Goal: Task Accomplishment & Management: Complete application form

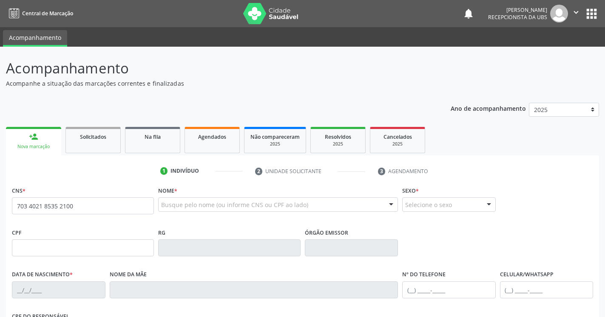
type input "703 4021 8535 2100"
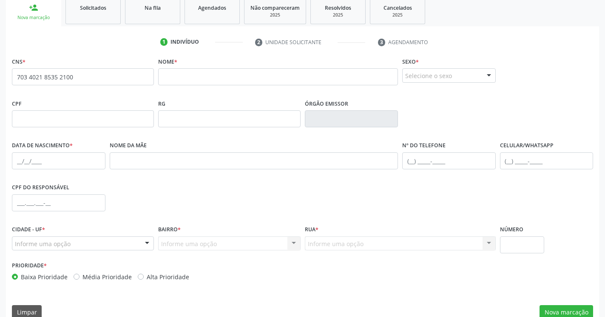
scroll to position [130, 0]
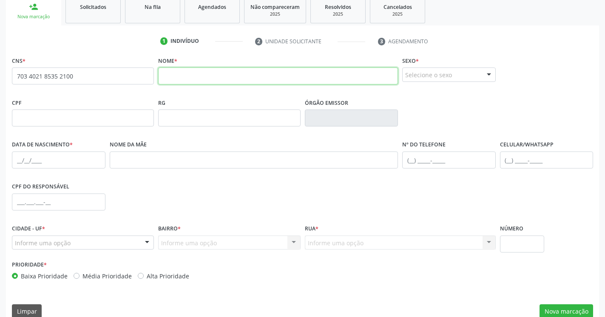
click at [232, 80] on input "text" at bounding box center [278, 76] width 240 height 17
type input "bianca dantas alves de carvalho"
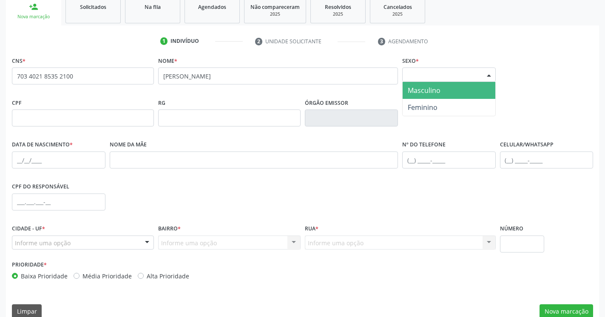
click at [480, 71] on div "Selecione o sexo" at bounding box center [448, 75] width 93 height 14
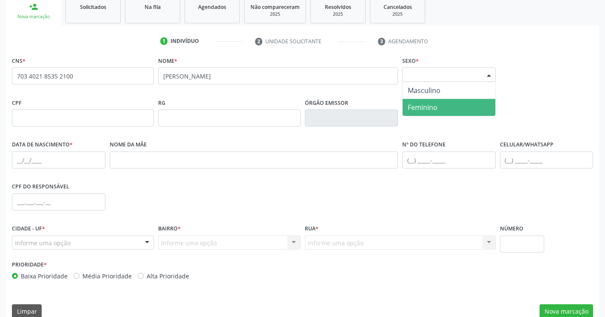
click at [462, 109] on span "Feminino" at bounding box center [448, 107] width 93 height 17
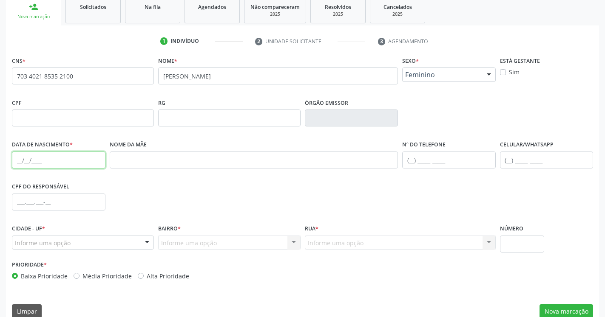
click at [19, 163] on input "text" at bounding box center [58, 160] width 93 height 17
type input "01/03/2024"
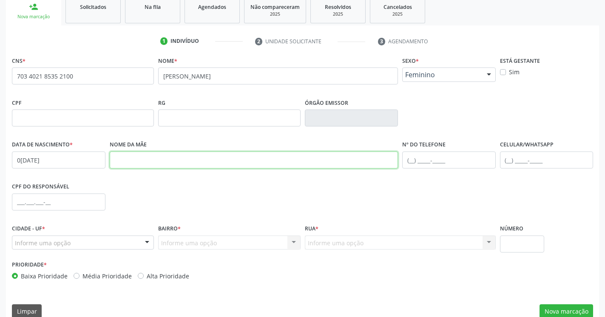
click at [137, 163] on input "text" at bounding box center [254, 160] width 288 height 17
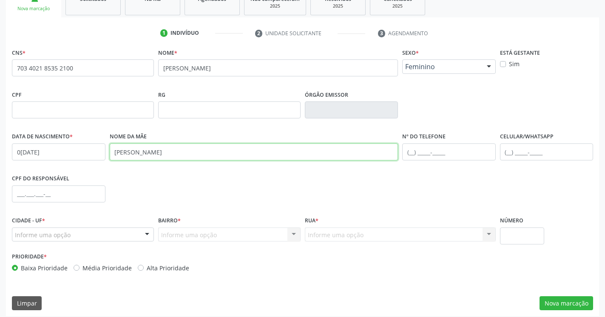
scroll to position [143, 0]
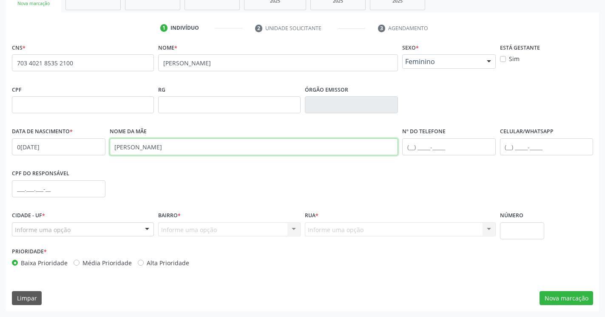
type input "juliana dantas"
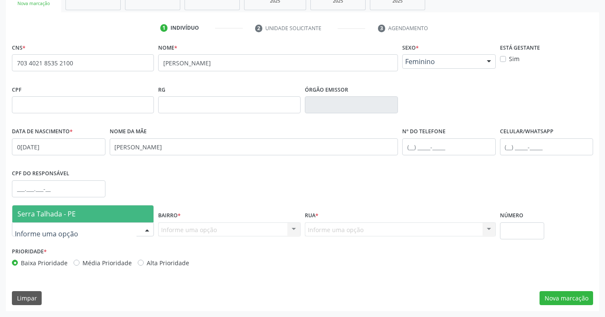
click at [113, 231] on div at bounding box center [83, 230] width 142 height 14
click at [117, 209] on span "Serra Talhada - PE" at bounding box center [82, 214] width 141 height 17
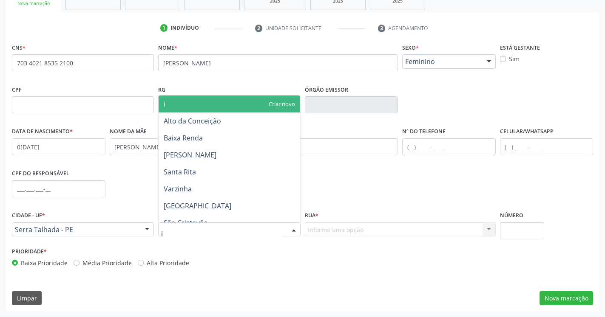
type input "ip"
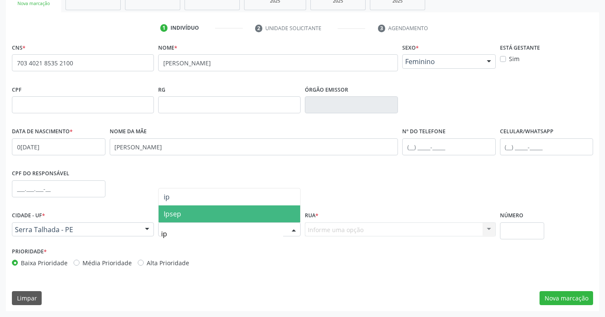
click at [197, 221] on span "Ipsep" at bounding box center [228, 214] width 141 height 17
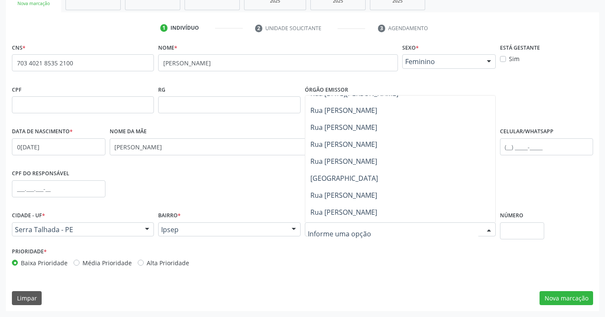
scroll to position [280, 0]
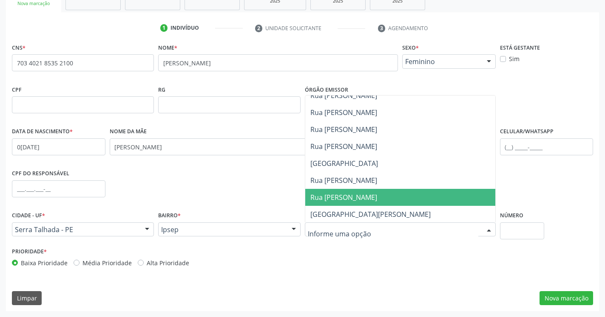
click at [359, 194] on span "Rua Antônio Cândido da Silva" at bounding box center [343, 197] width 67 height 9
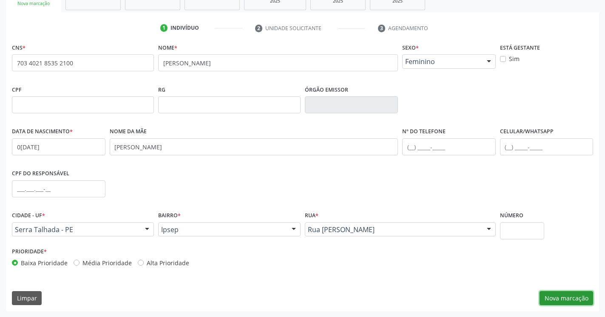
click at [552, 299] on button "Nova marcação" at bounding box center [566, 298] width 54 height 14
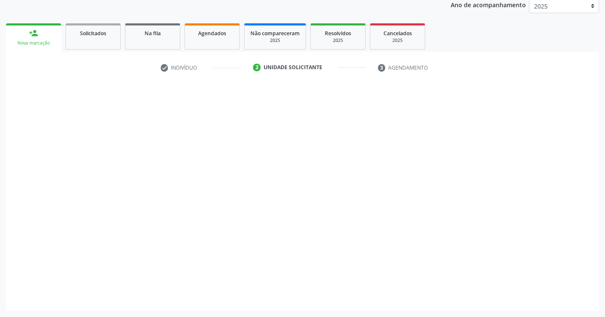
scroll to position [104, 0]
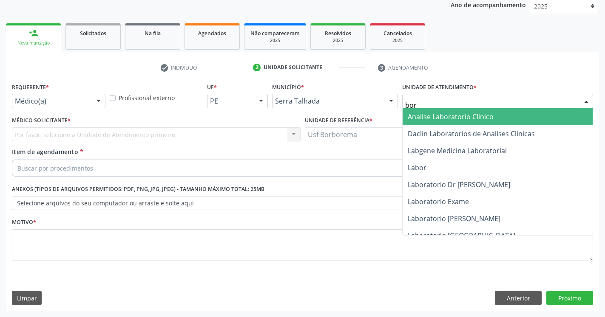
type input "borb"
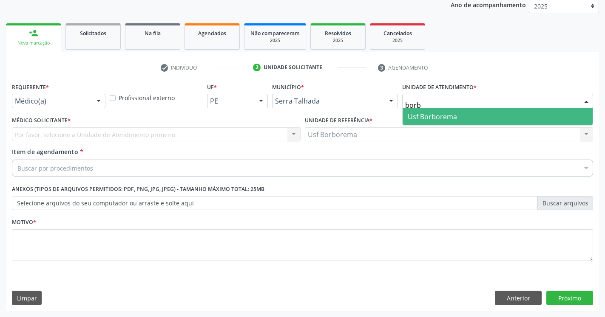
click at [446, 123] on span "Usf Borborema" at bounding box center [497, 116] width 190 height 17
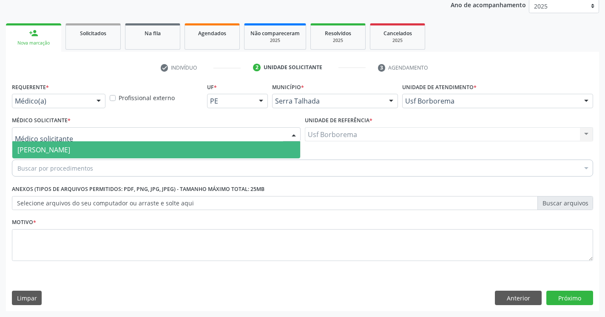
click at [58, 148] on span "Tatiana Cibelle de Souza Silva" at bounding box center [43, 149] width 53 height 9
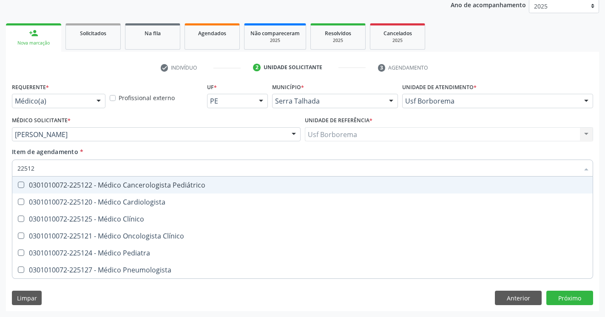
type input "225124"
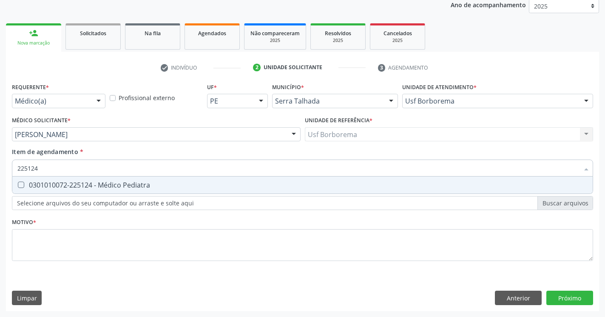
click at [17, 188] on div at bounding box center [15, 185] width 6 height 7
checkbox Pediatra "true"
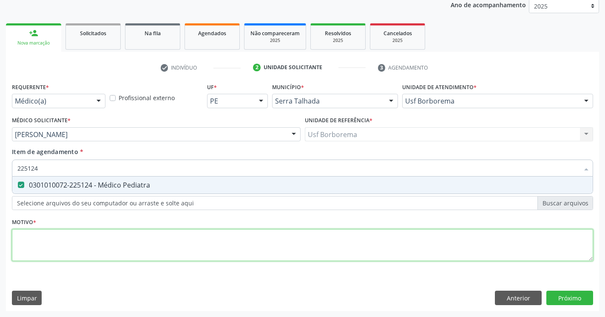
click at [41, 246] on textarea at bounding box center [302, 245] width 581 height 32
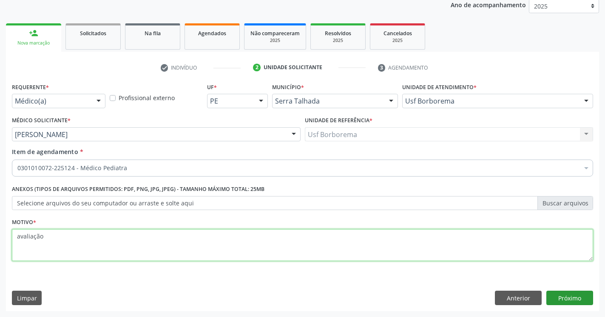
type textarea "avaliação"
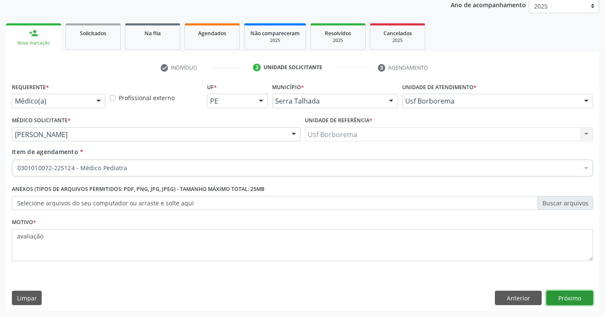
click at [574, 300] on button "Próximo" at bounding box center [569, 298] width 47 height 14
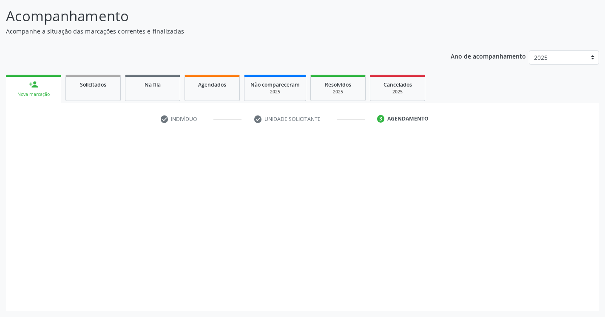
scroll to position [52, 0]
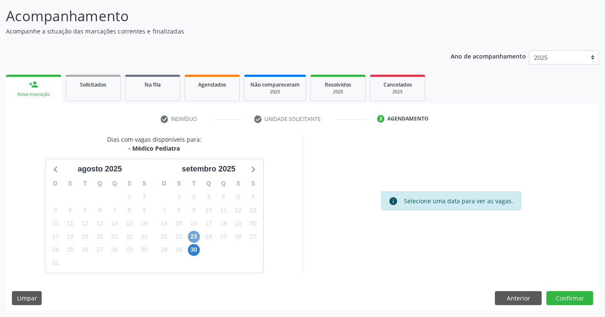
click at [195, 235] on span "23" at bounding box center [194, 237] width 12 height 12
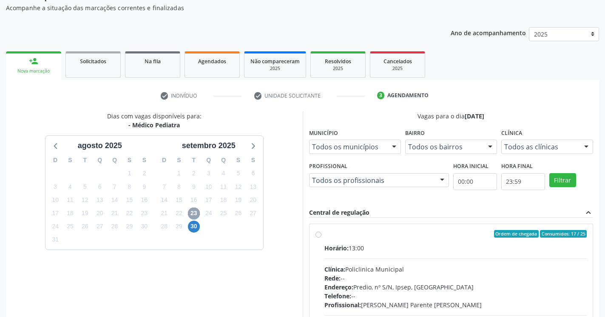
scroll to position [96, 0]
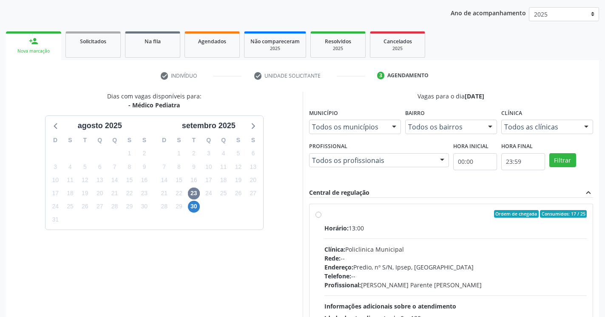
click at [324, 214] on label "Ordem de chegada Consumidos: 17 / 25 Horário: 13:00 Clínica: Policlinica Munici…" at bounding box center [455, 275] width 263 height 130
click at [317, 214] on input "Ordem de chegada Consumidos: 17 / 25 Horário: 13:00 Clínica: Policlinica Munici…" at bounding box center [318, 214] width 6 height 8
radio input "true"
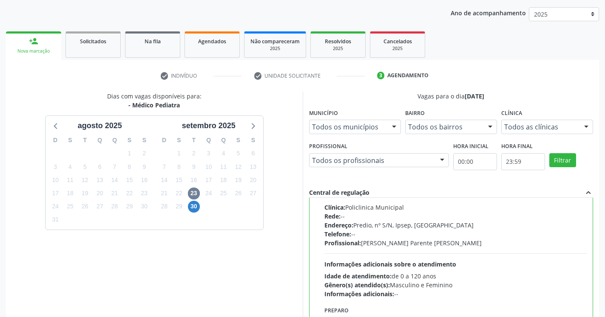
scroll to position [190, 0]
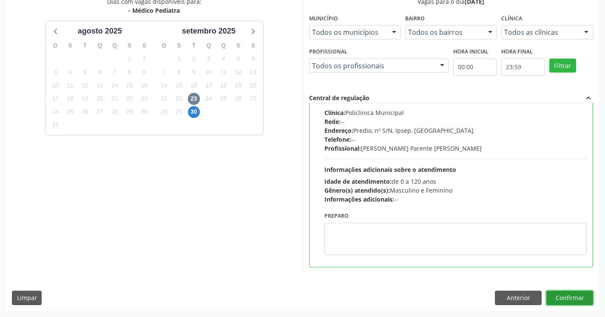
click at [568, 303] on button "Confirmar" at bounding box center [569, 298] width 47 height 14
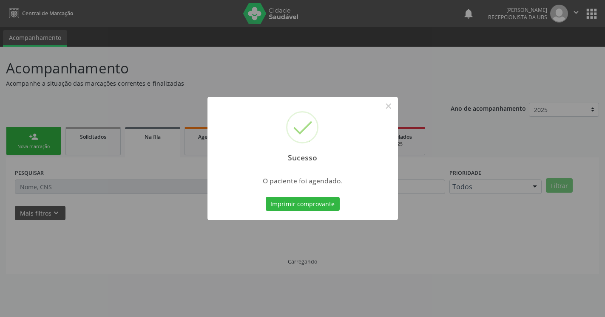
scroll to position [0, 0]
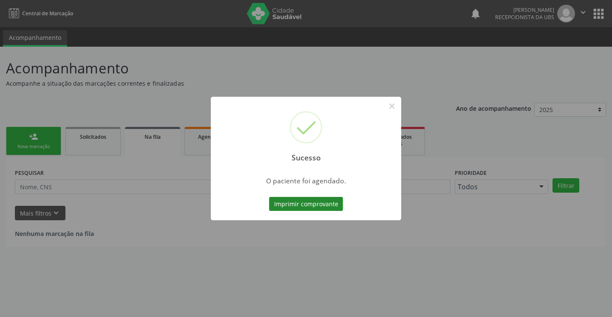
click at [305, 206] on button "Imprimir comprovante" at bounding box center [306, 204] width 74 height 14
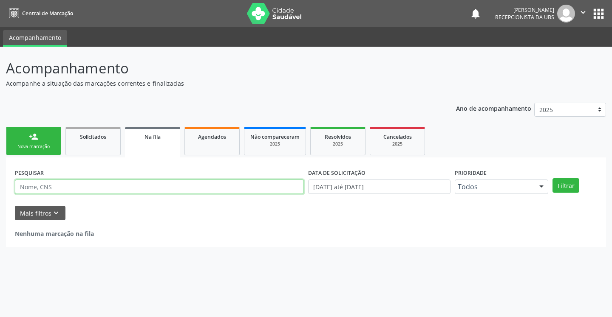
click at [106, 190] on input "text" at bounding box center [159, 187] width 289 height 14
type input "89800050093675951"
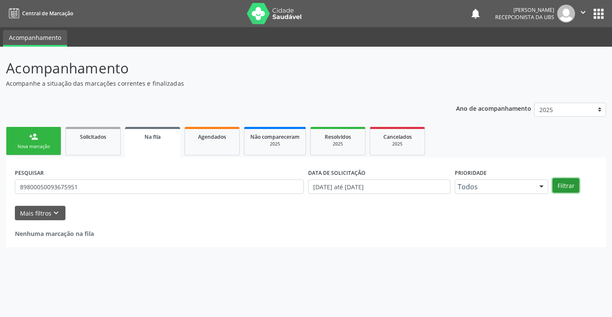
click at [565, 185] on button "Filtrar" at bounding box center [565, 185] width 27 height 14
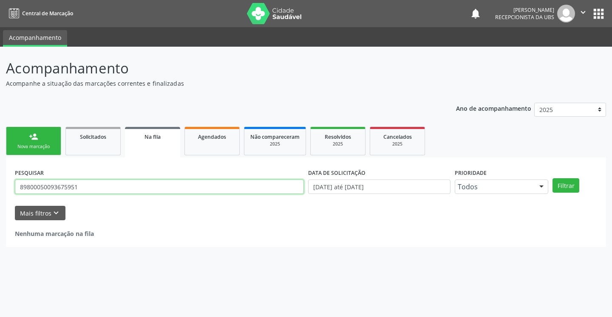
click at [112, 190] on input "89800050093675951" at bounding box center [159, 187] width 289 height 14
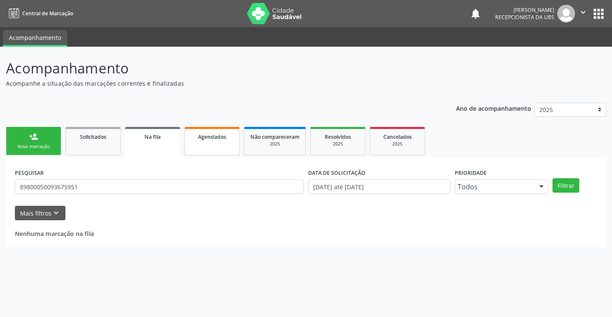
click at [217, 143] on link "Agendados" at bounding box center [211, 141] width 55 height 28
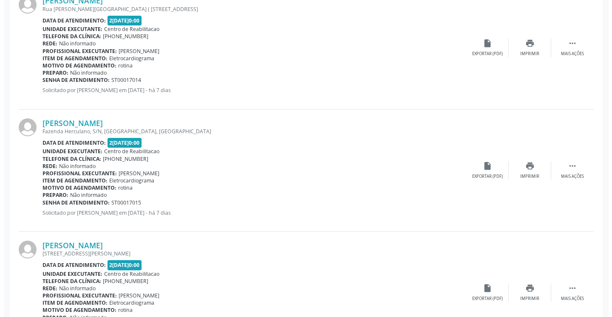
scroll to position [433, 0]
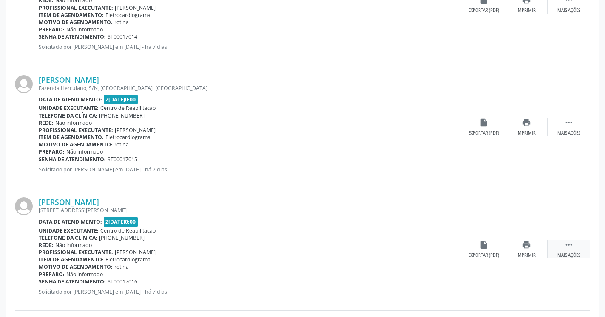
click at [571, 252] on div " Mais ações" at bounding box center [568, 249] width 42 height 18
click at [484, 245] on icon "cancel" at bounding box center [483, 244] width 9 height 9
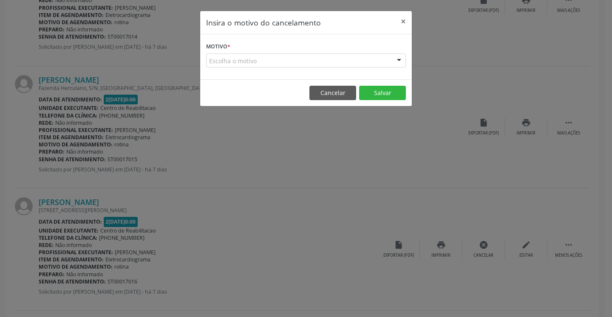
click at [382, 59] on div "Escolha o motivo" at bounding box center [306, 61] width 200 height 14
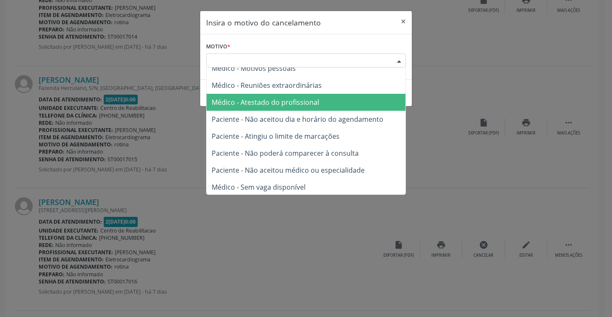
scroll to position [43, 0]
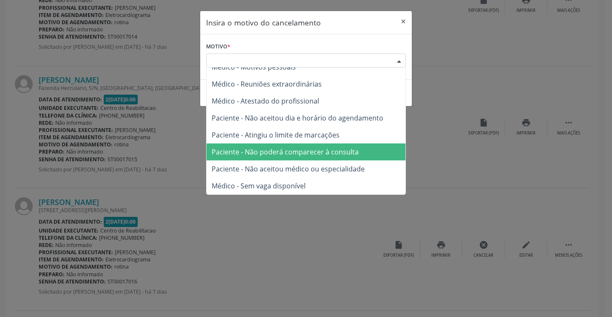
click at [334, 149] on span "Paciente - Não poderá comparecer à consulta" at bounding box center [285, 151] width 147 height 9
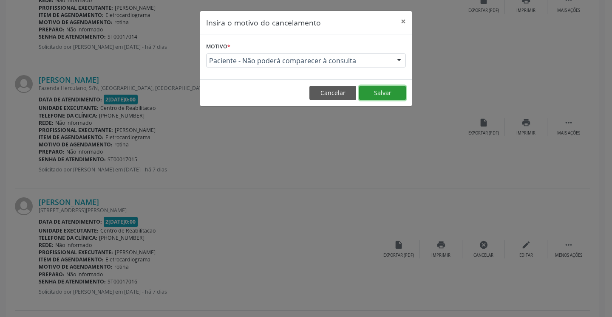
click at [397, 94] on button "Salvar" at bounding box center [382, 93] width 47 height 14
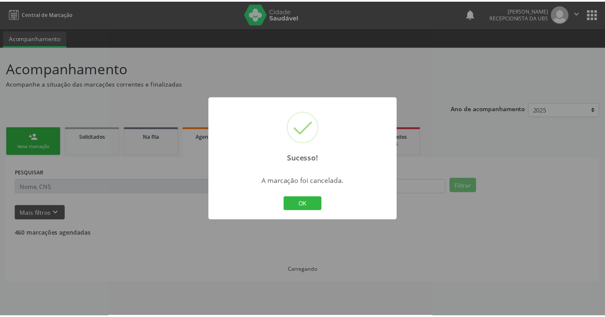
scroll to position [0, 0]
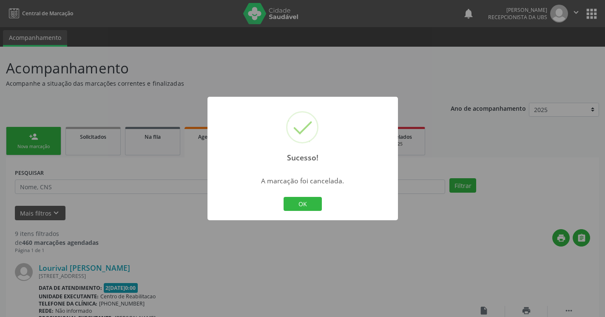
click at [313, 212] on div "OK Cancel" at bounding box center [302, 204] width 42 height 18
click at [315, 206] on button "OK" at bounding box center [302, 204] width 38 height 14
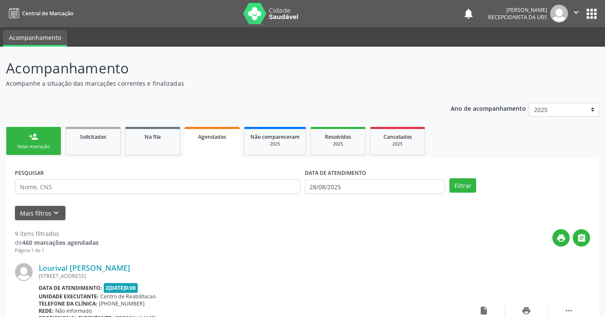
click at [37, 145] on div "Nova marcação" at bounding box center [33, 147] width 42 height 6
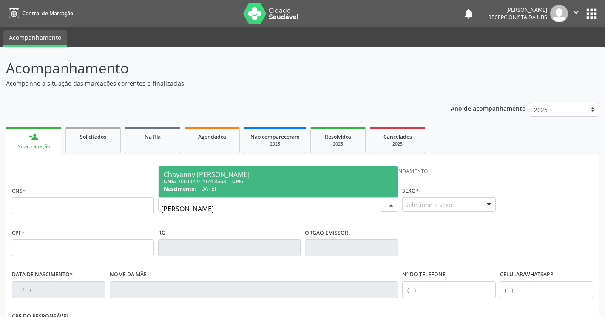
type input "chayanny beatriz"
click at [230, 180] on div "CNS: 700 6059 2074 8663 CPF: --" at bounding box center [278, 181] width 229 height 7
type input "700 6059 2074 8663"
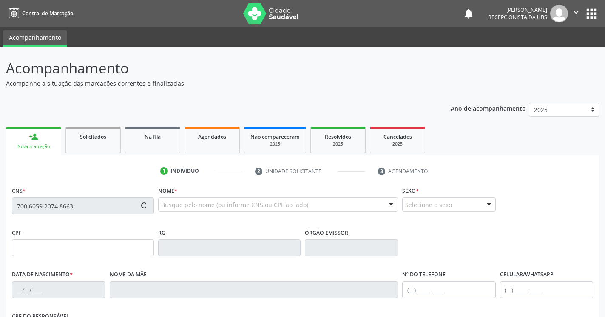
type input "27/10/2006"
type input "Roseane Conceicao dos Santos"
type input "(87) 99999-9999"
type input "(87) 99616-9029"
type input "269"
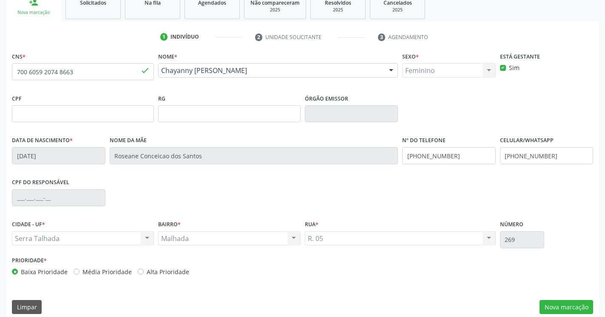
scroll to position [143, 0]
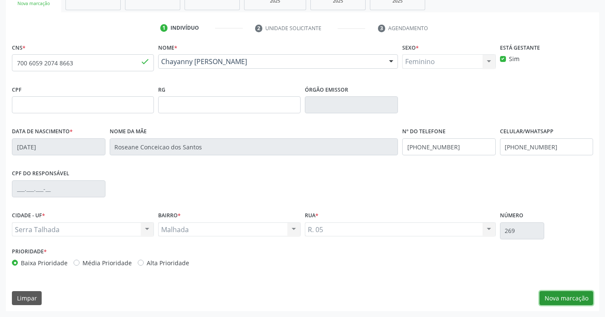
click at [574, 297] on button "Nova marcação" at bounding box center [566, 298] width 54 height 14
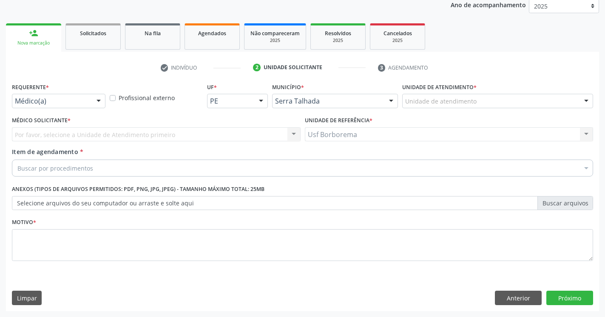
scroll to position [104, 0]
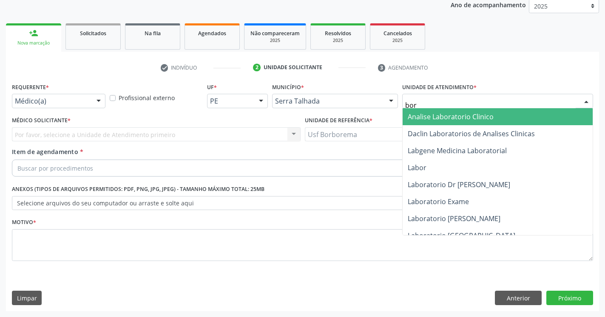
type input "borb"
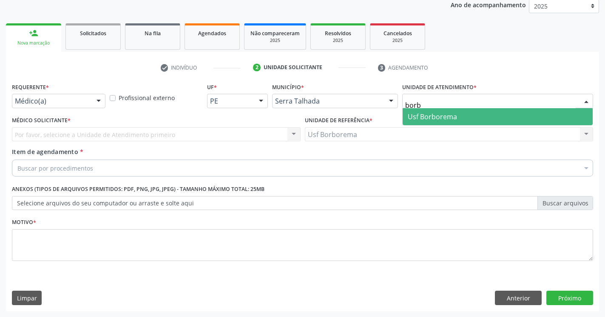
click at [487, 118] on span "Usf Borborema" at bounding box center [497, 116] width 190 height 17
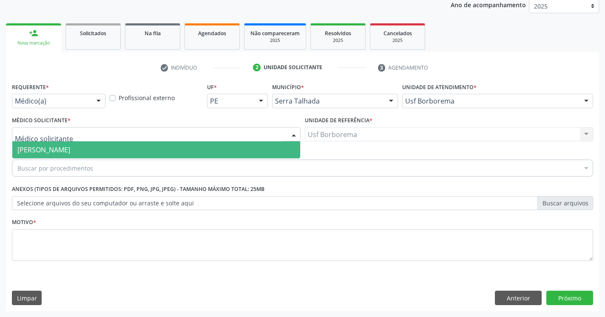
click at [132, 137] on div at bounding box center [156, 134] width 288 height 14
click at [127, 145] on span "Tatiana Cibelle de Souza Silva" at bounding box center [156, 149] width 288 height 17
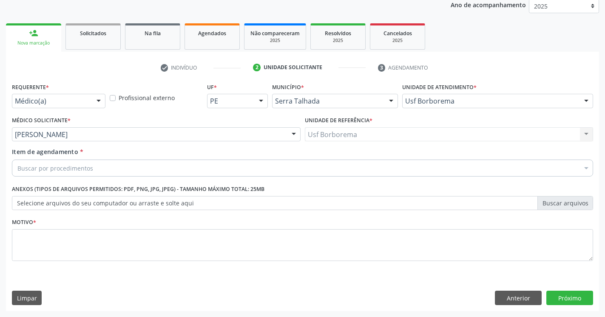
click at [117, 169] on div "Buscar por procedimentos" at bounding box center [302, 168] width 581 height 17
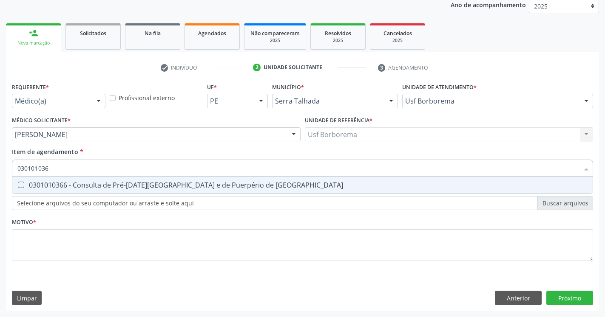
type input "0301010366"
click at [20, 184] on Risco at bounding box center [21, 185] width 6 height 6
click at [18, 184] on Risco "checkbox" at bounding box center [15, 185] width 6 height 6
checkbox Risco "true"
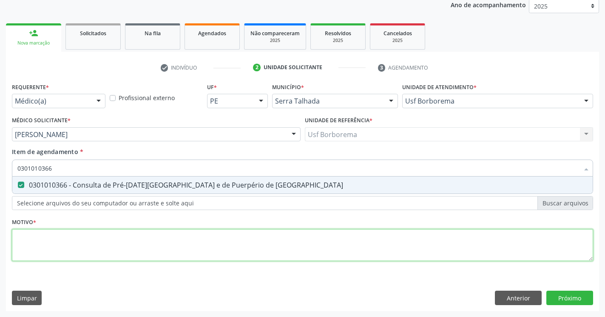
click at [54, 243] on textarea at bounding box center [302, 245] width 581 height 32
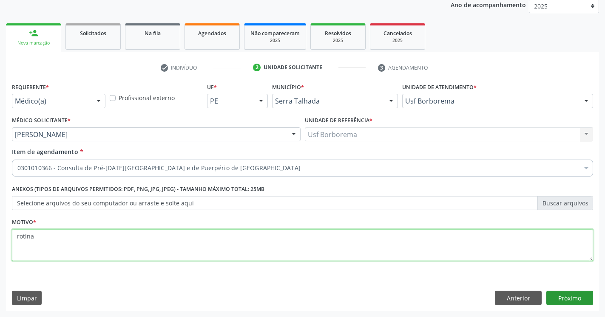
type textarea "rotina"
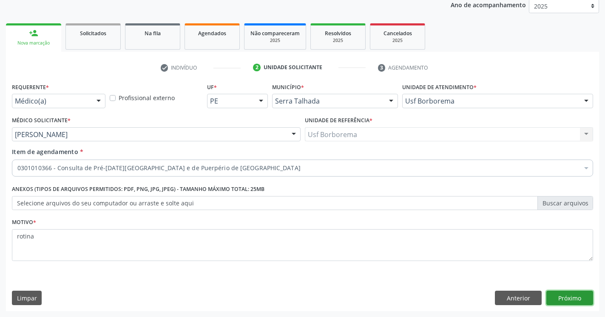
click at [578, 296] on button "Próximo" at bounding box center [569, 298] width 47 height 14
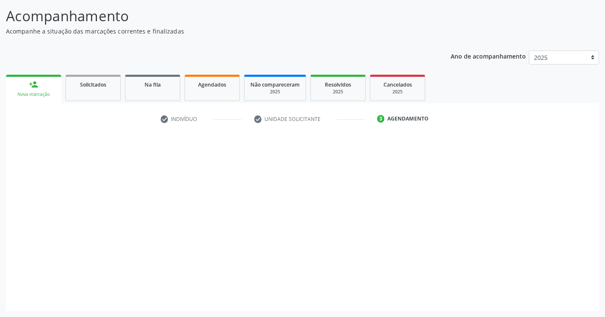
scroll to position [52, 0]
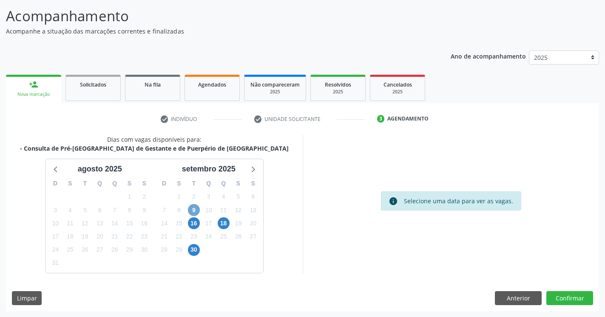
click at [196, 211] on span "9" at bounding box center [194, 210] width 12 height 12
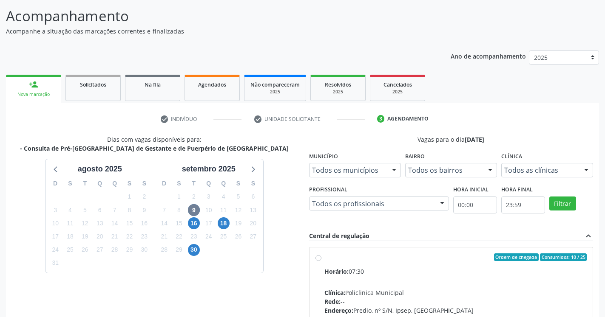
click at [324, 257] on label "Ordem de chegada Consumidos: 10 / 25 Horário: 07:30 Clínica: Policlinica Munici…" at bounding box center [455, 319] width 263 height 130
click at [318, 257] on input "Ordem de chegada Consumidos: 10 / 25 Horário: 07:30 Clínica: Policlinica Munici…" at bounding box center [318, 258] width 6 height 8
radio input "true"
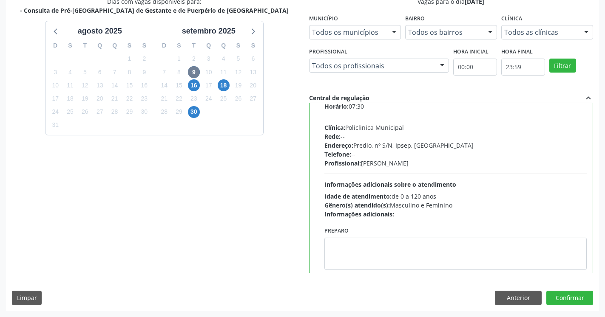
scroll to position [42, 0]
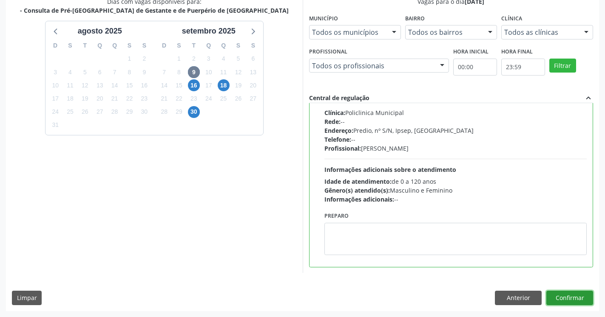
click at [575, 298] on button "Confirmar" at bounding box center [569, 298] width 47 height 14
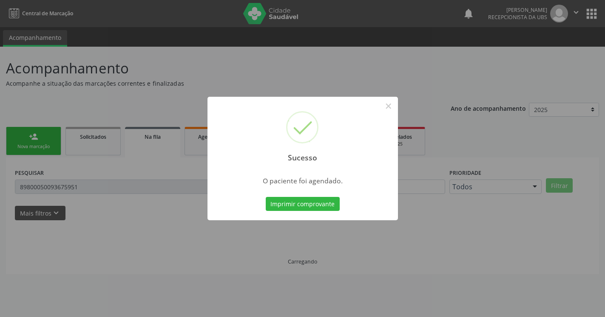
scroll to position [0, 0]
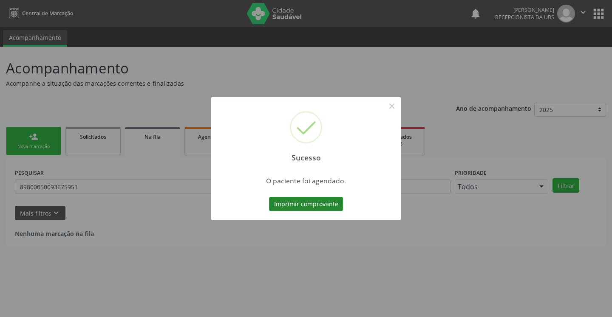
click at [309, 202] on button "Imprimir comprovante" at bounding box center [306, 204] width 74 height 14
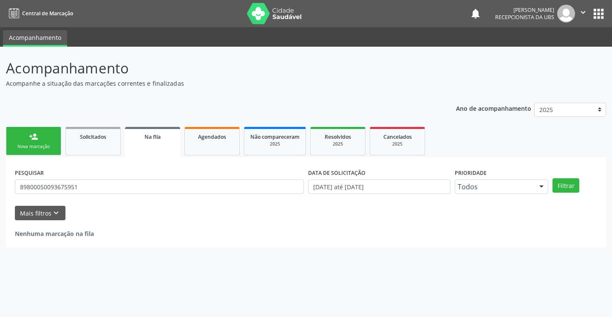
drag, startPoint x: 44, startPoint y: 144, endPoint x: 99, endPoint y: 178, distance: 64.1
click at [44, 144] on div "Nova marcação" at bounding box center [33, 147] width 42 height 6
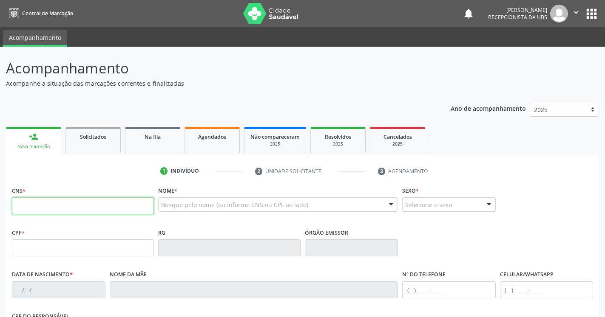
click at [109, 205] on input "text" at bounding box center [83, 206] width 142 height 17
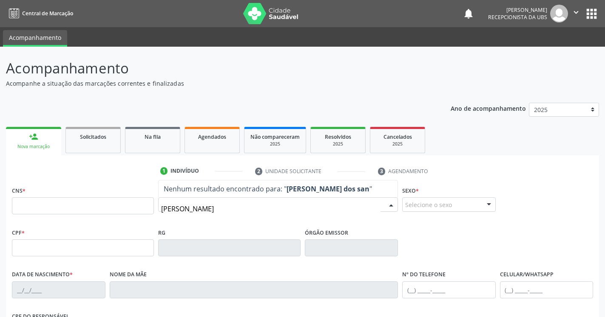
type input "aurelio soares dos santos"
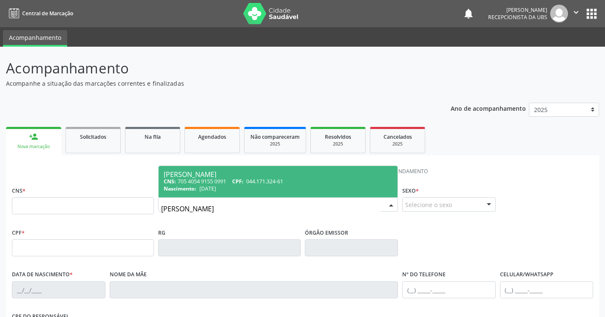
click at [242, 184] on span "CPF:" at bounding box center [237, 181] width 11 height 7
type input "705 4054 9155 0991"
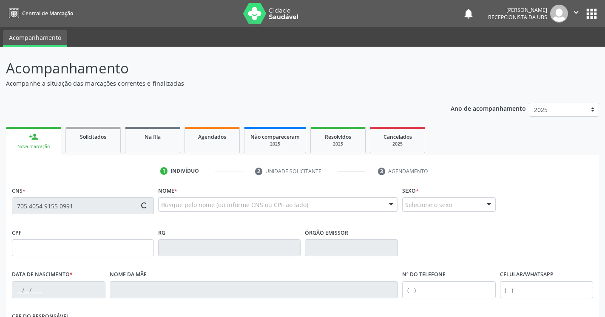
type input "044.171.324-61"
type input "30/03/1980"
type input "Maria Jose Pereira de Sousa"
type input "(87) 99604-9204"
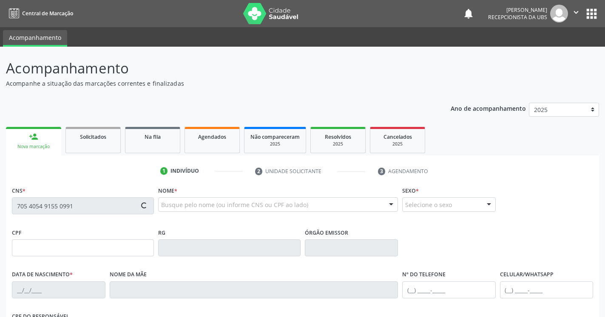
type input "1202"
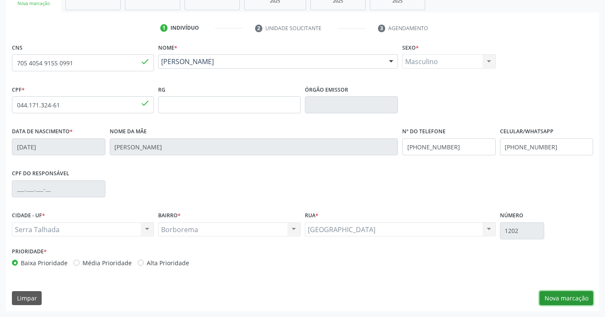
click at [552, 294] on button "Nova marcação" at bounding box center [566, 298] width 54 height 14
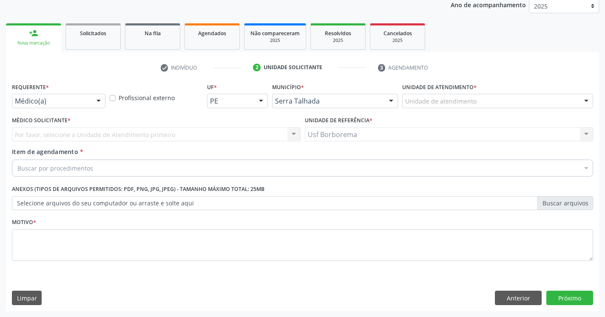
scroll to position [104, 0]
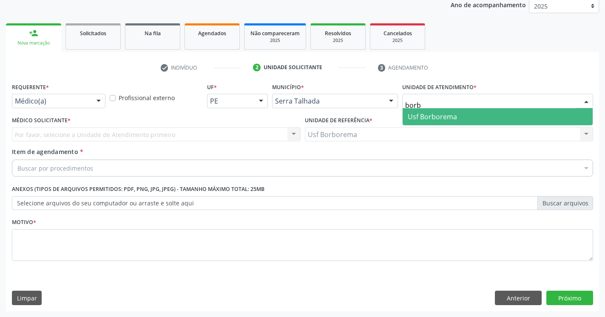
type input "borbo"
click at [471, 122] on span "Usf Borborema" at bounding box center [497, 116] width 190 height 17
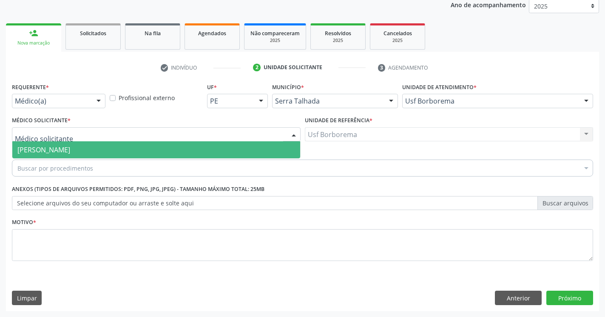
click at [49, 146] on span "Tatiana Cibelle de Souza Silva" at bounding box center [43, 149] width 53 height 9
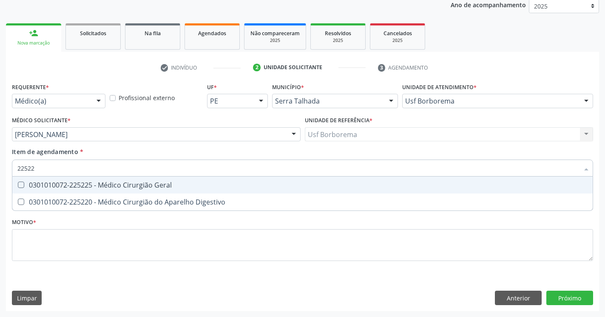
type input "225225"
click at [20, 184] on Geral at bounding box center [21, 185] width 6 height 6
click at [18, 184] on Geral "checkbox" at bounding box center [15, 185] width 6 height 6
checkbox Geral "true"
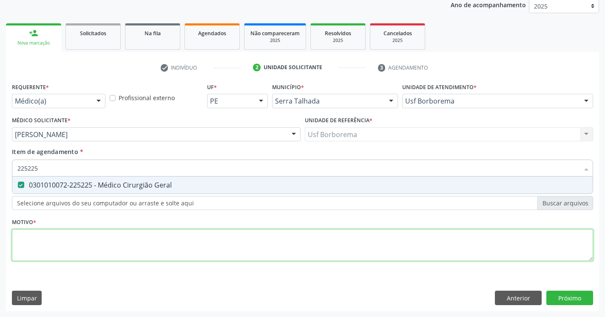
click at [114, 243] on textarea at bounding box center [302, 245] width 581 height 32
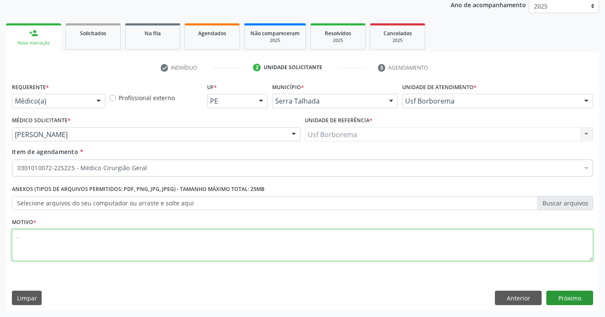
type textarea "."
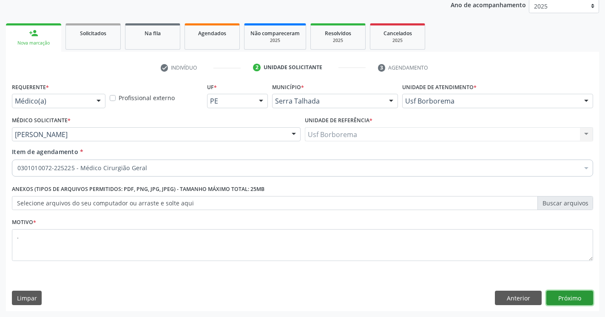
click at [563, 297] on button "Próximo" at bounding box center [569, 298] width 47 height 14
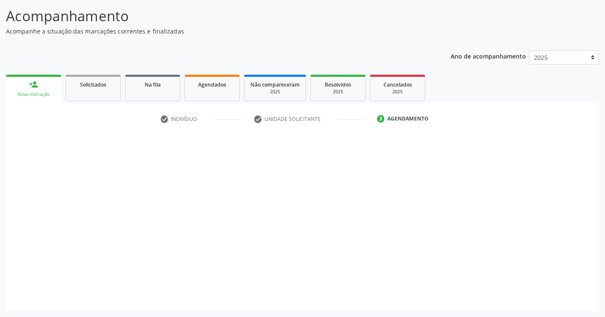
scroll to position [52, 0]
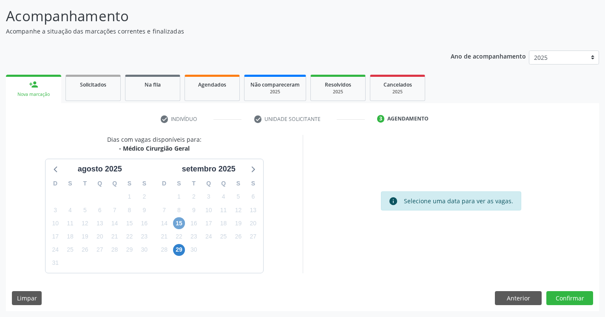
click at [183, 226] on span "15" at bounding box center [179, 224] width 12 height 12
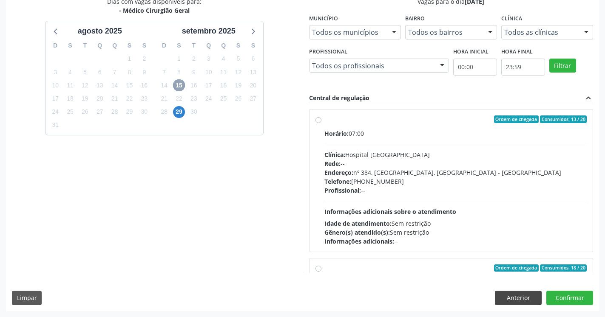
scroll to position [48, 0]
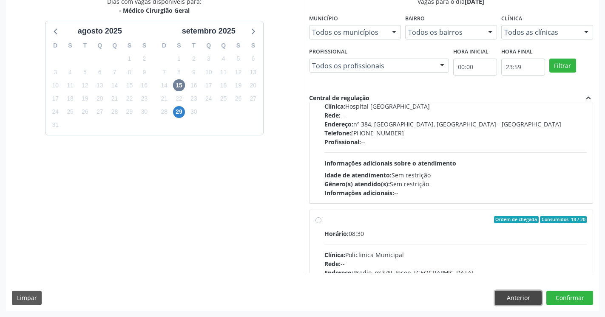
click at [524, 295] on button "Anterior" at bounding box center [518, 298] width 47 height 14
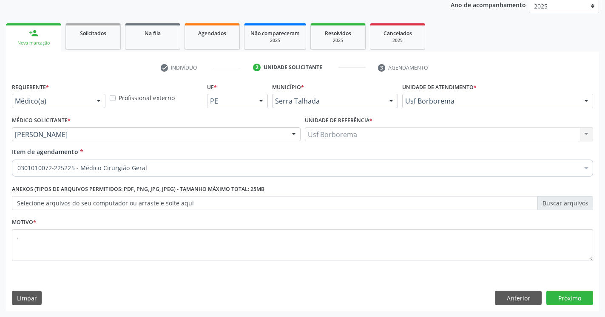
scroll to position [104, 0]
drag, startPoint x: 537, startPoint y: 104, endPoint x: 605, endPoint y: 167, distance: 92.3
click at [584, 100] on div at bounding box center [586, 101] width 13 height 14
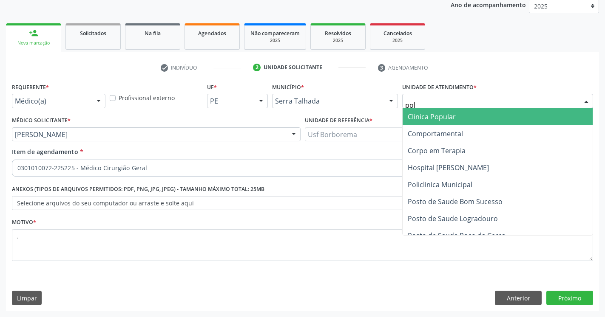
type input "poli"
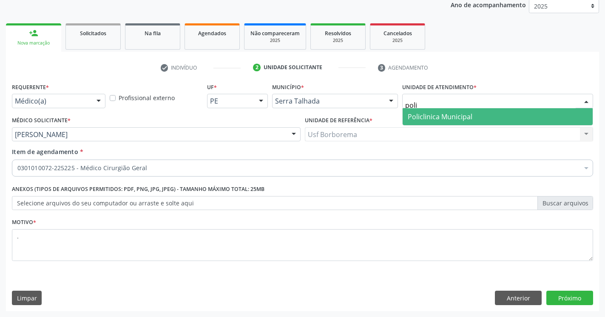
click at [504, 117] on span "Policlinica Municipal" at bounding box center [497, 116] width 190 height 17
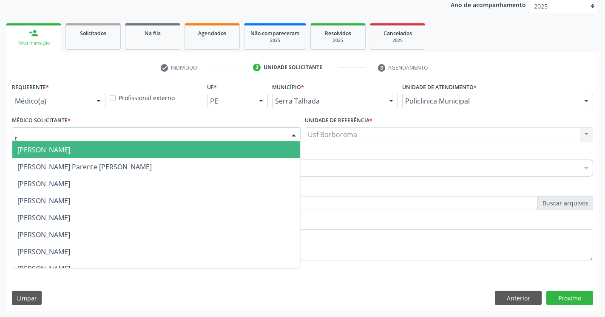
type input "th"
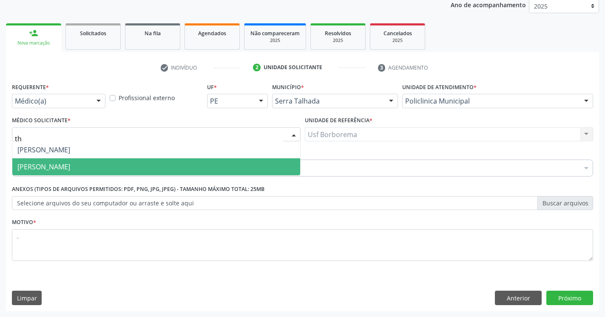
click at [57, 171] on span "[PERSON_NAME]" at bounding box center [43, 166] width 53 height 9
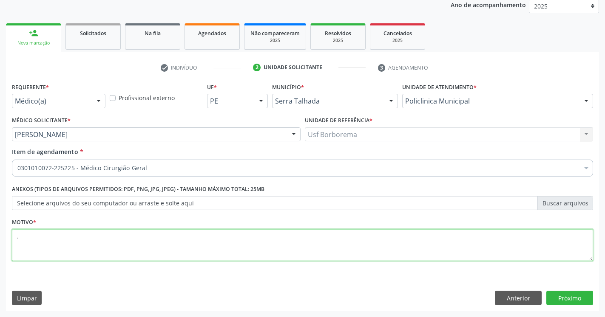
click at [236, 238] on textarea "." at bounding box center [302, 245] width 581 height 32
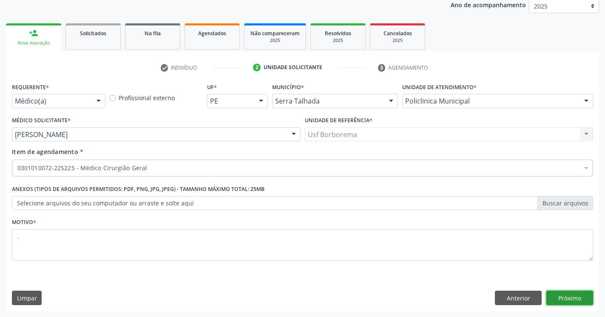
click at [557, 300] on button "Próximo" at bounding box center [569, 298] width 47 height 14
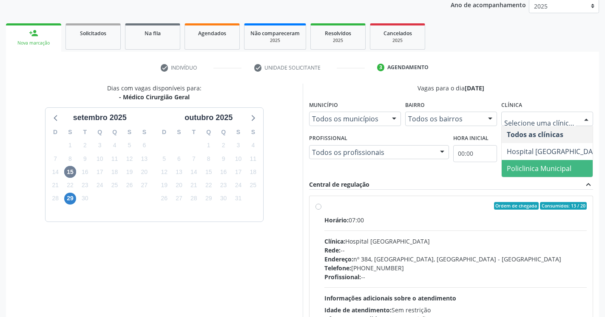
click at [563, 167] on span "Policlinica Municipal" at bounding box center [538, 168] width 65 height 9
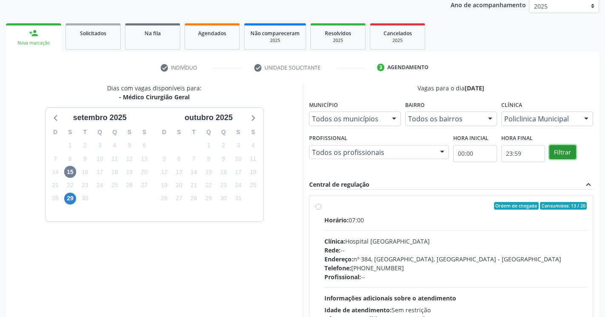
click at [565, 149] on button "Filtrar" at bounding box center [562, 152] width 27 height 14
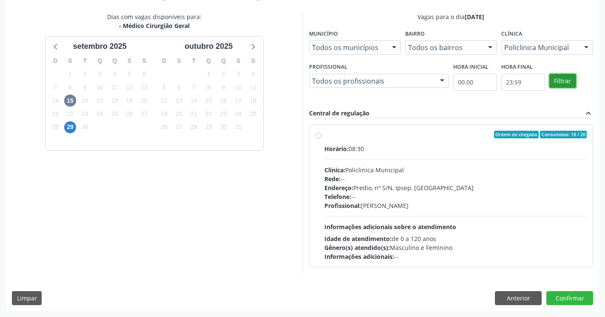
scroll to position [132, 0]
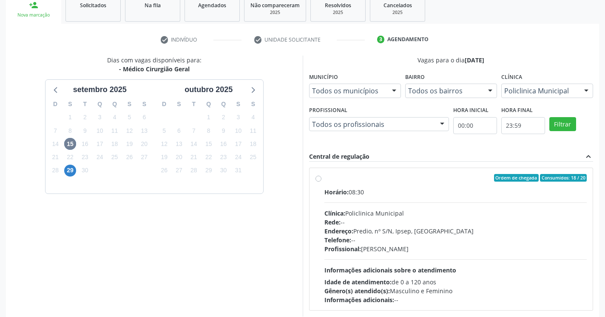
click at [324, 178] on label "Ordem de chegada Consumidos: 18 / 20 Horário: 08:30 Clínica: Policlinica Munici…" at bounding box center [455, 239] width 263 height 130
click at [321, 178] on input "Ordem de chegada Consumidos: 18 / 20 Horário: 08:30 Clínica: Policlinica Munici…" at bounding box center [318, 178] width 6 height 8
radio input "true"
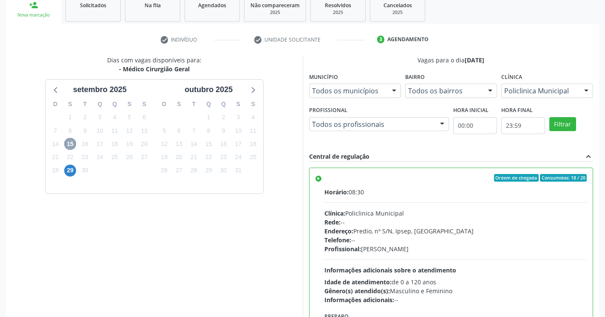
click at [72, 145] on span "15" at bounding box center [70, 144] width 12 height 12
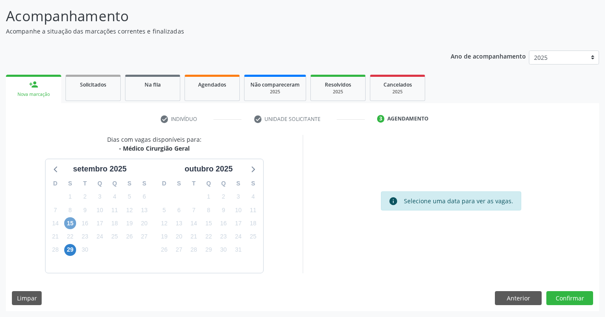
scroll to position [52, 0]
click at [72, 252] on span "29" at bounding box center [70, 250] width 12 height 12
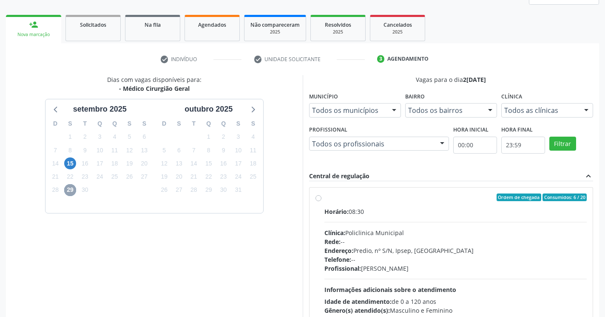
scroll to position [139, 0]
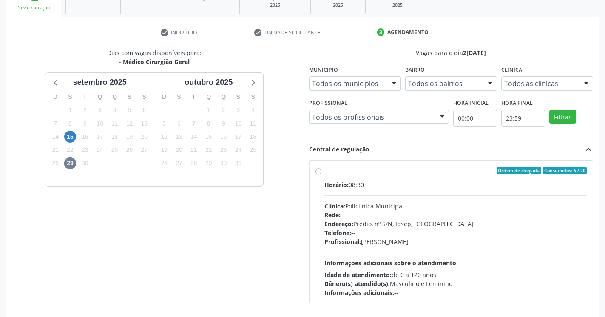
click at [324, 172] on label "Ordem de chegada Consumidos: 6 / 20 Horário: 08:30 Clínica: Policlinica Municip…" at bounding box center [455, 232] width 263 height 130
click at [317, 172] on input "Ordem de chegada Consumidos: 6 / 20 Horário: 08:30 Clínica: Policlinica Municip…" at bounding box center [318, 171] width 6 height 8
radio input "true"
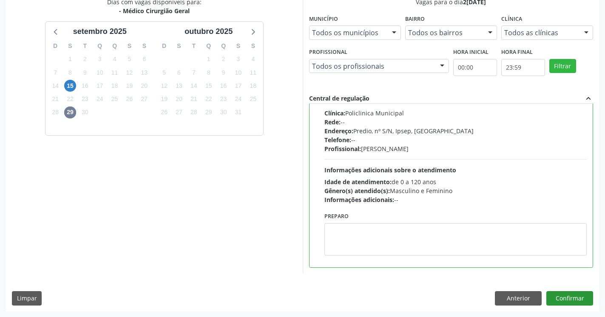
scroll to position [190, 0]
click at [563, 294] on button "Confirmar" at bounding box center [569, 298] width 47 height 14
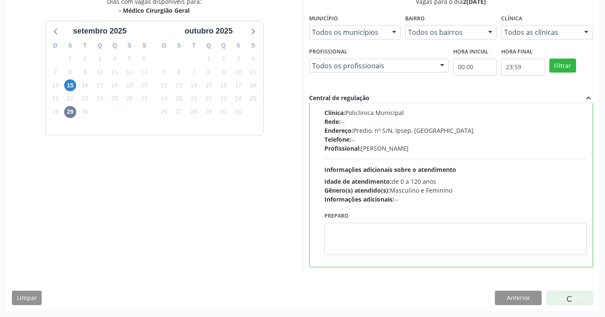
scroll to position [0, 0]
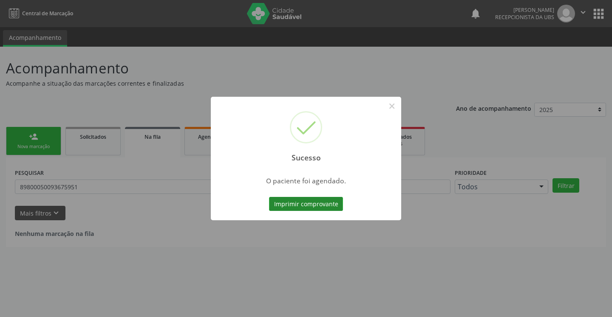
click at [291, 203] on button "Imprimir comprovante" at bounding box center [306, 204] width 74 height 14
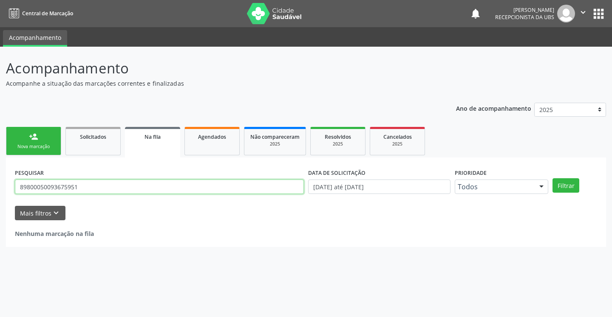
drag, startPoint x: 193, startPoint y: 189, endPoint x: 30, endPoint y: 201, distance: 163.2
click at [30, 194] on input "89800050093675951" at bounding box center [159, 187] width 289 height 14
type input "898"
drag, startPoint x: 41, startPoint y: 185, endPoint x: 1, endPoint y: 192, distance: 41.0
click at [15, 192] on input "898" at bounding box center [159, 187] width 289 height 14
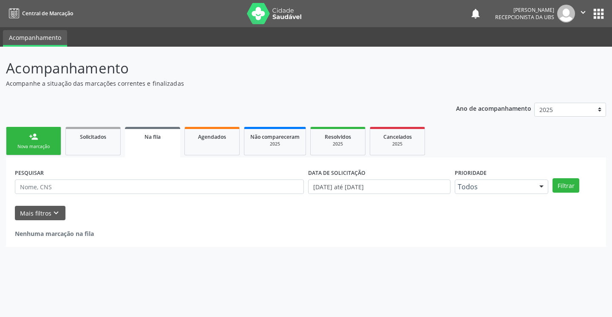
click at [42, 145] on div "Nova marcação" at bounding box center [33, 147] width 42 height 6
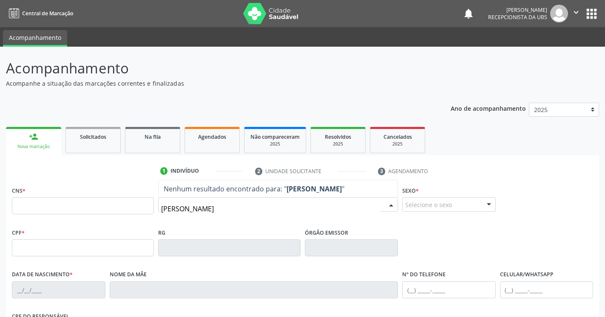
drag, startPoint x: 274, startPoint y: 210, endPoint x: 152, endPoint y: 211, distance: 122.4
click at [161, 211] on input "carlos kaique oliveira dos santos" at bounding box center [270, 209] width 219 height 17
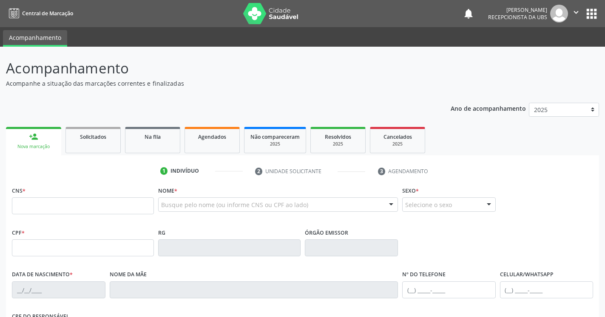
click at [168, 211] on div "Busque pelo nome (ou informe CNS ou CPF ao lado)" at bounding box center [278, 205] width 240 height 14
click at [187, 200] on div at bounding box center [278, 205] width 240 height 14
paste input "CARLOS KAYKE OLIVEIRA DOS SANTOS"
type input "CARLOS KAYKE OLIVEIRA DOS SANTOS"
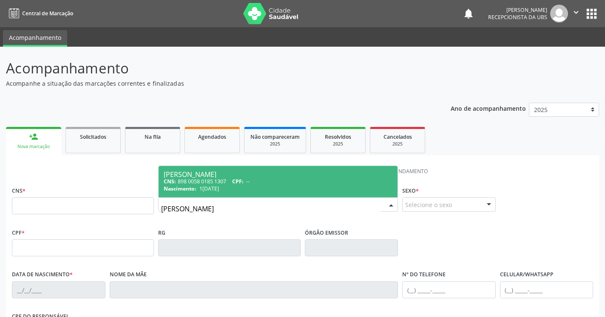
click at [228, 186] on div "Nascimento: 13/08/2017" at bounding box center [278, 188] width 229 height 7
type input "898 0058 0185 1307"
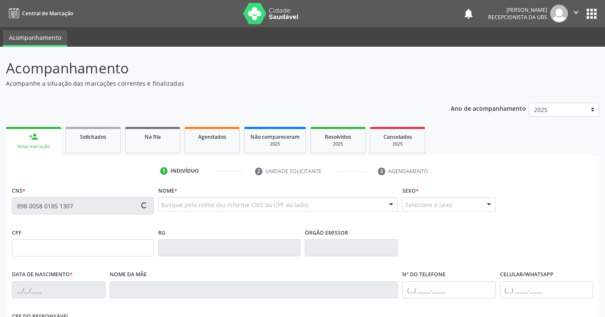
type input "13/08/2017"
type input "Josicleide Lima dos Santos"
type input "(87) 99999-9999"
type input "728.823.524-68"
type input "505"
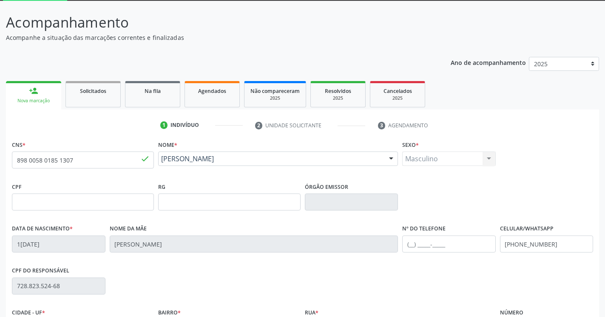
scroll to position [143, 0]
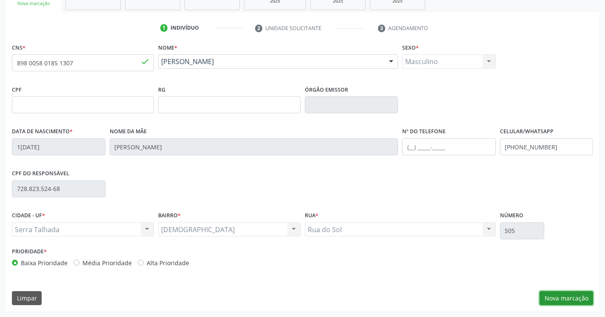
click at [565, 296] on button "Nova marcação" at bounding box center [566, 298] width 54 height 14
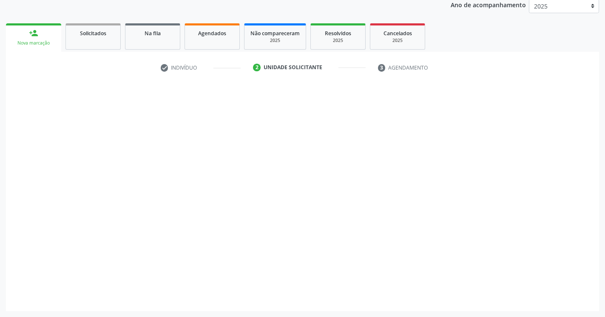
scroll to position [104, 0]
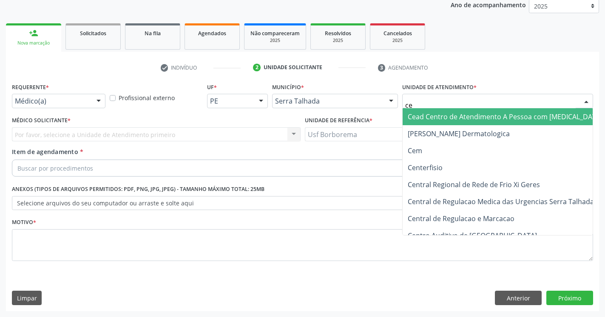
type input "cem"
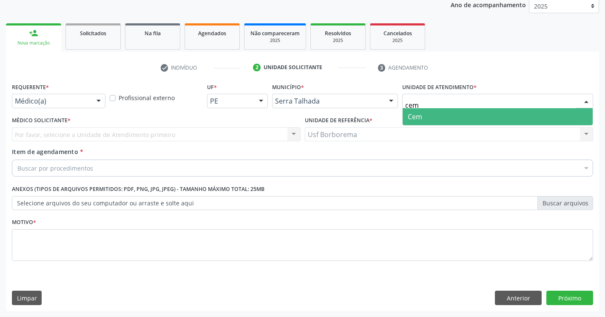
click at [468, 120] on span "Cem" at bounding box center [497, 116] width 190 height 17
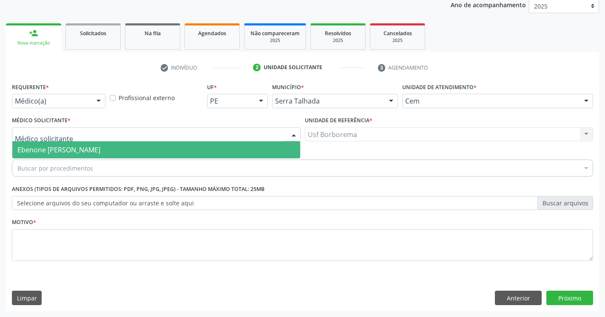
click at [143, 135] on div at bounding box center [156, 134] width 288 height 14
click at [133, 147] on span "Ebenone [PERSON_NAME]" at bounding box center [156, 149] width 288 height 17
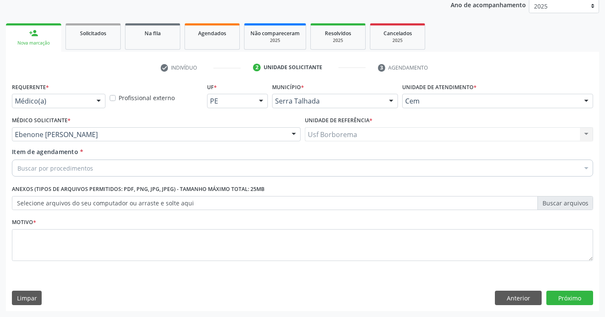
click at [114, 167] on div "Buscar por procedimentos" at bounding box center [302, 168] width 581 height 17
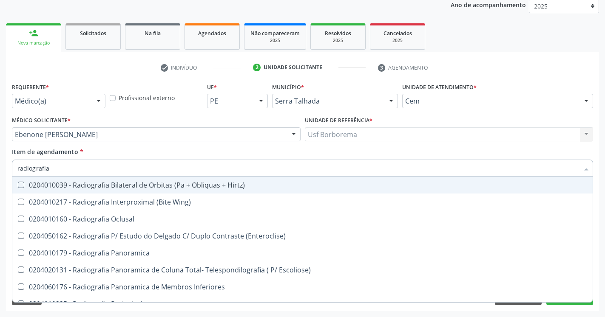
type input "radiografia"
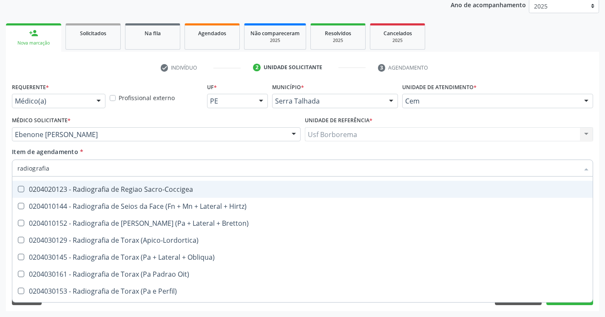
scroll to position [1066, 0]
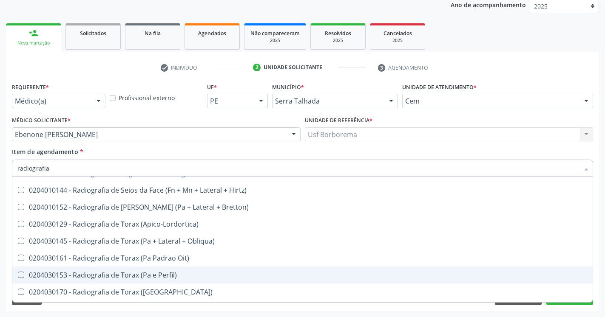
click at [22, 274] on Perfil\) at bounding box center [21, 275] width 6 height 6
click at [18, 274] on Perfil\) "checkbox" at bounding box center [15, 275] width 6 height 6
checkbox Perfil\) "true"
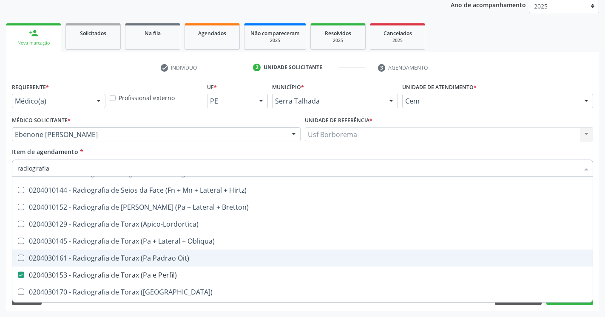
scroll to position [1097, 0]
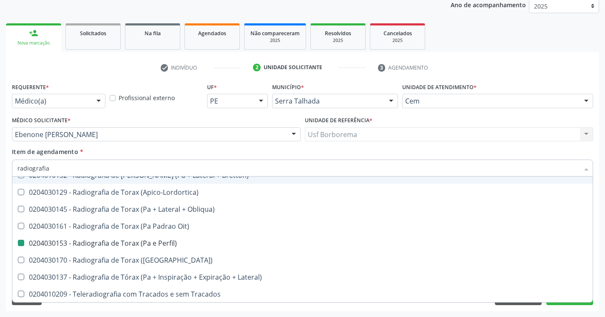
click at [484, 149] on div "Item de agendamento * radiografia Desfazer seleção 0204010039 - Radiografia Bil…" at bounding box center [302, 160] width 581 height 27
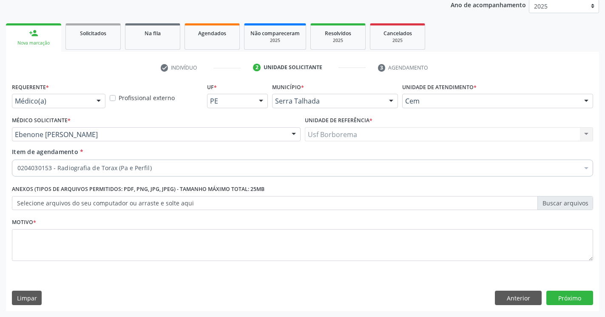
scroll to position [0, 0]
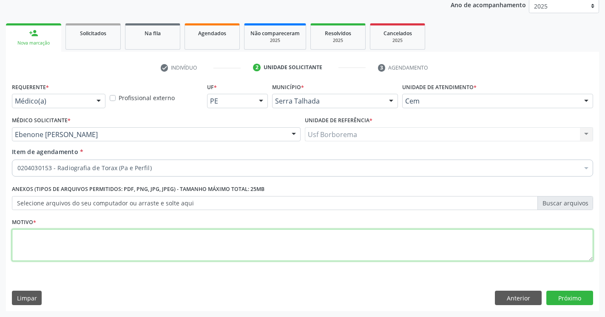
click at [472, 248] on textarea at bounding box center [302, 245] width 581 height 32
type textarea "."
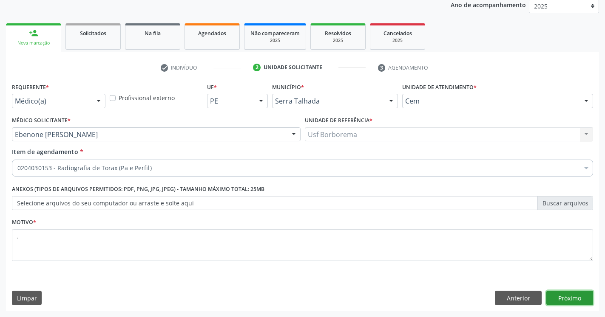
click at [562, 301] on button "Próximo" at bounding box center [569, 298] width 47 height 14
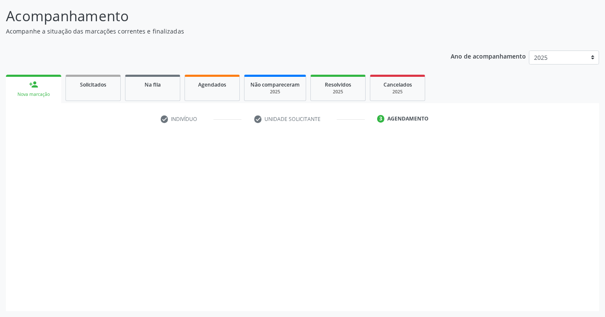
scroll to position [52, 0]
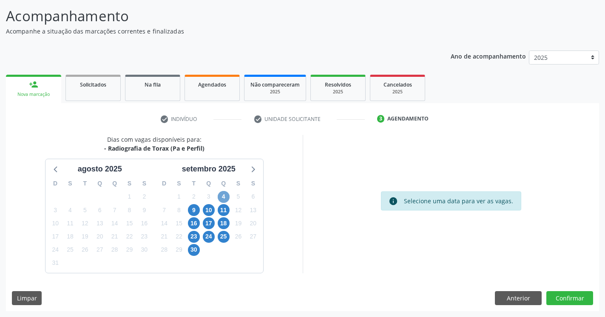
click at [224, 195] on span "4" at bounding box center [224, 197] width 12 height 12
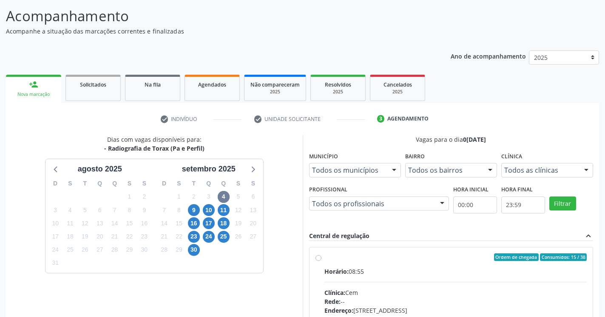
click at [324, 259] on label "Ordem de chegada Consumidos: 15 / 38 Horário: 08:55 Clínica: Cem Rede: -- Ender…" at bounding box center [455, 319] width 263 height 130
click at [319, 259] on input "Ordem de chegada Consumidos: 15 / 38 Horário: 08:55 Clínica: Cem Rede: -- Ender…" at bounding box center [318, 258] width 6 height 8
radio input "true"
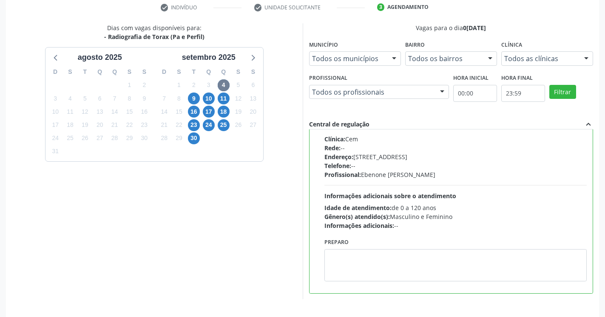
scroll to position [190, 0]
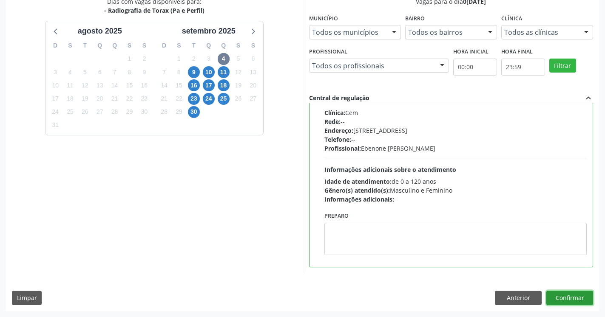
click at [584, 295] on button "Confirmar" at bounding box center [569, 298] width 47 height 14
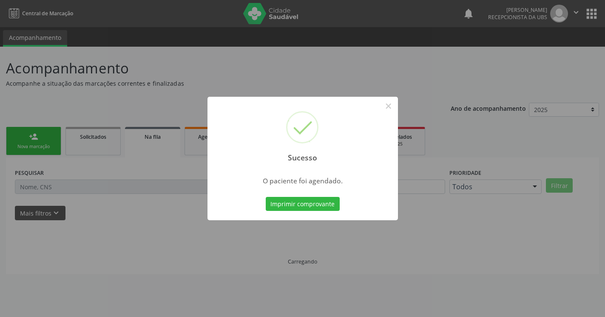
scroll to position [0, 0]
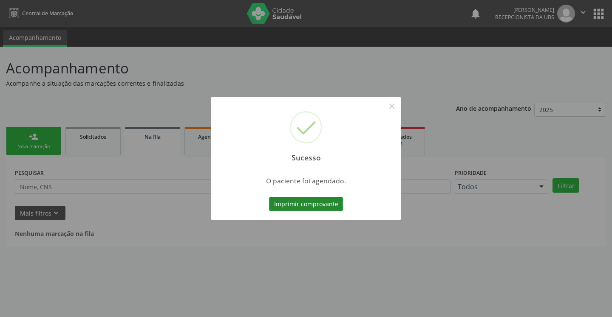
click at [306, 202] on button "Imprimir comprovante" at bounding box center [306, 204] width 74 height 14
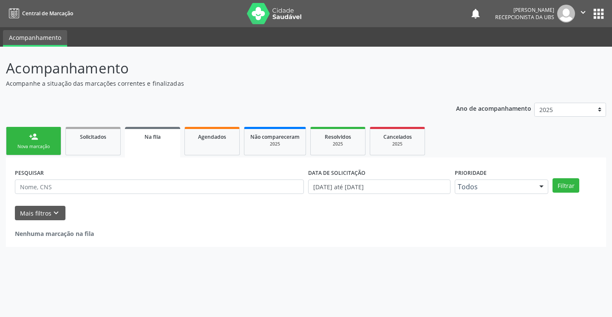
click at [29, 141] on div "person_add" at bounding box center [33, 136] width 9 height 9
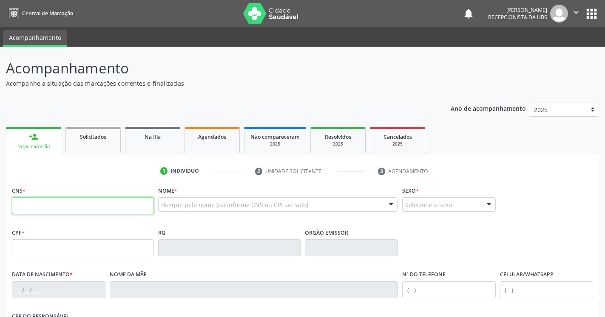
click at [94, 205] on input "text" at bounding box center [83, 206] width 142 height 17
type input "702 8071 4747 5562"
type input "025.327.704-30"
type input "19/04/1959"
type input "Rosa Alexandre da Silva"
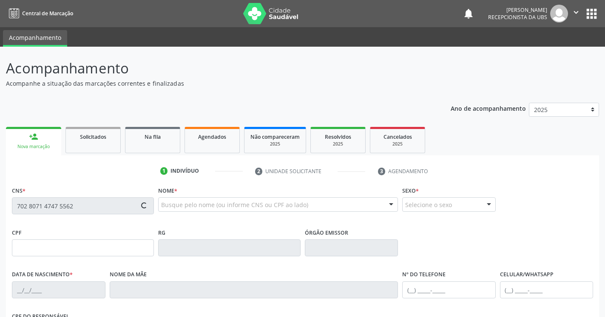
type input "(87) 99902-8402"
type input "176"
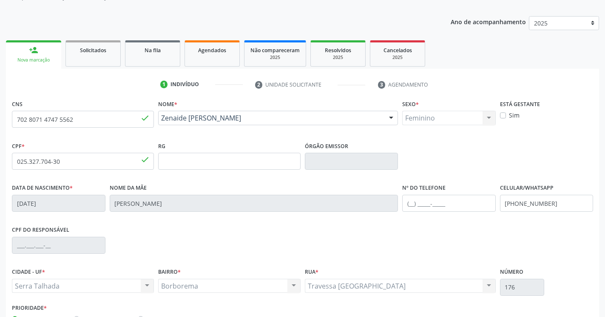
scroll to position [143, 0]
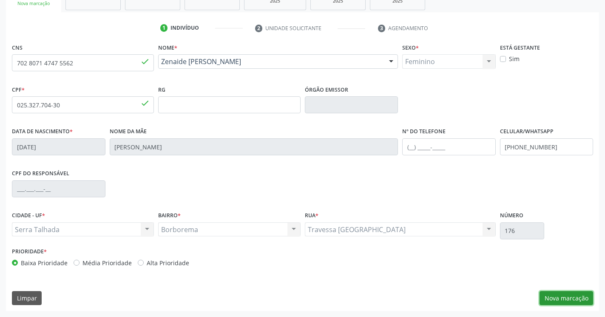
click at [550, 299] on button "Nova marcação" at bounding box center [566, 298] width 54 height 14
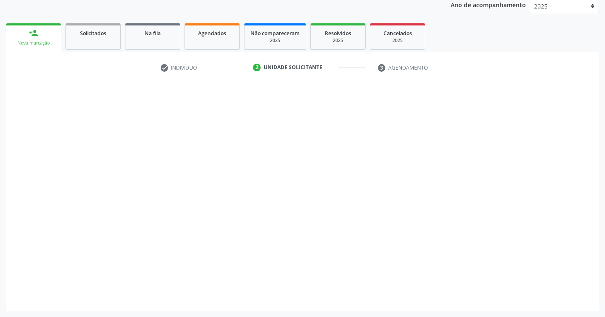
scroll to position [104, 0]
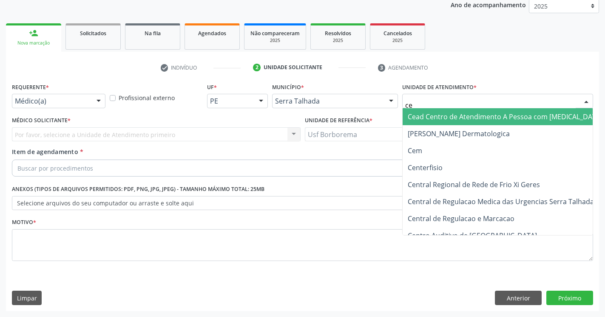
type input "cem"
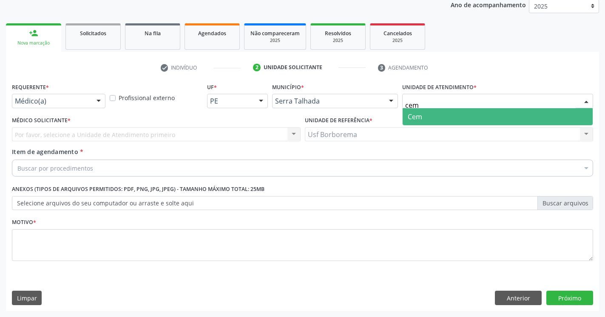
click at [451, 117] on span "Cem" at bounding box center [497, 116] width 190 height 17
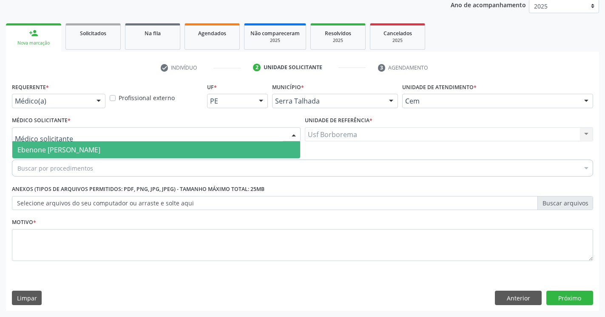
click at [134, 133] on div at bounding box center [156, 134] width 288 height 14
click at [119, 150] on span "Ebenone [PERSON_NAME]" at bounding box center [156, 149] width 288 height 17
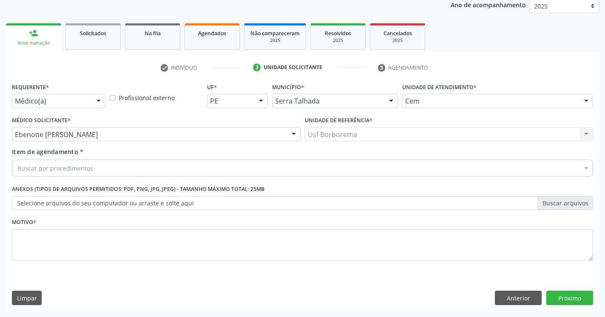
click at [113, 168] on div "Buscar por procedimentos" at bounding box center [302, 168] width 581 height 17
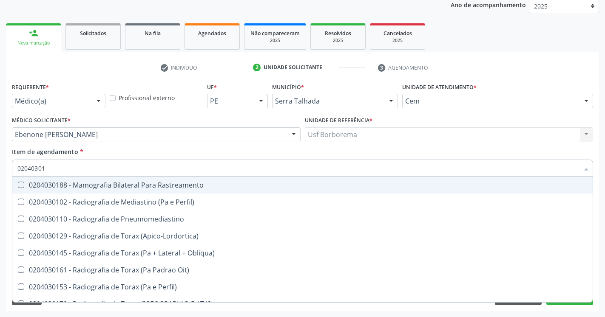
type input "020403015"
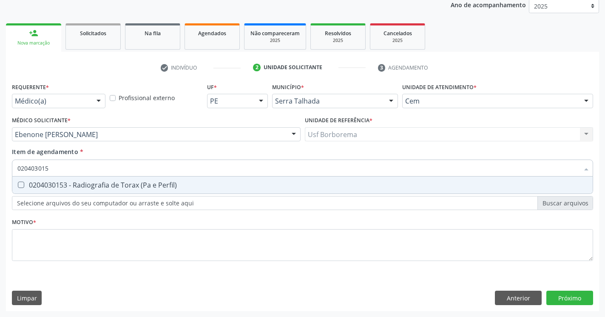
click at [22, 184] on Perfil\) at bounding box center [21, 185] width 6 height 6
click at [18, 184] on Perfil\) "checkbox" at bounding box center [15, 185] width 6 height 6
checkbox Perfil\) "true"
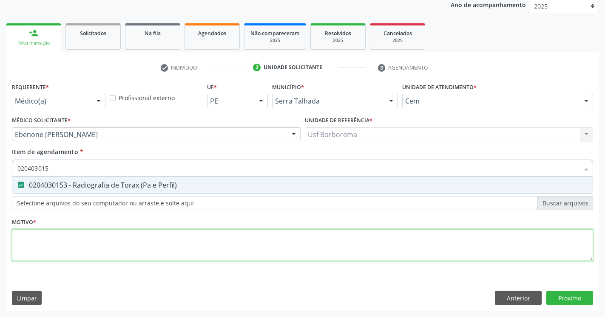
click at [52, 249] on textarea at bounding box center [302, 245] width 581 height 32
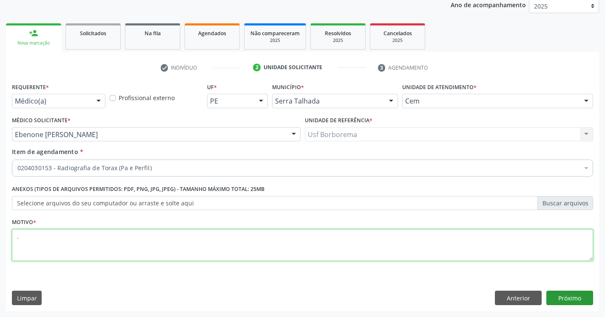
type textarea "."
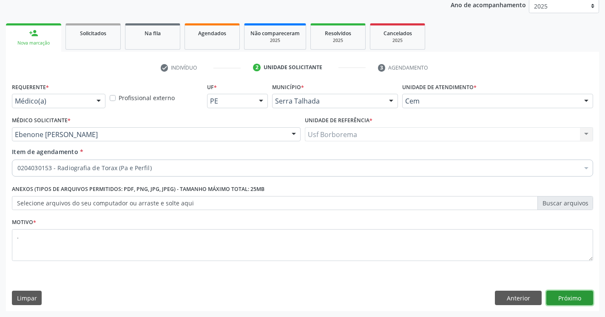
click at [574, 297] on button "Próximo" at bounding box center [569, 298] width 47 height 14
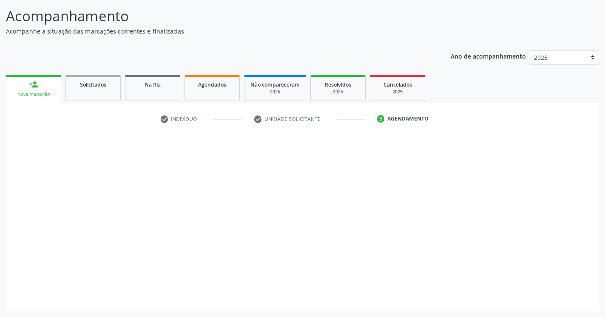
scroll to position [52, 0]
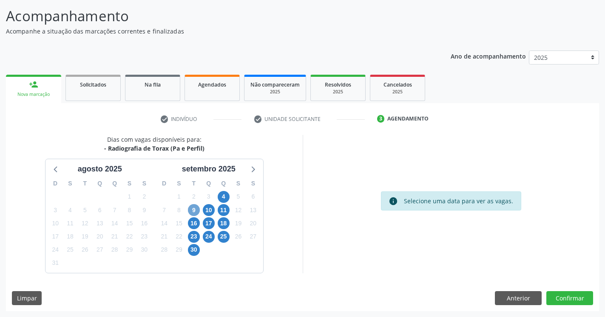
click at [196, 212] on span "9" at bounding box center [194, 210] width 12 height 12
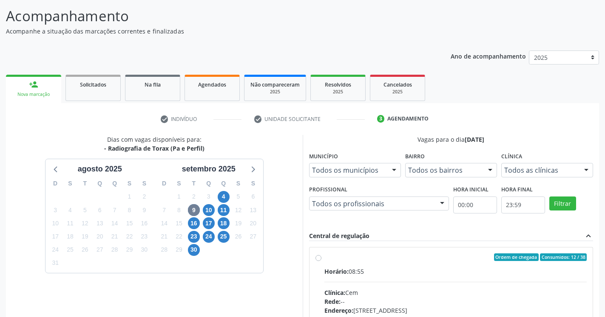
click at [317, 264] on div "Ordem de chegada Consumidos: 12 / 38 Horário: 08:55 Clínica: Cem Rede: -- Ender…" at bounding box center [451, 319] width 272 height 130
radio input "true"
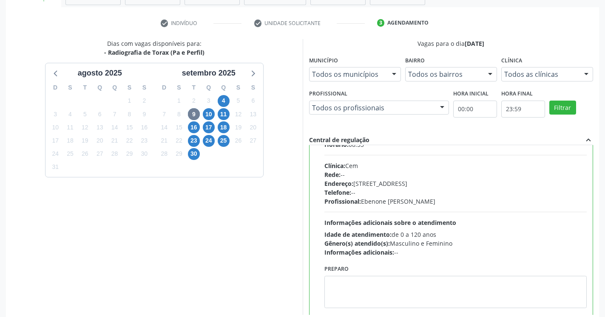
scroll to position [190, 0]
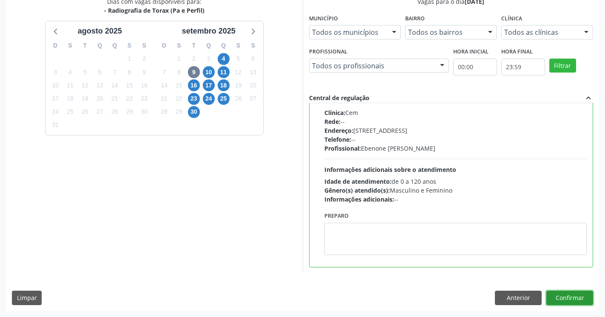
click at [569, 297] on button "Confirmar" at bounding box center [569, 298] width 47 height 14
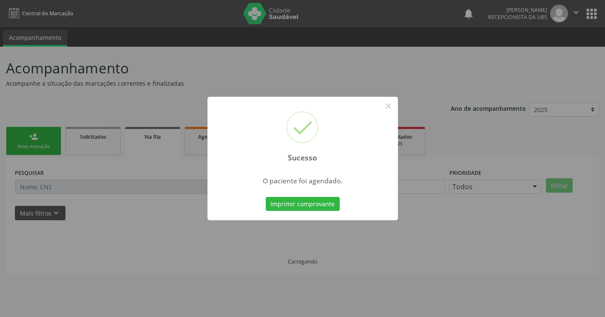
scroll to position [0, 0]
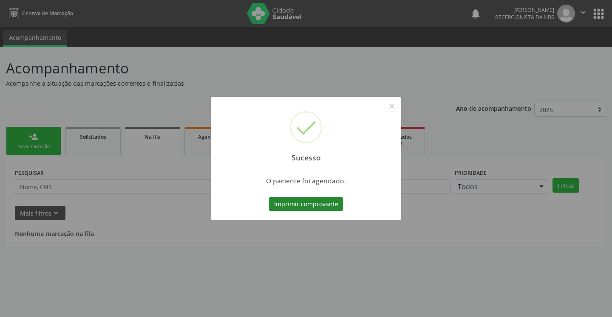
click at [298, 201] on button "Imprimir comprovante" at bounding box center [306, 204] width 74 height 14
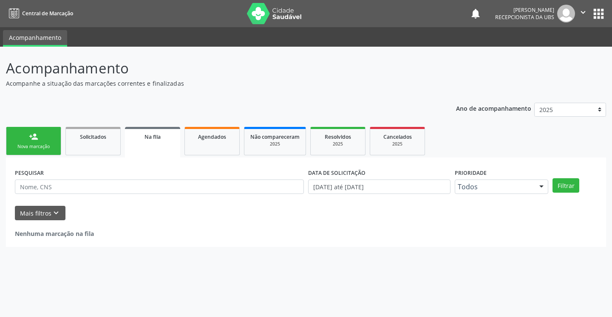
click at [37, 141] on div "person_add" at bounding box center [33, 136] width 9 height 9
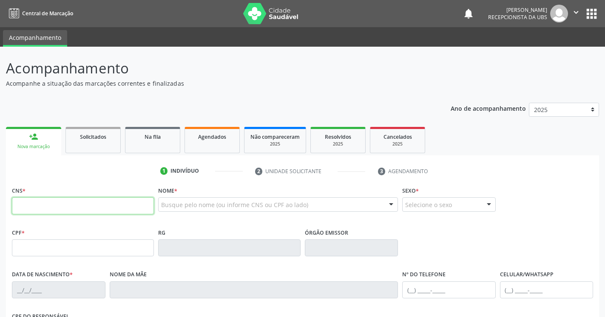
click at [86, 206] on input "text" at bounding box center [83, 206] width 142 height 17
type input "700 5071 8640 4359"
type input "033.135.864-65"
type input "14/10/1957"
type input "Maria do Socorro Ferreira de Abreu"
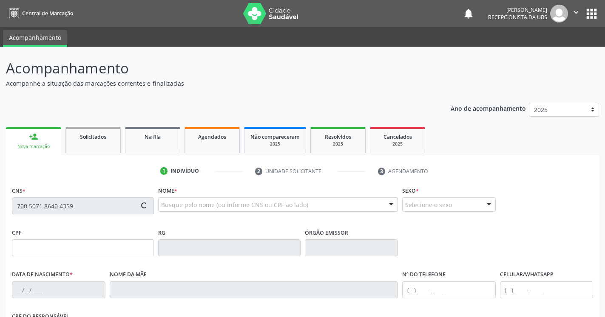
type input "(87) 99677-5140"
type input "124"
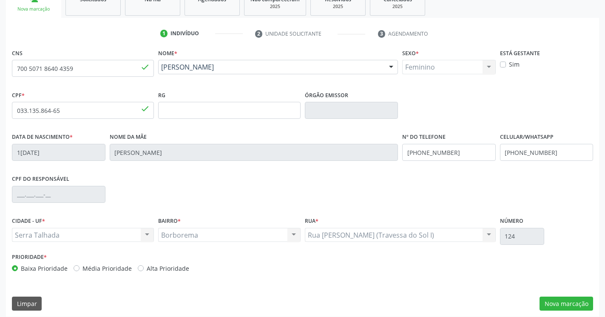
scroll to position [143, 0]
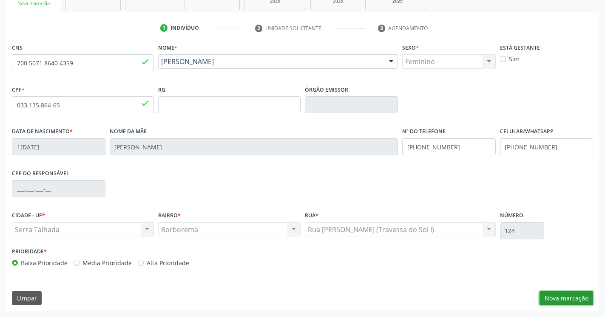
click at [560, 298] on button "Nova marcação" at bounding box center [566, 298] width 54 height 14
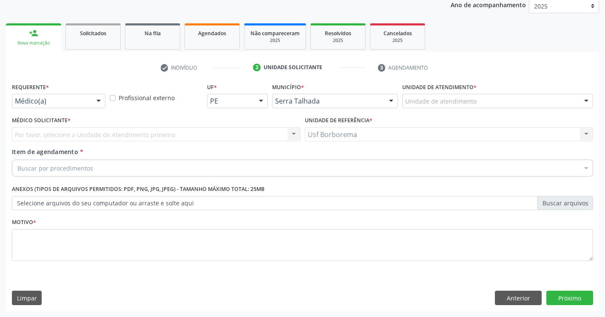
click at [506, 102] on div "Unidade de atendimento" at bounding box center [497, 101] width 191 height 14
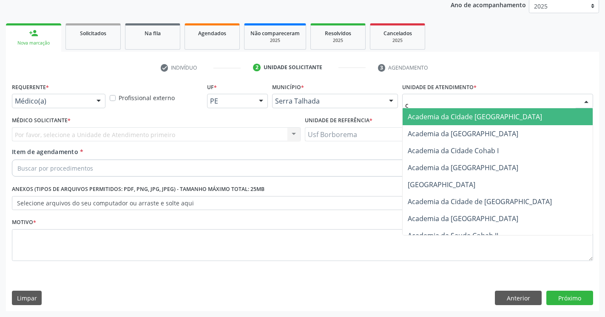
type input "ce"
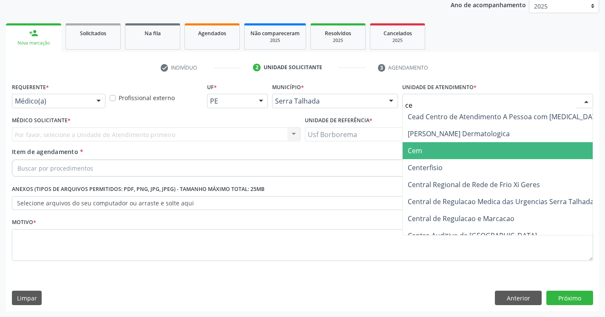
click at [454, 155] on span "Cem" at bounding box center [505, 150] width 206 height 17
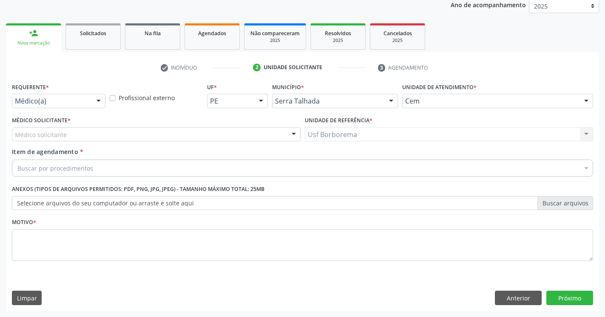
click at [118, 140] on div "Médico solicitante" at bounding box center [156, 134] width 288 height 14
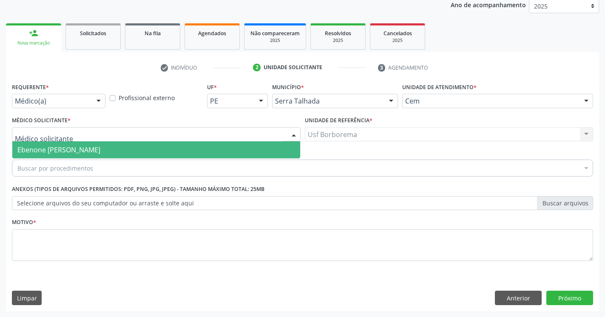
click at [113, 146] on span "Ebenone [PERSON_NAME]" at bounding box center [156, 149] width 288 height 17
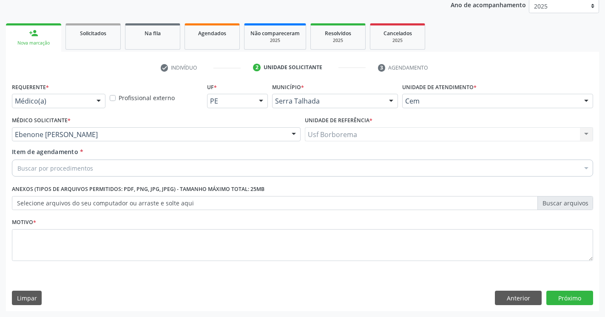
click at [102, 170] on div "Buscar por procedimentos" at bounding box center [302, 168] width 581 height 17
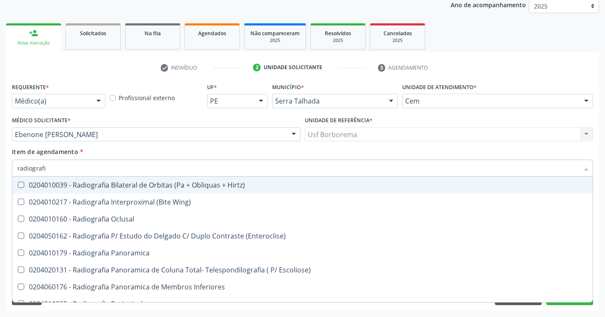
type input "radiografia"
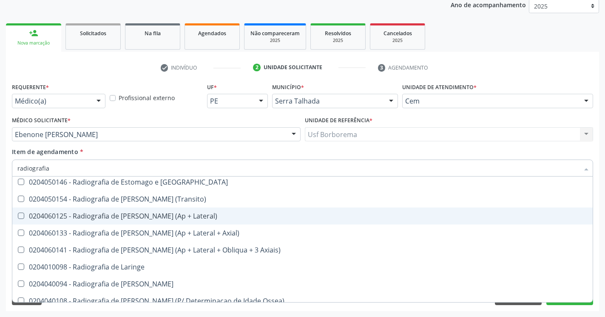
scroll to position [785, 0]
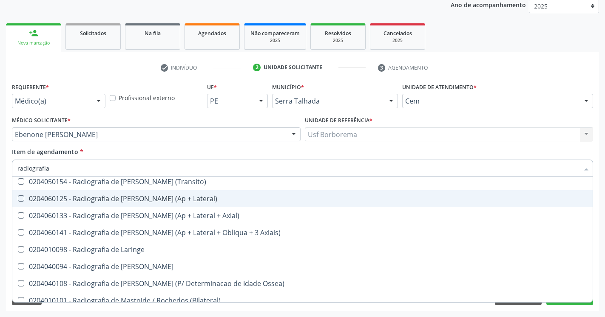
click at [121, 202] on div "0204060125 - Radiografia de Joelho (Ap + Lateral)" at bounding box center [302, 198] width 570 height 7
checkbox Lateral\) "true"
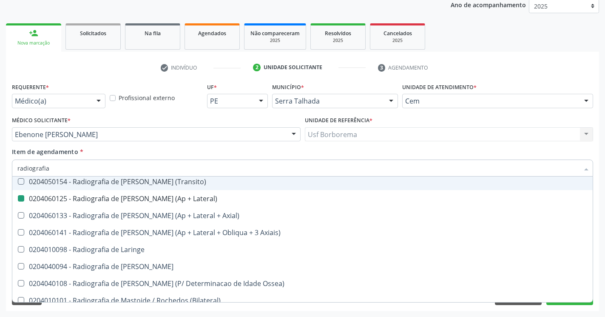
click at [432, 151] on div "Item de agendamento * radiografia Desfazer seleção 0204010039 - Radiografia Bil…" at bounding box center [302, 160] width 581 height 27
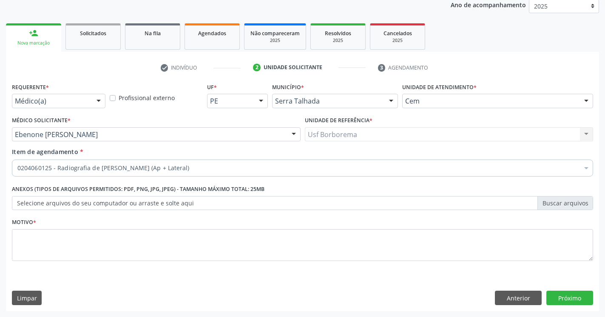
scroll to position [0, 0]
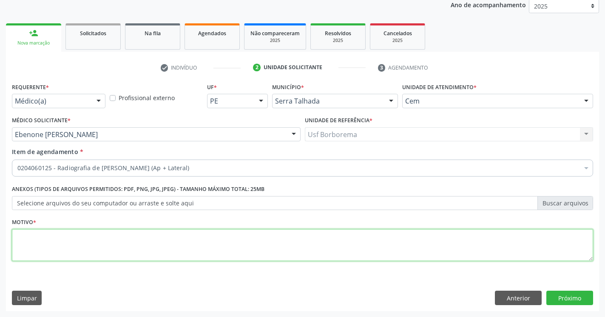
click at [421, 246] on textarea at bounding box center [302, 245] width 581 height 32
type textarea "."
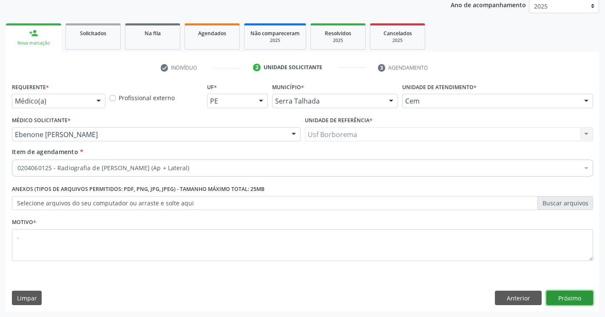
click at [561, 303] on button "Próximo" at bounding box center [569, 298] width 47 height 14
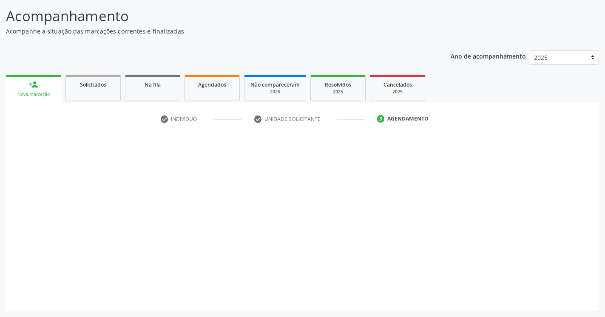
scroll to position [52, 0]
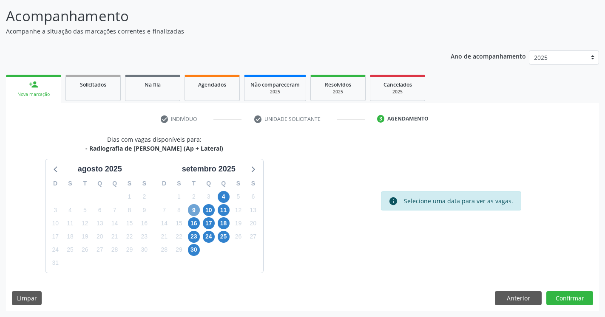
click at [193, 212] on span "9" at bounding box center [194, 210] width 12 height 12
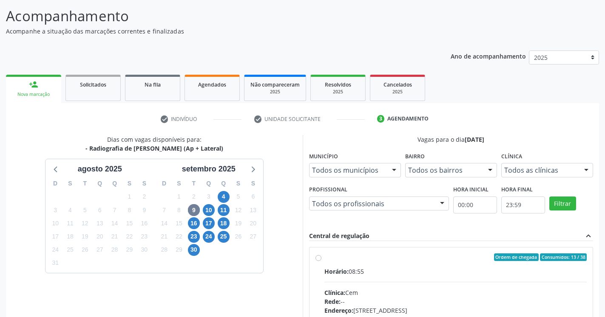
click at [324, 259] on label "Ordem de chegada Consumidos: 13 / 38 Horário: 08:55 Clínica: Cem Rede: -- Ender…" at bounding box center [455, 319] width 263 height 130
click at [317, 259] on input "Ordem de chegada Consumidos: 13 / 38 Horário: 08:55 Clínica: Cem Rede: -- Ender…" at bounding box center [318, 258] width 6 height 8
radio input "true"
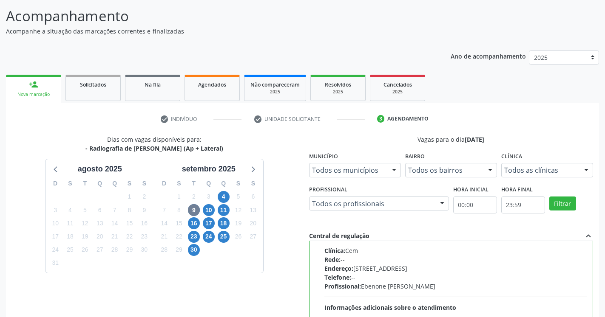
scroll to position [190, 0]
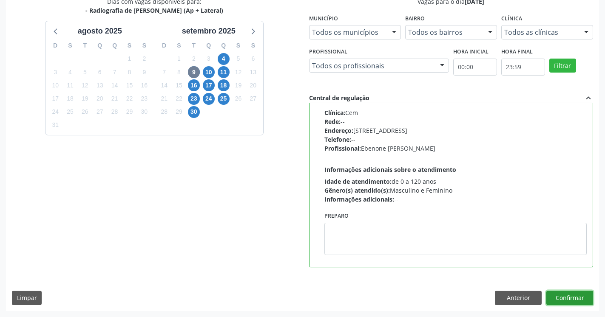
click at [574, 299] on button "Confirmar" at bounding box center [569, 298] width 47 height 14
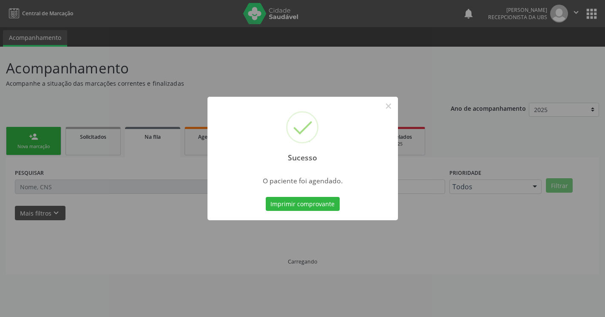
scroll to position [0, 0]
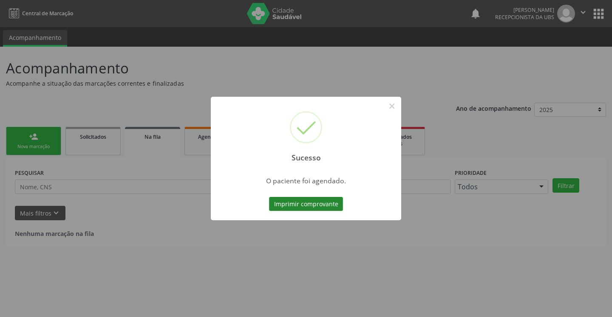
click at [291, 202] on button "Imprimir comprovante" at bounding box center [306, 204] width 74 height 14
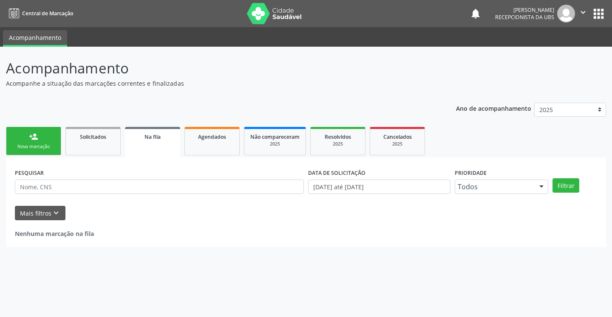
click at [40, 151] on link "person_add Nova marcação" at bounding box center [33, 141] width 55 height 28
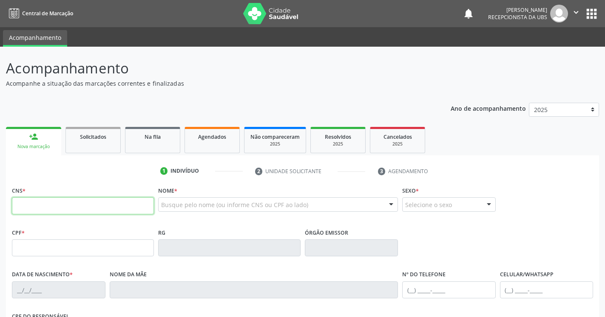
click at [64, 209] on input "text" at bounding box center [83, 206] width 142 height 17
type input "707 6072 0874 0891"
type input "057.112.794-08"
type input "23/07/1974"
type input "Maria Helena de Magalhaes"
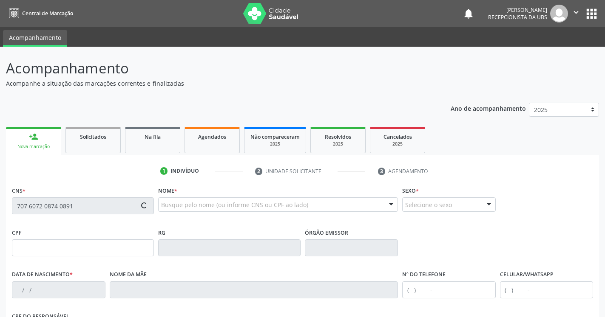
type input "(87) 99946-4328"
type input "107.982.094-96"
type input "403"
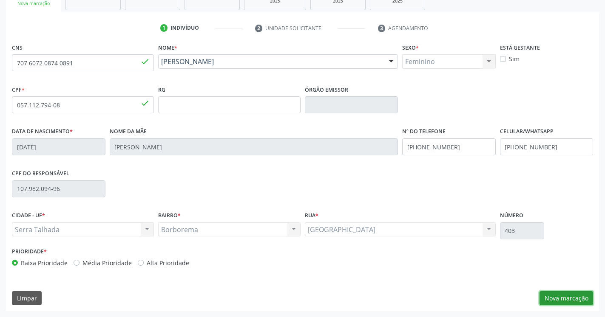
click at [558, 298] on button "Nova marcação" at bounding box center [566, 298] width 54 height 14
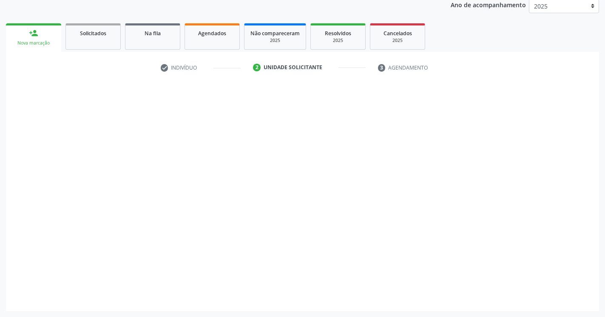
scroll to position [104, 0]
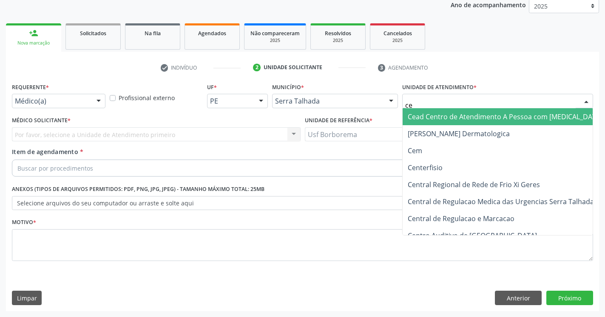
type input "cem"
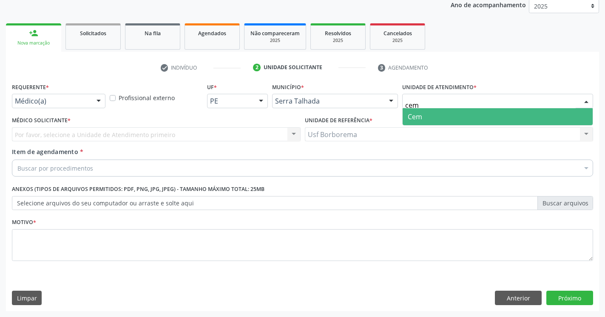
click at [424, 116] on span "Cem" at bounding box center [497, 116] width 190 height 17
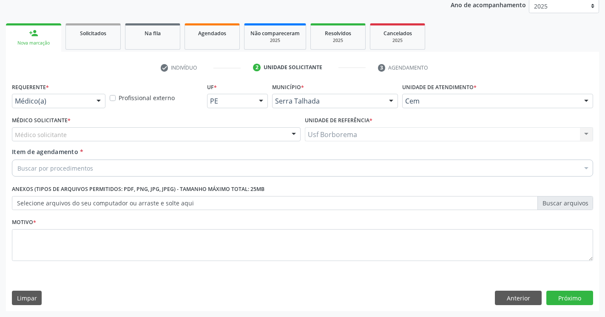
click at [141, 132] on div "Médico solicitante" at bounding box center [156, 134] width 288 height 14
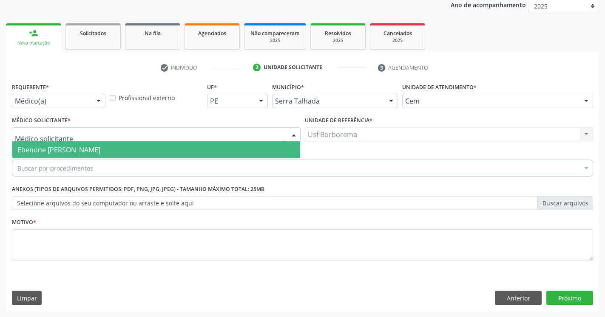
click at [118, 155] on span "Ebenone [PERSON_NAME]" at bounding box center [156, 149] width 288 height 17
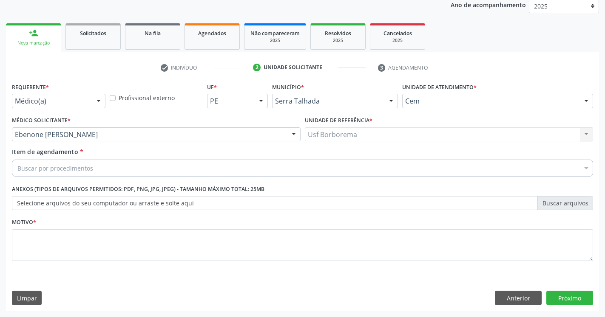
click at [112, 168] on div "Buscar por procedimentos" at bounding box center [302, 168] width 581 height 17
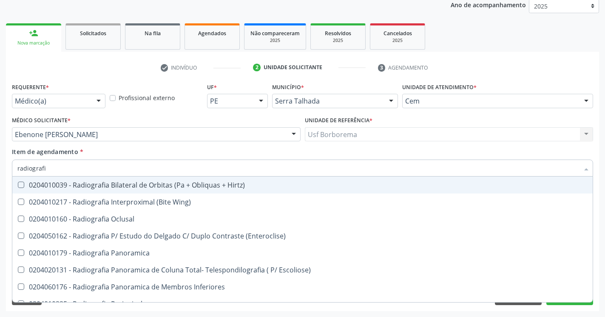
type input "radiografia"
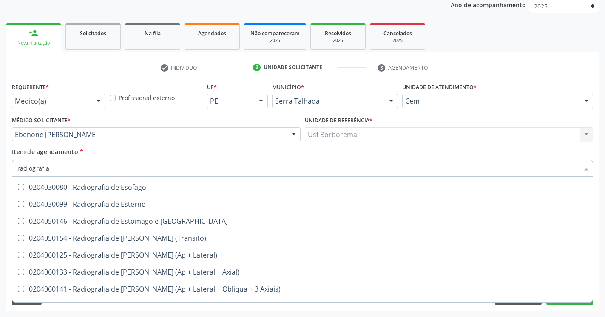
scroll to position [729, 0]
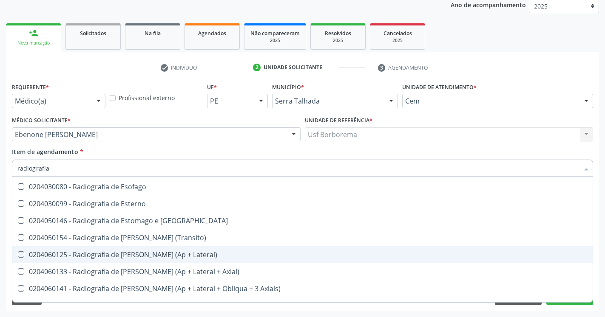
click at [23, 256] on Lateral\) at bounding box center [21, 255] width 6 height 6
click at [18, 256] on Lateral\) "checkbox" at bounding box center [15, 255] width 6 height 6
checkbox Lateral\) "true"
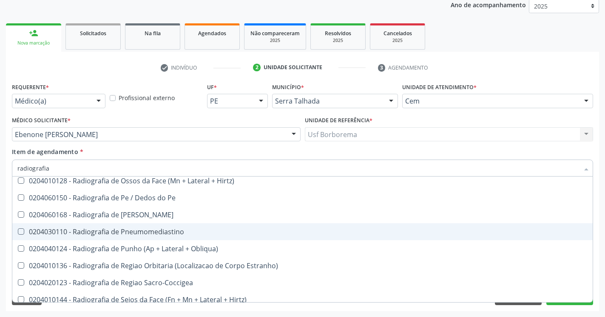
scroll to position [1097, 0]
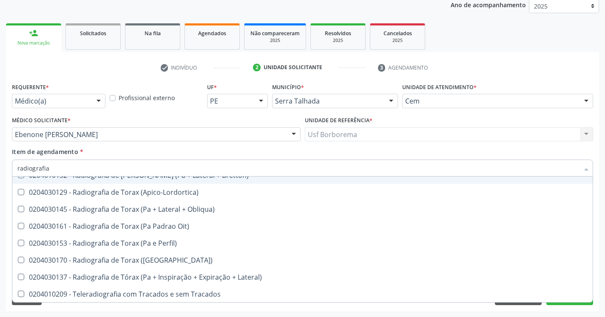
click at [461, 150] on div "Item de agendamento * radiografia Desfazer seleção 0204010039 - Radiografia Bil…" at bounding box center [302, 160] width 581 height 27
checkbox Wing\) "true"
checkbox Lateral\) "false"
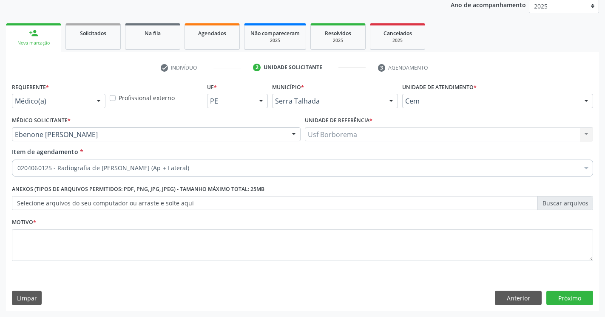
scroll to position [0, 0]
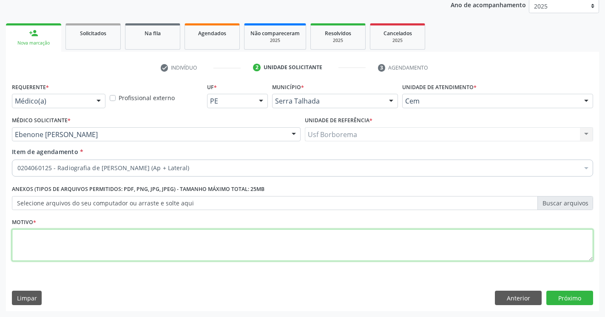
click at [116, 245] on textarea at bounding box center [302, 245] width 581 height 32
type textarea "."
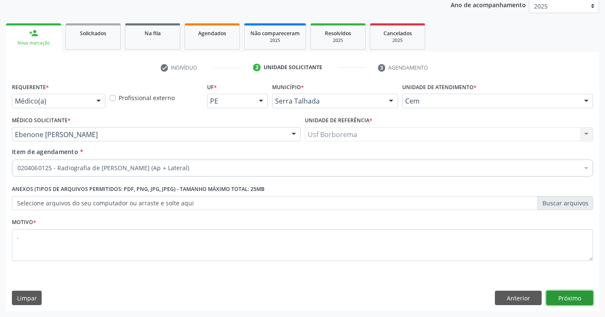
click at [571, 302] on button "Próximo" at bounding box center [569, 298] width 47 height 14
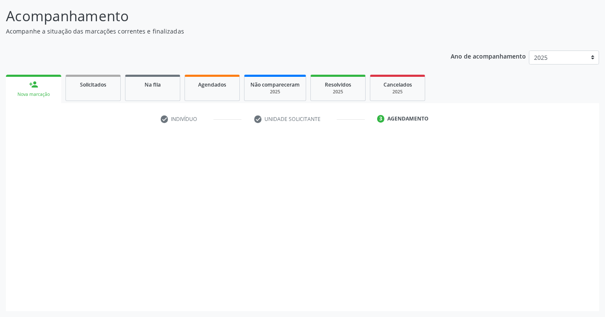
scroll to position [52, 0]
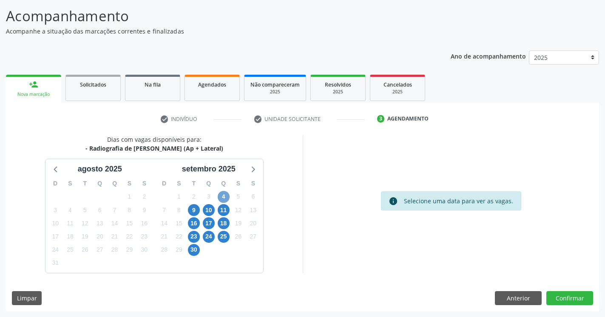
click at [225, 198] on span "4" at bounding box center [224, 197] width 12 height 12
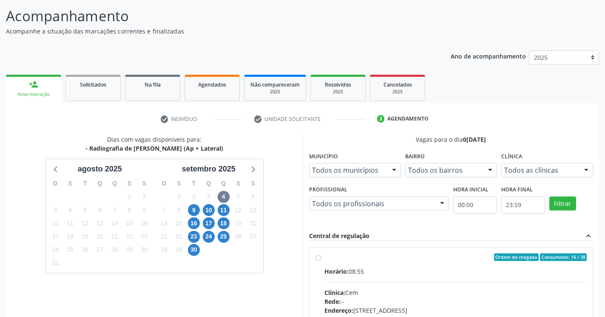
click at [324, 257] on label "Ordem de chegada Consumidos: 16 / 38 Horário: 08:55 Clínica: Cem Rede: -- Ender…" at bounding box center [455, 319] width 263 height 130
click at [320, 257] on input "Ordem de chegada Consumidos: 16 / 38 Horário: 08:55 Clínica: Cem Rede: -- Ender…" at bounding box center [318, 258] width 6 height 8
radio input "true"
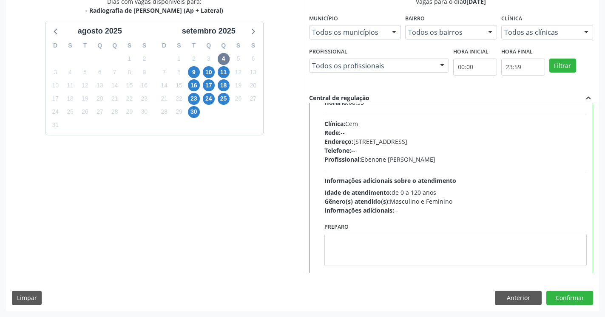
scroll to position [42, 0]
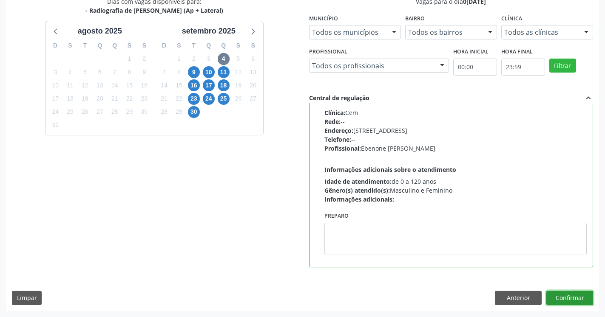
click at [570, 294] on button "Confirmar" at bounding box center [569, 298] width 47 height 14
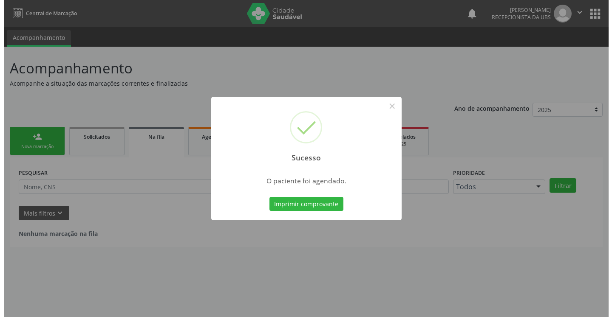
scroll to position [0, 0]
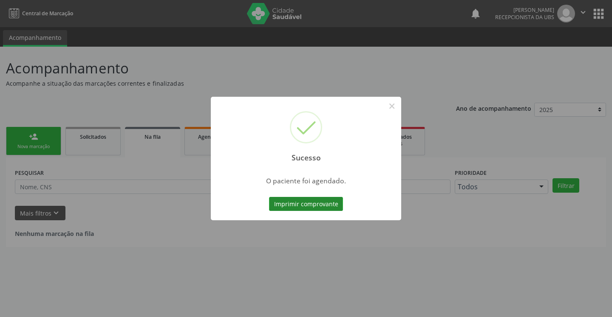
click at [312, 209] on button "Imprimir comprovante" at bounding box center [306, 204] width 74 height 14
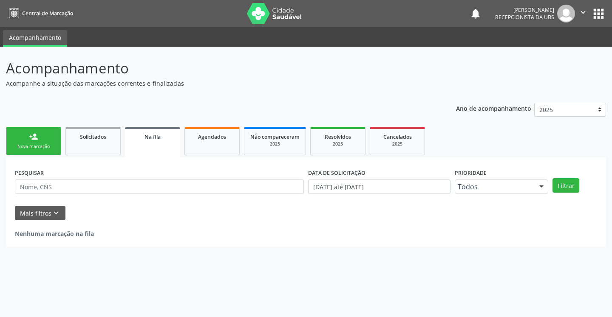
click at [43, 139] on link "person_add Nova marcação" at bounding box center [33, 141] width 55 height 28
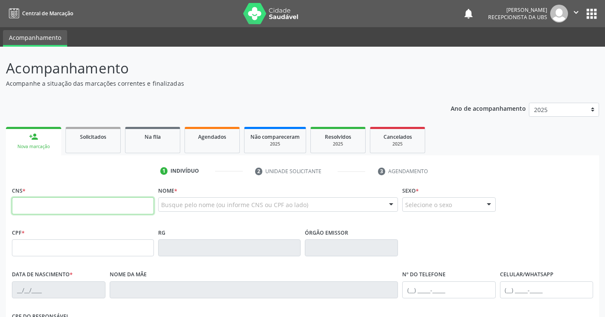
click at [65, 207] on input "text" at bounding box center [83, 206] width 142 height 17
type input "700 3019 5284 1234"
type input "117.589.164-94"
type input "17/08/1987"
type input "Maria Helena de Magalhaes"
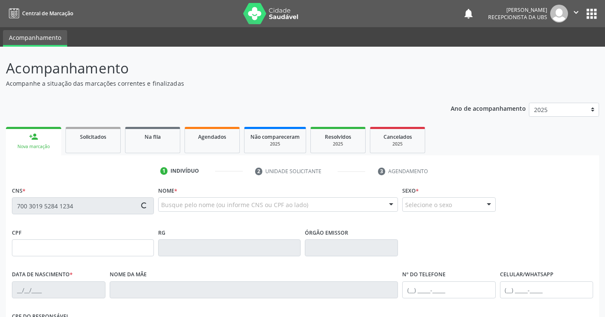
type input "(87) 99930-8895"
type input "037.278.674-00"
type input "468"
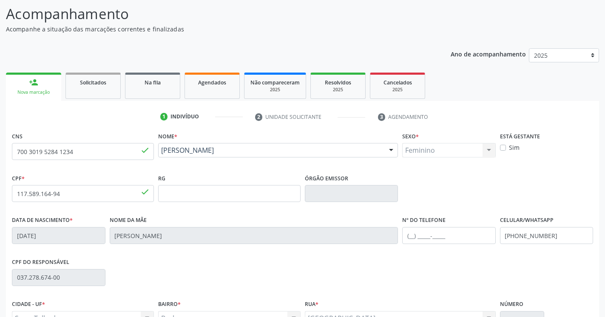
scroll to position [143, 0]
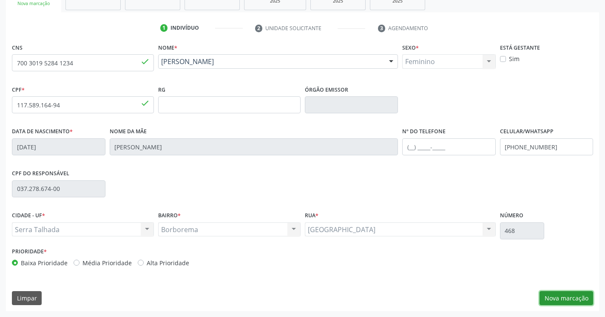
click at [557, 301] on button "Nova marcação" at bounding box center [566, 298] width 54 height 14
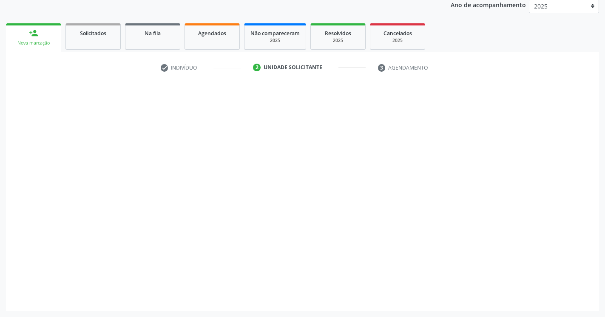
scroll to position [104, 0]
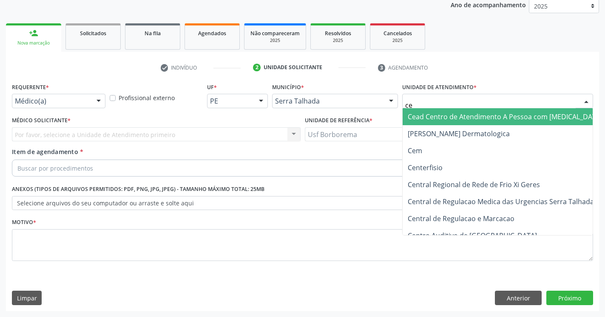
type input "cem"
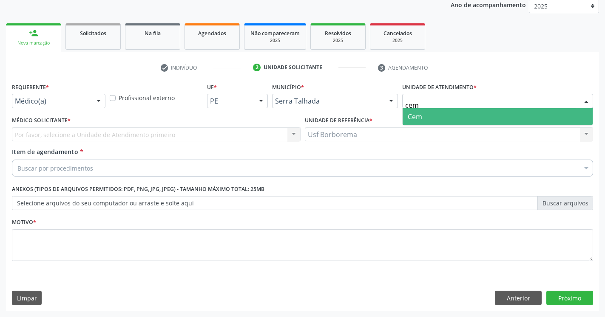
click at [424, 111] on span "Cem" at bounding box center [497, 116] width 190 height 17
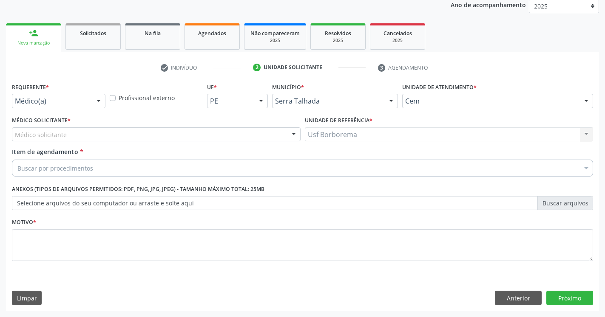
click at [72, 136] on div "Médico solicitante" at bounding box center [156, 134] width 288 height 14
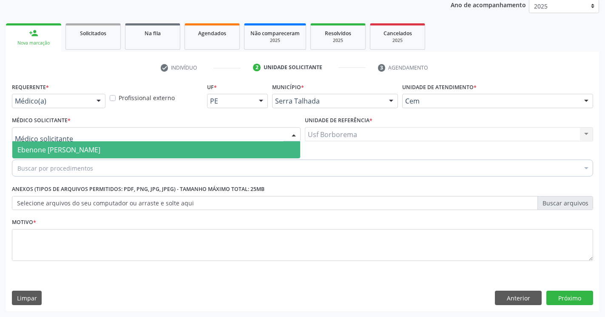
click at [71, 148] on span "Ebenone [PERSON_NAME]" at bounding box center [58, 149] width 83 height 9
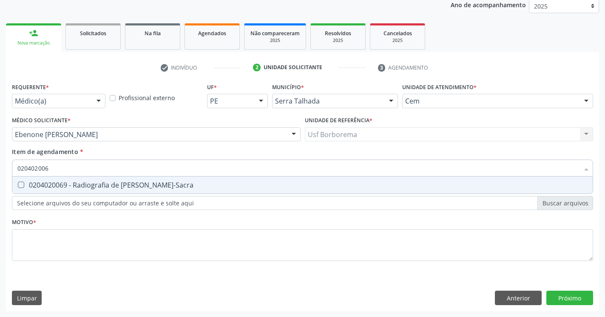
type input "0204020069"
click at [22, 184] on Lombo-Sacra at bounding box center [21, 185] width 6 height 6
click at [18, 184] on Lombo-Sacra "checkbox" at bounding box center [15, 185] width 6 height 6
checkbox Lombo-Sacra "true"
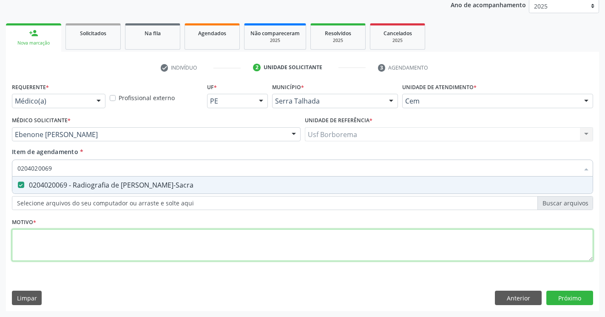
click at [66, 246] on textarea at bounding box center [302, 245] width 581 height 32
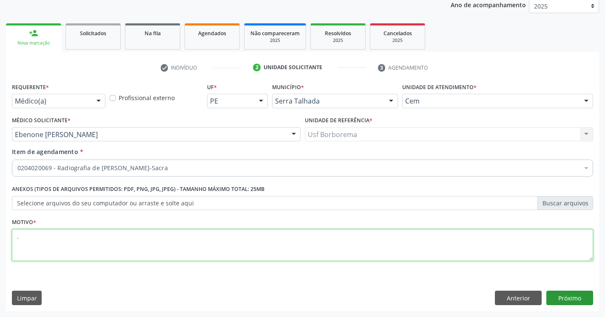
type textarea "."
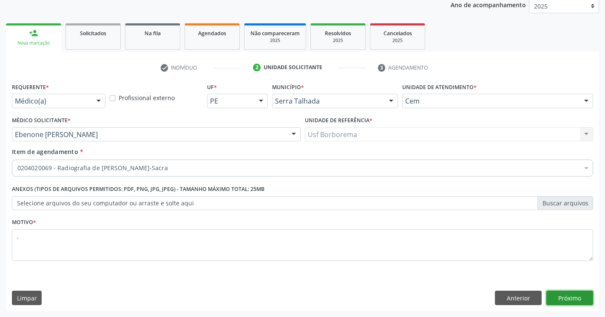
click at [568, 298] on button "Próximo" at bounding box center [569, 298] width 47 height 14
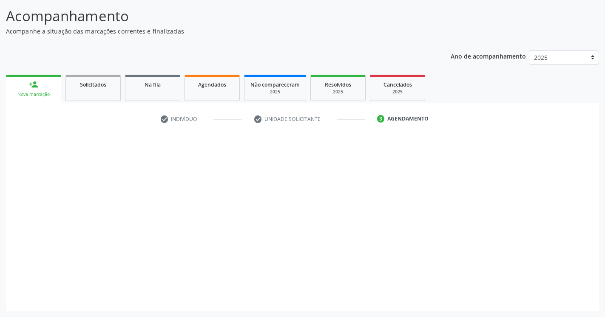
scroll to position [52, 0]
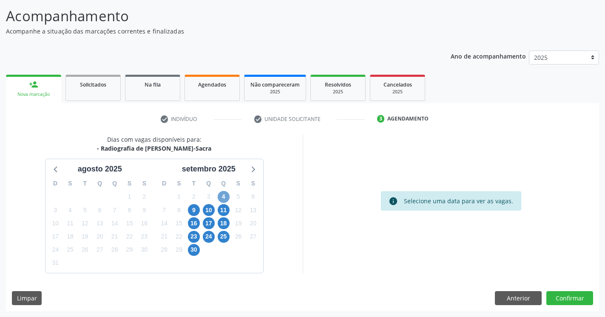
click at [226, 195] on span "4" at bounding box center [224, 197] width 12 height 12
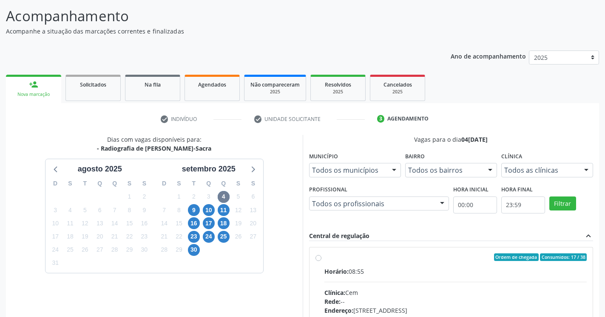
click at [324, 259] on label "Ordem de chegada Consumidos: 17 / 38 Horário: 08:55 Clínica: Cem Rede: -- Ender…" at bounding box center [455, 319] width 263 height 130
click at [317, 259] on input "Ordem de chegada Consumidos: 17 / 38 Horário: 08:55 Clínica: Cem Rede: -- Ender…" at bounding box center [318, 258] width 6 height 8
radio input "true"
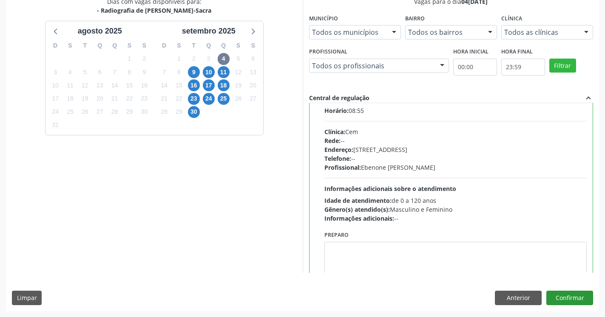
scroll to position [42, 0]
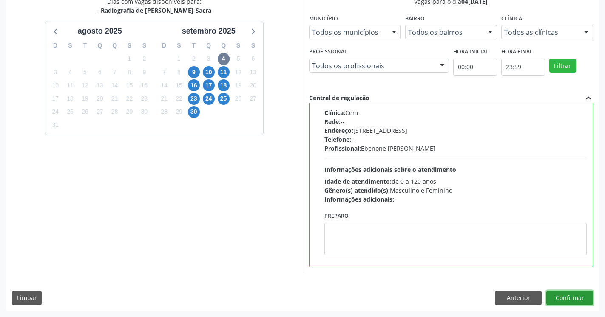
click at [564, 300] on button "Confirmar" at bounding box center [569, 298] width 47 height 14
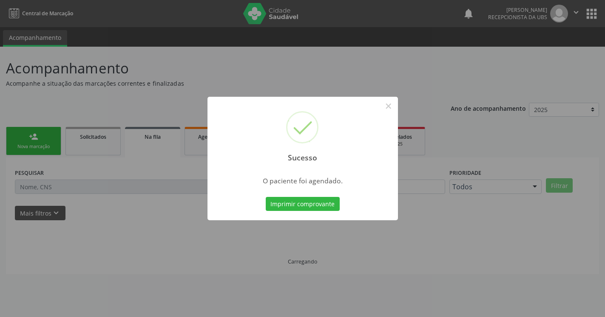
scroll to position [0, 0]
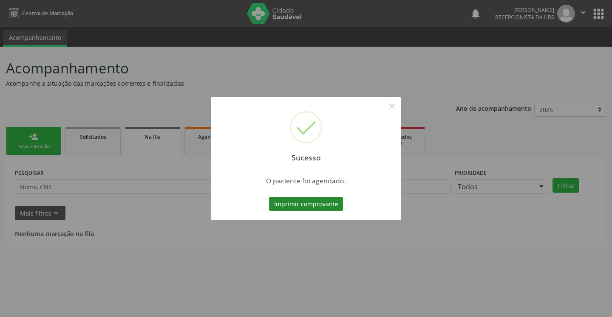
click at [317, 205] on button "Imprimir comprovante" at bounding box center [306, 204] width 74 height 14
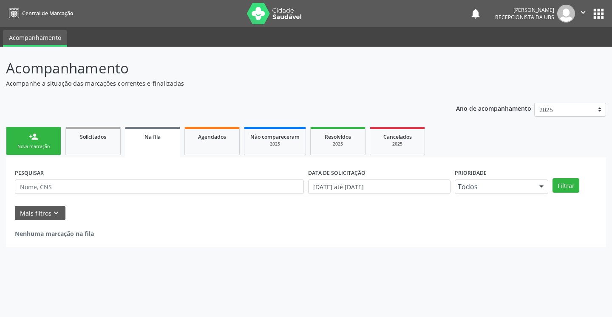
click at [42, 141] on link "person_add Nova marcação" at bounding box center [33, 141] width 55 height 28
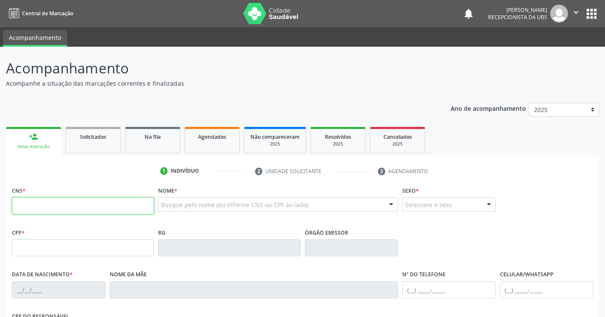
click at [94, 204] on input "text" at bounding box center [83, 206] width 142 height 17
type input "704 3045 7877 1991"
type input "706.715.914-87"
type input "02/02/1967"
type input "Raimunda Lucia de Arruda"
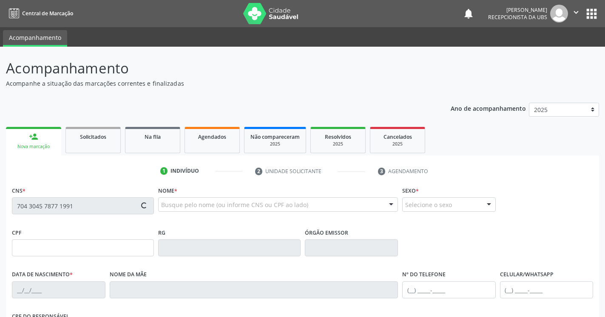
type input "(87) 99827-7754"
type input "516"
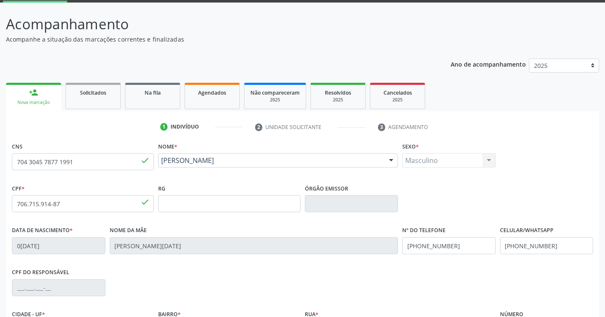
scroll to position [143, 0]
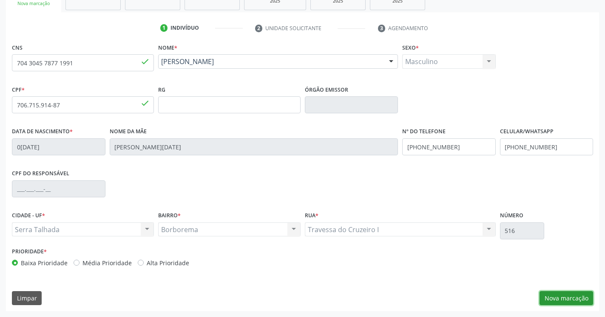
click at [569, 297] on button "Nova marcação" at bounding box center [566, 298] width 54 height 14
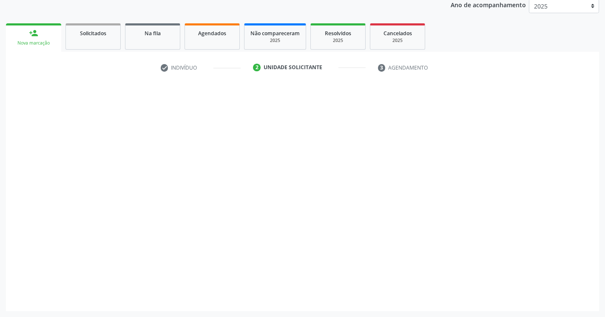
scroll to position [104, 0]
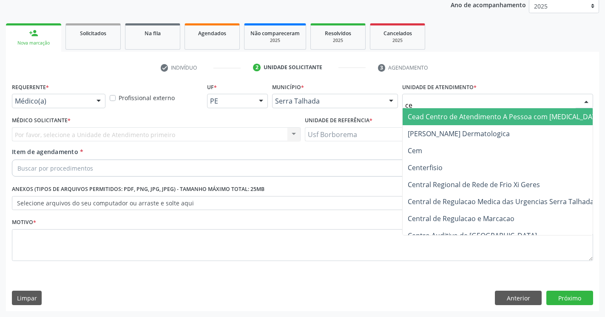
type input "cem"
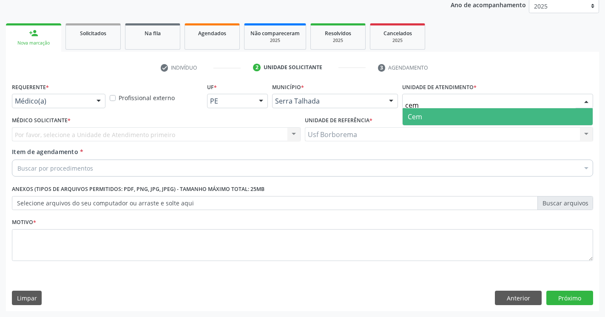
click at [419, 115] on span "Cem" at bounding box center [414, 116] width 14 height 9
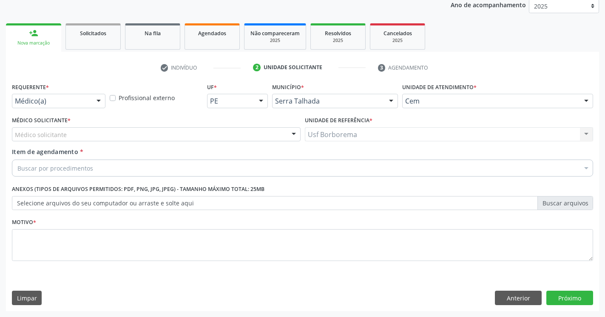
click at [78, 139] on div "Médico solicitante" at bounding box center [156, 134] width 288 height 14
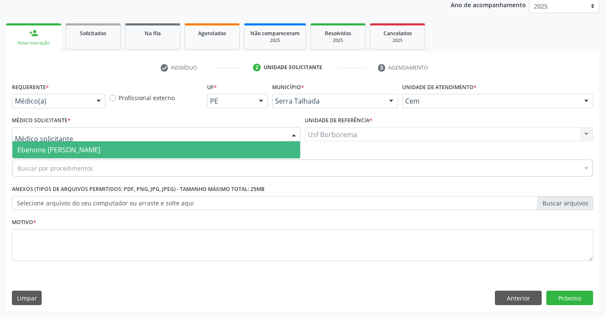
click at [76, 147] on span "Ebenone [PERSON_NAME]" at bounding box center [58, 149] width 83 height 9
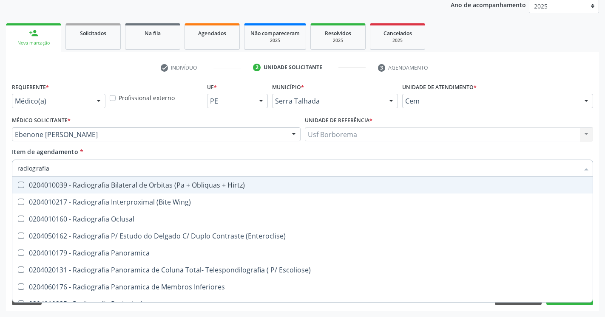
type input "radiografia"
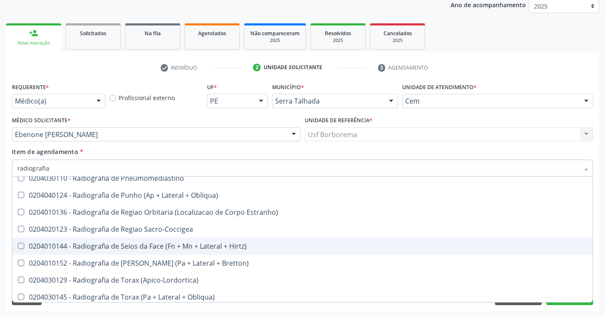
scroll to position [1066, 0]
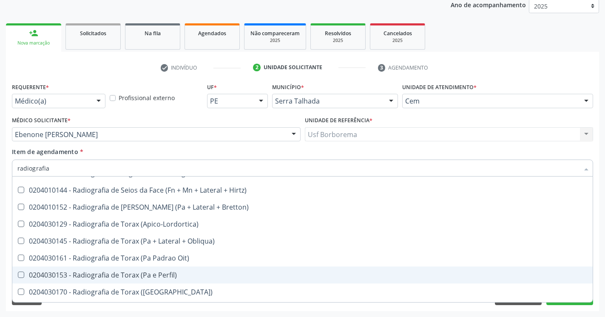
click at [21, 274] on Perfil\) at bounding box center [21, 275] width 6 height 6
click at [18, 274] on Perfil\) "checkbox" at bounding box center [15, 275] width 6 height 6
checkbox Perfil\) "true"
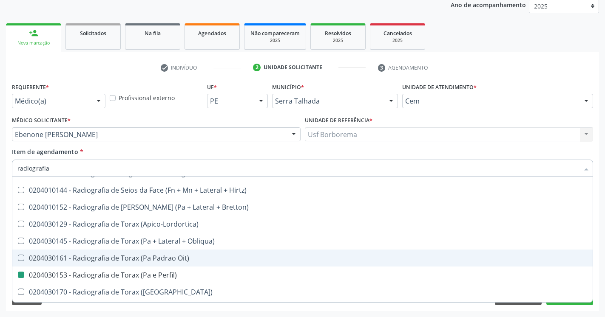
click at [4, 219] on div "Acompanhamento Acompanhe a situação das marcações correntes e finalizadas Relat…" at bounding box center [302, 130] width 605 height 374
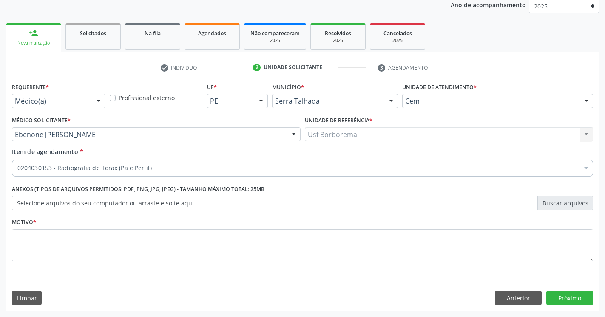
scroll to position [0, 0]
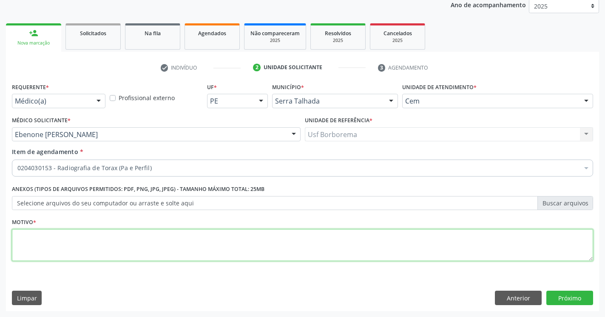
click at [165, 238] on textarea at bounding box center [302, 245] width 581 height 32
type textarea "."
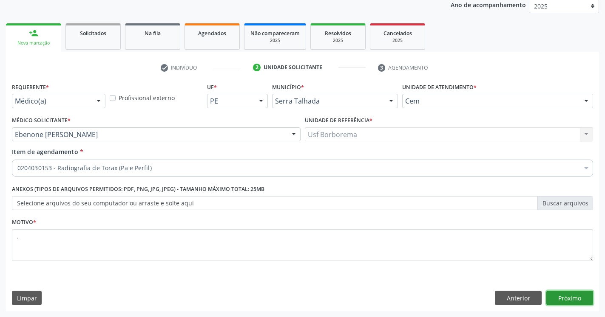
click at [574, 297] on button "Próximo" at bounding box center [569, 298] width 47 height 14
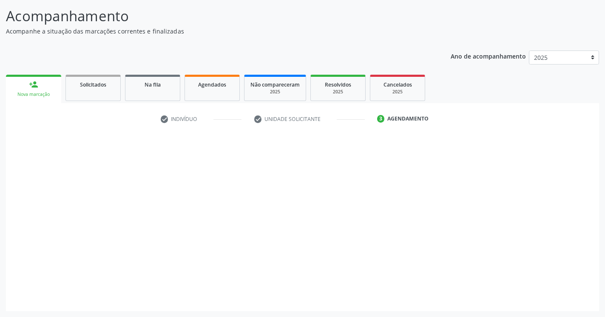
scroll to position [52, 0]
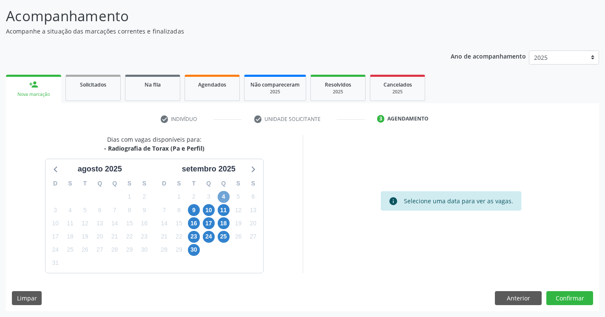
click at [221, 195] on span "4" at bounding box center [224, 197] width 12 height 12
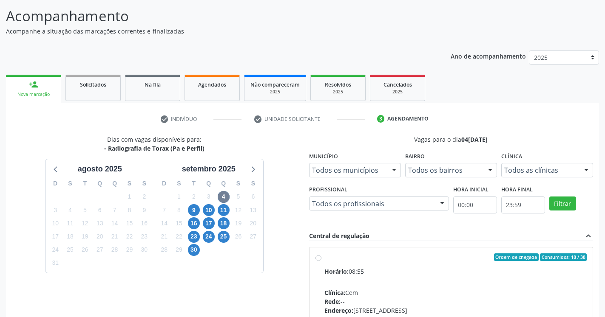
click at [324, 257] on label "Ordem de chegada Consumidos: 18 / 38 Horário: 08:55 Clínica: Cem Rede: -- Ender…" at bounding box center [455, 319] width 263 height 130
click at [318, 257] on input "Ordem de chegada Consumidos: 18 / 38 Horário: 08:55 Clínica: Cem Rede: -- Ender…" at bounding box center [318, 258] width 6 height 8
radio input "true"
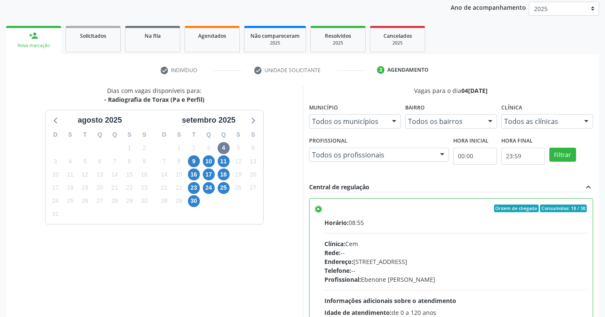
scroll to position [190, 0]
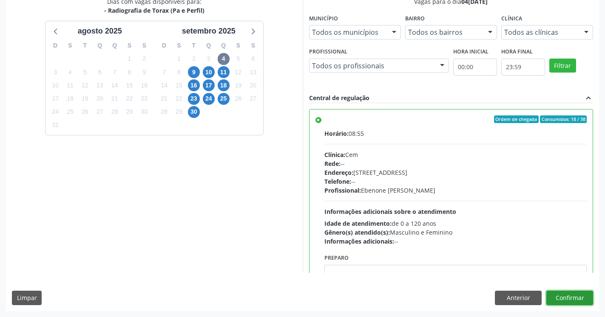
click at [578, 298] on button "Confirmar" at bounding box center [569, 298] width 47 height 14
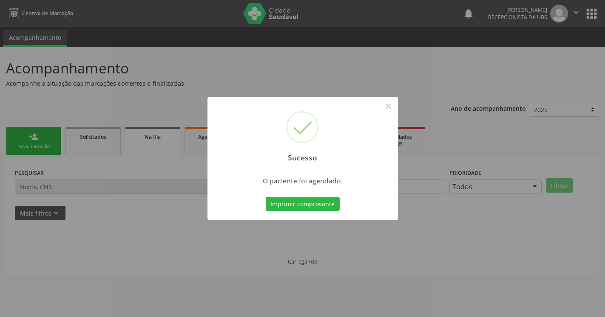
scroll to position [0, 0]
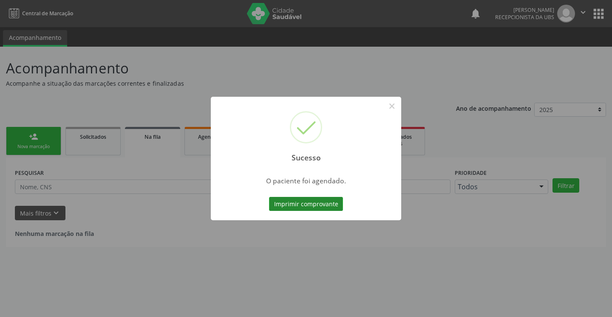
click at [310, 208] on button "Imprimir comprovante" at bounding box center [306, 204] width 74 height 14
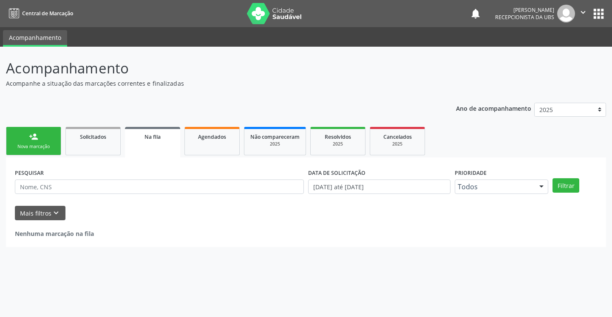
click at [35, 141] on div "person_add" at bounding box center [33, 136] width 9 height 9
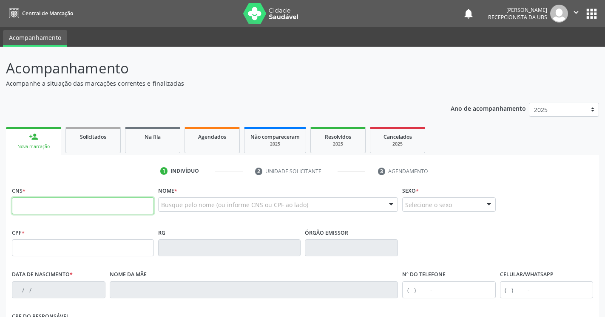
click at [67, 206] on input "text" at bounding box center [83, 206] width 142 height 17
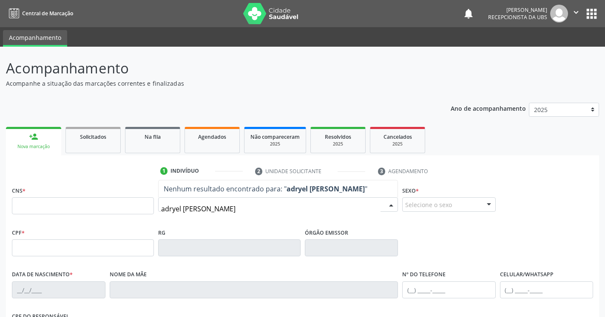
type input "adryel victor da silva"
click at [116, 248] on input "text" at bounding box center [83, 248] width 142 height 17
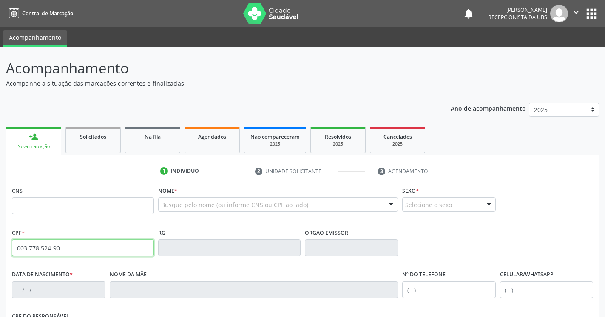
type input "003.778.524-90"
type input "700 9099 7632 3391"
type input "26/07/2024"
type input "Karla Cheila da Conceição Silva"
type input "(87) 98154-1274"
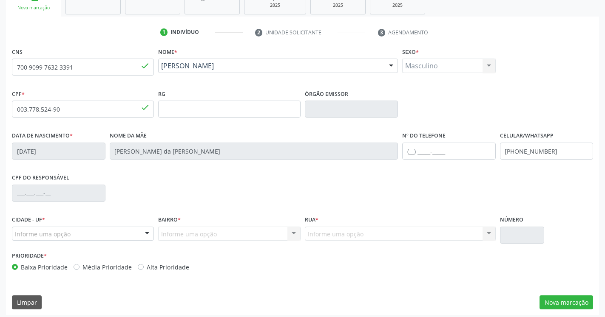
scroll to position [143, 0]
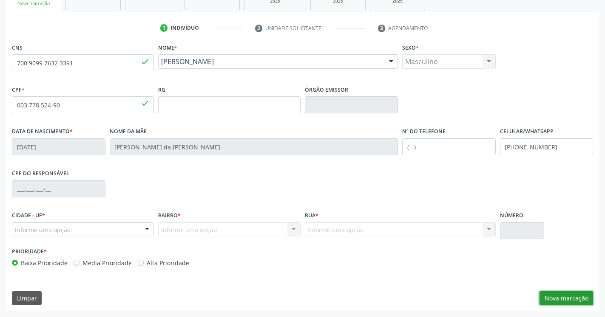
click at [556, 299] on button "Nova marcação" at bounding box center [566, 298] width 54 height 14
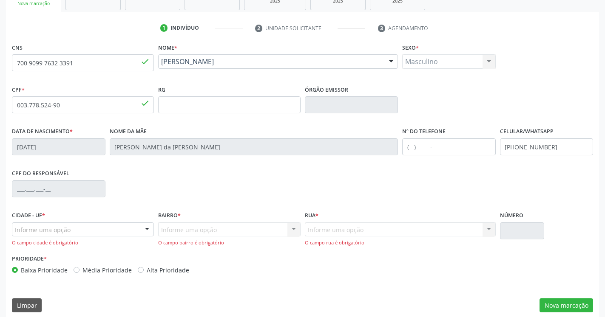
click at [94, 231] on div "Informe uma opção" at bounding box center [83, 230] width 142 height 14
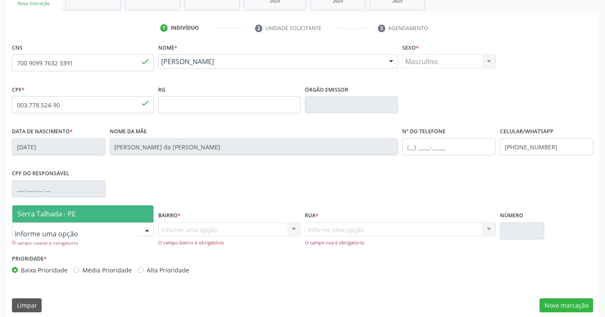
click at [101, 215] on span "Serra Talhada - PE" at bounding box center [82, 214] width 141 height 17
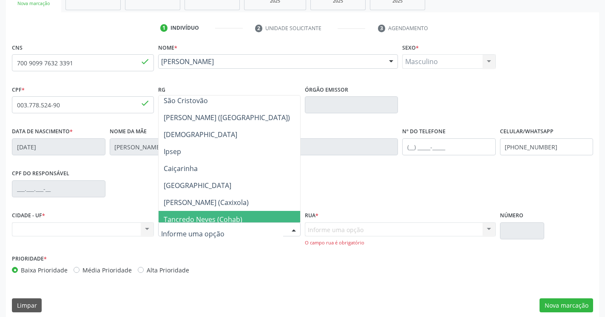
scroll to position [0, 0]
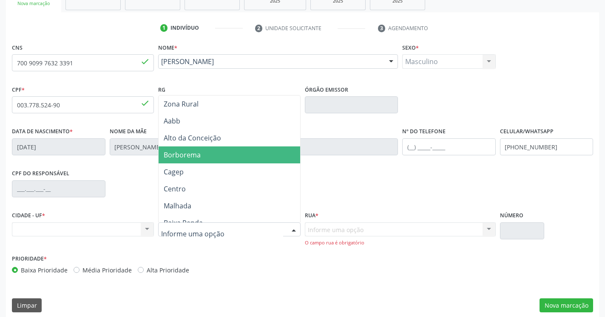
click at [219, 155] on span "Borborema" at bounding box center [228, 155] width 141 height 17
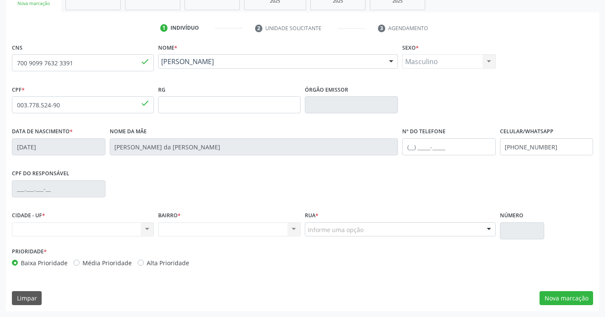
scroll to position [280, 0]
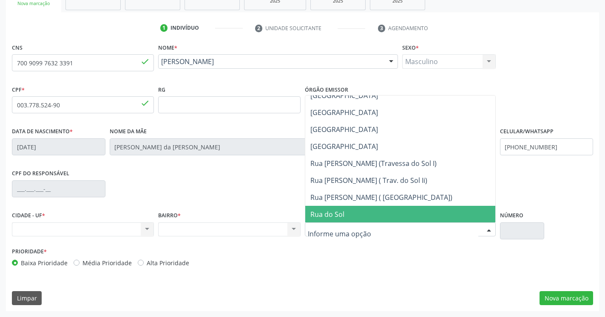
click at [342, 218] on span "Rua do Sol" at bounding box center [327, 214] width 34 height 9
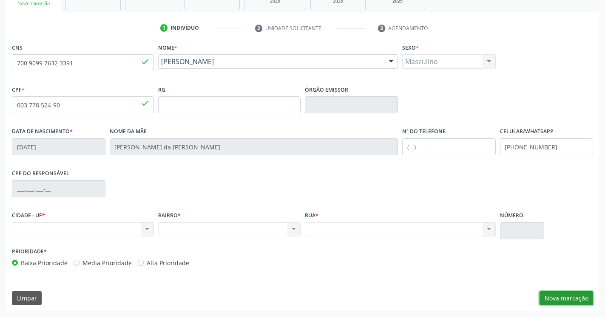
click at [572, 304] on button "Nova marcação" at bounding box center [566, 298] width 54 height 14
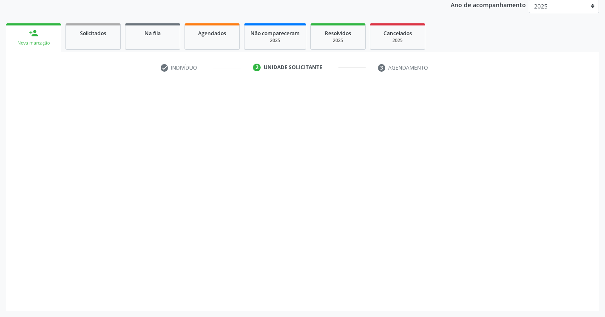
scroll to position [104, 0]
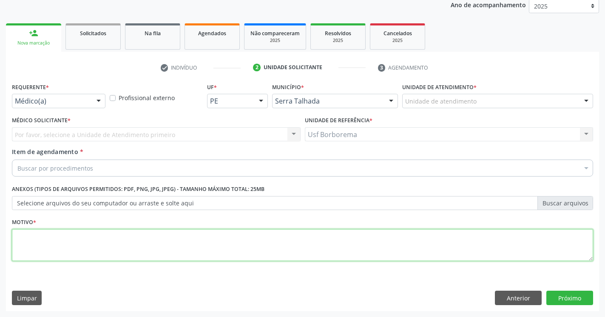
click at [205, 244] on textarea at bounding box center [302, 245] width 581 height 32
type textarea "."
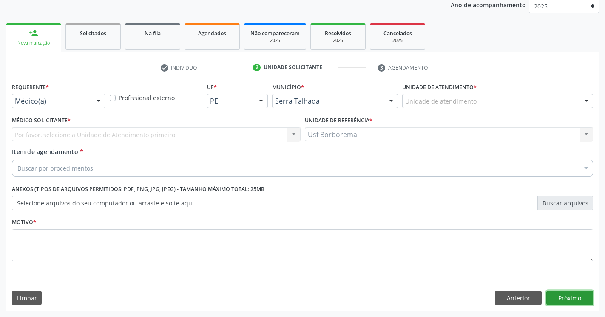
click at [561, 298] on button "Próximo" at bounding box center [569, 298] width 47 height 14
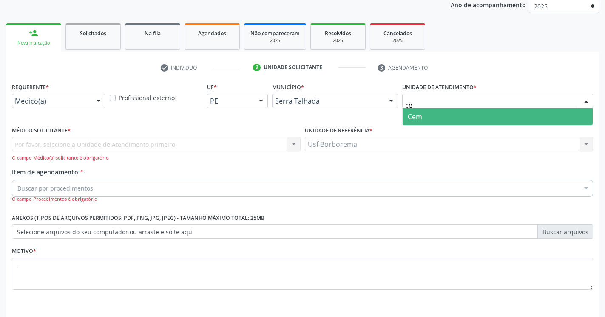
type input "cem"
click at [430, 115] on span "Cem" at bounding box center [497, 116] width 190 height 17
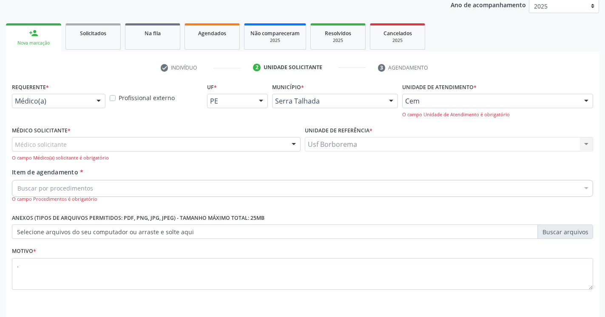
click at [105, 149] on div "Médico solicitante" at bounding box center [156, 144] width 288 height 14
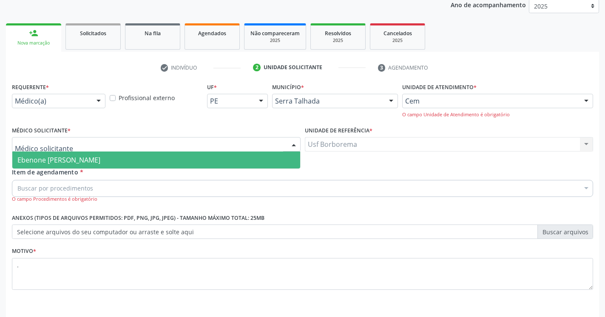
click at [99, 156] on span "Ebenone [PERSON_NAME]" at bounding box center [156, 160] width 288 height 17
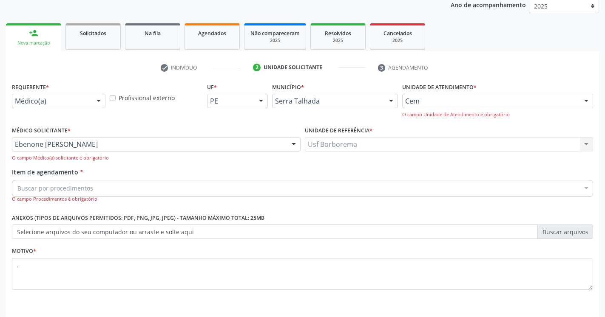
click at [96, 190] on div "Buscar por procedimentos" at bounding box center [302, 188] width 581 height 17
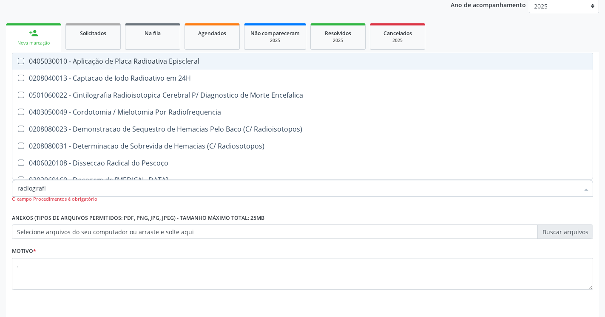
type input "radiografia"
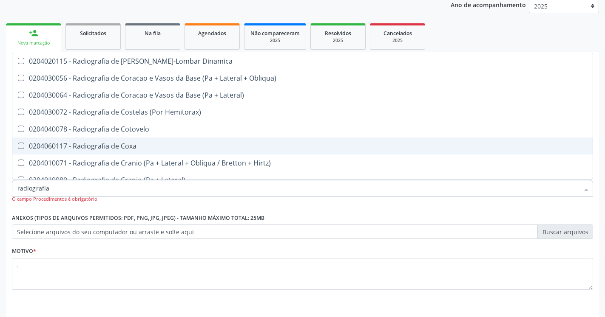
scroll to position [617, 0]
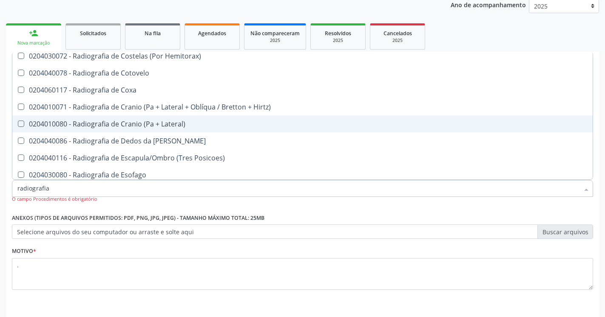
click at [22, 124] on Lateral\) at bounding box center [21, 124] width 6 height 6
click at [18, 124] on Lateral\) "checkbox" at bounding box center [15, 124] width 6 height 6
checkbox Lateral\) "true"
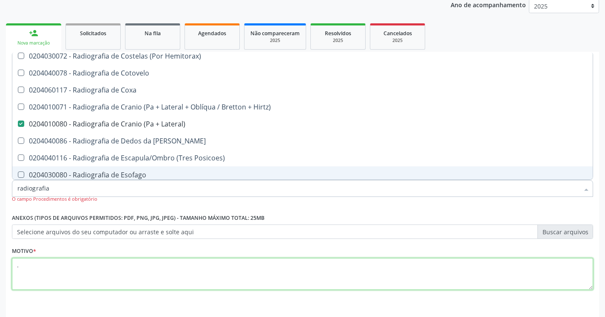
click at [62, 277] on textarea "." at bounding box center [302, 274] width 581 height 32
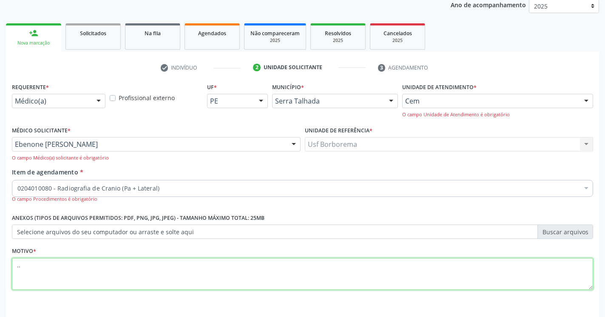
scroll to position [0, 0]
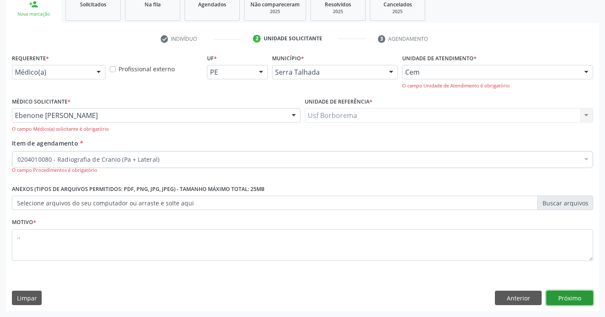
click at [574, 298] on button "Próximo" at bounding box center [569, 298] width 47 height 14
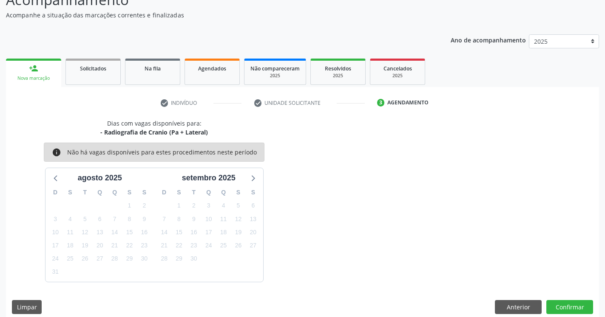
scroll to position [77, 0]
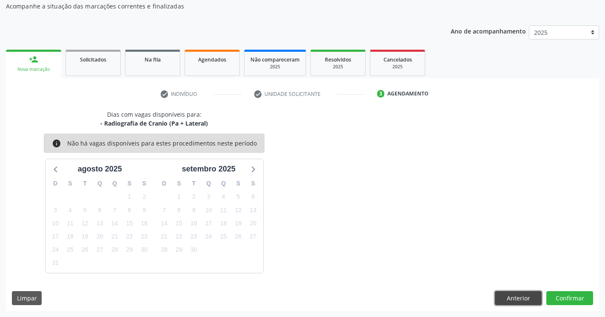
click at [511, 300] on button "Anterior" at bounding box center [518, 298] width 47 height 14
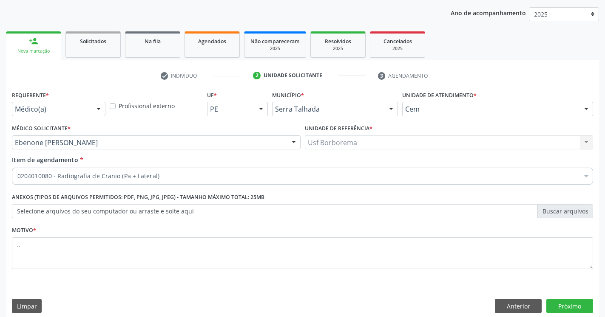
scroll to position [104, 0]
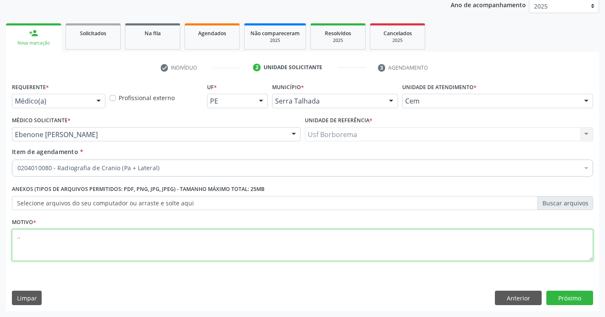
click at [150, 240] on textarea ".." at bounding box center [302, 245] width 581 height 32
type textarea "."
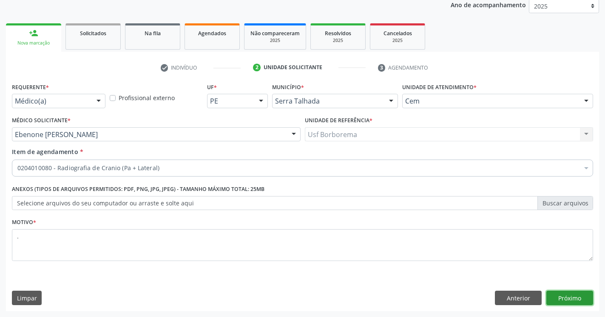
click at [566, 301] on button "Próximo" at bounding box center [569, 298] width 47 height 14
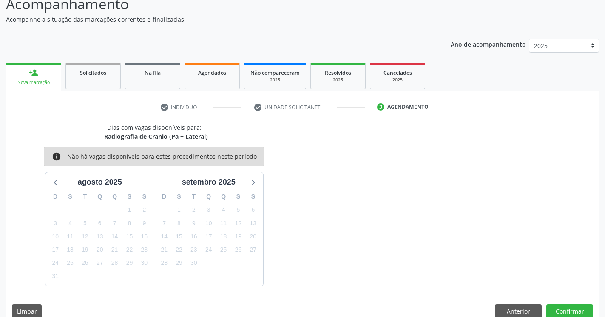
scroll to position [77, 0]
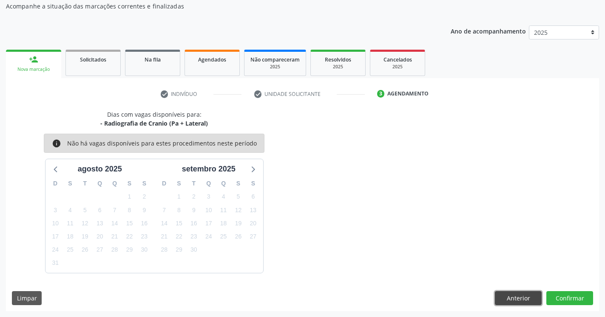
click at [526, 300] on button "Anterior" at bounding box center [518, 298] width 47 height 14
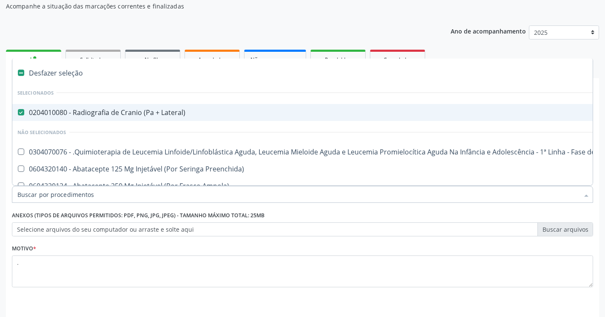
click at [22, 111] on Lateral\) at bounding box center [21, 112] width 6 height 6
click at [18, 111] on Lateral\) "checkbox" at bounding box center [15, 113] width 6 height 6
checkbox Lateral\) "false"
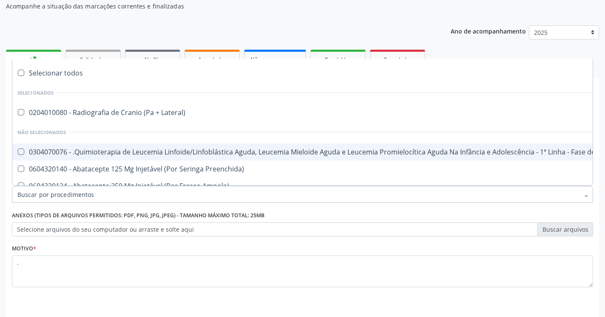
click at [534, 52] on ul "person_add Nova marcação Solicitados Na fila Agendados Não compareceram 2025 Re…" at bounding box center [302, 63] width 593 height 31
click at [600, 211] on div "Acompanhamento Acompanhe a situação das marcações correntes e finalizadas Relat…" at bounding box center [302, 156] width 605 height 374
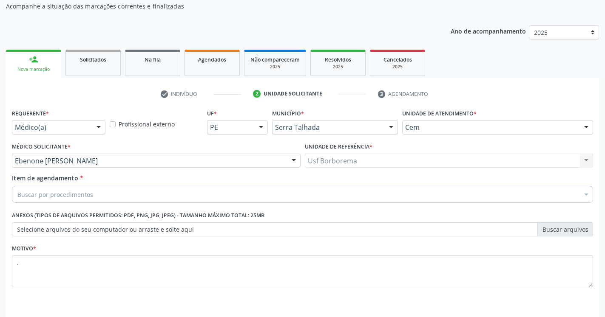
scroll to position [104, 0]
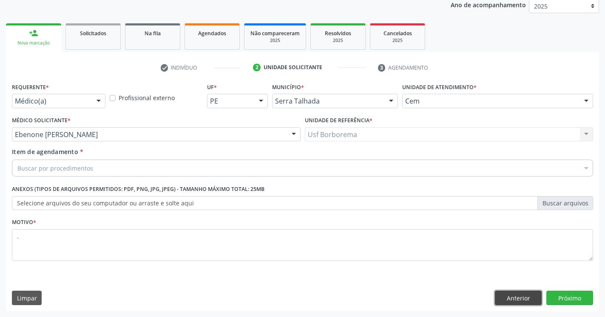
click at [533, 295] on button "Anterior" at bounding box center [518, 298] width 47 height 14
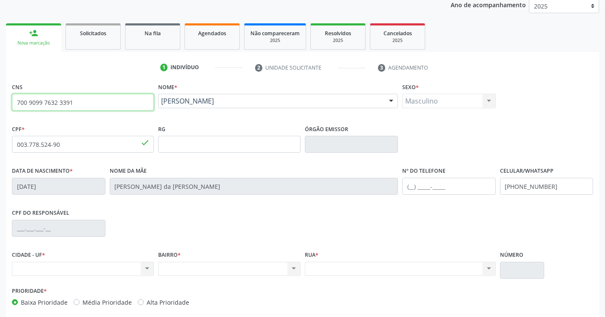
drag, startPoint x: 85, startPoint y: 101, endPoint x: 0, endPoint y: 114, distance: 85.6
click at [12, 111] on input "700 9099 7632 3391" at bounding box center [83, 102] width 142 height 17
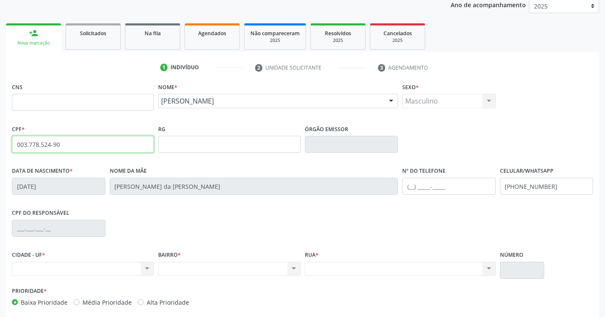
drag, startPoint x: 80, startPoint y: 147, endPoint x: 2, endPoint y: 152, distance: 78.3
click at [12, 152] on input "003.778.524-90" at bounding box center [83, 144] width 142 height 17
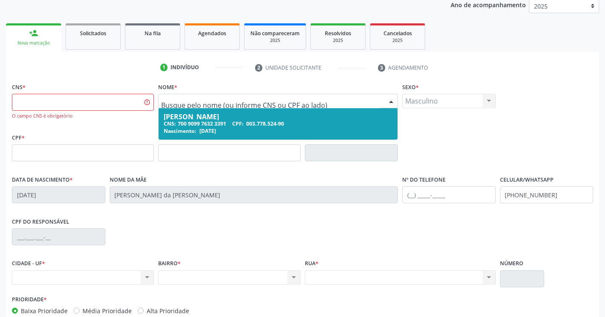
drag, startPoint x: 255, startPoint y: 103, endPoint x: 151, endPoint y: 114, distance: 104.3
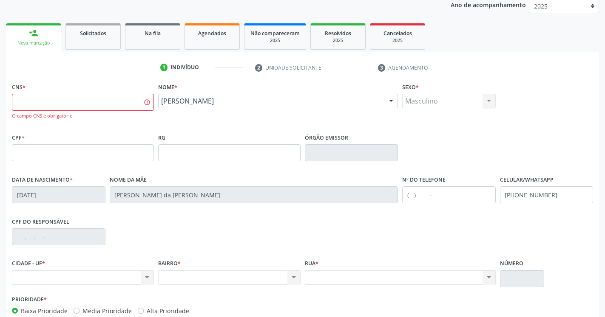
click at [538, 114] on div "CNS * O campo CNS é obrigatório Nome * Adryel Victor da Silva Lima Adryel Victo…" at bounding box center [302, 106] width 585 height 51
click at [82, 102] on input "text" at bounding box center [83, 102] width 142 height 17
type input "706 7035 5187 2810"
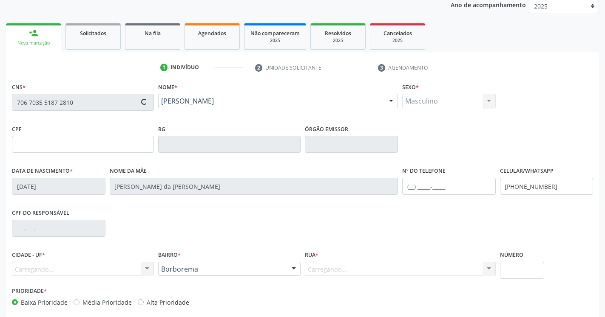
type input "037.899.354-25"
type input "13/11/1979"
type input "Eunice Maria de Lima"
type input "(87) 99634-4549"
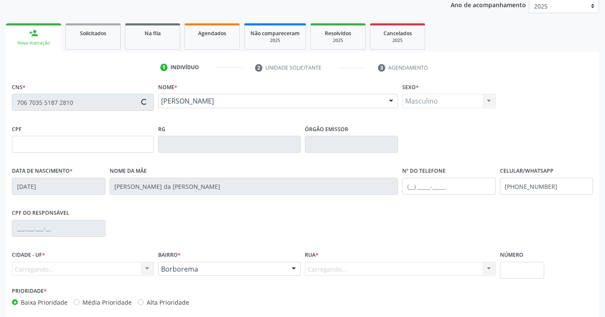
type input "531"
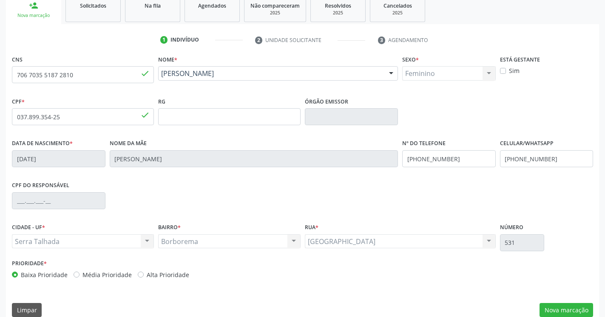
scroll to position [143, 0]
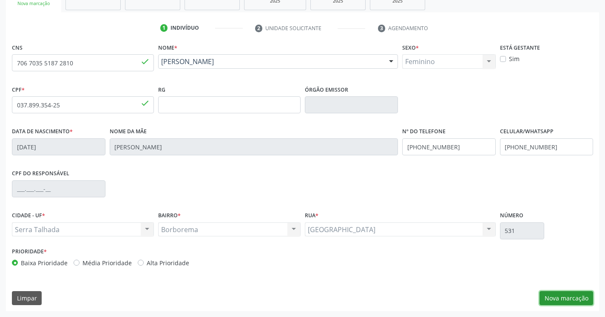
click at [562, 302] on button "Nova marcação" at bounding box center [566, 298] width 54 height 14
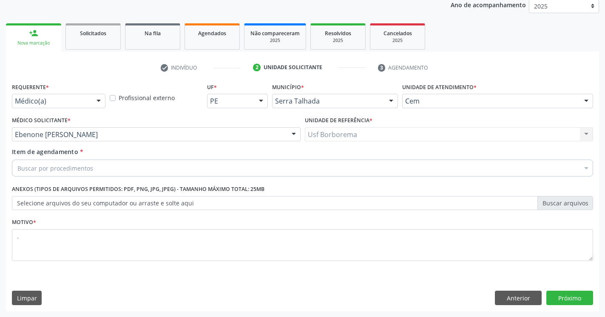
scroll to position [104, 0]
click at [94, 170] on div "Buscar por procedimentos" at bounding box center [302, 168] width 581 height 17
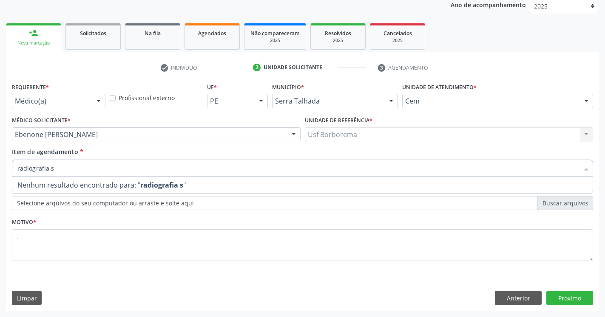
type input "radiografia"
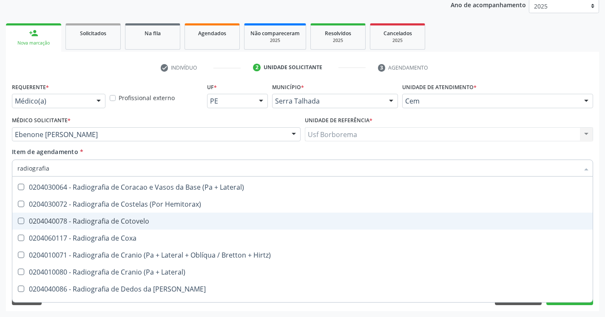
scroll to position [649, 0]
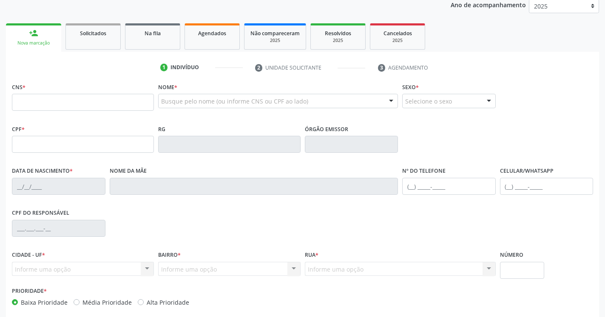
scroll to position [104, 0]
type input "704 8010 9563 2140"
type input "140.960.934-08"
type input "[DATE]"
type input "[PERSON_NAME]"
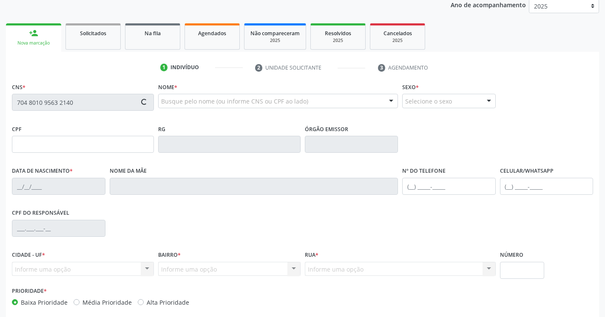
type input "[PHONE_NUMBER]"
type input "907.170.744-04"
type input "164"
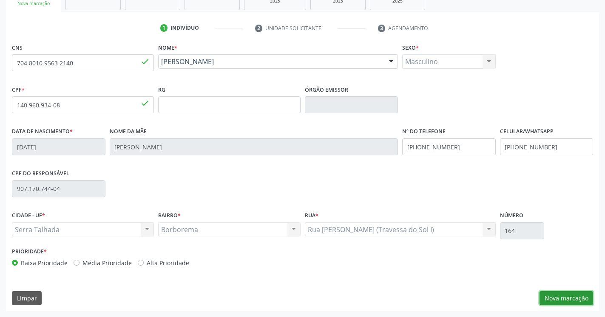
click at [549, 296] on button "Nova marcação" at bounding box center [566, 298] width 54 height 14
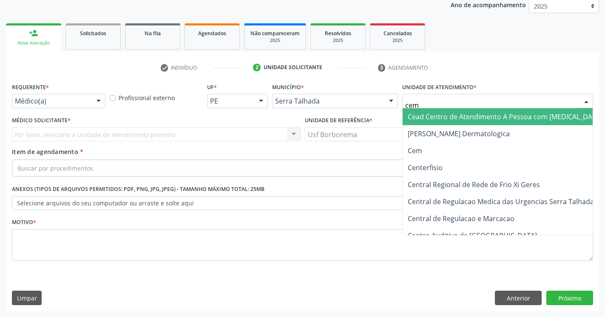
click at [447, 100] on input "cem" at bounding box center [490, 105] width 170 height 17
type input "cem"
click at [542, 58] on div "check Indivíduo 2 Unidade solicitante 3 Agendamento CNS 704 8010 9563 2140 done…" at bounding box center [302, 182] width 593 height 260
click at [600, 147] on div "Acompanhamento Acompanhe a situação das marcações correntes e finalizadas Relat…" at bounding box center [302, 130] width 605 height 374
click at [519, 52] on div "check Indivíduo 2 Unidade solicitante 3 Agendamento CNS 704 8010 9563 2140 done…" at bounding box center [302, 182] width 593 height 260
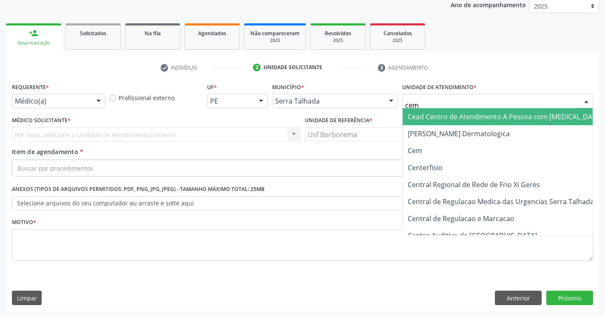
click at [378, 285] on div "Requerente * Médico(a) Médico(a) Enfermeiro(a) Paciente Nenhum resultado encont…" at bounding box center [302, 196] width 593 height 231
click at [529, 71] on ul "check Indivíduo 2 Unidade solicitante 3 Agendamento" at bounding box center [302, 68] width 593 height 14
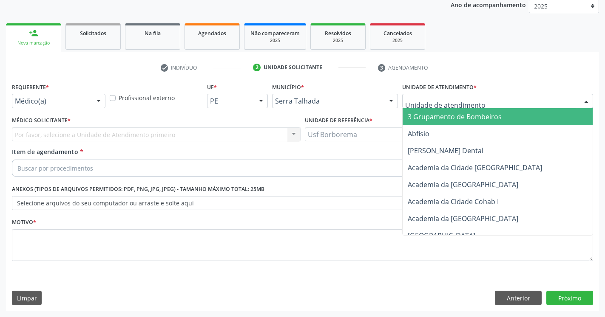
click at [486, 99] on div at bounding box center [497, 101] width 191 height 14
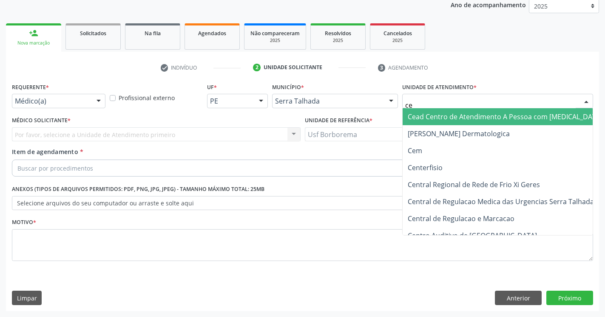
type input "cem"
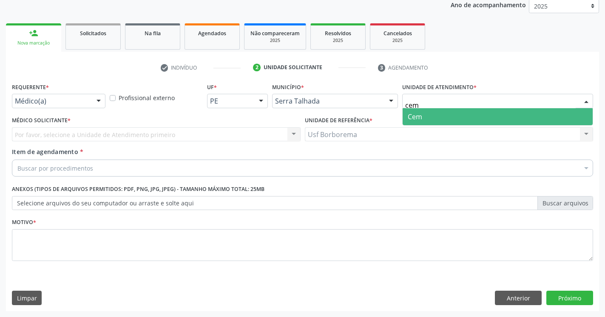
click at [512, 116] on span "Cem" at bounding box center [497, 116] width 190 height 17
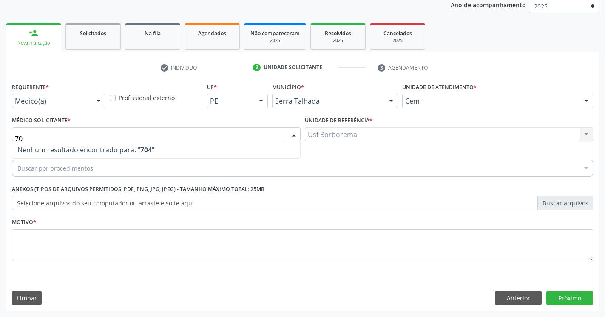
type input "7"
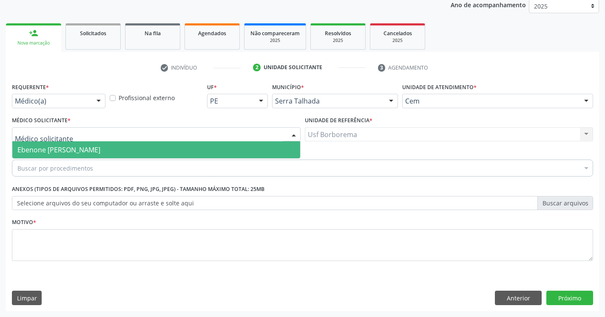
click at [65, 150] on span "Ebenone [PERSON_NAME]" at bounding box center [58, 149] width 83 height 9
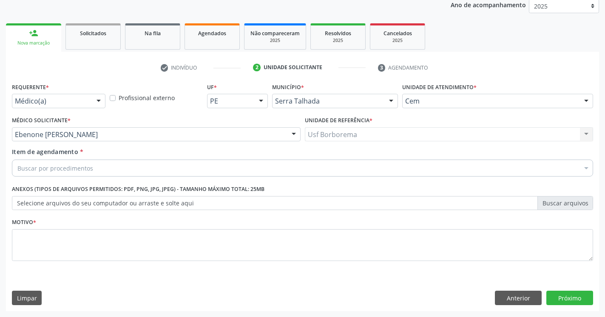
click at [60, 163] on div "Buscar por procedimentos" at bounding box center [302, 168] width 581 height 17
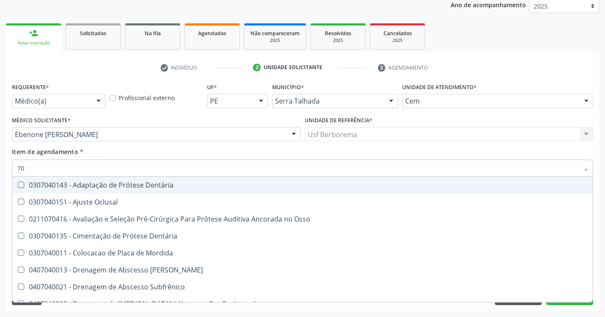
type input "7"
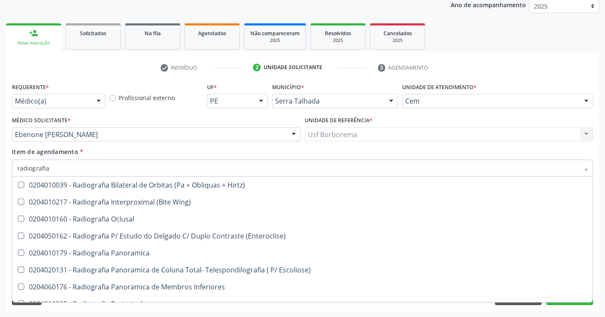
type input "radiografia"
click at [509, 27] on ul "person_add Nova marcação Solicitados Na fila Agendados Não compareceram 2025 Re…" at bounding box center [302, 36] width 593 height 31
click at [342, 119] on label "Unidade de referência *" at bounding box center [339, 120] width 68 height 13
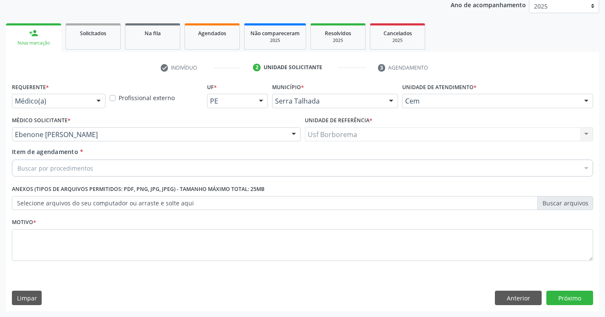
scroll to position [0, 0]
click at [94, 291] on div "Limpar Anterior Próximo" at bounding box center [302, 298] width 581 height 14
click at [93, 167] on div "Buscar por procedimentos" at bounding box center [302, 168] width 581 height 17
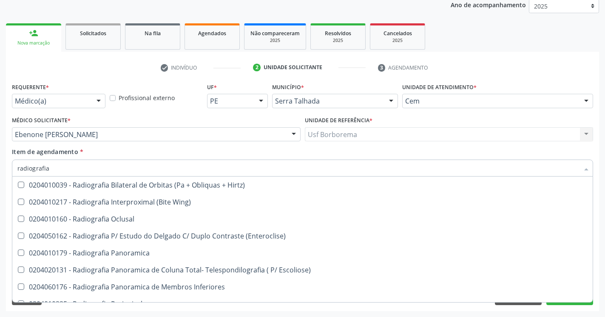
click at [269, 233] on div "0204050162 - Radiografia P/ Estudo do Delgado C/ Duplo Contraste (Enteroclise)" at bounding box center [302, 236] width 570 height 7
click at [240, 174] on input "radiografia" at bounding box center [297, 168] width 561 height 17
click at [429, 262] on span "0204020131 - Radiografia Panoramica de Coluna Total- Telespondilografia ( P/ Es…" at bounding box center [302, 270] width 580 height 17
type input "radiografia"
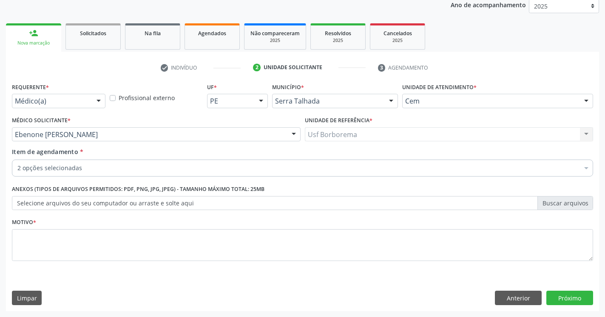
checkbox \(Enteroclise\) "true"
checkbox Escoliose\) "true"
checkbox Preenchida\) "false"
click at [143, 154] on div "Item de agendamento * 2 opções selecionadas Desfazer seleção Selecionados 02040…" at bounding box center [302, 160] width 581 height 27
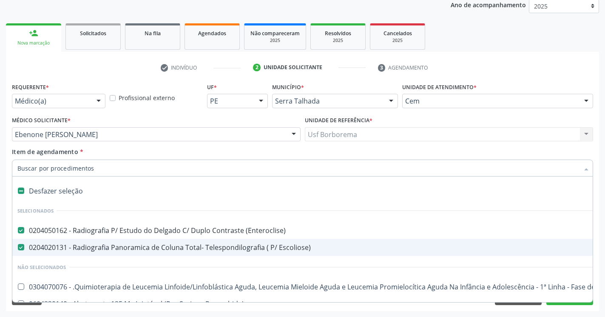
click at [20, 191] on label at bounding box center [21, 191] width 6 height 6
checkbox \(Enteroclise\) "false"
checkbox Escoliose\) "false"
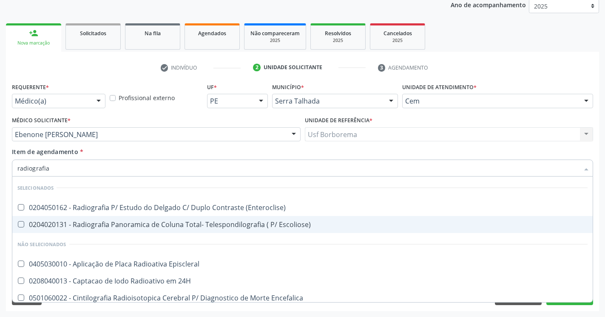
click at [136, 166] on input "radiografia" at bounding box center [297, 168] width 561 height 17
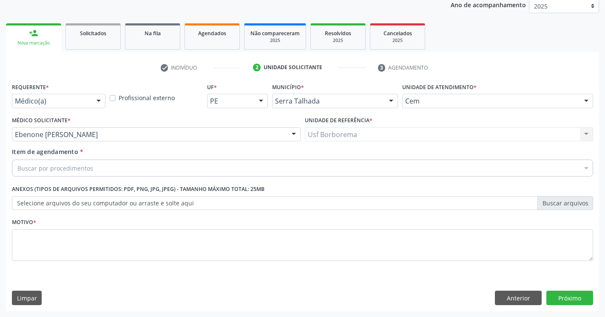
drag, startPoint x: 0, startPoint y: 143, endPoint x: 88, endPoint y: 127, distance: 88.9
click at [17, 131] on div "Acompanhamento Acompanhe a situação das marcações correntes e finalizadas Relat…" at bounding box center [302, 130] width 605 height 374
click at [409, 170] on div "Buscar por procedimentos" at bounding box center [302, 168] width 581 height 17
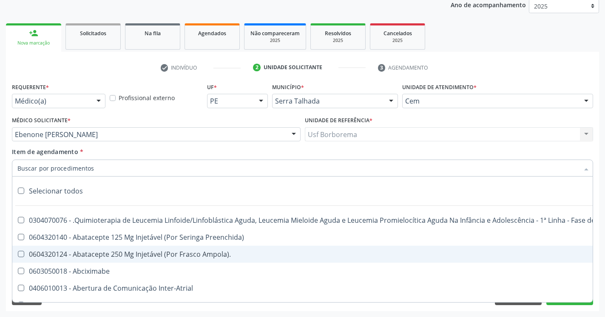
click at [143, 171] on input "Item de agendamento *" at bounding box center [297, 168] width 561 height 17
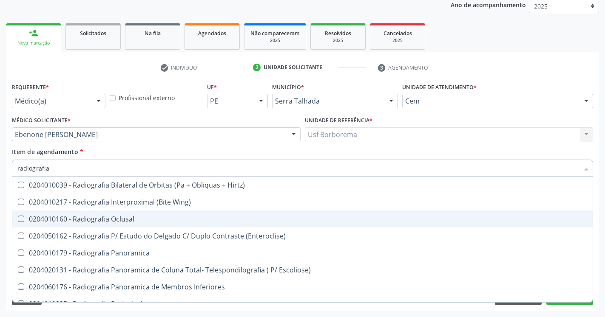
type input "radiografia"
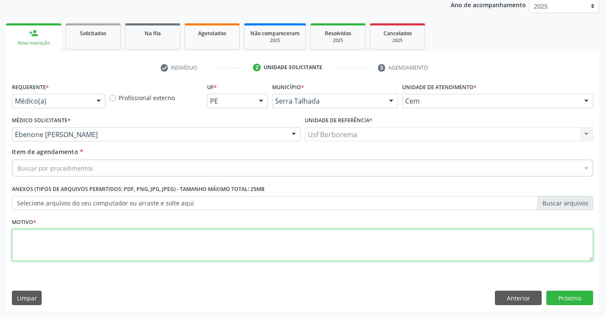
click at [126, 239] on textarea at bounding box center [302, 245] width 581 height 32
type textarea "."
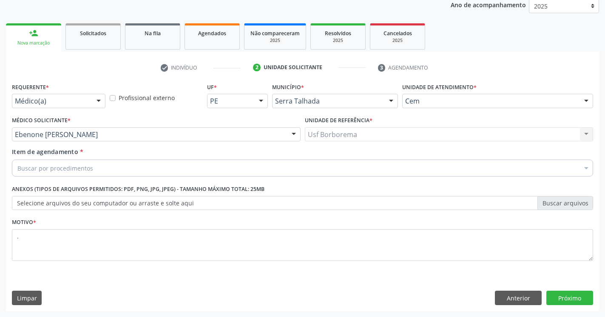
click at [25, 88] on label "Requerente *" at bounding box center [30, 87] width 37 height 13
click at [263, 75] on div "check Indivíduo 2 Unidade solicitante 3 Agendamento CNS 704 8010 9563 2140 done…" at bounding box center [302, 186] width 593 height 251
click at [99, 127] on div "Médico Solicitante * [PERSON_NAME] [PERSON_NAME] resultado encontrado para: " "…" at bounding box center [156, 127] width 288 height 27
click at [0, 131] on div "Acompanhamento Acompanhe a situação das marcações correntes e finalizadas Relat…" at bounding box center [302, 130] width 605 height 374
click at [15, 136] on input "text" at bounding box center [15, 138] width 0 height 17
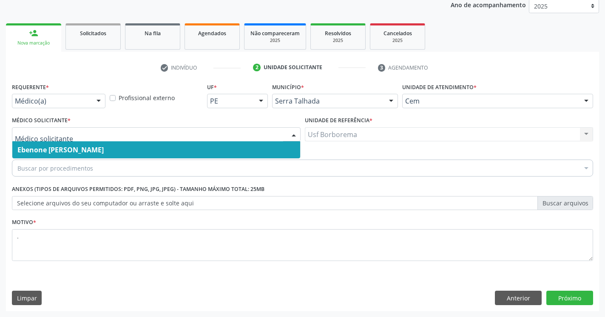
click at [355, 166] on div "Buscar por procedimentos" at bounding box center [302, 168] width 581 height 17
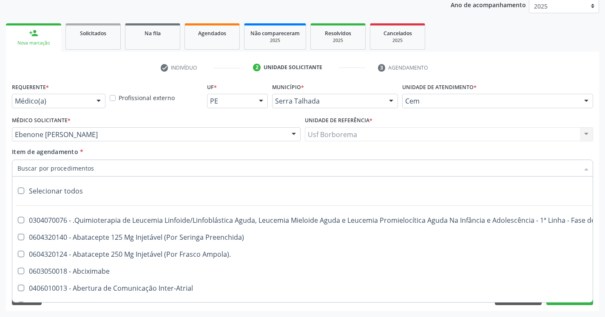
click at [459, 74] on ul "check Indivíduo 2 Unidade solicitante 3 Agendamento" at bounding box center [302, 68] width 593 height 14
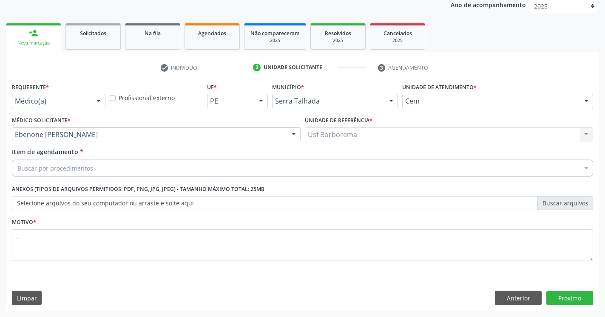
click at [479, 59] on div "check Indivíduo 2 Unidade solicitante 3 Agendamento CNS 704 8010 9563 2140 done…" at bounding box center [302, 182] width 593 height 260
click at [73, 166] on input "Item de agendamento *" at bounding box center [297, 168] width 561 height 17
click at [65, 169] on input "Item de agendamento *" at bounding box center [297, 168] width 561 height 17
click at [76, 167] on input "Item de agendamento *" at bounding box center [297, 168] width 561 height 17
click at [68, 166] on input "Item de agendamento *" at bounding box center [297, 168] width 561 height 17
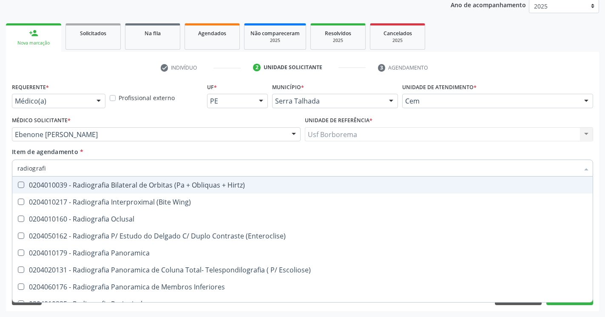
type input "radiografia"
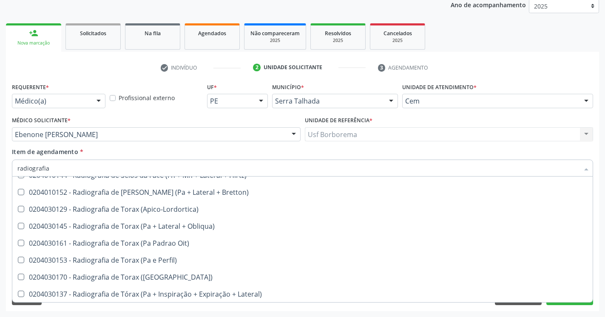
scroll to position [1097, 0]
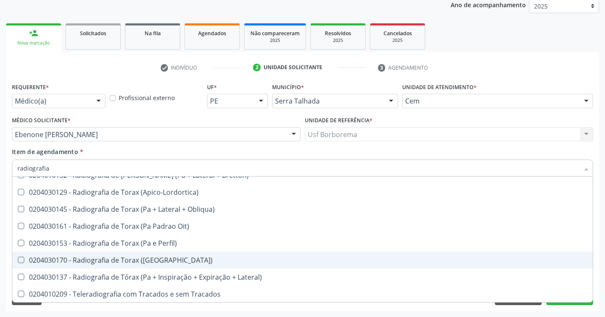
click at [22, 259] on \(Pa\) at bounding box center [21, 260] width 6 height 6
click at [18, 259] on \(Pa\) "checkbox" at bounding box center [15, 260] width 6 height 6
checkbox \(Pa\) "true"
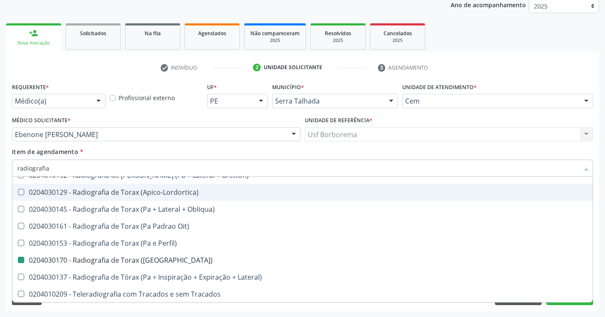
click at [189, 146] on div "Médico Solicitante * [PERSON_NAME] [PERSON_NAME] resultado encontrado para: " "…" at bounding box center [156, 130] width 293 height 33
click at [573, 151] on div "Item de agendamento * radiografia Desfazer seleção 0204010039 - Radiografia Bil…" at bounding box center [302, 160] width 581 height 27
click at [597, 263] on div "Requerente * Médico(a) Médico(a) Enfermeiro(a) Paciente Nenhum resultado encont…" at bounding box center [302, 196] width 593 height 231
click at [569, 304] on button "Próximo" at bounding box center [569, 298] width 47 height 14
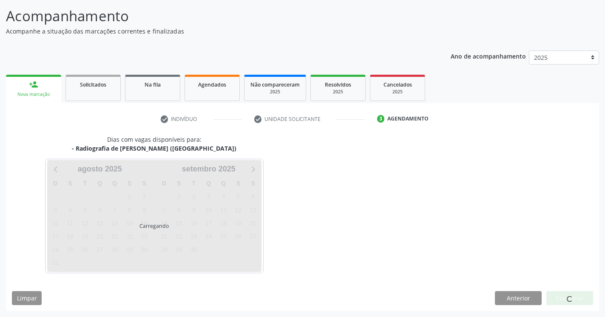
scroll to position [0, 0]
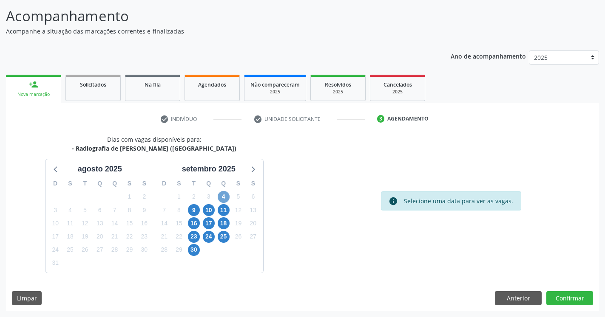
click at [224, 198] on span "4" at bounding box center [224, 197] width 12 height 12
drag, startPoint x: 225, startPoint y: 197, endPoint x: 192, endPoint y: 211, distance: 36.2
click at [224, 197] on span "4" at bounding box center [224, 197] width 12 height 12
click at [194, 211] on span "9" at bounding box center [194, 210] width 12 height 12
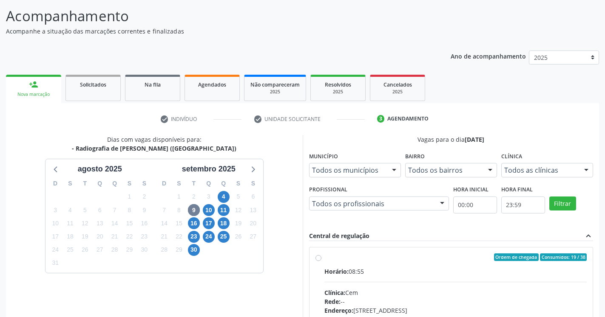
click at [324, 259] on label "Ordem de chegada Consumidos: 19 / 38 Horário: 08:55 Clínica: Cem Rede: -- Ender…" at bounding box center [455, 319] width 263 height 130
click at [317, 259] on input "Ordem de chegada Consumidos: 19 / 38 Horário: 08:55 Clínica: Cem Rede: -- Ender…" at bounding box center [318, 258] width 6 height 8
radio input "true"
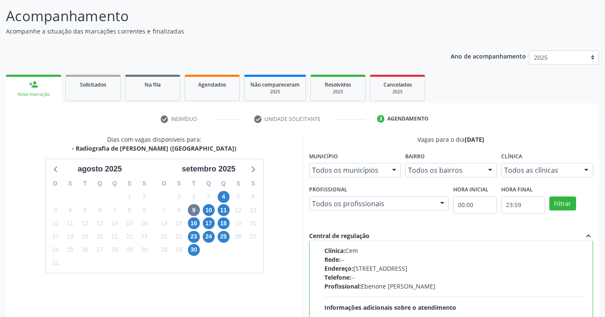
scroll to position [190, 0]
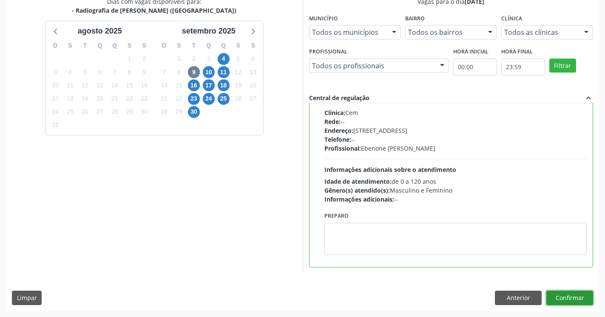
click at [572, 297] on button "Confirmar" at bounding box center [569, 298] width 47 height 14
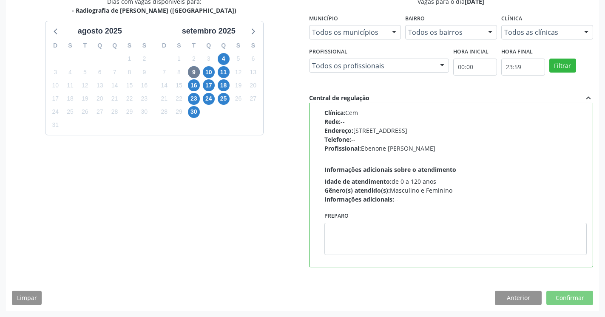
click at [568, 297] on span at bounding box center [569, 299] width 7 height 7
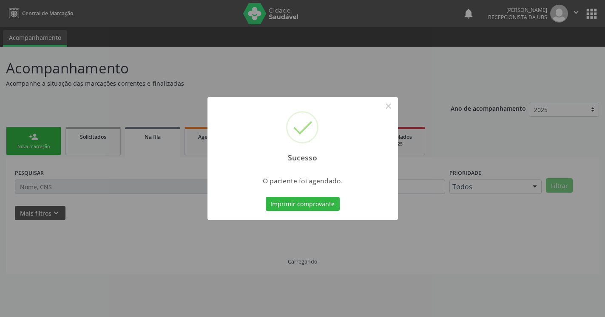
scroll to position [0, 0]
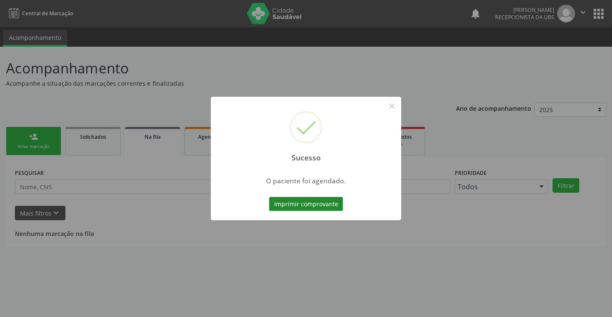
click at [327, 206] on button "Imprimir comprovante" at bounding box center [306, 204] width 74 height 14
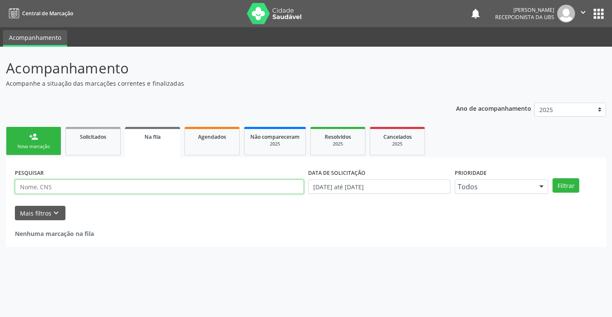
click at [62, 192] on input "text" at bounding box center [159, 187] width 289 height 14
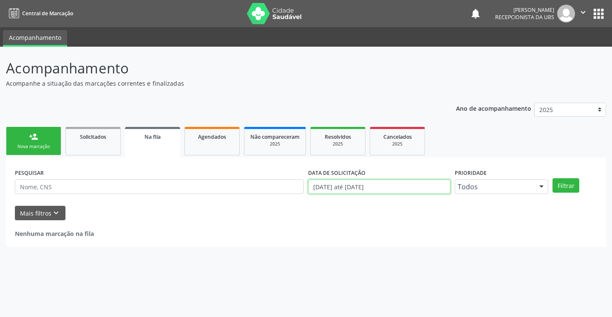
click at [413, 186] on input "[DATE] até [DATE]" at bounding box center [379, 187] width 142 height 14
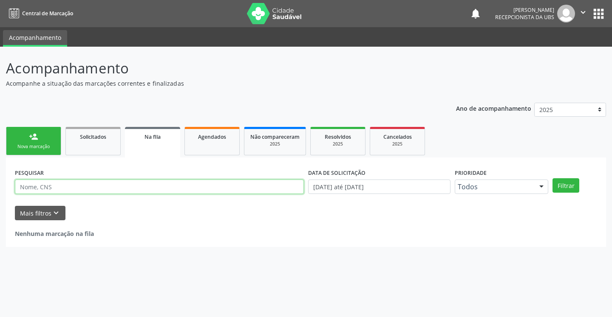
click at [65, 189] on input "text" at bounding box center [159, 187] width 289 height 14
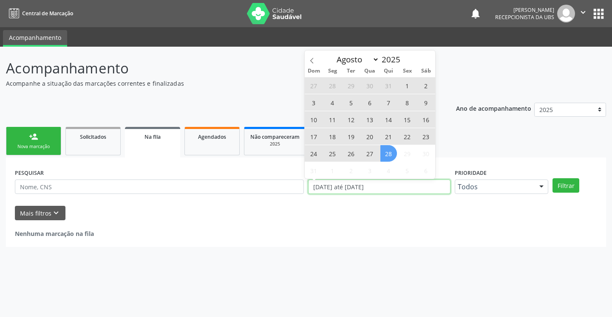
click at [433, 189] on input "[DATE] até [DATE]" at bounding box center [379, 187] width 142 height 14
click at [347, 192] on input "[DATE] até [DATE]" at bounding box center [379, 187] width 142 height 14
click at [373, 192] on input "[DATE] até [DATE]" at bounding box center [379, 187] width 142 height 14
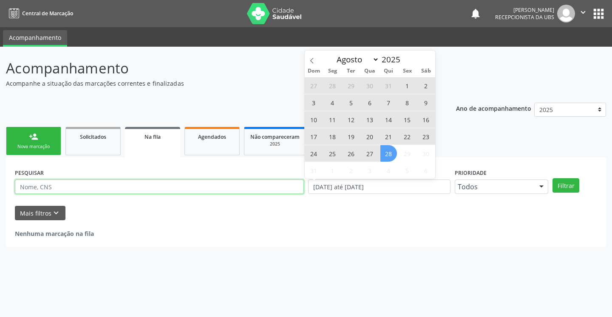
click at [118, 185] on input "text" at bounding box center [159, 187] width 289 height 14
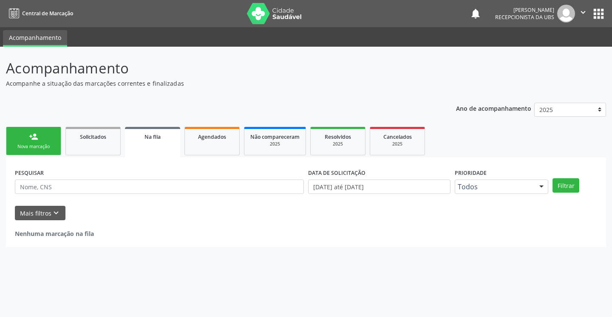
click at [513, 134] on ul "person_add Nova marcação Solicitados Na fila Agendados Não compareceram 2025 Re…" at bounding box center [306, 141] width 600 height 33
drag, startPoint x: 305, startPoint y: 237, endPoint x: 263, endPoint y: 233, distance: 41.8
click at [308, 234] on div "Nenhuma marcação na fila" at bounding box center [306, 233] width 582 height 9
click at [386, 272] on div "Acompanhamento Acompanhe a situação das marcações correntes e finalizadas Relat…" at bounding box center [306, 182] width 612 height 271
click at [207, 136] on span "Agendados" at bounding box center [212, 136] width 28 height 7
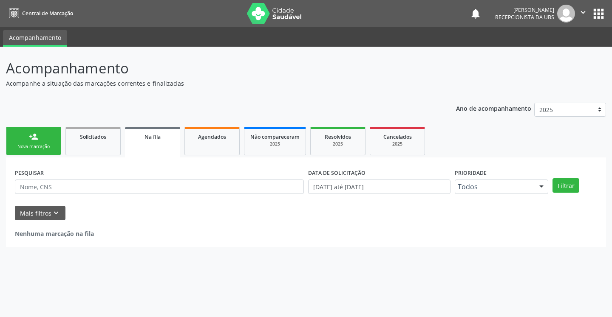
select select "7"
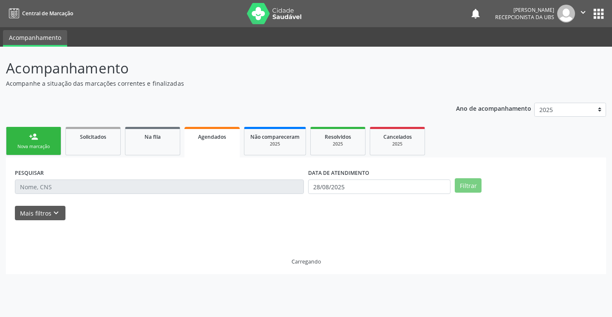
click at [211, 143] on link "Agendados" at bounding box center [211, 142] width 55 height 31
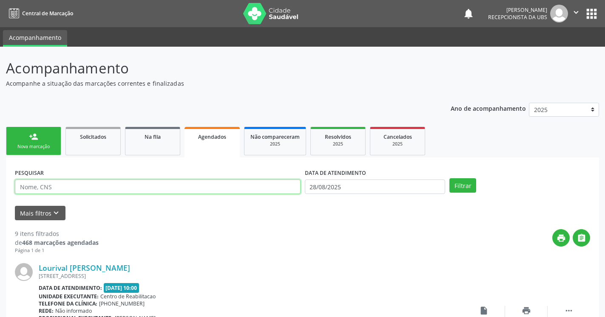
click at [133, 189] on input "text" at bounding box center [158, 187] width 286 height 14
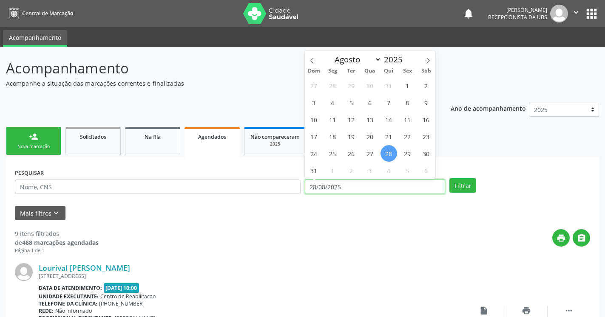
click at [367, 190] on input "28/08/2025" at bounding box center [375, 187] width 141 height 14
click at [352, 170] on span "2" at bounding box center [351, 170] width 17 height 17
type input "[DATE]"
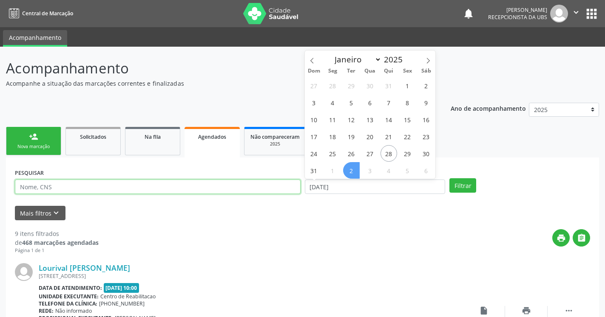
click at [87, 189] on input "text" at bounding box center [158, 187] width 286 height 14
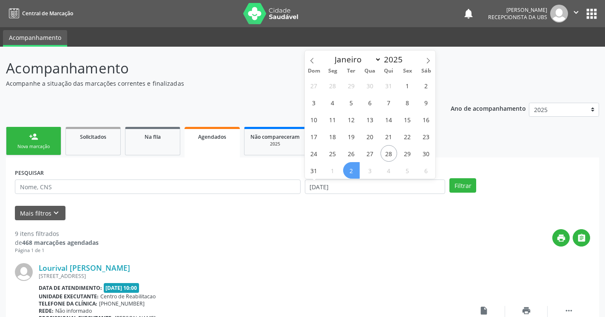
click at [288, 246] on div "print " at bounding box center [344, 241] width 491 height 25
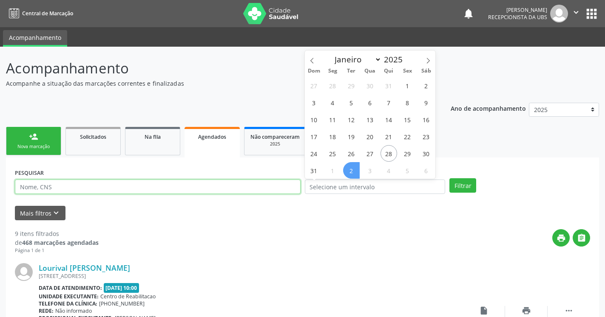
click at [174, 189] on input "text" at bounding box center [158, 187] width 286 height 14
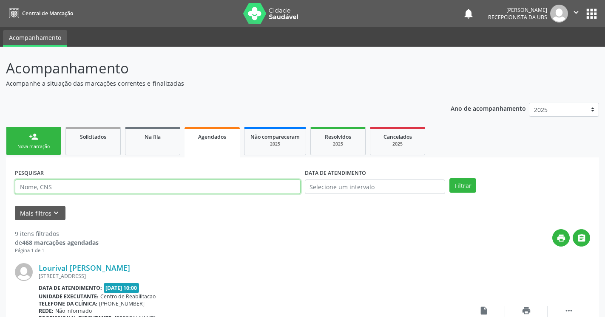
click at [146, 189] on input "text" at bounding box center [158, 187] width 286 height 14
type input "[PERSON_NAME]"
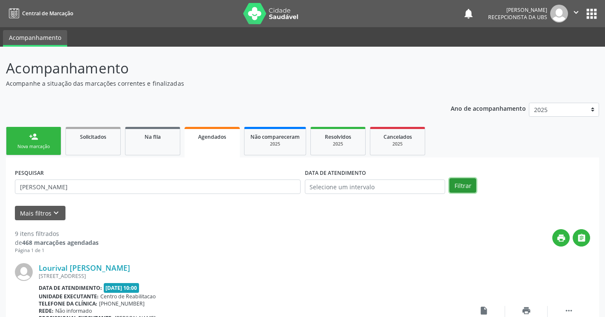
click at [459, 186] on button "Filtrar" at bounding box center [462, 185] width 27 height 14
click at [563, 239] on button "print" at bounding box center [560, 237] width 17 height 17
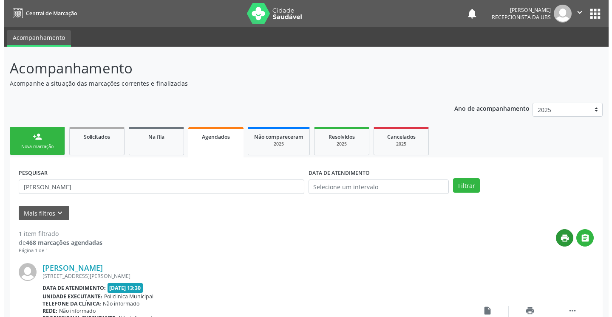
scroll to position [74, 0]
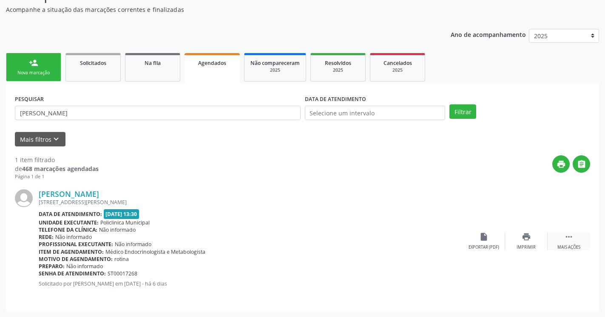
click at [572, 238] on icon "" at bounding box center [568, 236] width 9 height 9
click at [568, 240] on icon "" at bounding box center [568, 236] width 9 height 9
click at [567, 240] on icon "" at bounding box center [568, 236] width 9 height 9
click at [487, 241] on icon "cancel" at bounding box center [483, 236] width 9 height 9
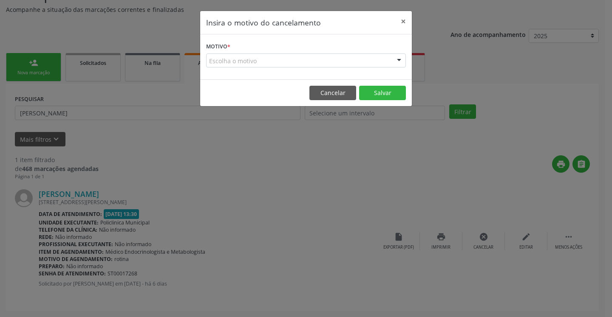
scroll to position [43, 0]
click at [291, 58] on div "Escolha o motivo" at bounding box center [306, 61] width 200 height 14
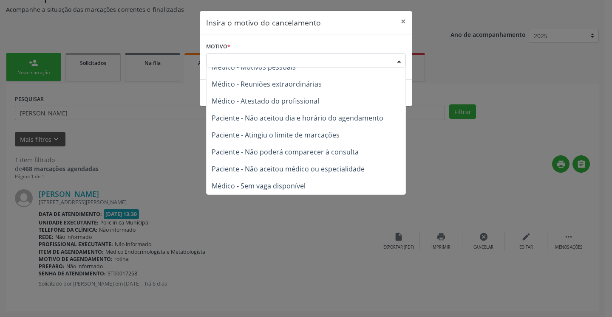
click at [273, 168] on span "Paciente - Não aceitou médico ou especialidade" at bounding box center [288, 168] width 153 height 9
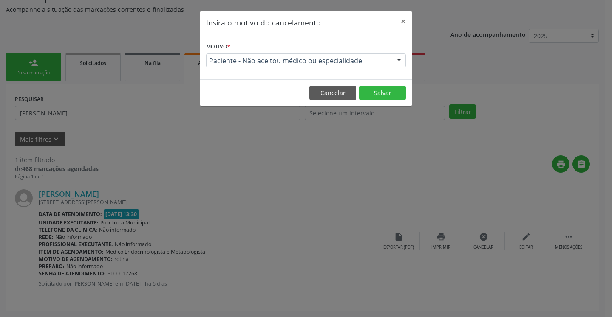
click at [226, 169] on span "Paciente - Não aceitou médico ou especialidade" at bounding box center [292, 168] width 161 height 9
click at [394, 99] on button "Salvar" at bounding box center [382, 93] width 47 height 14
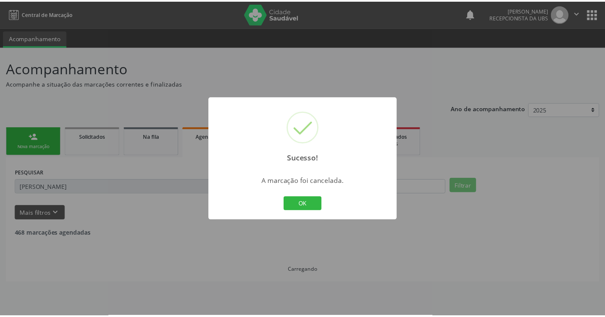
scroll to position [0, 0]
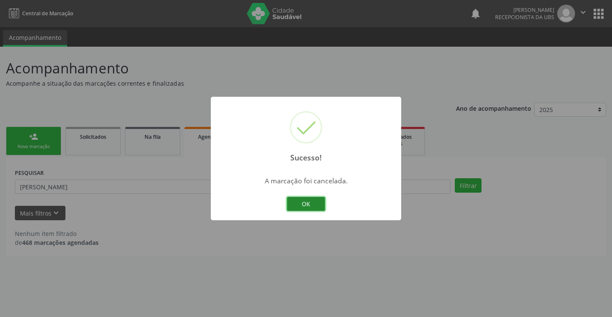
click at [324, 202] on button "OK" at bounding box center [306, 204] width 38 height 14
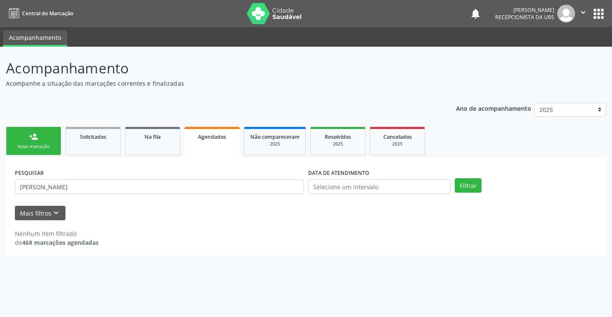
click at [30, 141] on div "person_add" at bounding box center [33, 136] width 9 height 9
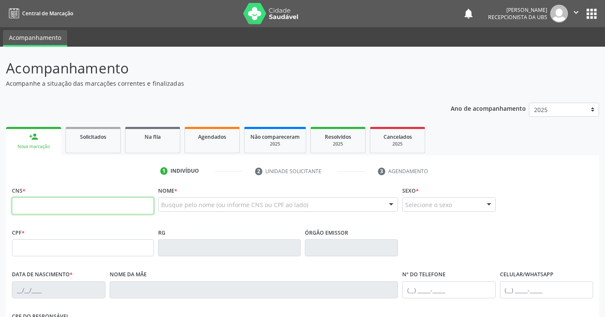
click at [98, 209] on input "text" at bounding box center [83, 206] width 142 height 17
type input "708 4002 3036 6364"
type input "090.724.314-21"
type input "[DATE]"
type input "[PERSON_NAME]"
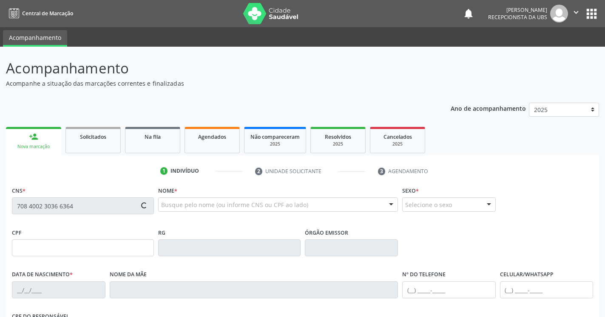
type input "[PHONE_NUMBER]"
type input "764.258.604-30"
type input "123"
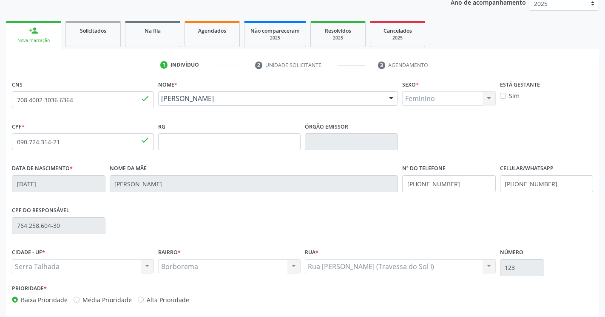
scroll to position [143, 0]
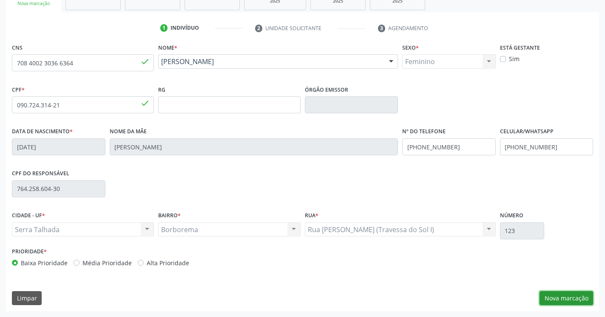
click at [564, 298] on button "Nova marcação" at bounding box center [566, 298] width 54 height 14
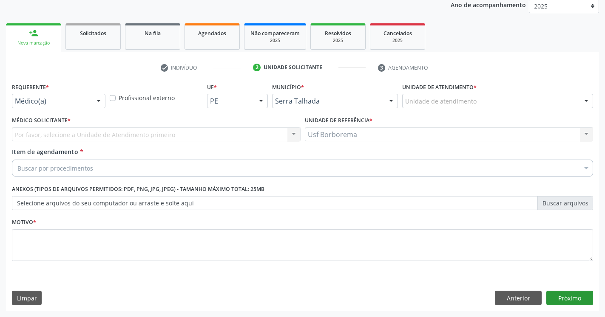
scroll to position [104, 0]
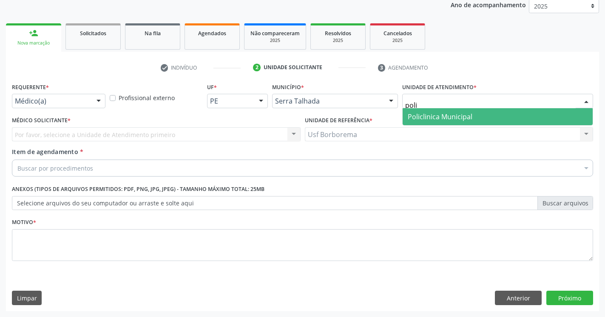
click at [429, 78] on div "check Indivíduo 2 Unidade solicitante 3 Agendamento CNS 708 4002 3036 6364 done…" at bounding box center [302, 186] width 593 height 251
click at [461, 115] on span "Policlinica Municipal" at bounding box center [439, 116] width 65 height 9
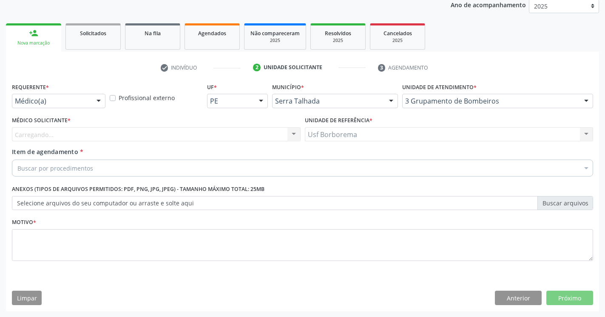
drag, startPoint x: 211, startPoint y: 278, endPoint x: 611, endPoint y: 314, distance: 401.8
click at [214, 261] on div "Requerente * Médico(a) Médico(a) Enfermeiro(a) Paciente Nenhum resultado encont…" at bounding box center [302, 196] width 593 height 231
click at [401, 100] on div "Unidade de atendimento * poli 3 Grupamento de Bombeiros 3 Grupamento de Bombeir…" at bounding box center [497, 97] width 195 height 33
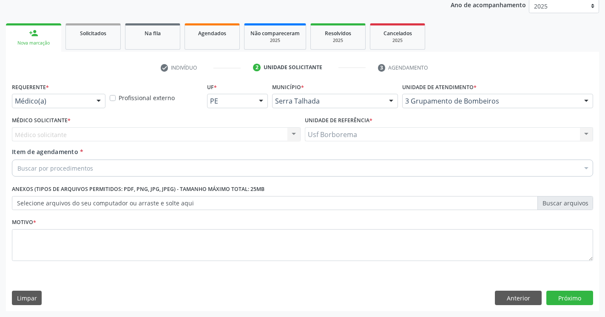
click at [356, 296] on div "Limpar Anterior Próximo" at bounding box center [302, 298] width 581 height 14
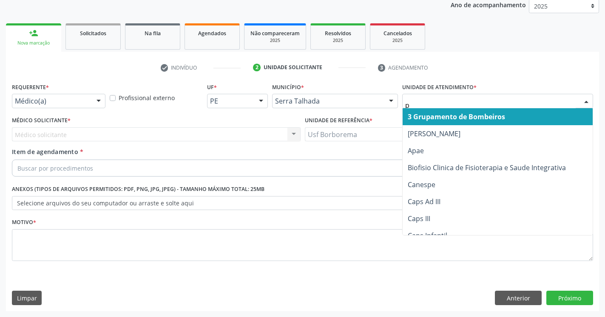
type input "po"
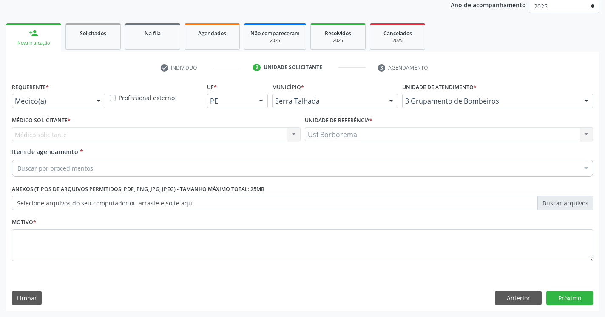
drag, startPoint x: 18, startPoint y: 191, endPoint x: 27, endPoint y: 180, distance: 14.5
click at [27, 180] on div "Requerente * Médico(a) Médico(a) Enfermeiro(a) Paciente Nenhum resultado encont…" at bounding box center [302, 177] width 581 height 192
click at [15, 259] on div "Acompanhamento Acompanhe a situação das marcações correntes e finalizadas Relat…" at bounding box center [302, 130] width 605 height 374
click at [361, 286] on div "Requerente * Médico(a) Médico(a) Enfermeiro(a) Paciente Nenhum resultado encont…" at bounding box center [302, 196] width 593 height 231
type input "pol"
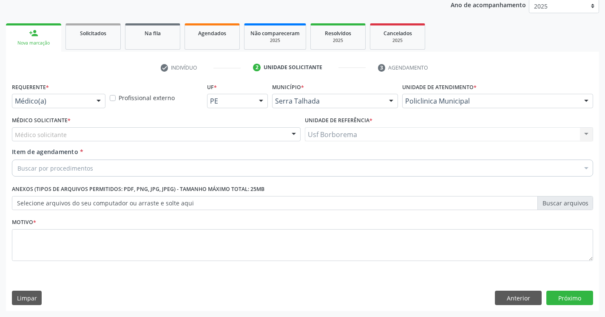
click at [129, 134] on div "Médico solicitante" at bounding box center [156, 134] width 288 height 14
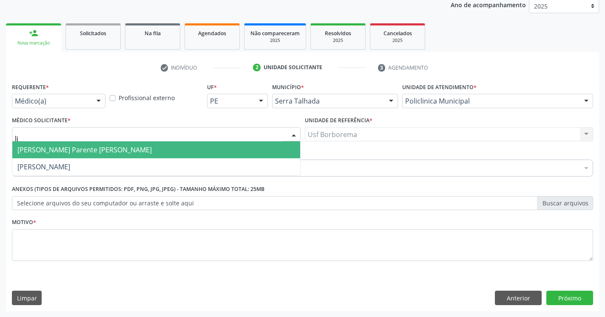
type input "l"
type input "anton"
click at [34, 151] on span "Antonio Carlos Brito Pereira de Meneses" at bounding box center [43, 149] width 53 height 9
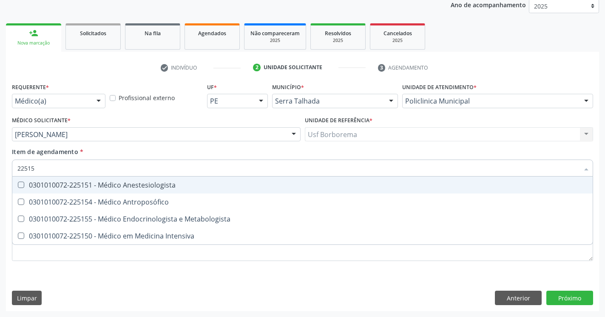
type input "225155"
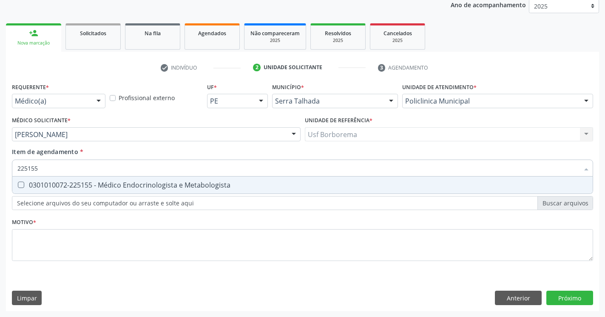
click at [24, 186] on Metabologista at bounding box center [21, 185] width 6 height 6
click at [18, 186] on Metabologista "checkbox" at bounding box center [15, 185] width 6 height 6
checkbox Metabologista "true"
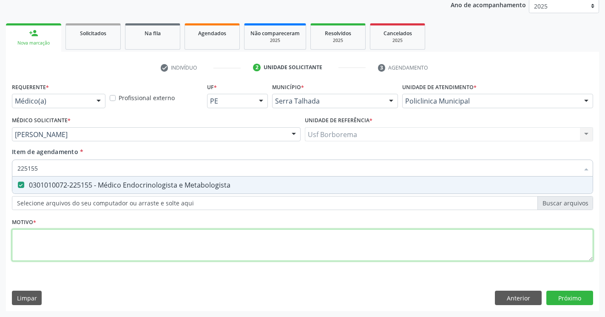
click at [94, 253] on textarea at bounding box center [302, 245] width 581 height 32
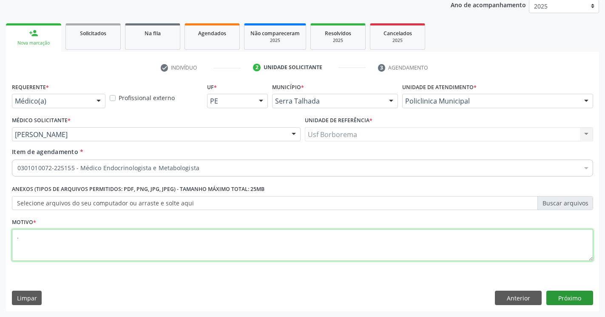
type textarea "."
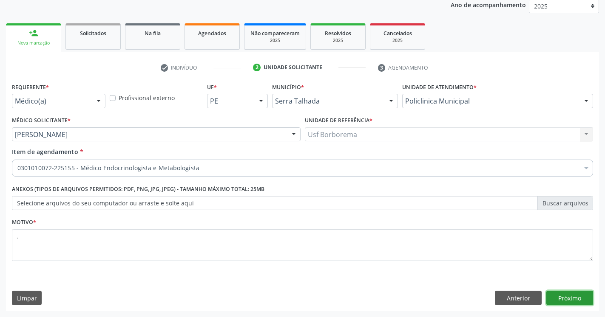
click at [564, 300] on button "Próximo" at bounding box center [569, 298] width 47 height 14
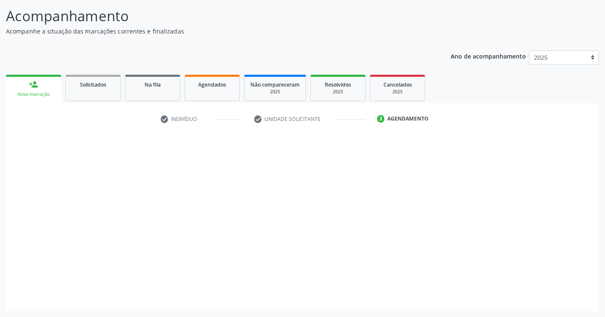
scroll to position [52, 0]
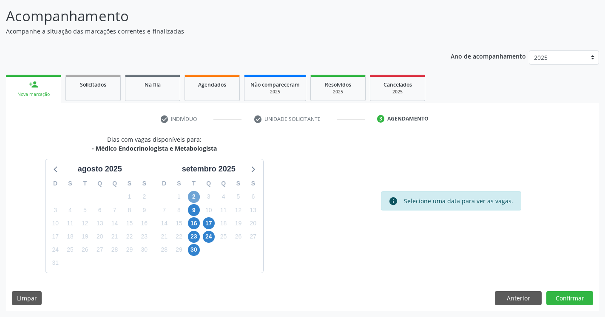
click at [192, 197] on span "2" at bounding box center [194, 197] width 12 height 12
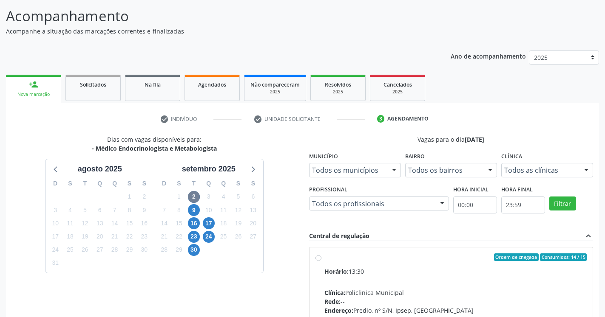
click at [324, 258] on label "Ordem de chegada Consumidos: 14 / 15 Horário: 13:30 Clínica: Policlinica Munici…" at bounding box center [455, 319] width 263 height 130
click at [319, 258] on input "Ordem de chegada Consumidos: 14 / 15 Horário: 13:30 Clínica: Policlinica Munici…" at bounding box center [318, 258] width 6 height 8
radio input "true"
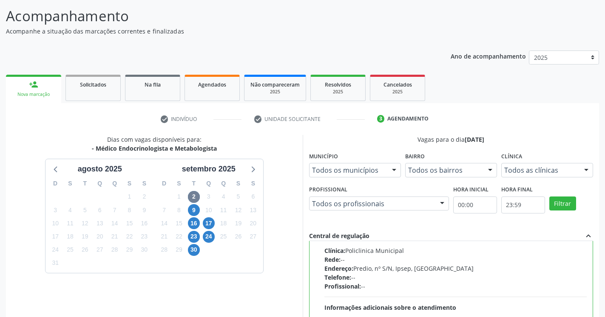
scroll to position [190, 0]
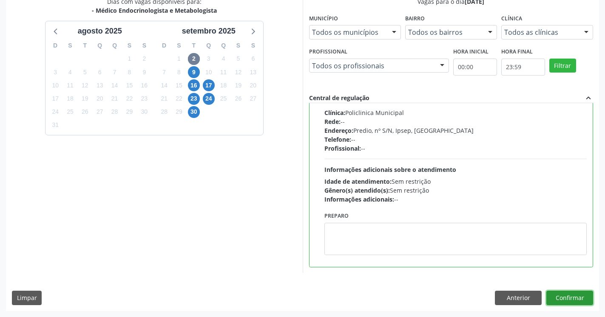
click at [585, 296] on button "Confirmar" at bounding box center [569, 298] width 47 height 14
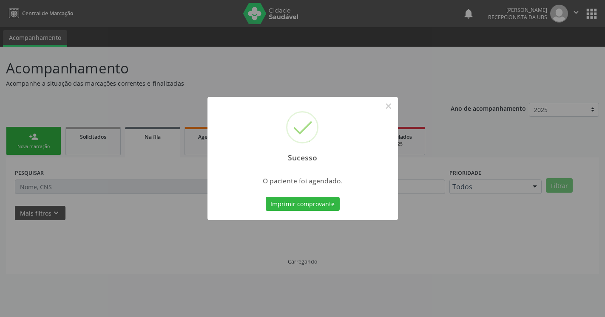
scroll to position [0, 0]
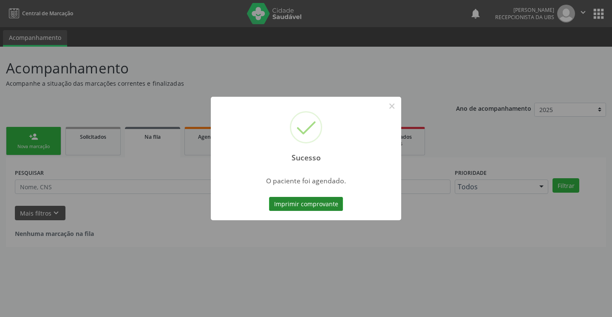
click at [318, 208] on button "Imprimir comprovante" at bounding box center [306, 204] width 74 height 14
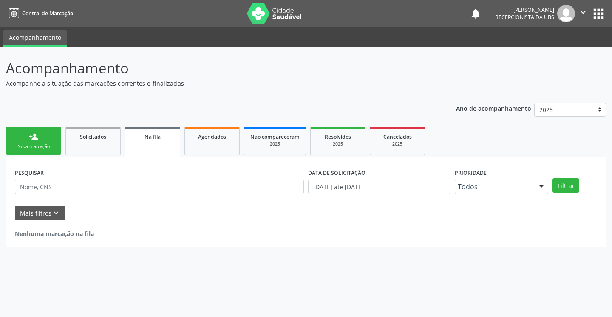
click at [40, 148] on div "Nova marcação" at bounding box center [33, 147] width 42 height 6
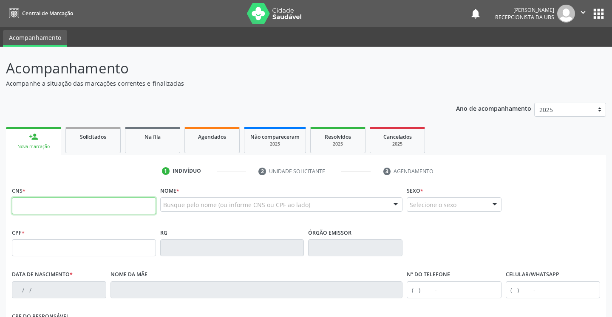
click at [52, 203] on input "text" at bounding box center [84, 206] width 144 height 17
type input "898 0046 2686 2464"
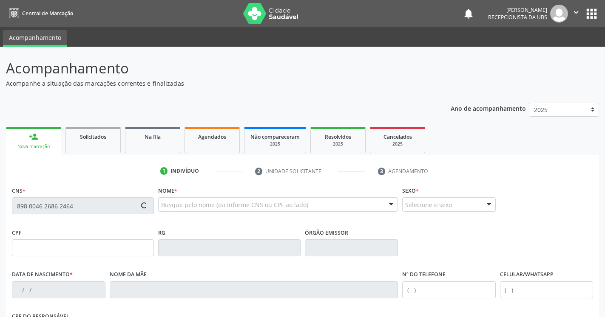
type input "154.149.564-05"
type input "01/11/2014"
type input "Jackeline Soares dos Santos"
type input "(87) 99621-1745"
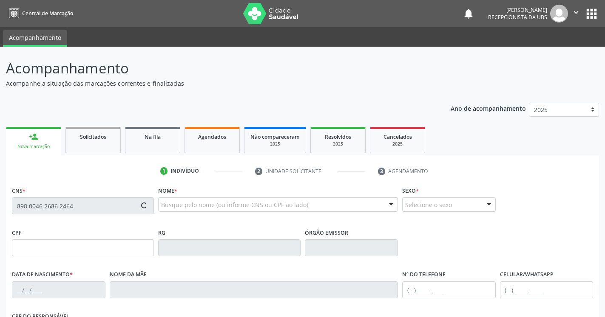
type input "711.805.454-27"
type input "1209"
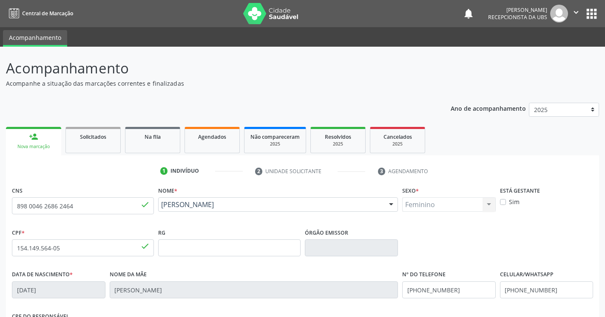
scroll to position [143, 0]
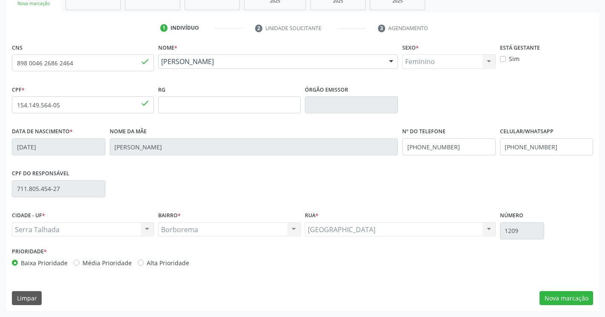
click at [580, 300] on div "CNS 898 0046 2686 2464 done Nome * Anna Julia Soares dos Santos Anna Julia Soar…" at bounding box center [302, 176] width 593 height 270
click at [563, 299] on button "Nova marcação" at bounding box center [566, 298] width 54 height 14
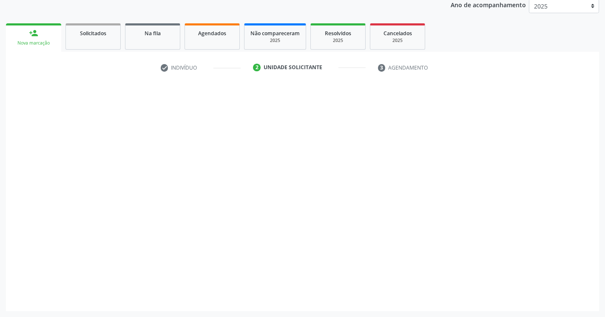
click at [560, 299] on button "Próximo" at bounding box center [569, 298] width 47 height 14
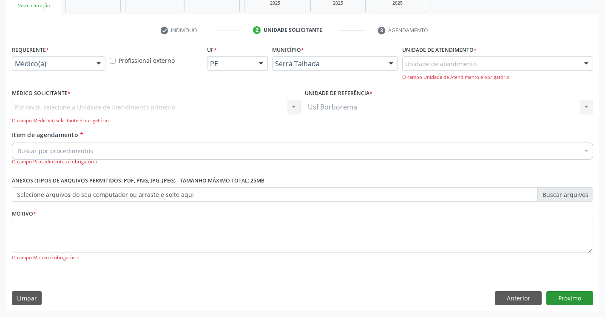
click at [560, 262] on div "O campo Motivo é obrigatório" at bounding box center [302, 258] width 581 height 7
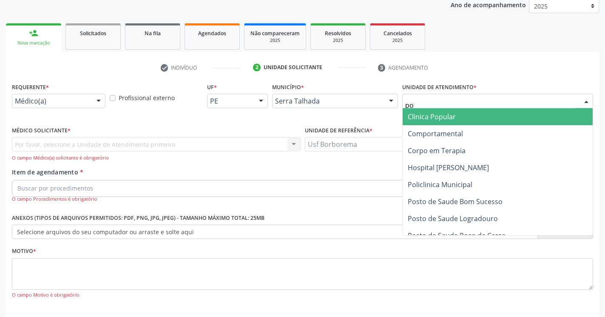
type input "pol"
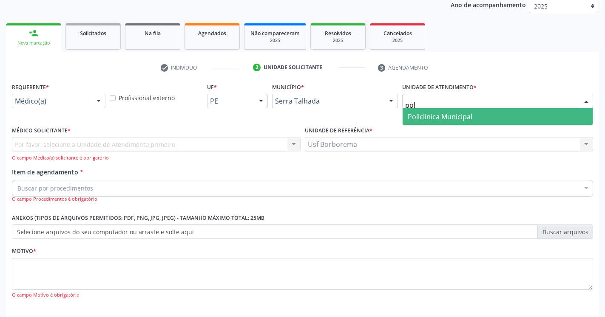
click at [508, 120] on span "Policlinica Municipal" at bounding box center [497, 116] width 190 height 17
click at [110, 141] on div "Por favor, selecione a Unidade de Atendimento primeiro Nenhum resultado encontr…" at bounding box center [156, 149] width 288 height 24
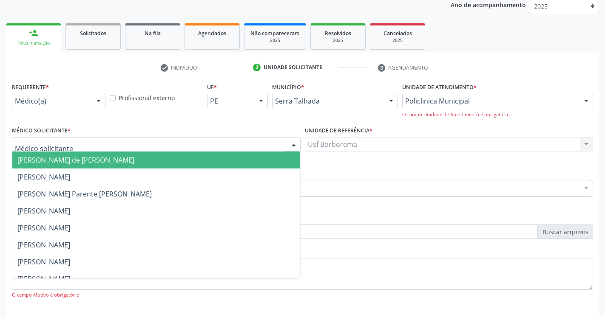
click at [147, 146] on div at bounding box center [156, 144] width 288 height 14
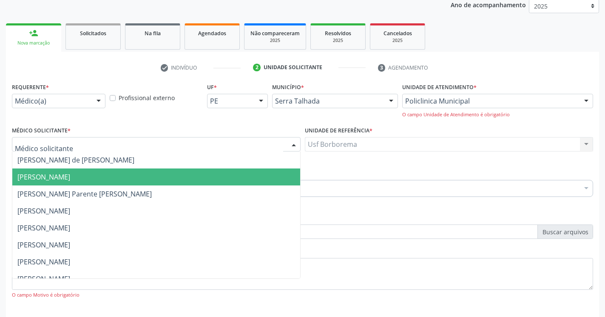
click at [70, 174] on span "Antonio Carlos Brito Pereira de Meneses" at bounding box center [43, 177] width 53 height 9
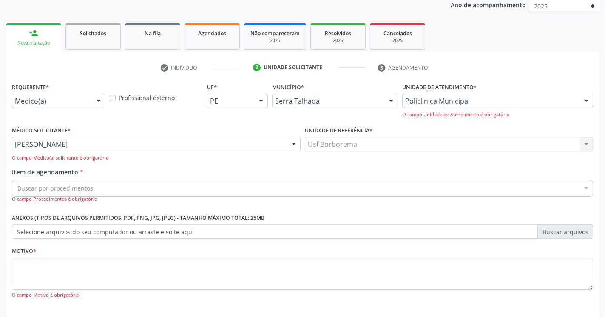
click at [125, 188] on div "Buscar por procedimentos" at bounding box center [302, 188] width 581 height 17
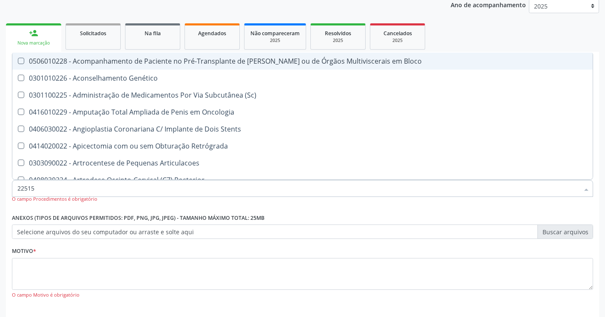
type input "225155"
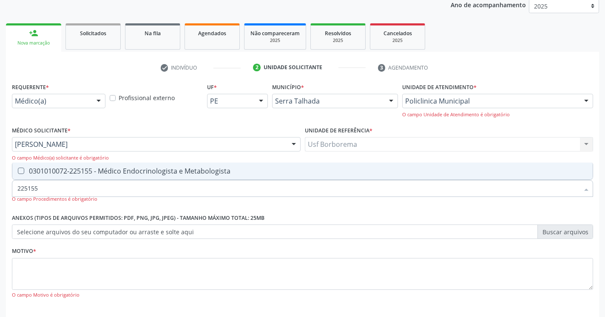
click at [22, 171] on Metabologista at bounding box center [21, 171] width 6 height 6
click at [18, 171] on Metabologista "checkbox" at bounding box center [15, 171] width 6 height 6
checkbox Metabologista "true"
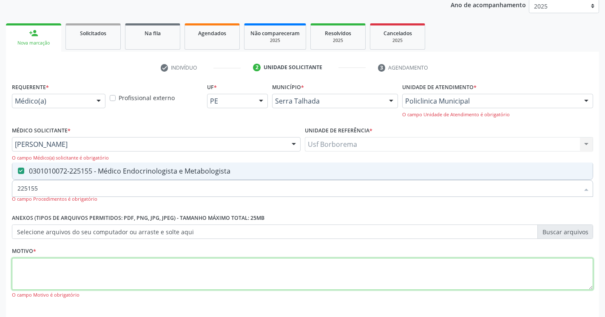
click at [51, 270] on textarea at bounding box center [302, 274] width 581 height 32
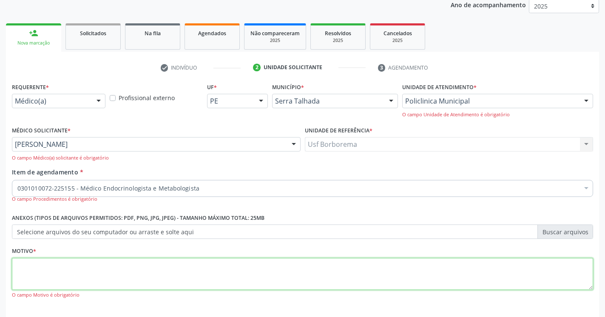
type textarea "."
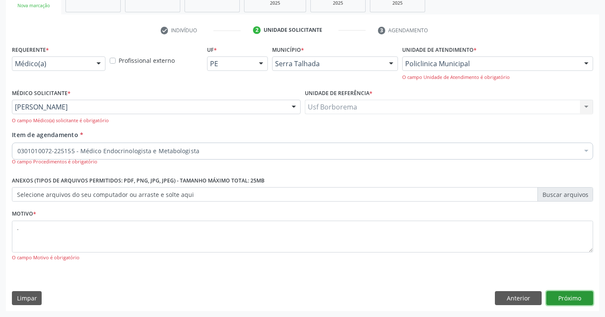
click at [569, 300] on button "Próximo" at bounding box center [569, 298] width 47 height 14
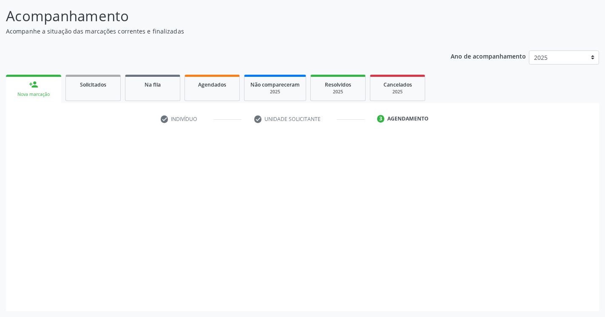
scroll to position [52, 0]
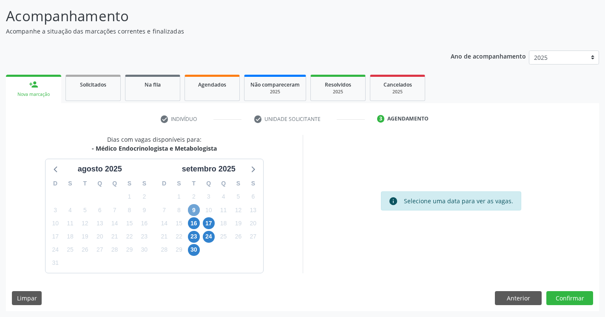
click at [198, 209] on span "9" at bounding box center [194, 210] width 12 height 12
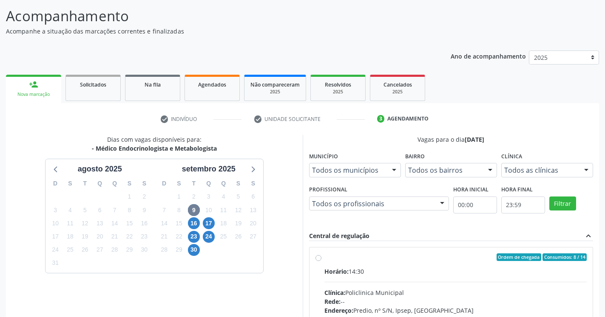
click at [317, 255] on div "Ordem de chegada Consumidos: 8 / 14 Horário: 14:30 Clínica: Policlinica Municip…" at bounding box center [451, 319] width 272 height 130
radio input "true"
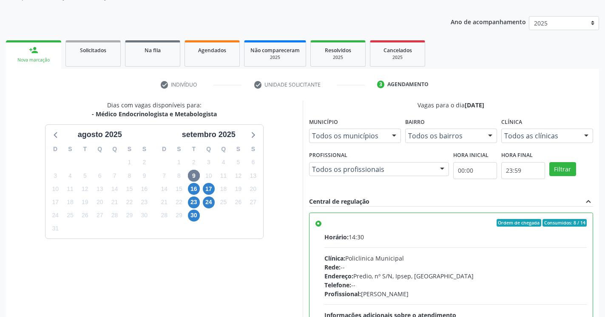
scroll to position [190, 0]
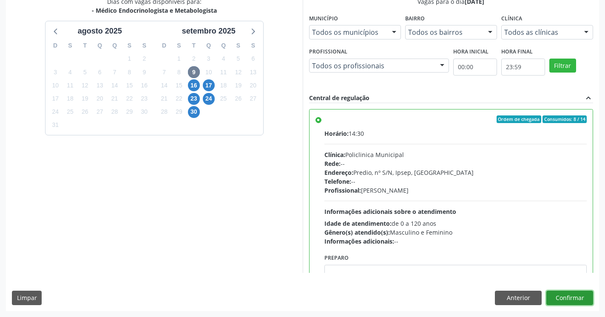
click at [584, 297] on button "Confirmar" at bounding box center [569, 298] width 47 height 14
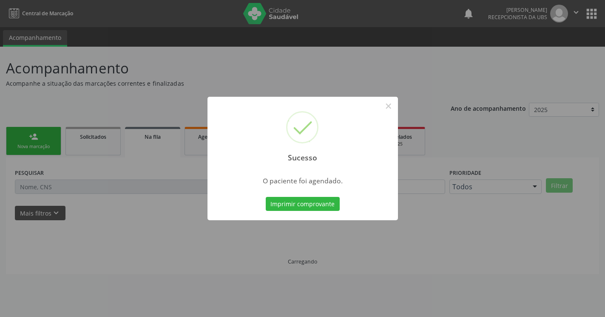
scroll to position [0, 0]
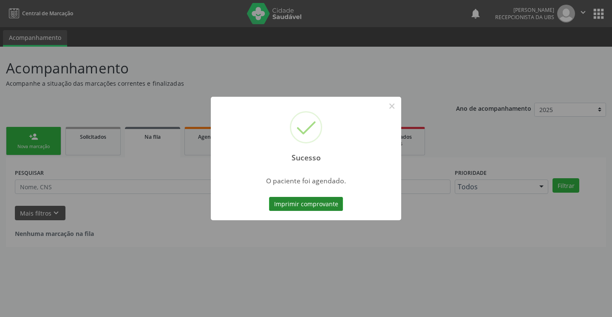
click at [309, 206] on button "Imprimir comprovante" at bounding box center [306, 204] width 74 height 14
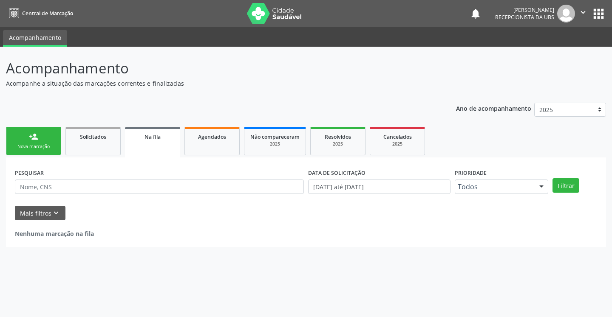
click at [40, 138] on link "person_add Nova marcação" at bounding box center [33, 141] width 55 height 28
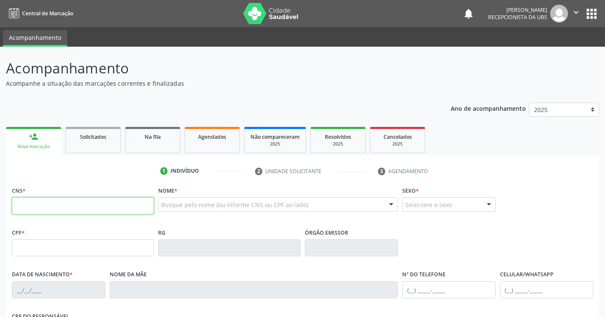
click at [51, 206] on input "text" at bounding box center [83, 206] width 142 height 17
type input "898 0048 7463 6413"
type input "143.666.824-78"
type input "24/04/2006"
type input "Marileide Alves de Melo Lima"
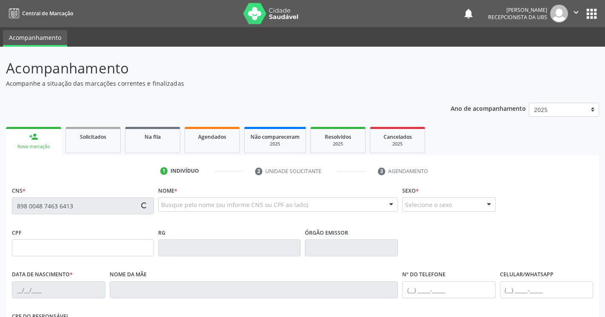
type input "(87) 98871-6949"
type input "255.694.575-34"
type input "388"
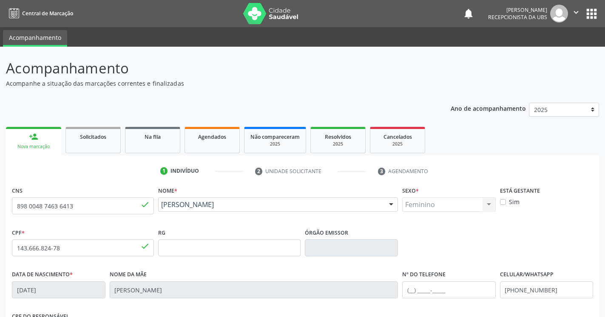
click at [574, 178] on ul "1 Indivíduo 2 Unidade solicitante 3 Agendamento" at bounding box center [302, 171] width 593 height 14
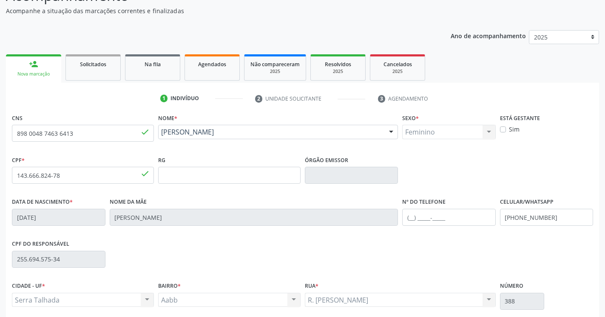
click at [572, 297] on div "CNS 898 0048 7463 6413 done Nome * Raquel Yasmim de Melo Lima Raquel Yasmim de …" at bounding box center [302, 247] width 593 height 270
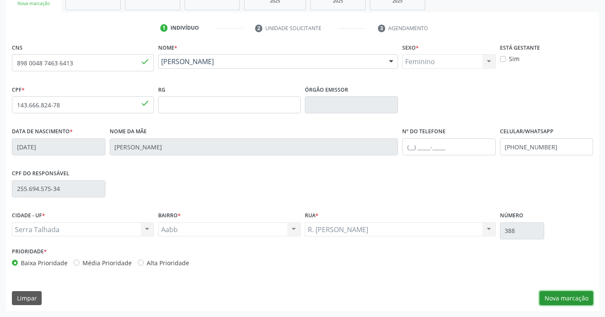
click at [563, 297] on button "Nova marcação" at bounding box center [566, 298] width 54 height 14
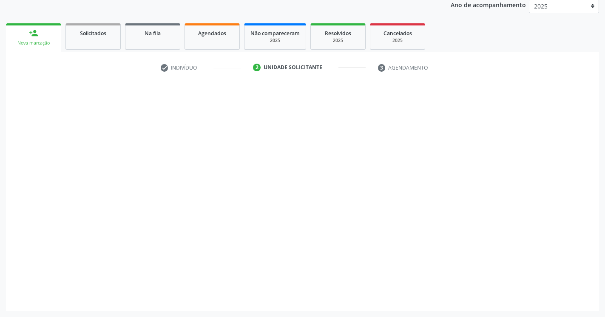
scroll to position [104, 0]
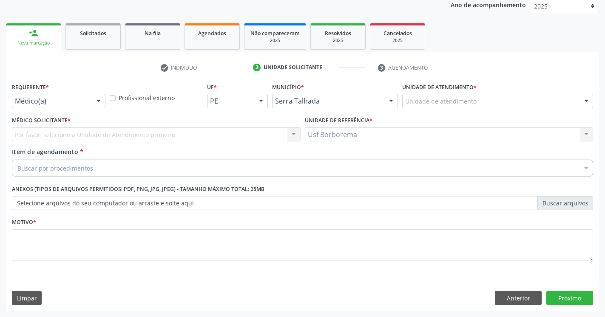
click at [495, 98] on div "Unidade de atendimento" at bounding box center [497, 101] width 191 height 14
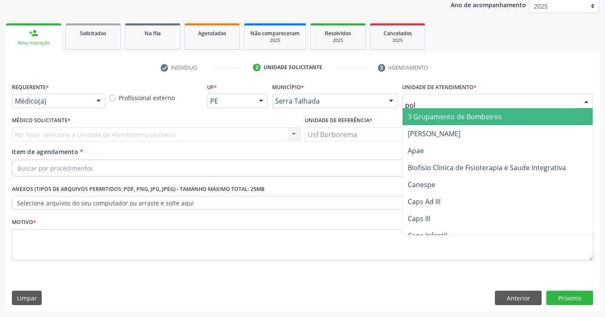
type input "poli"
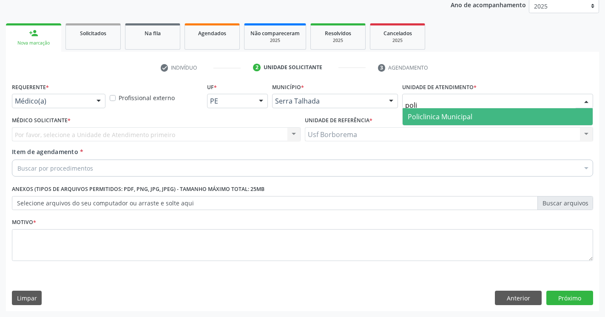
click at [546, 123] on span "Policlinica Municipal" at bounding box center [497, 116] width 190 height 17
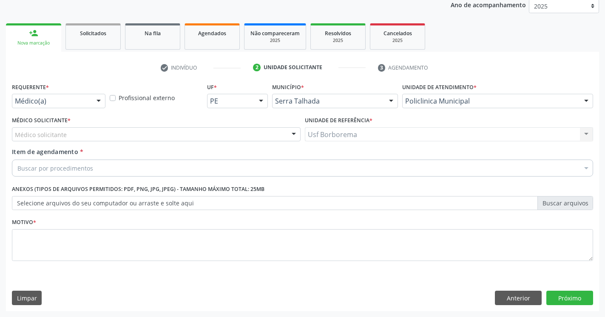
click at [117, 132] on div "Médico solicitante" at bounding box center [156, 134] width 288 height 14
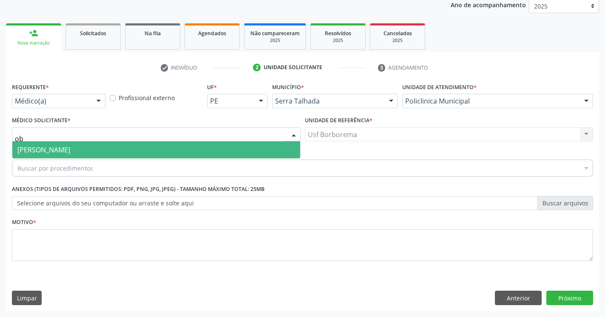
type input "o"
type input "mair"
click at [221, 147] on span "Maira Cavalcanti Lima Barros" at bounding box center [156, 149] width 288 height 17
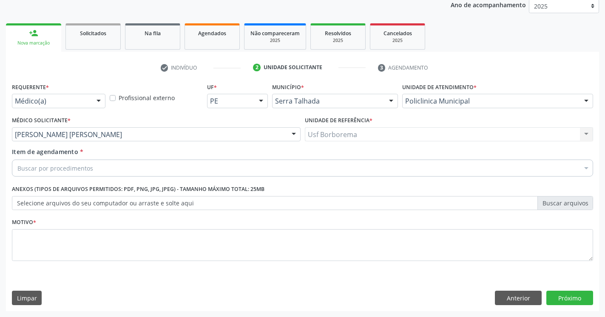
click at [133, 171] on div "Buscar por procedimentos" at bounding box center [302, 168] width 581 height 17
click at [17, 168] on input "Item de agendamento *" at bounding box center [17, 168] width 0 height 17
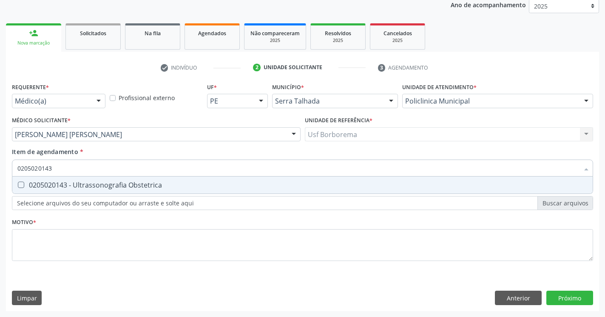
type input "0205020143"
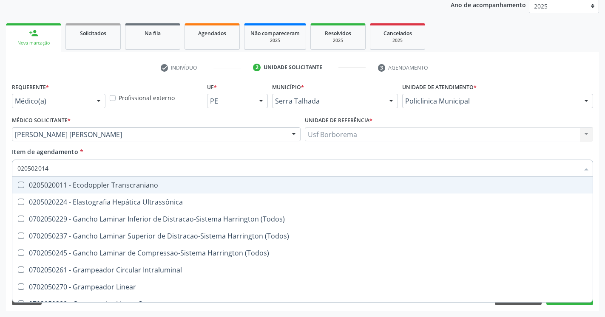
type input "0205020143"
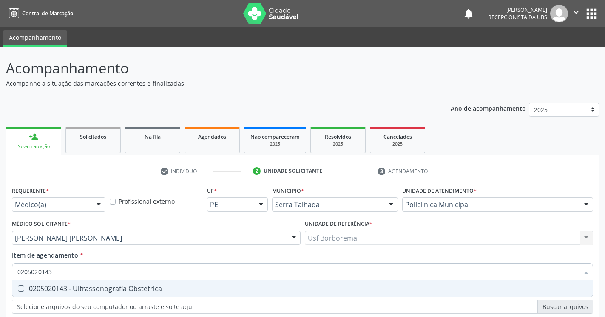
scroll to position [104, 0]
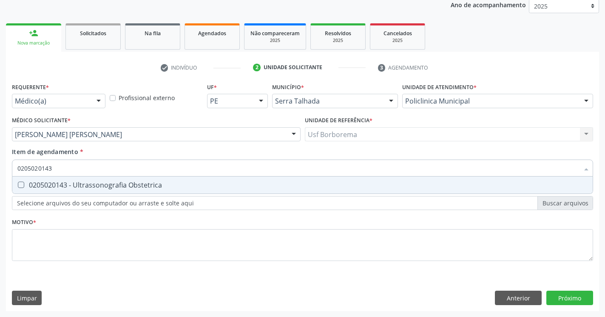
click at [20, 187] on Obstetrica at bounding box center [21, 185] width 6 height 6
click at [18, 187] on Obstetrica "checkbox" at bounding box center [15, 185] width 6 height 6
checkbox Obstetrica "true"
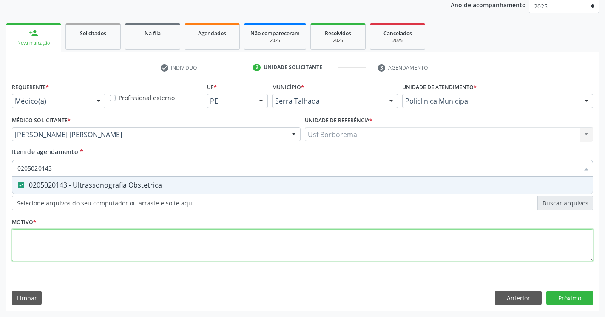
click at [52, 240] on textarea at bounding box center [302, 245] width 581 height 32
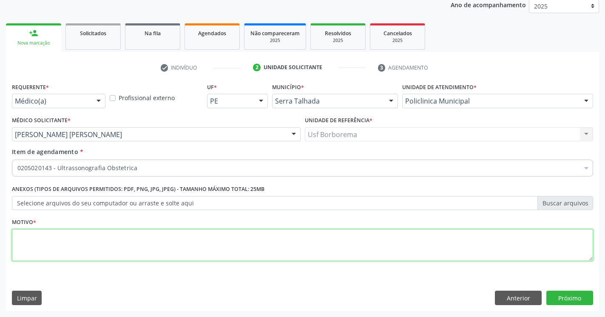
type textarea "."
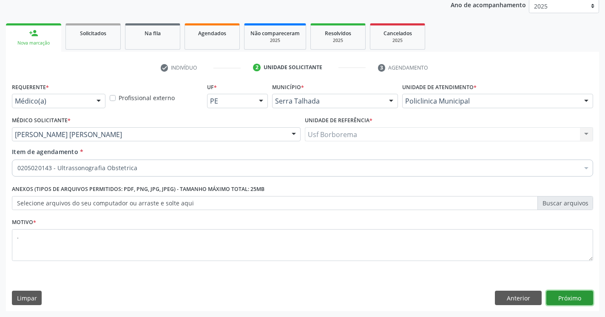
click at [579, 297] on button "Próximo" at bounding box center [569, 298] width 47 height 14
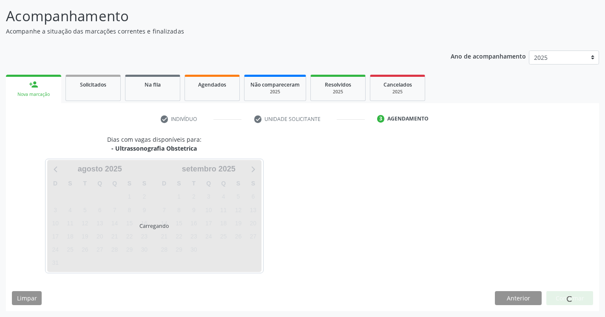
scroll to position [52, 0]
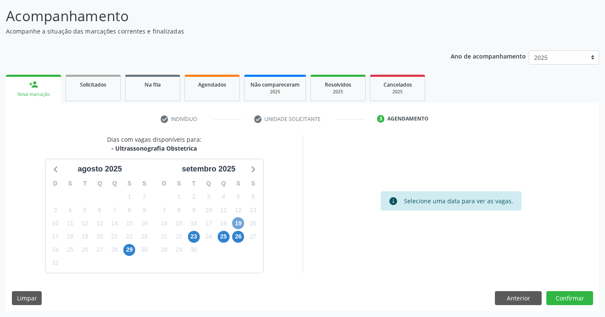
click at [238, 226] on span "19" at bounding box center [238, 224] width 12 height 12
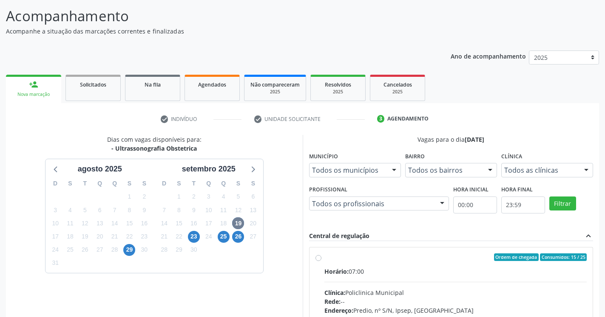
click at [324, 259] on label "Ordem de chegada Consumidos: 15 / 25 Horário: 07:00 Clínica: Policlinica Munici…" at bounding box center [455, 319] width 263 height 130
click at [318, 259] on input "Ordem de chegada Consumidos: 15 / 25 Horário: 07:00 Clínica: Policlinica Munici…" at bounding box center [318, 258] width 6 height 8
radio input "true"
click at [288, 265] on div "Dias com vagas disponíveis para: - Ultrassonografia Obstetrica agosto 2025 D S …" at bounding box center [154, 273] width 297 height 276
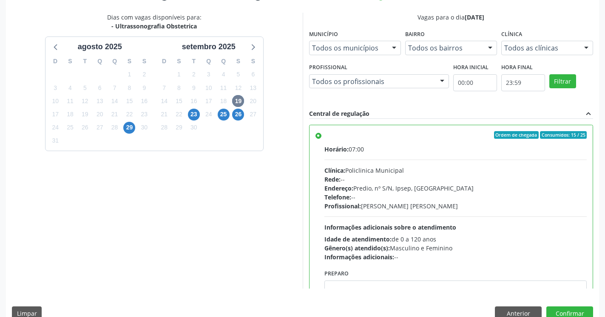
scroll to position [190, 0]
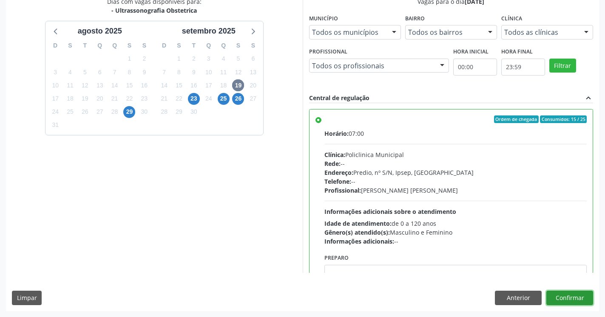
click at [582, 301] on button "Confirmar" at bounding box center [569, 298] width 47 height 14
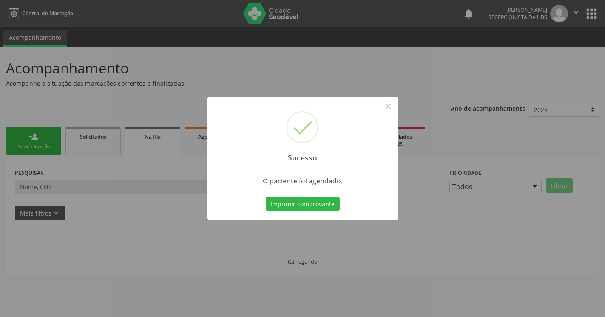
scroll to position [0, 0]
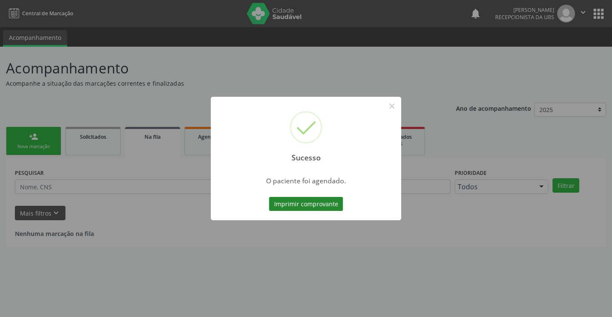
click at [325, 208] on button "Imprimir comprovante" at bounding box center [306, 204] width 74 height 14
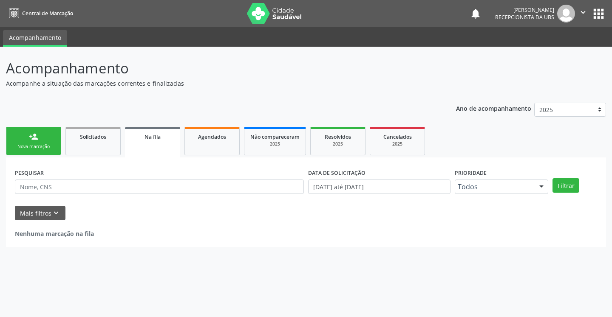
click at [41, 141] on link "person_add Nova marcação" at bounding box center [33, 141] width 55 height 28
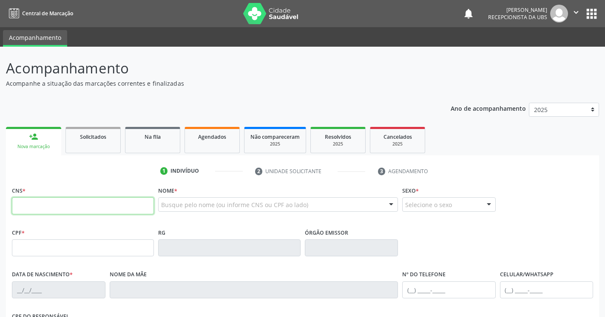
click at [84, 209] on input "text" at bounding box center [83, 206] width 142 height 17
type input "709 8030 3177 0197"
type input "132.145.494-56"
type input "22/07/1999"
type input "Edilza Maria de Souza"
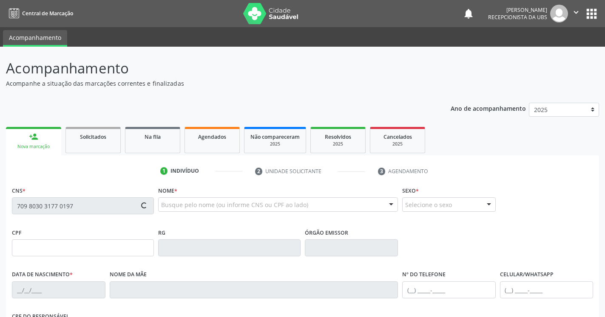
type input "(87) 99999-9999"
type input "037.278.674-00"
type input "420"
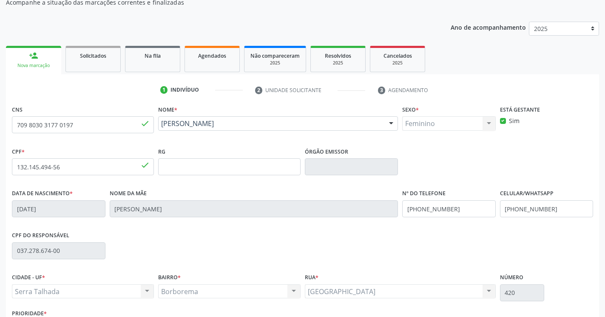
scroll to position [143, 0]
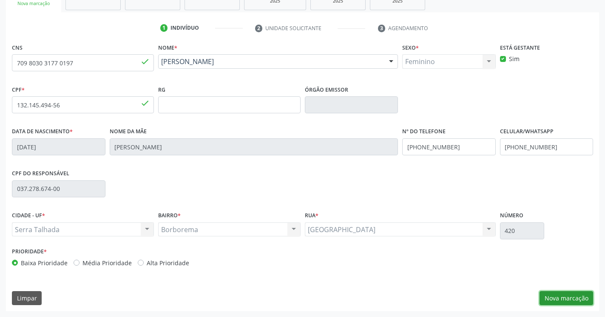
click at [562, 299] on button "Nova marcação" at bounding box center [566, 298] width 54 height 14
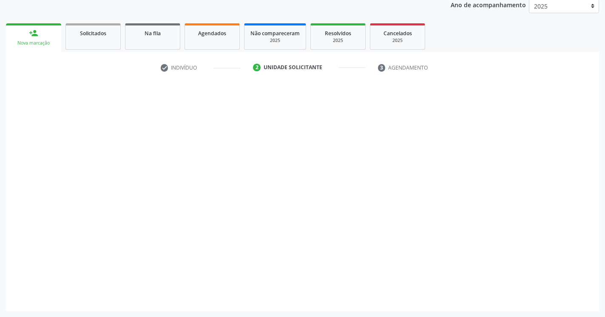
scroll to position [104, 0]
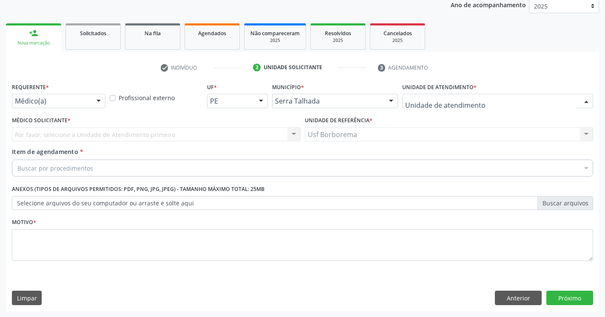
click at [423, 102] on input "text" at bounding box center [490, 105] width 170 height 17
click at [399, 166] on div at bounding box center [302, 168] width 581 height 17
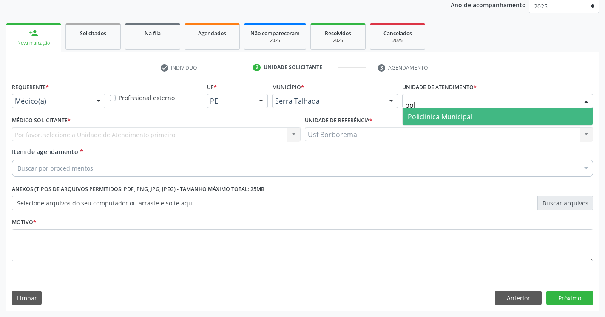
type input "poli"
click at [415, 117] on span "Policlinica Municipal" at bounding box center [439, 116] width 65 height 9
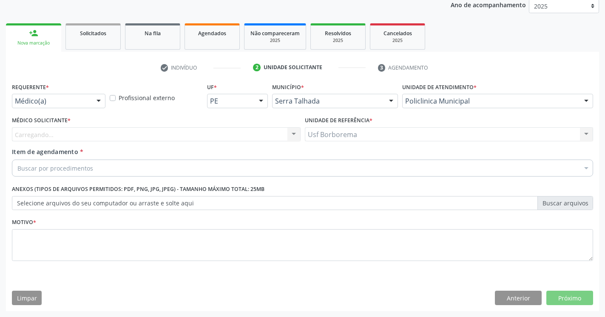
click at [107, 137] on div "Carregando... Nenhum resultado encontrado para: " " Não há nenhuma opção para s…" at bounding box center [156, 134] width 288 height 14
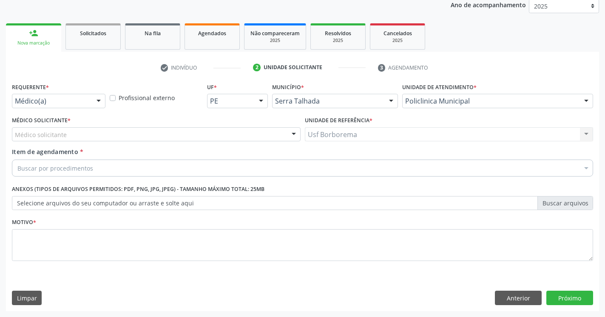
click at [110, 135] on div "Médico solicitante" at bounding box center [156, 134] width 288 height 14
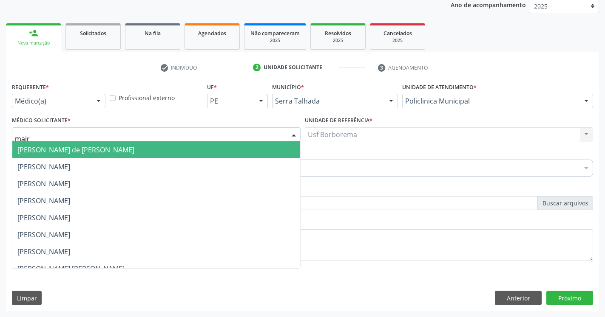
type input "maira"
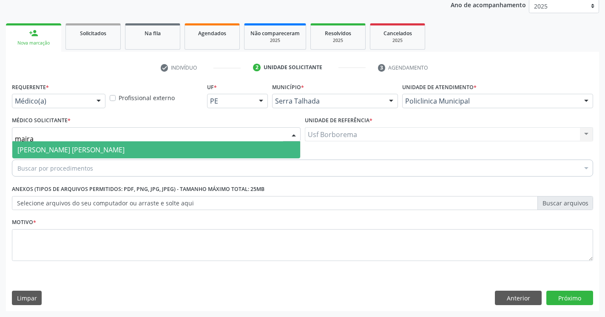
click at [93, 149] on span "[PERSON_NAME] [PERSON_NAME]" at bounding box center [70, 149] width 107 height 9
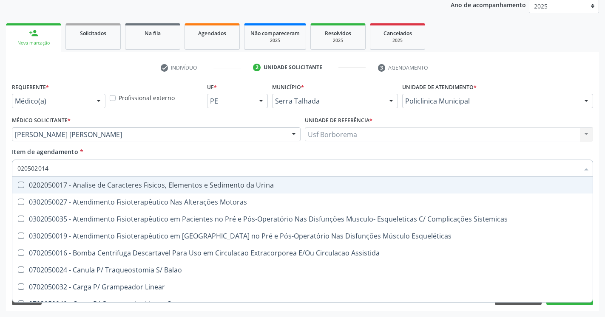
type input "0205020143"
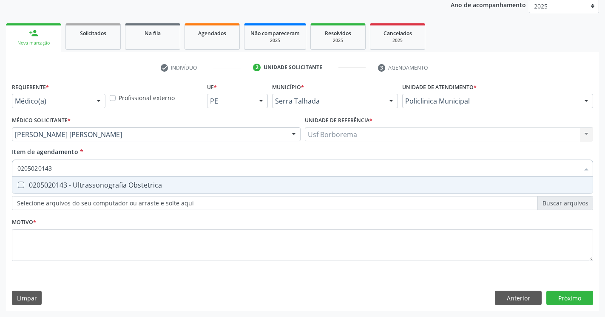
click at [20, 186] on Obstetrica at bounding box center [21, 185] width 6 height 6
click at [18, 186] on Obstetrica "checkbox" at bounding box center [15, 185] width 6 height 6
checkbox Obstetrica "true"
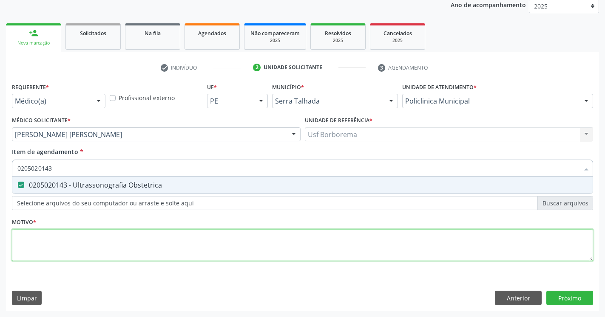
click at [41, 237] on textarea at bounding box center [302, 245] width 581 height 32
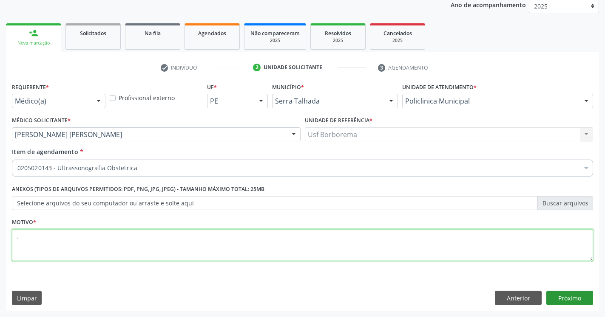
type textarea "."
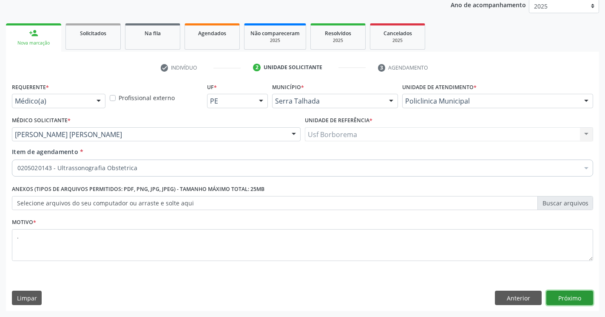
click at [557, 300] on button "Próximo" at bounding box center [569, 298] width 47 height 14
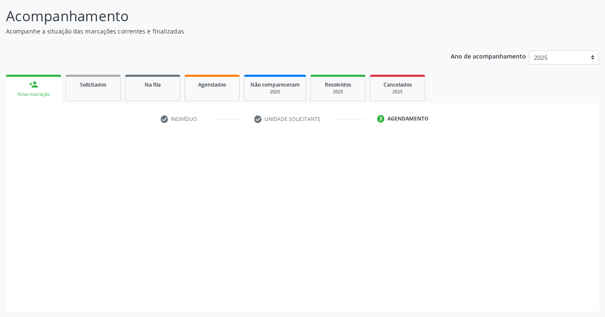
scroll to position [52, 0]
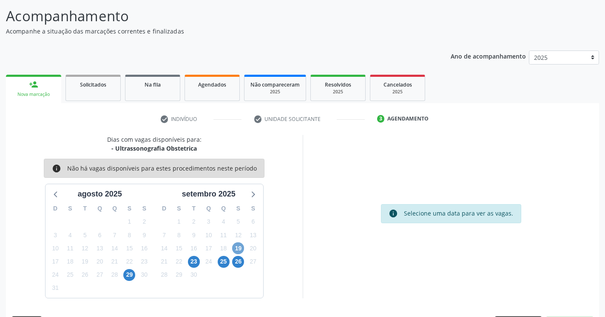
click at [238, 243] on span "19" at bounding box center [238, 249] width 12 height 12
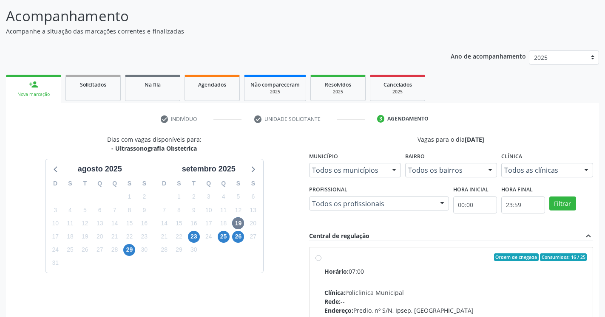
click at [324, 261] on label "Ordem de chegada Consumidos: 16 / 25 Horário: 07:00 Clínica: Policlinica Munici…" at bounding box center [455, 319] width 263 height 130
click at [318, 261] on input "Ordem de chegada Consumidos: 16 / 25 Horário: 07:00 Clínica: Policlinica Munici…" at bounding box center [318, 258] width 6 height 8
radio input "true"
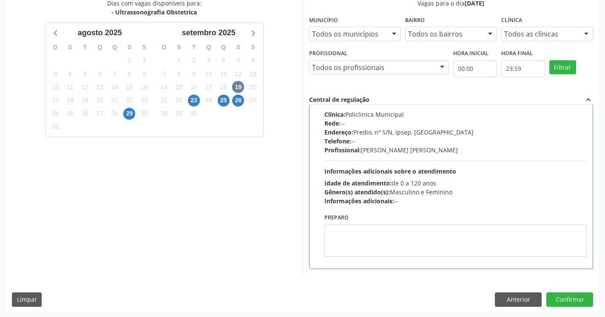
scroll to position [190, 0]
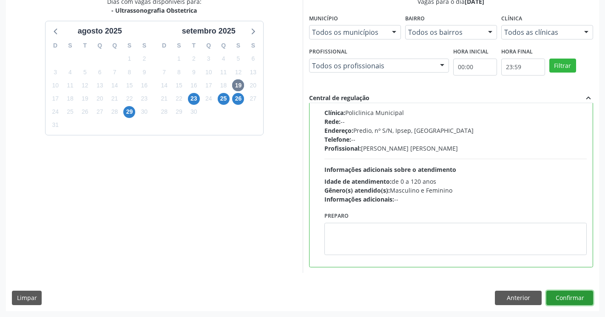
click at [578, 296] on button "Confirmar" at bounding box center [569, 298] width 47 height 14
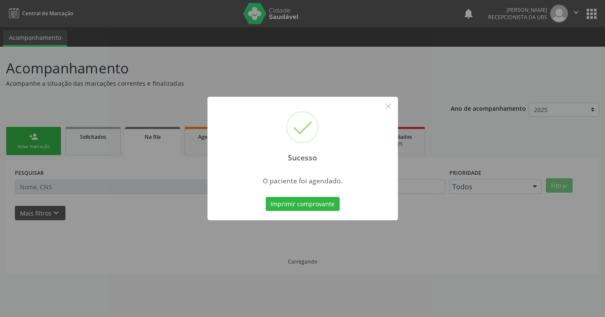
scroll to position [0, 0]
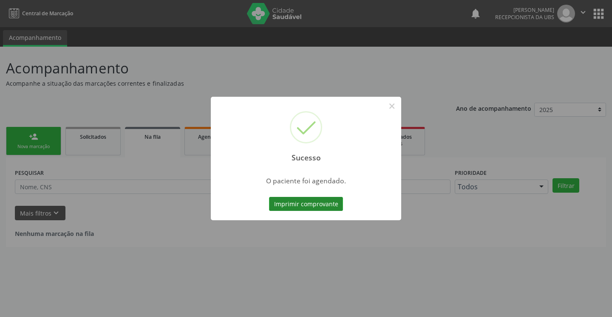
click at [324, 202] on button "Imprimir comprovante" at bounding box center [306, 204] width 74 height 14
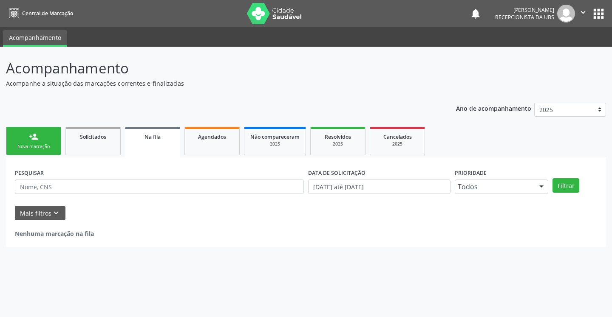
click at [34, 144] on div "Nova marcação" at bounding box center [33, 147] width 42 height 6
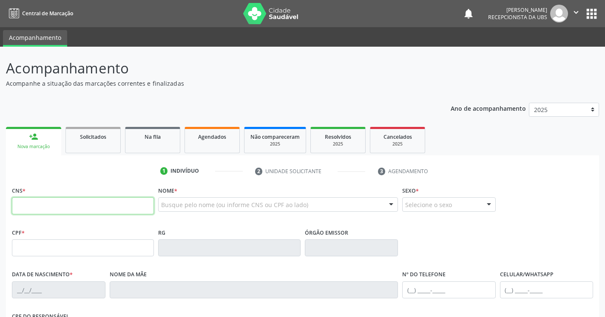
click at [62, 210] on input "text" at bounding box center [83, 206] width 142 height 17
type input "706 2000 8945 7368"
type input "063.413.784-08"
type input "09/10/1987"
type input "Maria do Rosario Souza Silva"
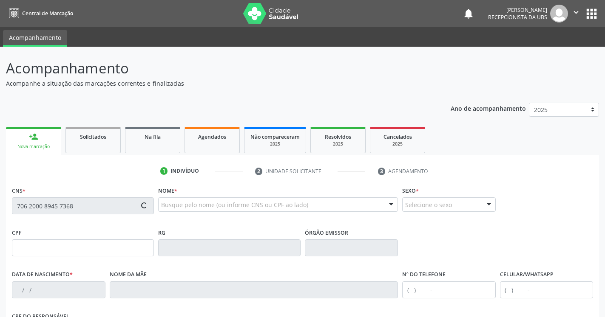
type input "(87) 99968-6967"
type input "021.827.734-28"
type input "513"
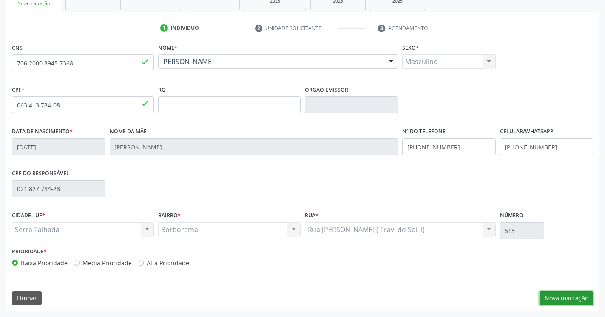
click at [556, 296] on button "Nova marcação" at bounding box center [566, 298] width 54 height 14
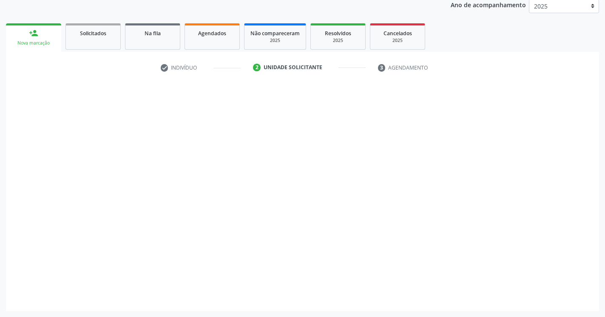
scroll to position [104, 0]
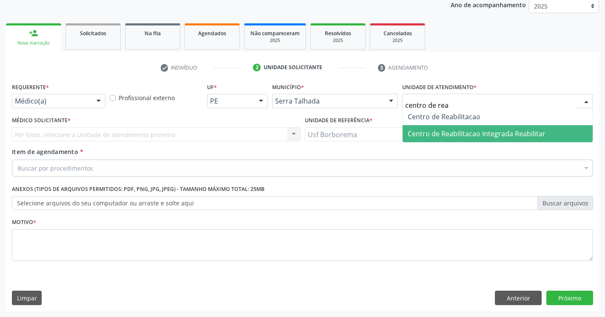
click at [465, 131] on span "Centro de Reabilitacao Integrada Reabilitar" at bounding box center [476, 133] width 138 height 9
type input "centro de rea"
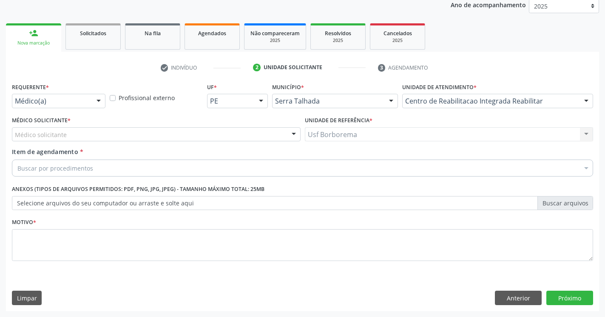
click at [156, 134] on div "Médico solicitante" at bounding box center [156, 134] width 288 height 14
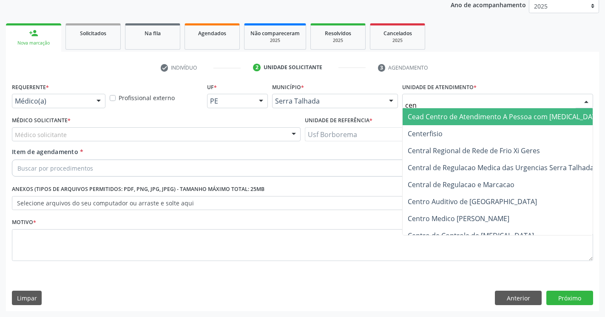
scroll to position [60, 0]
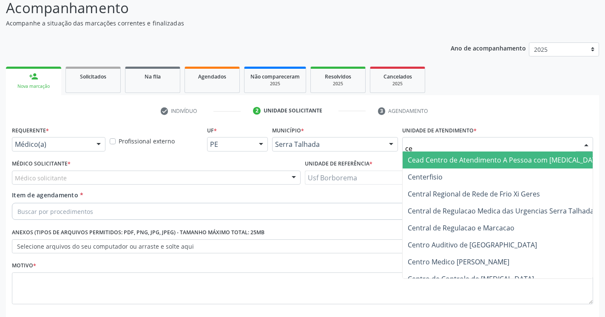
type input "c"
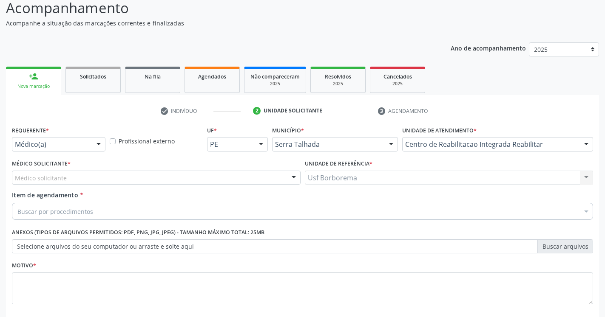
click at [88, 180] on div "Médico solicitante" at bounding box center [156, 178] width 288 height 14
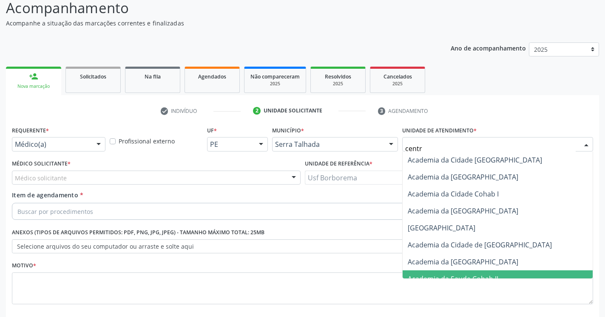
type input "centro"
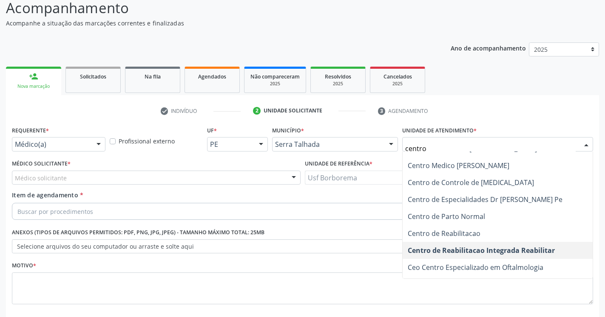
scroll to position [0, 0]
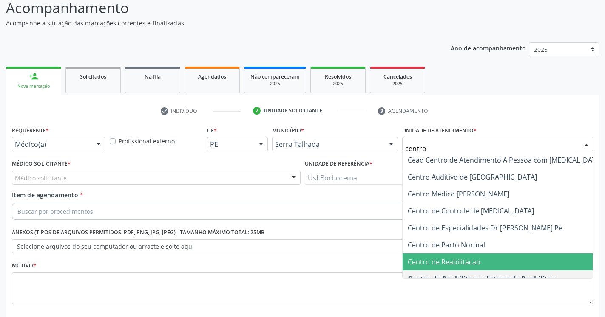
click at [467, 263] on span "Centro de Reabilitacao" at bounding box center [443, 261] width 73 height 9
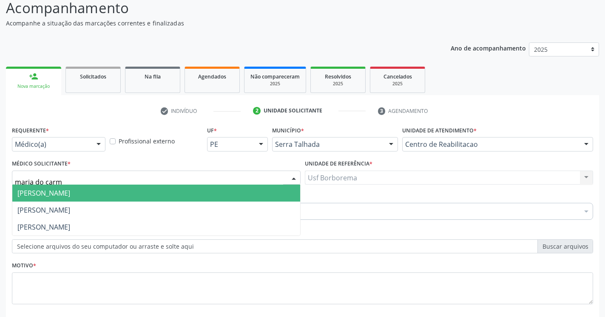
type input "maria do carmo"
click at [70, 192] on span "[PERSON_NAME]" at bounding box center [43, 193] width 53 height 9
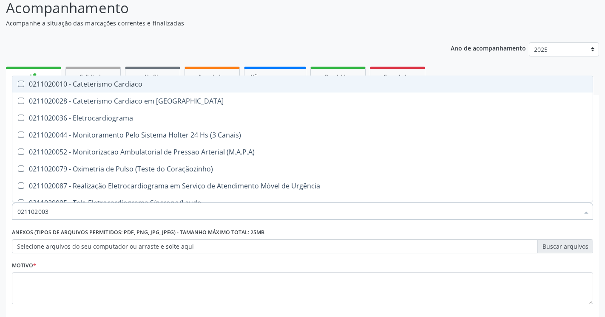
type input "0211020036"
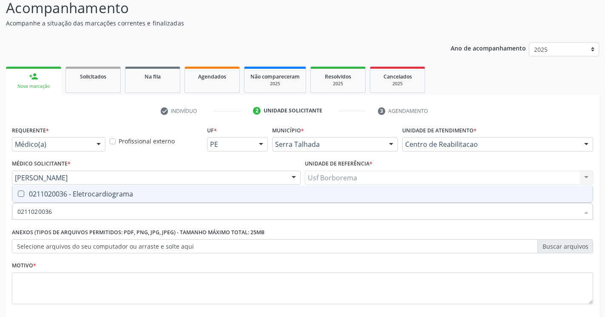
drag, startPoint x: 53, startPoint y: 211, endPoint x: 6, endPoint y: 213, distance: 46.4
click at [17, 213] on input "0211020036" at bounding box center [297, 211] width 561 height 17
click at [18, 193] on div at bounding box center [15, 194] width 6 height 7
checkbox Eletrocardiograma "true"
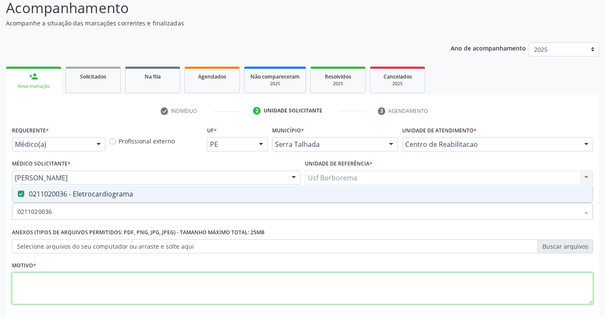
click at [40, 285] on textarea at bounding box center [302, 289] width 581 height 32
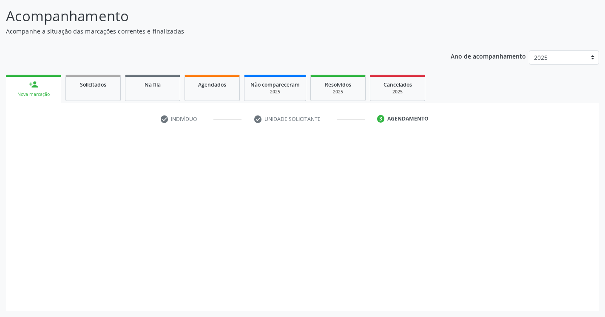
scroll to position [52, 0]
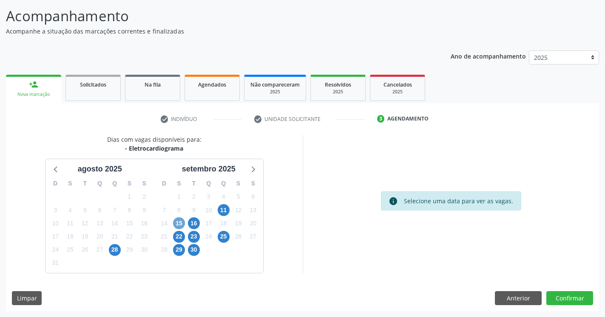
click at [178, 226] on span "15" at bounding box center [179, 224] width 12 height 12
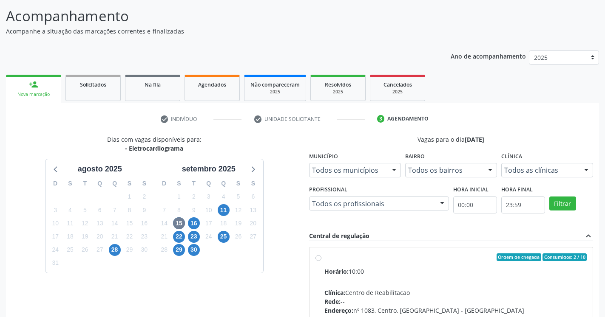
click at [324, 260] on label "Ordem de chegada Consumidos: 2 / 10 Horário: 10:00 Clínica: Centro de Reabilita…" at bounding box center [455, 319] width 263 height 130
click at [317, 260] on input "Ordem de chegada Consumidos: 2 / 10 Horário: 10:00 Clínica: Centro de Reabilita…" at bounding box center [318, 258] width 6 height 8
radio input "true"
click at [571, 315] on div "Telefone: (81) 38313112" at bounding box center [455, 319] width 263 height 9
click at [321, 261] on input "Ordem de chegada Consumidos: 2 / 10 Horário: 10:00 Clínica: Centro de Reabilita…" at bounding box center [318, 258] width 6 height 8
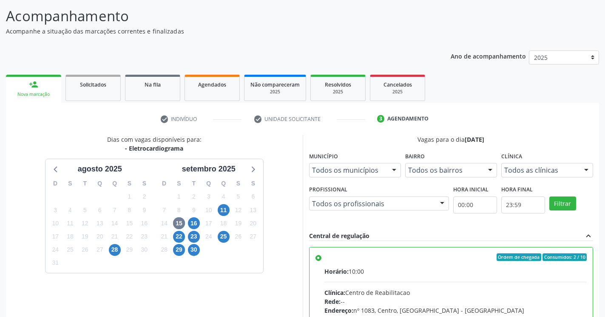
click at [574, 315] on div "Telefone: (81) 38313112" at bounding box center [455, 319] width 263 height 9
click at [321, 261] on input "Ordem de chegada Consumidos: 2 / 10 Horário: 10:00 Clínica: Centro de Reabilita…" at bounding box center [318, 258] width 6 height 8
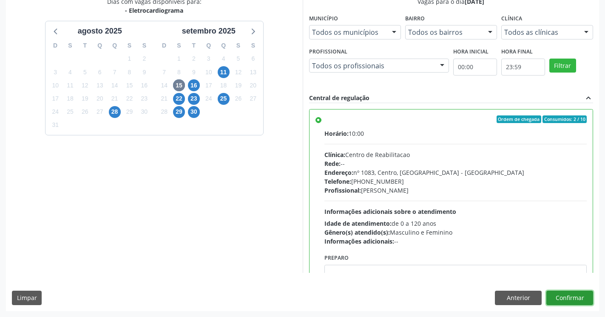
click at [574, 298] on button "Confirmar" at bounding box center [569, 298] width 47 height 14
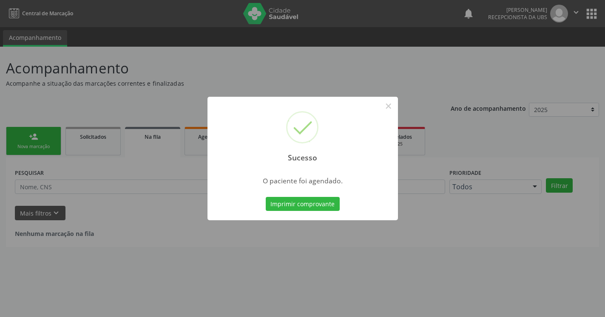
scroll to position [0, 0]
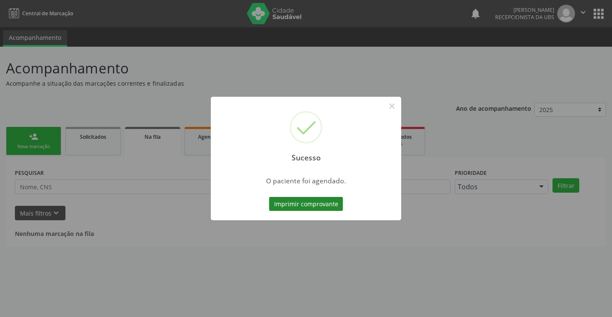
click at [328, 208] on button "Imprimir comprovante" at bounding box center [306, 204] width 74 height 14
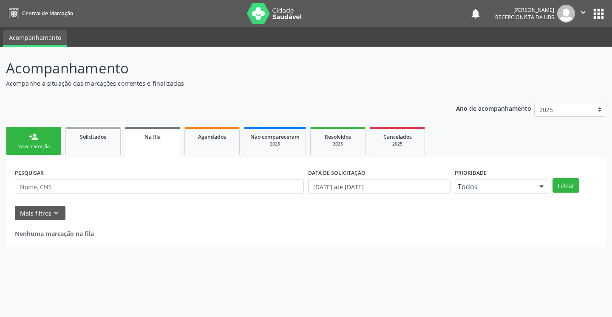
click at [45, 144] on div "Nova marcação" at bounding box center [33, 147] width 42 height 6
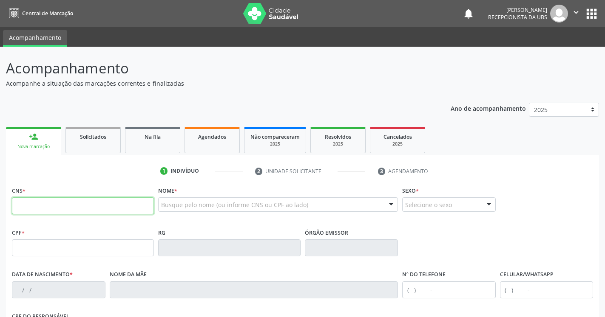
click at [74, 202] on input "text" at bounding box center [83, 206] width 142 height 17
type input "898 0037 3319 9202"
type input "153.279.504-17"
type input "06/06/2008"
type input "Joelma Lourenço de Souza"
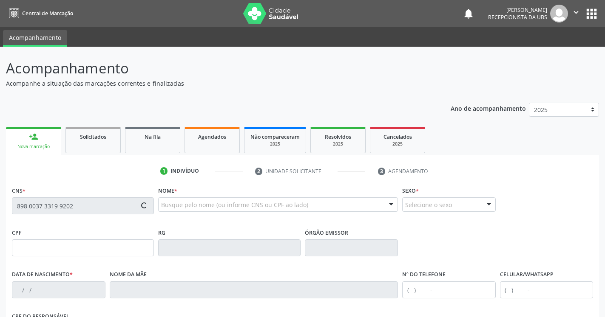
type input "(87) 98868-9732"
type input "095.472.974-90"
type input "644"
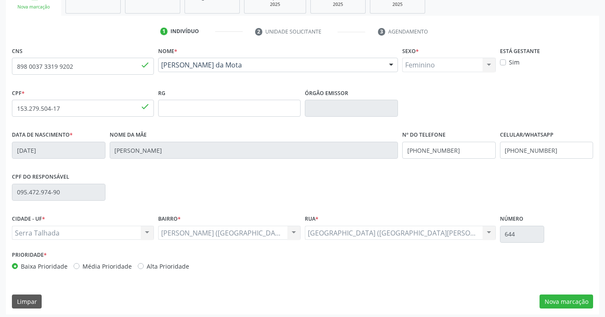
scroll to position [143, 0]
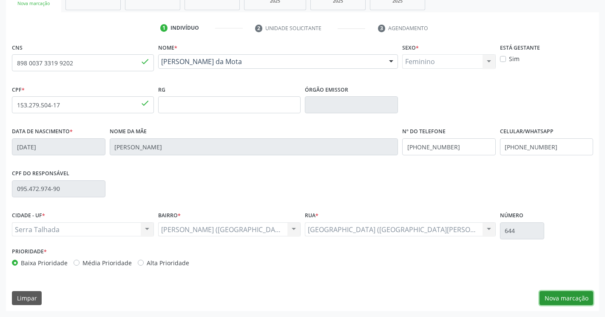
click at [564, 297] on button "Nova marcação" at bounding box center [566, 298] width 54 height 14
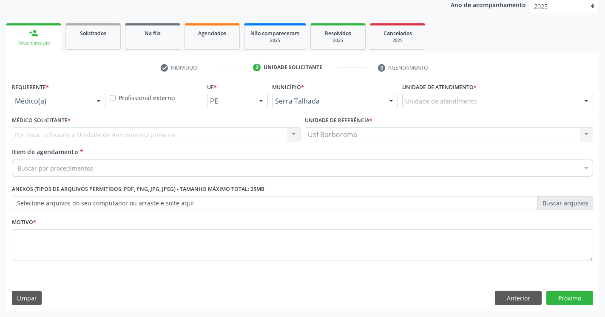
scroll to position [104, 0]
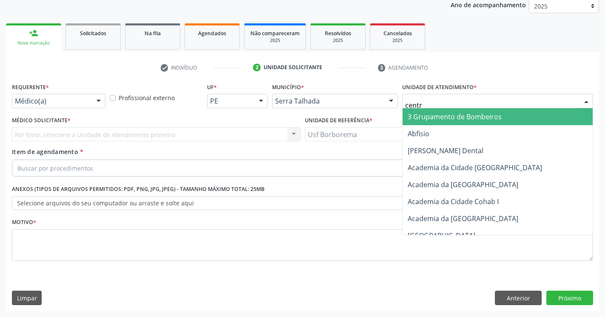
type input "centro"
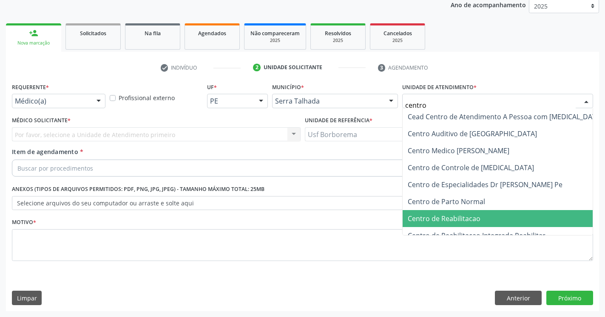
click at [482, 218] on span "Centro de Reabilitacao" at bounding box center [504, 218] width 205 height 17
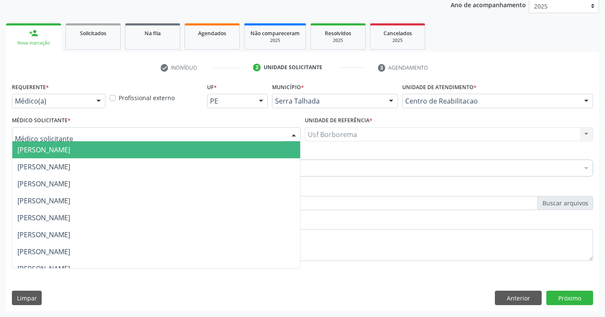
paste input "0211020036"
type input "0211020036"
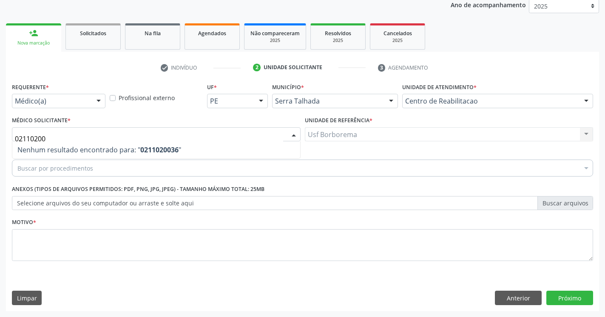
click at [0, 0] on div "0406010013 - Abertura de Comunicação Inter-Atrial" at bounding box center [0, 0] width 0 height 0
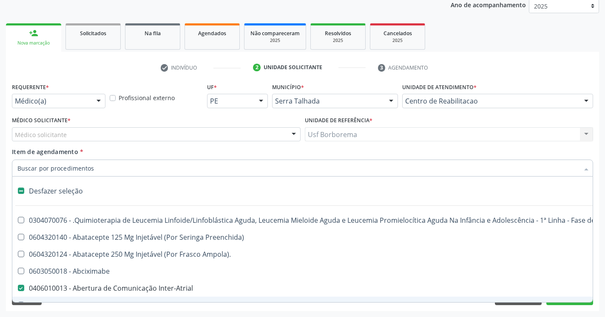
scroll to position [56, 0]
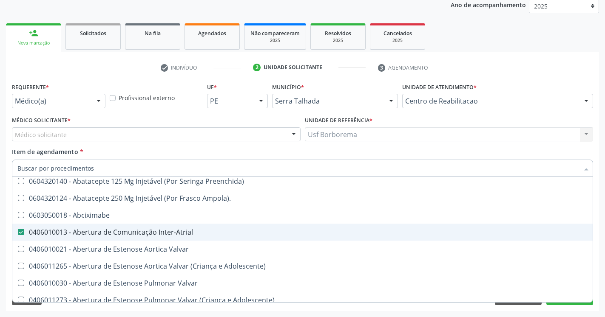
click at [23, 234] on Inter-Atrial at bounding box center [21, 232] width 6 height 6
click at [18, 234] on Inter-Atrial "checkbox" at bounding box center [15, 232] width 6 height 6
checkbox Inter-Atrial "false"
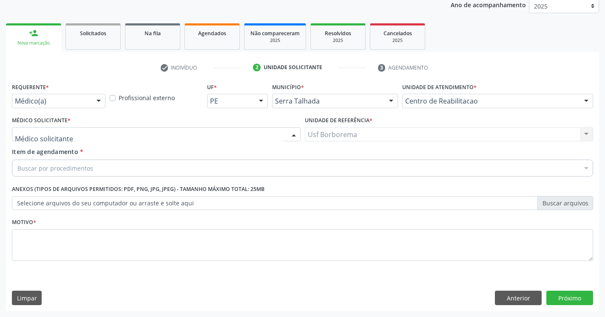
scroll to position [0, 0]
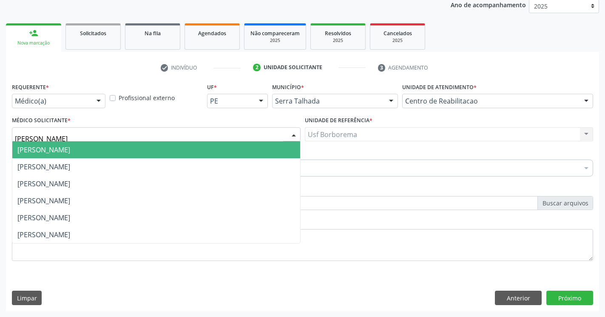
type input "maria do"
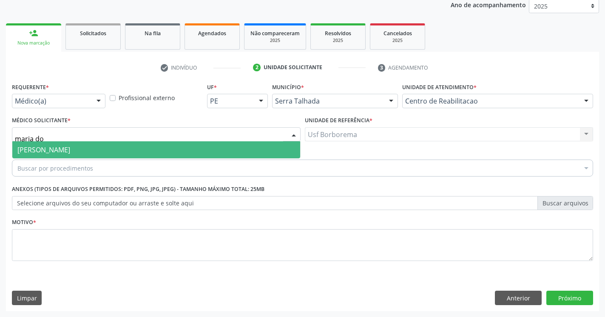
click at [61, 147] on span "[PERSON_NAME]" at bounding box center [43, 149] width 53 height 9
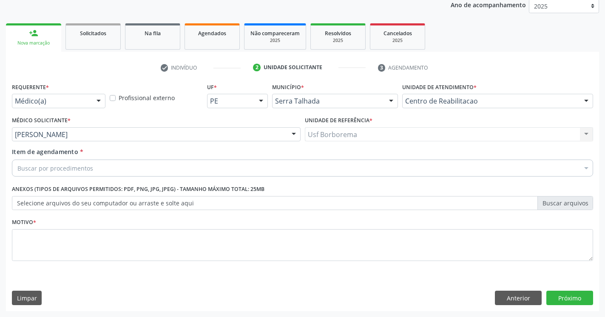
click at [102, 168] on div "Buscar por procedimentos" at bounding box center [302, 168] width 581 height 17
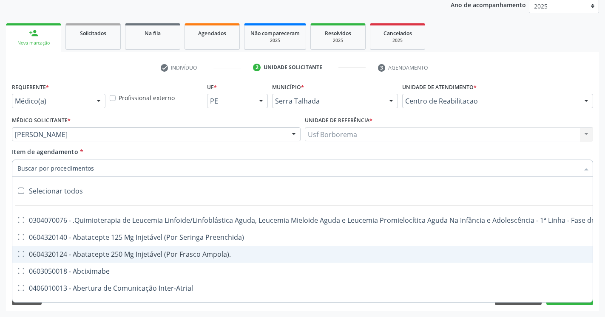
paste input "0211020036"
type input "0211020036"
click at [20, 217] on Manutenção at bounding box center [21, 220] width 6 height 6
click at [18, 218] on Manutenção "checkbox" at bounding box center [15, 221] width 6 height 6
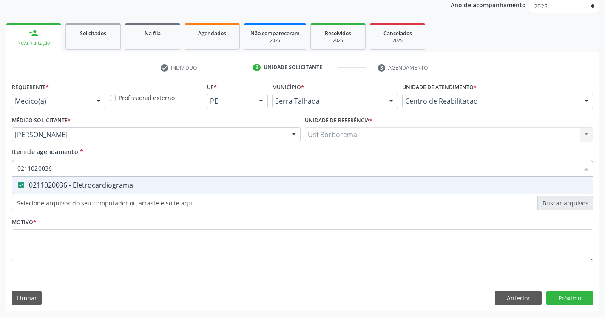
click at [20, 184] on Eletrocardiograma at bounding box center [21, 185] width 6 height 6
click at [18, 184] on Eletrocardiograma "checkbox" at bounding box center [15, 185] width 6 height 6
click at [21, 185] on Eletrocardiograma at bounding box center [21, 185] width 6 height 6
click at [18, 185] on Eletrocardiograma "checkbox" at bounding box center [15, 185] width 6 height 6
checkbox Eletrocardiograma "true"
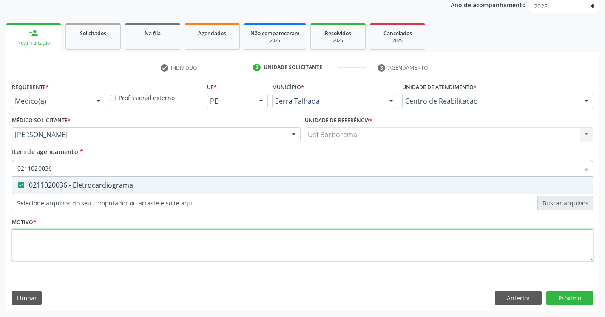
click at [47, 242] on textarea at bounding box center [302, 245] width 581 height 32
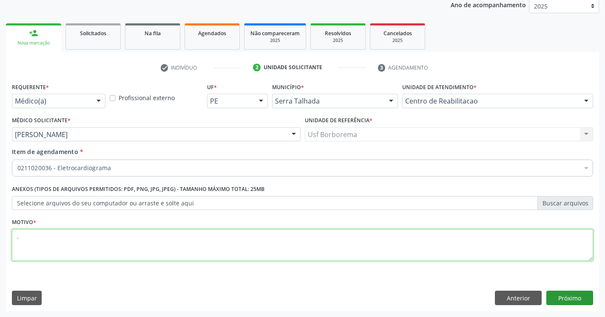
type textarea "."
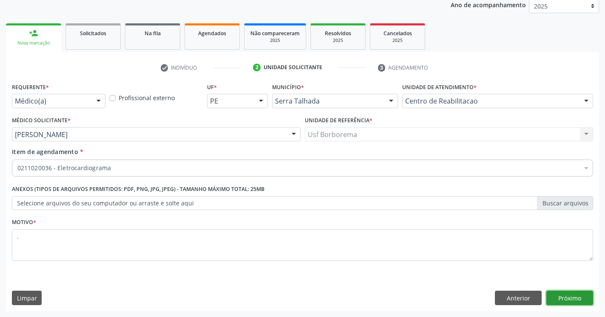
click at [562, 297] on button "Próximo" at bounding box center [569, 298] width 47 height 14
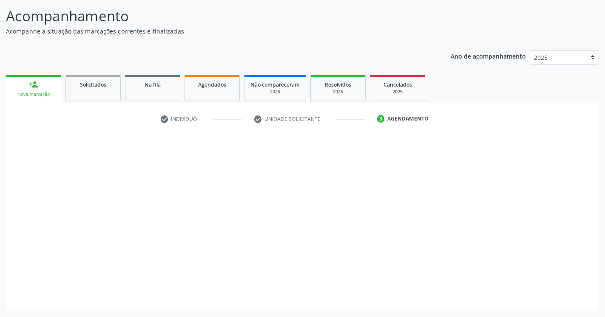
scroll to position [52, 0]
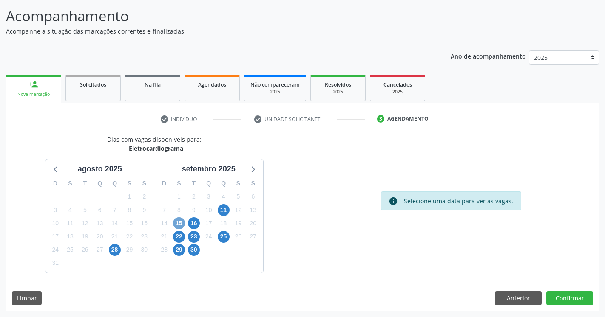
click at [182, 223] on span "15" at bounding box center [179, 224] width 12 height 12
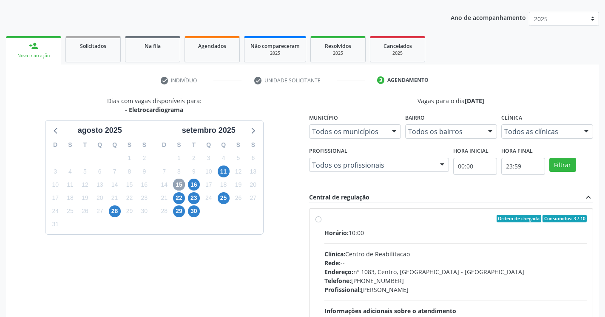
scroll to position [175, 0]
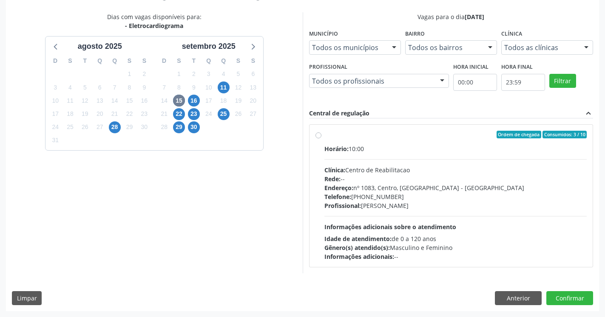
click at [324, 136] on label "Ordem de chegada Consumidos: 3 / 10 Horário: 10:00 Clínica: Centro de Reabilita…" at bounding box center [455, 196] width 263 height 130
click at [320, 136] on input "Ordem de chegada Consumidos: 3 / 10 Horário: 10:00 Clínica: Centro de Reabilita…" at bounding box center [318, 135] width 6 height 8
radio input "true"
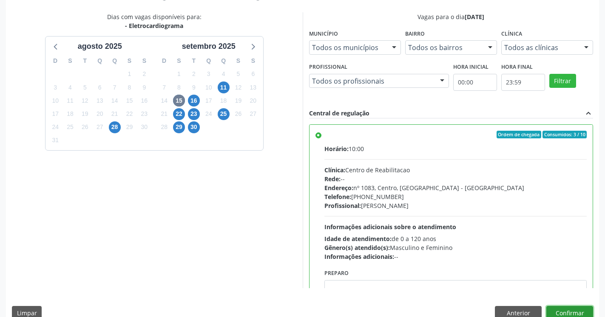
click at [560, 311] on button "Confirmar" at bounding box center [569, 313] width 47 height 14
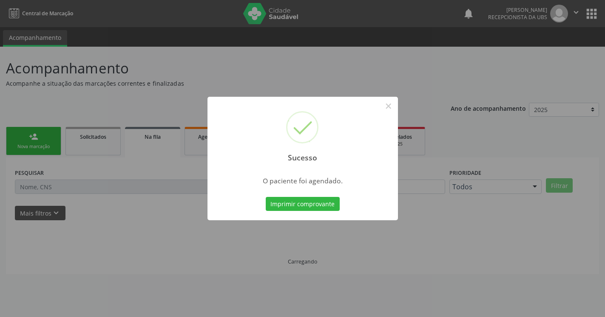
scroll to position [0, 0]
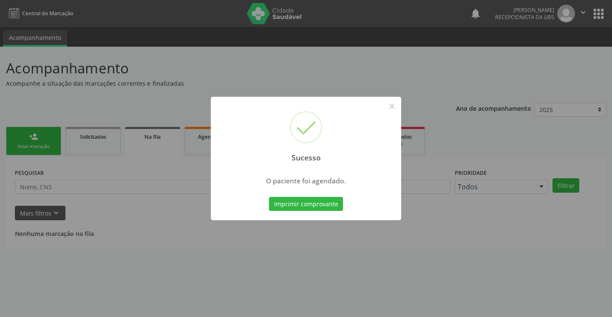
click at [329, 207] on button "Imprimir comprovante" at bounding box center [306, 204] width 74 height 14
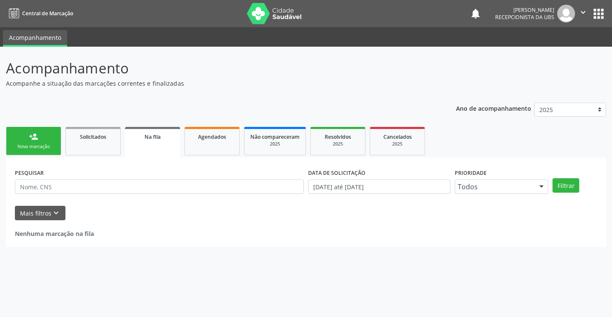
click at [25, 144] on div "Nova marcação" at bounding box center [33, 147] width 42 height 6
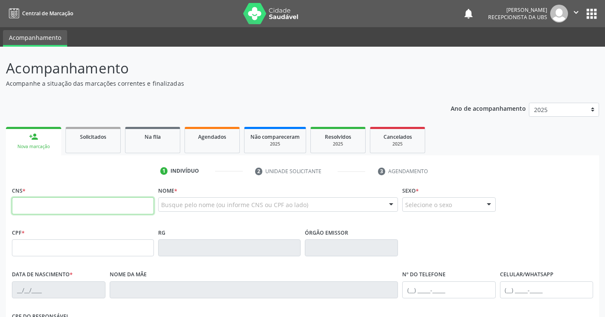
click at [93, 205] on input "text" at bounding box center [83, 206] width 142 height 17
click at [70, 198] on input "text" at bounding box center [83, 206] width 142 height 17
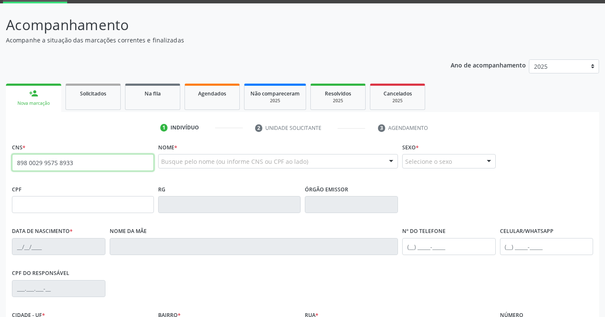
type input "898 0029 9575 8933"
click at [469, 78] on div "Ano de acompanhamento 2025 2024" at bounding box center [524, 68] width 148 height 28
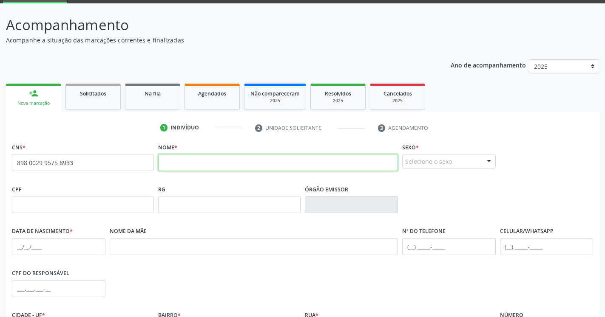
click at [265, 159] on input "text" at bounding box center [278, 162] width 240 height 17
type input "bruno henrique barboza souza"
click at [483, 157] on div "Selecione o sexo Masculino Feminino Nenhum resultado encontrado para: " " Não h…" at bounding box center [448, 161] width 93 height 14
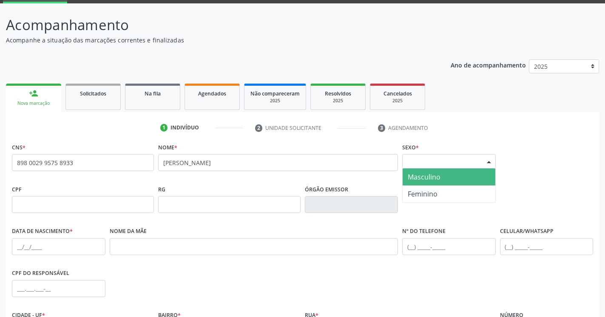
click at [439, 179] on span "Masculino" at bounding box center [423, 177] width 33 height 9
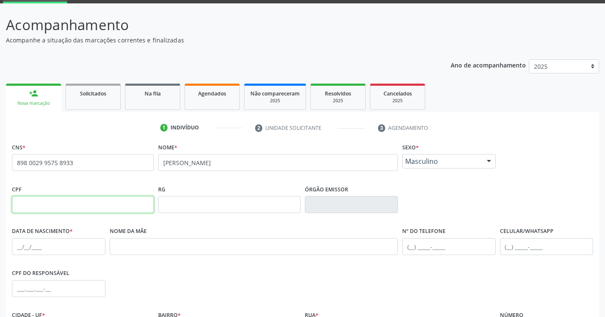
click at [112, 205] on input "text" at bounding box center [83, 204] width 142 height 17
type input "151.199.374-03"
click at [187, 227] on div "Nome da mãe" at bounding box center [254, 240] width 288 height 30
click at [10, 116] on div "1 Indivíduo 2 Unidade solicitante 3 Agendamento CNS 898 0029 9575 8933 none Nom…" at bounding box center [302, 261] width 593 height 299
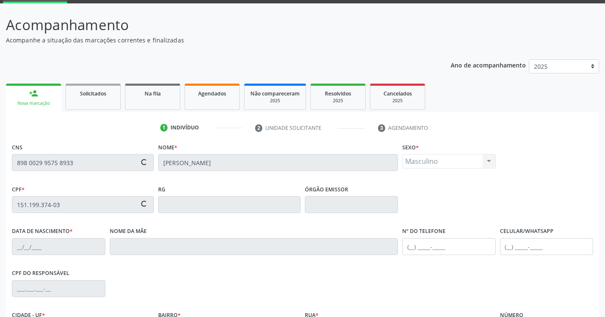
click at [337, 276] on div "CPF do responsável" at bounding box center [302, 288] width 585 height 42
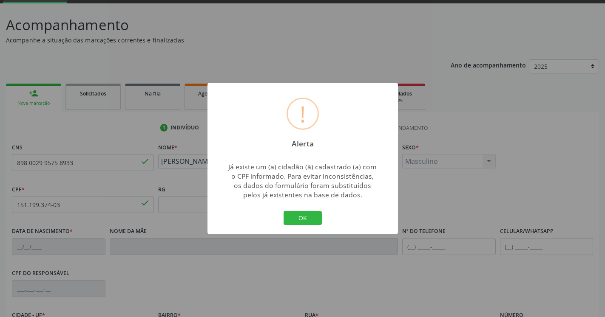
type input "702 4015 8763 1323"
type input "16/07/2006"
type input "Cicera Maria Barboza de Souza"
type input "(87) 99668-3748"
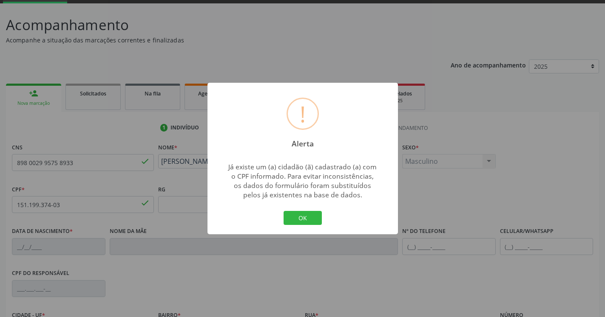
type input "063.260.234-16"
type input "488"
click at [303, 213] on button "OK" at bounding box center [302, 218] width 38 height 14
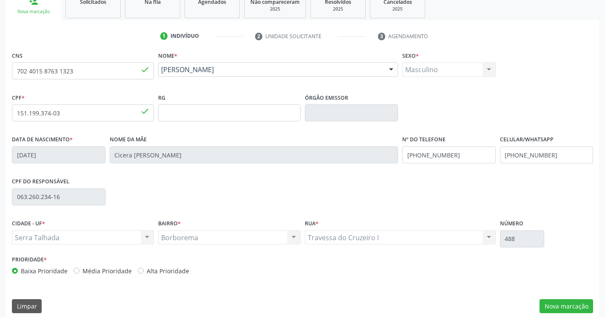
scroll to position [143, 0]
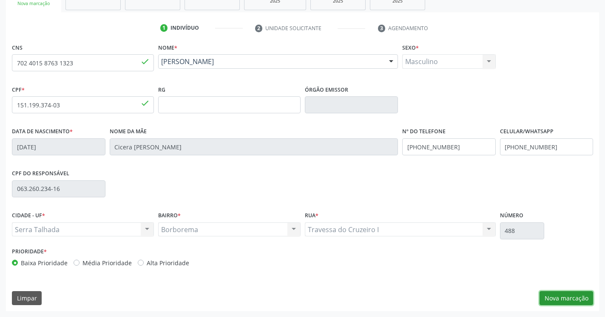
click at [571, 299] on button "Nova marcação" at bounding box center [566, 298] width 54 height 14
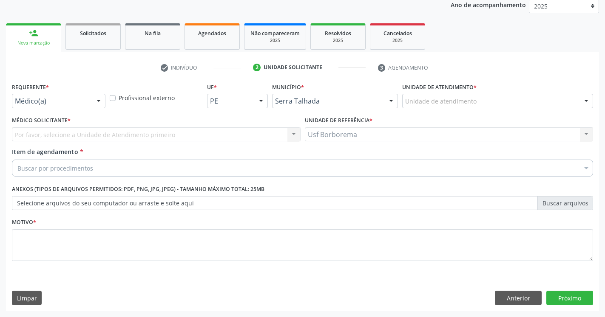
scroll to position [104, 0]
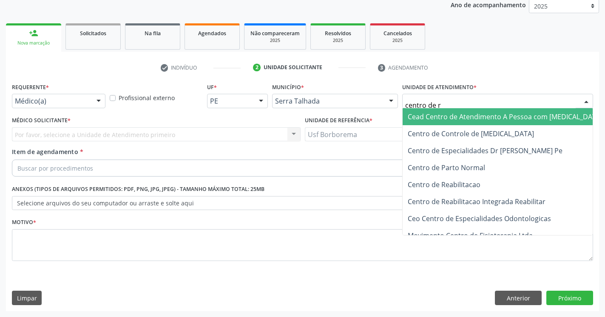
type input "centro de r"
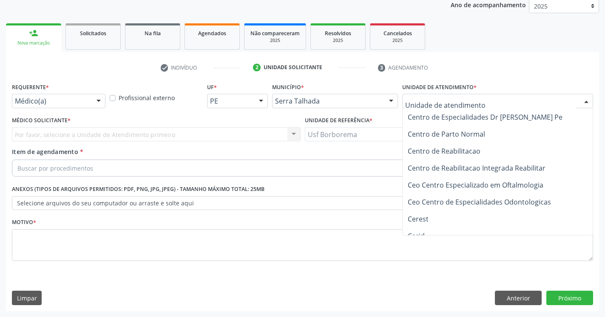
scroll to position [729, 0]
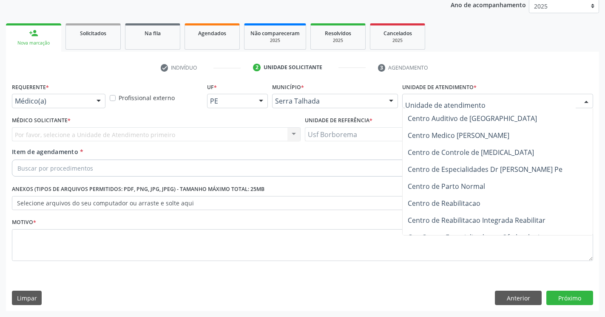
click at [448, 204] on span "Centro de Reabilitacao" at bounding box center [443, 203] width 73 height 9
click at [145, 133] on div "Por favor, selecione a Unidade de Atendimento primeiro Nenhum resultado encontr…" at bounding box center [156, 134] width 288 height 14
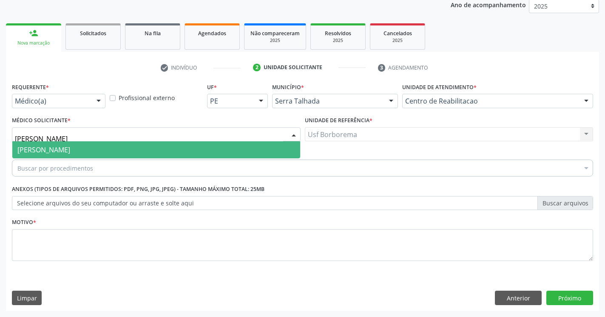
type input "maria do"
click at [49, 149] on span "Maria do Carmo Silva" at bounding box center [43, 149] width 53 height 9
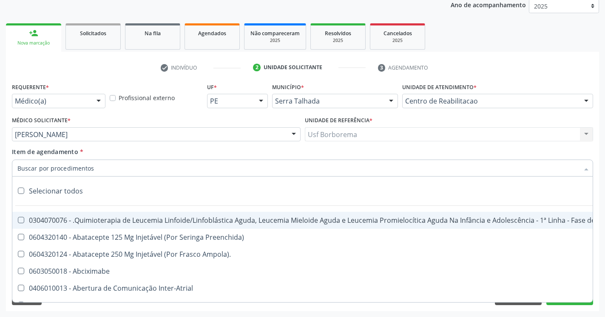
paste input "0211020036"
type input "0211020036"
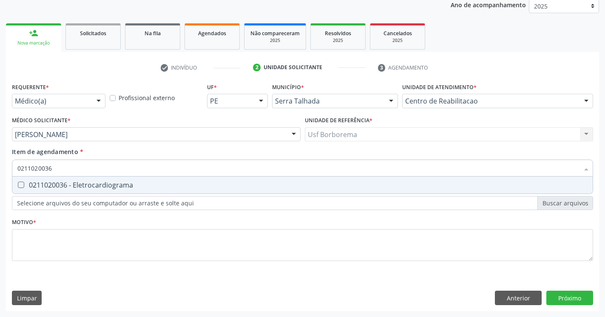
click at [23, 184] on Eletrocardiograma at bounding box center [21, 185] width 6 height 6
click at [18, 184] on Eletrocardiograma "checkbox" at bounding box center [15, 185] width 6 height 6
checkbox Eletrocardiograma "true"
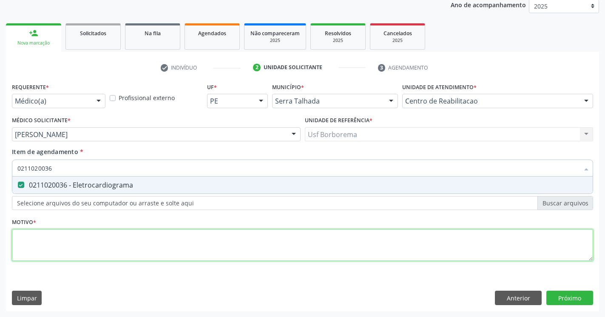
click at [50, 242] on textarea at bounding box center [302, 245] width 581 height 32
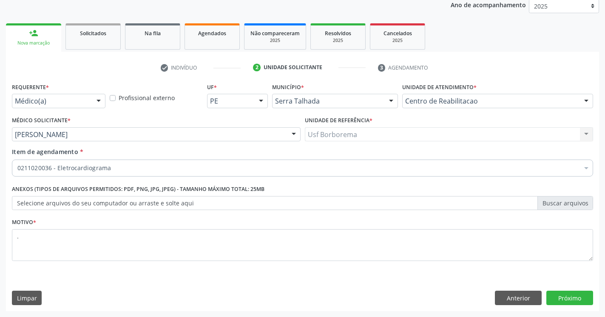
click at [359, 39] on div "2025" at bounding box center [338, 40] width 42 height 6
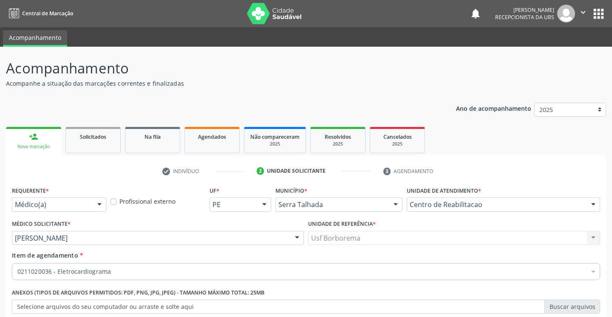
click at [321, 93] on div "Acompanhamento Acompanhe a situação das marcações correntes e finalizadas Relat…" at bounding box center [306, 236] width 600 height 357
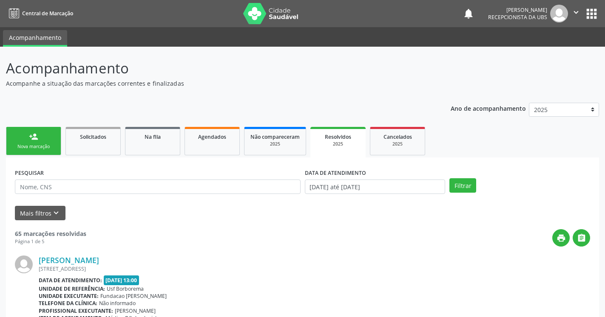
drag, startPoint x: 25, startPoint y: 144, endPoint x: 111, endPoint y: 192, distance: 99.3
click at [25, 144] on div "Nova marcação" at bounding box center [33, 147] width 42 height 6
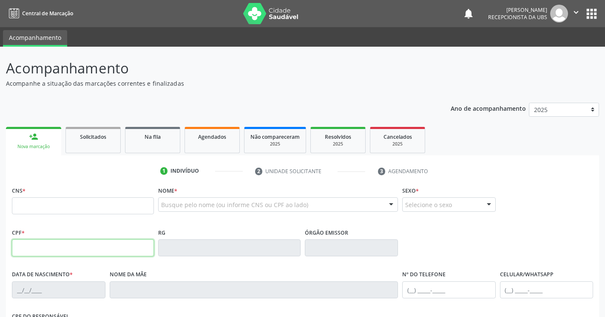
click at [61, 243] on input "text" at bounding box center [83, 248] width 142 height 17
click at [32, 240] on input "text" at bounding box center [83, 248] width 142 height 17
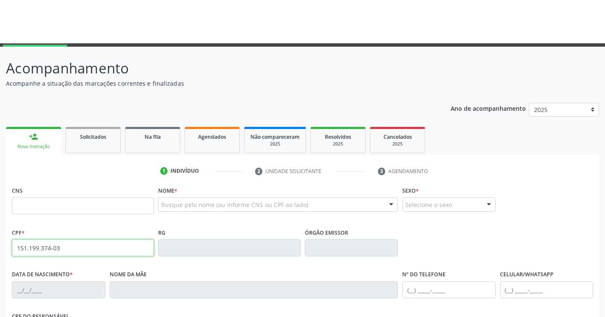
type input "151.199.374-03"
type input "702 4015 8763 1323"
type input "16/07/2006"
type input "Cicera Maria Barboza de Souza"
type input "(87) 99668-3748"
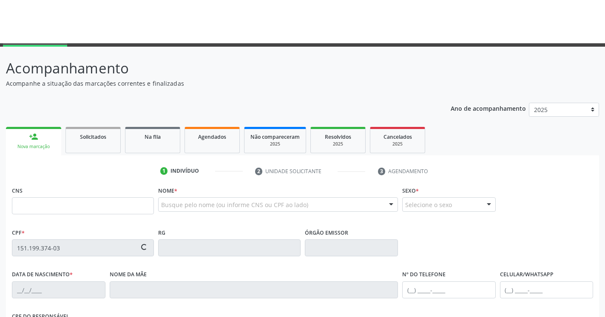
type input "(87) 99668-3748"
type input "063.260.234-16"
type input "488"
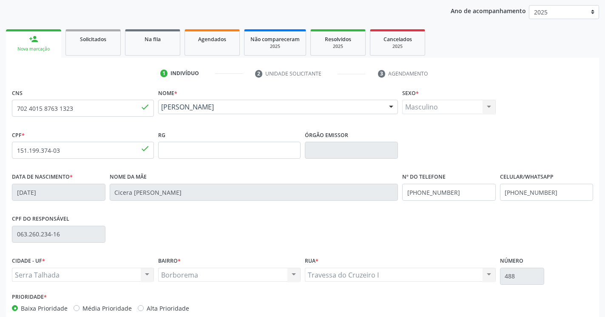
scroll to position [143, 0]
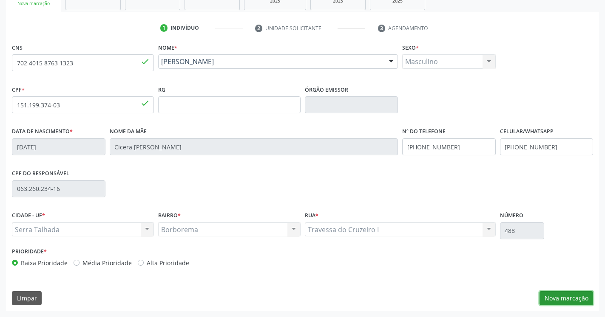
click at [554, 294] on button "Nova marcação" at bounding box center [566, 298] width 54 height 14
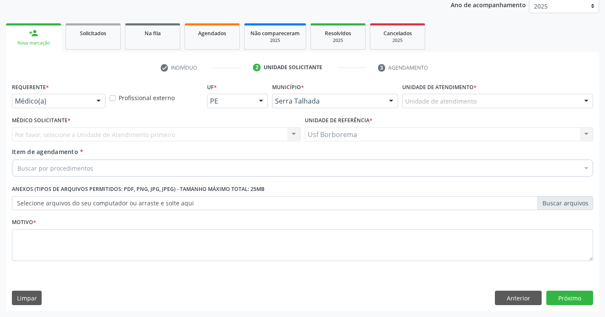
scroll to position [729, 0]
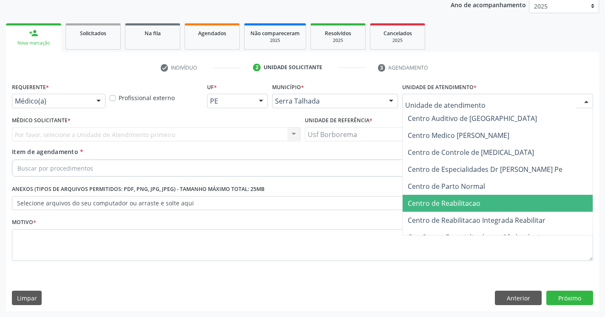
click at [451, 203] on span "Centro de Reabilitacao" at bounding box center [443, 203] width 73 height 9
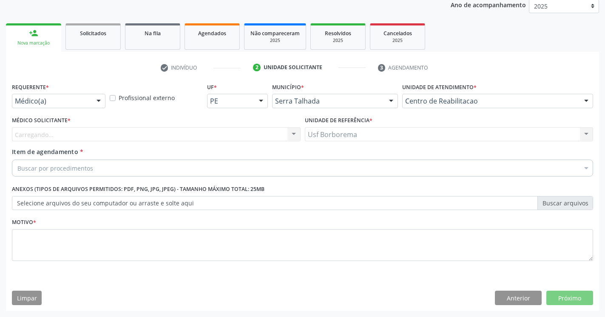
click at [95, 133] on div "Carregando... Nenhum resultado encontrado para: " " Não há nenhuma opção para s…" at bounding box center [156, 134] width 288 height 14
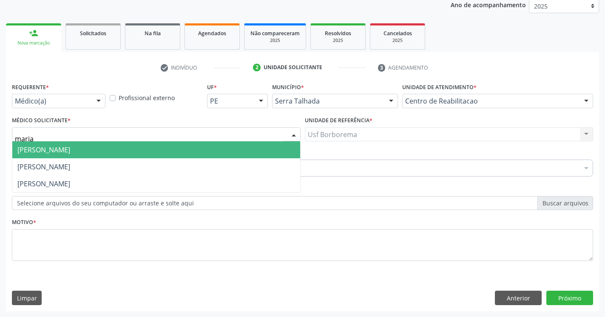
type input "maria"
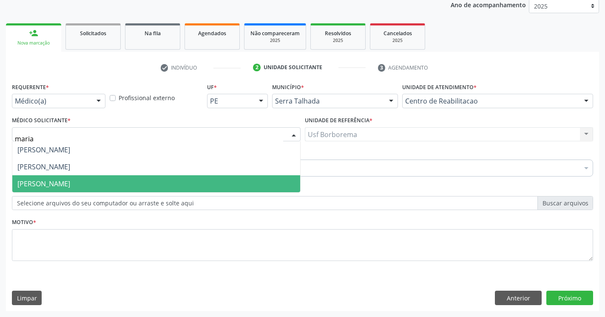
click at [63, 182] on span "Maria do Carmo Silva" at bounding box center [43, 183] width 53 height 9
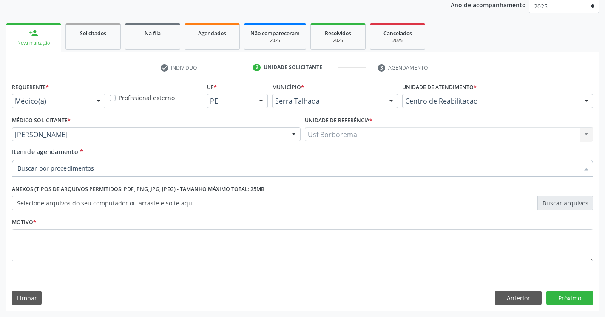
paste input "0211020036"
type input "0211020036"
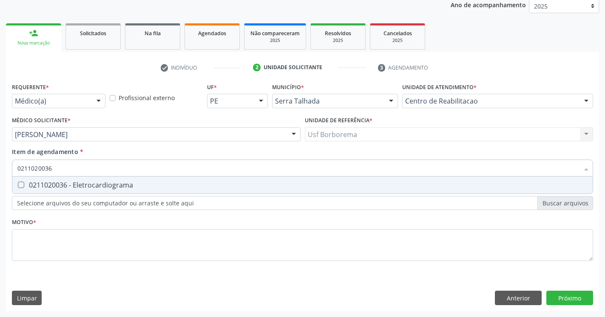
click at [22, 185] on Eletrocardiograma at bounding box center [21, 185] width 6 height 6
click at [18, 185] on Eletrocardiograma "checkbox" at bounding box center [15, 185] width 6 height 6
checkbox Eletrocardiograma "true"
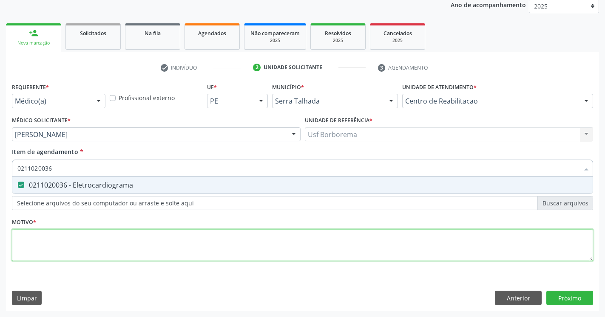
click at [39, 243] on textarea at bounding box center [302, 245] width 581 height 32
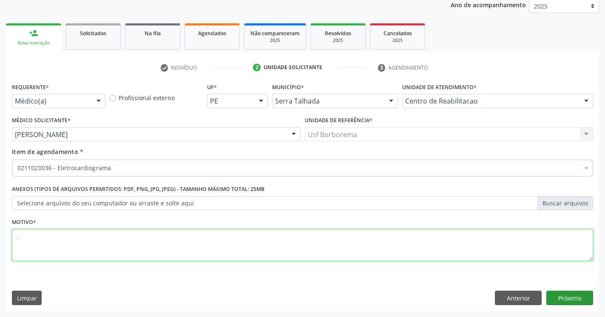
type textarea "."
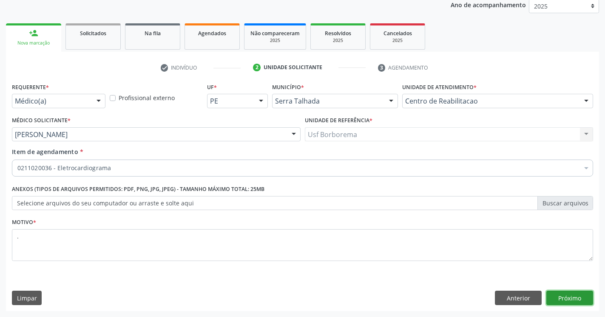
click at [563, 297] on button "Próximo" at bounding box center [569, 298] width 47 height 14
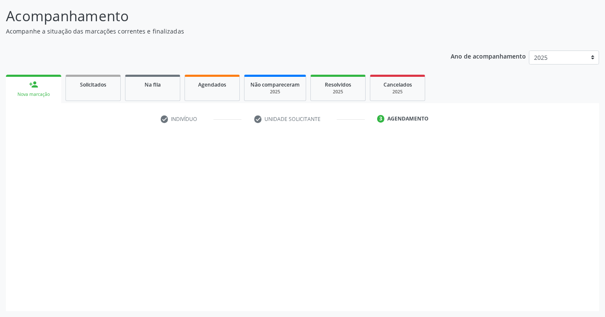
scroll to position [52, 0]
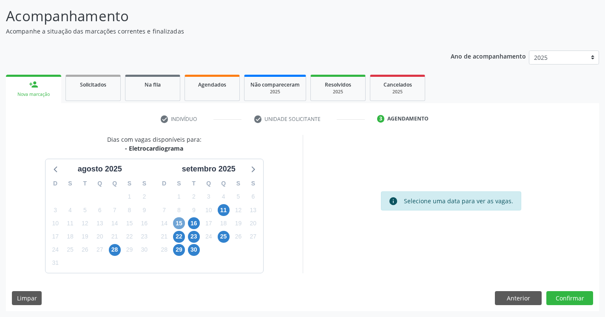
drag, startPoint x: 180, startPoint y: 226, endPoint x: 321, endPoint y: 240, distance: 142.3
click at [180, 225] on span "15" at bounding box center [179, 224] width 12 height 12
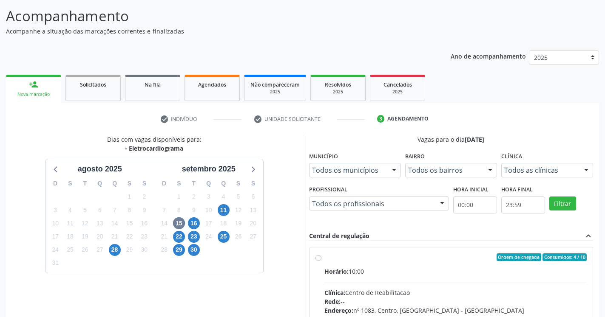
click at [317, 255] on div "Ordem de chegada Consumidos: 4 / 10 Horário: 10:00 Clínica: Centro de Reabilita…" at bounding box center [451, 319] width 272 height 130
radio input "true"
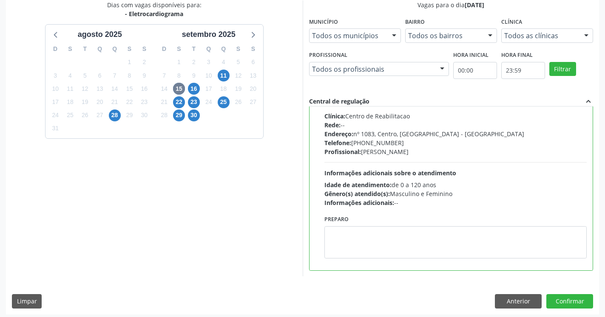
scroll to position [190, 0]
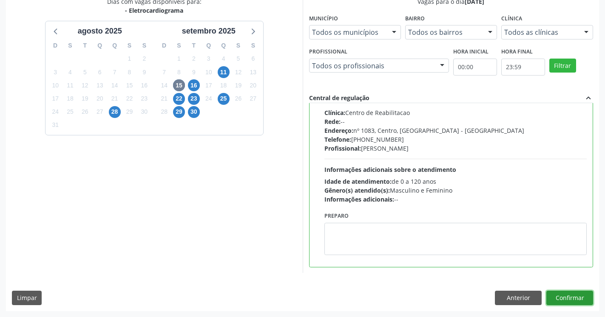
click at [580, 296] on button "Confirmar" at bounding box center [569, 298] width 47 height 14
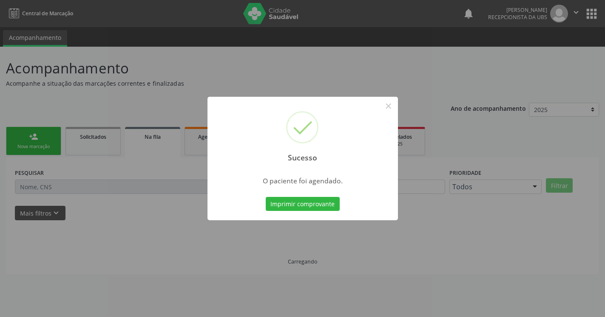
scroll to position [0, 0]
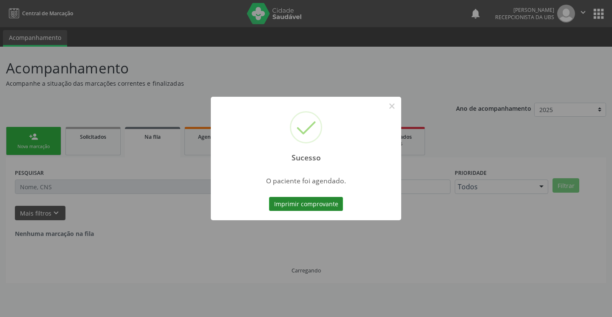
click at [301, 210] on button "Imprimir comprovante" at bounding box center [306, 204] width 74 height 14
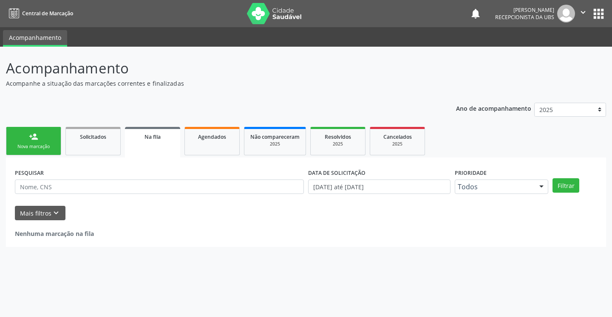
click at [45, 143] on link "person_add Nova marcação" at bounding box center [33, 141] width 55 height 28
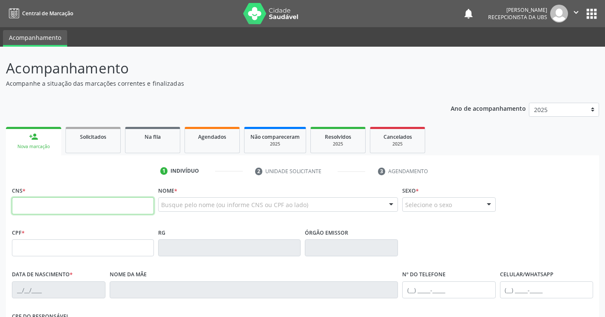
click at [71, 209] on input "text" at bounding box center [83, 206] width 142 height 17
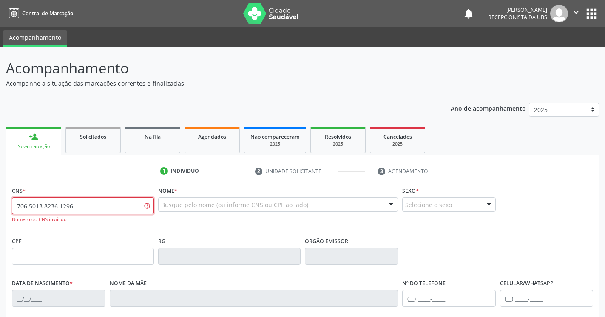
type input "706 5013 8236 1296"
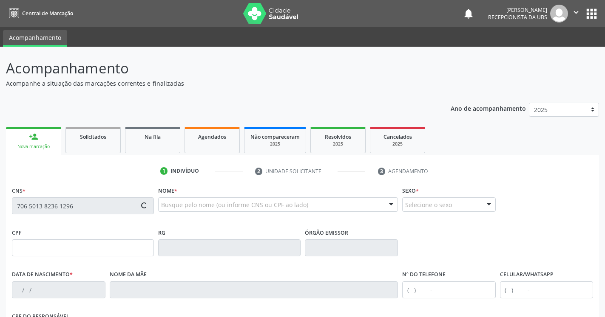
type input "728.826.974-49"
type input "22/08/1967"
type input "Creuza Maria de Lima Silva"
type input "(87) 99999-9996"
type input "497"
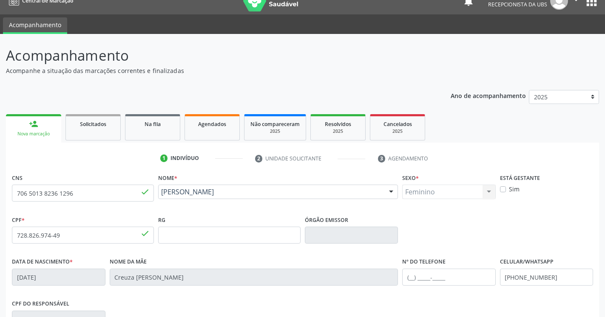
scroll to position [143, 0]
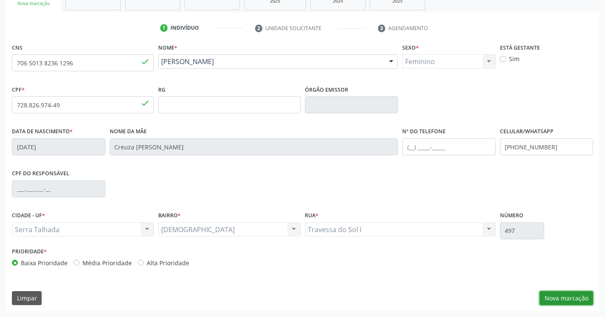
click at [579, 300] on button "Nova marcação" at bounding box center [566, 298] width 54 height 14
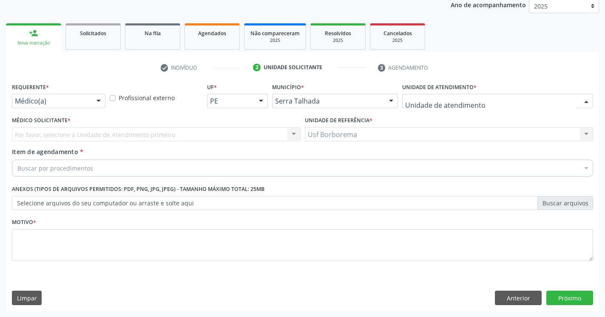
scroll to position [729, 0]
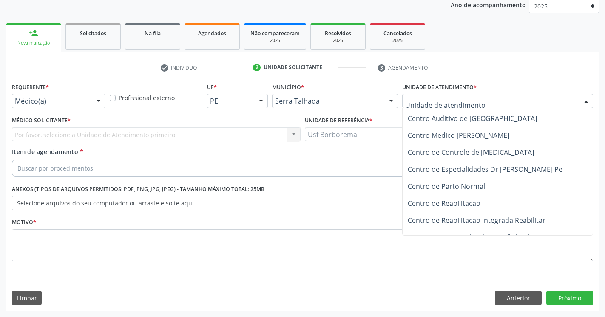
click at [451, 202] on span "Centro de Reabilitacao" at bounding box center [443, 203] width 73 height 9
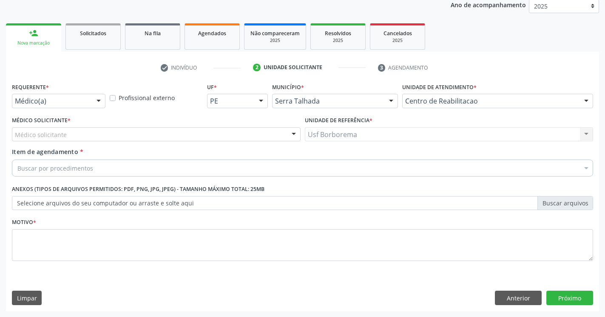
click at [102, 134] on div "Médico solicitante" at bounding box center [156, 134] width 288 height 14
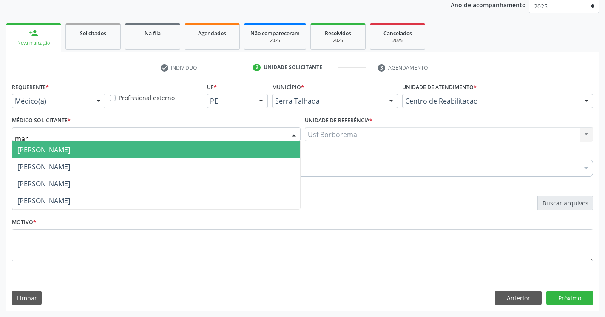
type input "mari"
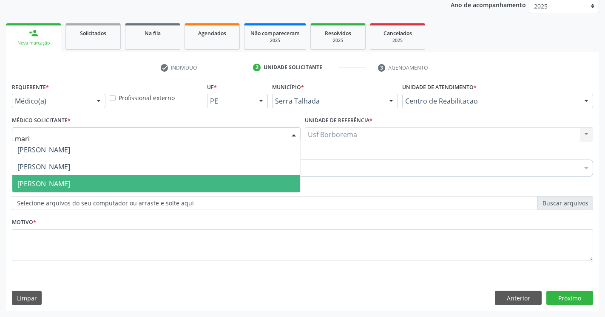
click at [70, 182] on span "Maria do Carmo Silva" at bounding box center [43, 183] width 53 height 9
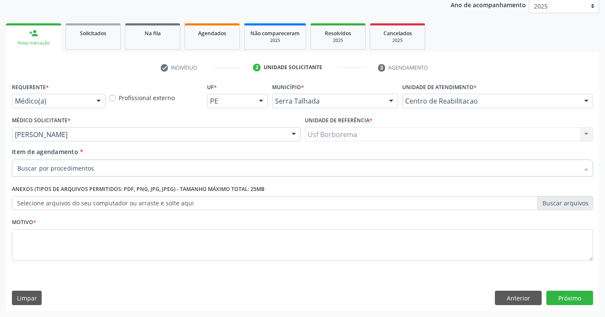
paste input "0211020036"
type input "0211020036"
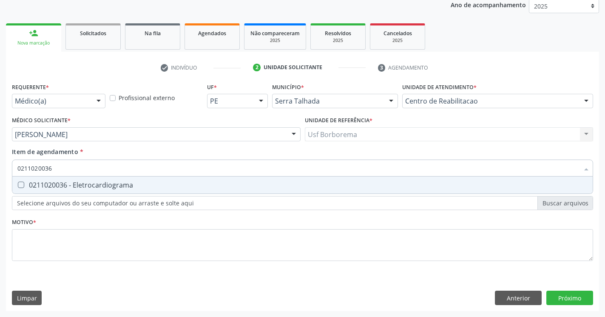
click at [69, 166] on input "0211020036" at bounding box center [297, 168] width 561 height 17
click at [24, 187] on Eletrocardiograma at bounding box center [21, 185] width 6 height 6
click at [18, 187] on Eletrocardiograma "checkbox" at bounding box center [15, 185] width 6 height 6
checkbox Eletrocardiograma "true"
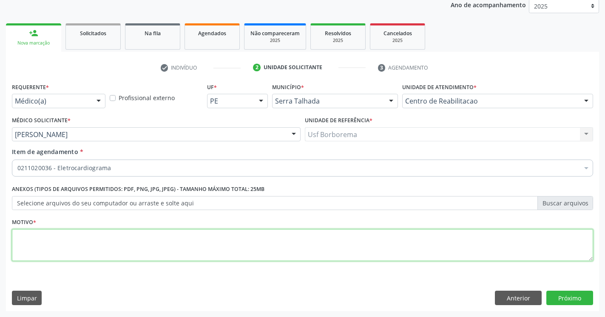
click at [43, 244] on textarea at bounding box center [302, 245] width 581 height 32
click at [565, 294] on span "0604320140 - Abatacepte 125 Mg Injetável (Por Seringa Preenchida)" at bounding box center [348, 287] width 672 height 17
type textarea "."
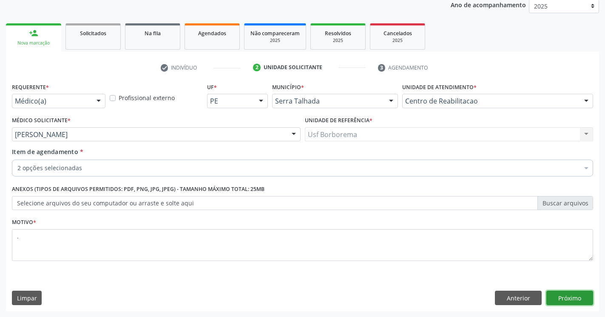
click at [569, 298] on button "Próximo" at bounding box center [569, 298] width 47 height 14
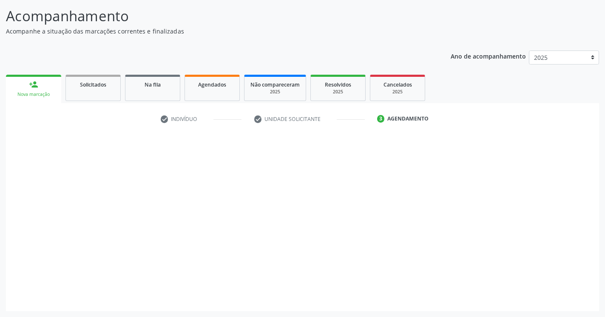
scroll to position [52, 0]
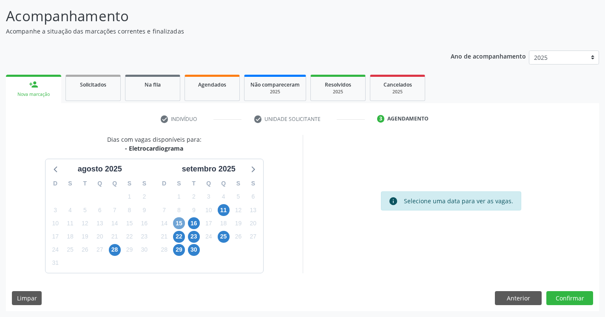
click at [176, 228] on span "15" at bounding box center [179, 224] width 12 height 12
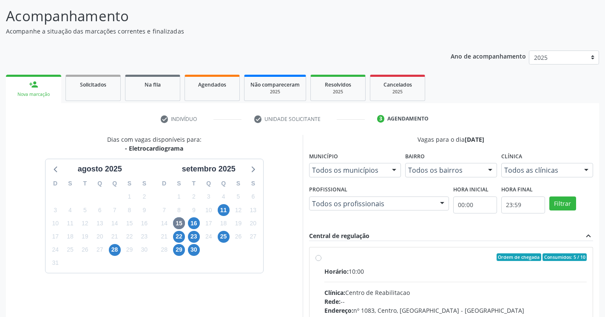
click at [314, 255] on div "Ordem de chegada Consumidos: 5 / 10 Horário: 10:00 Clínica: Centro de Reabilita…" at bounding box center [450, 319] width 283 height 142
click at [324, 256] on label "Ordem de chegada Consumidos: 5 / 10 Horário: 10:00 Clínica: Centro de Reabilita…" at bounding box center [455, 319] width 263 height 130
click at [319, 256] on input "Ordem de chegada Consumidos: 5 / 10 Horário: 10:00 Clínica: Centro de Reabilita…" at bounding box center [318, 258] width 6 height 8
radio input "true"
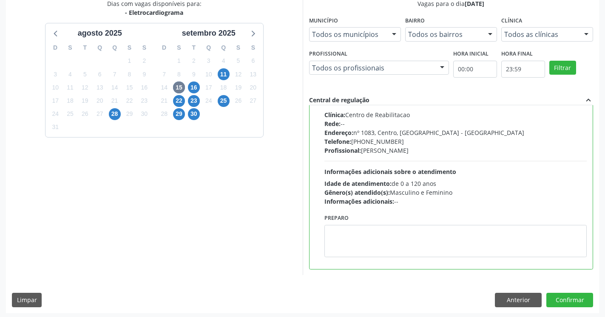
scroll to position [190, 0]
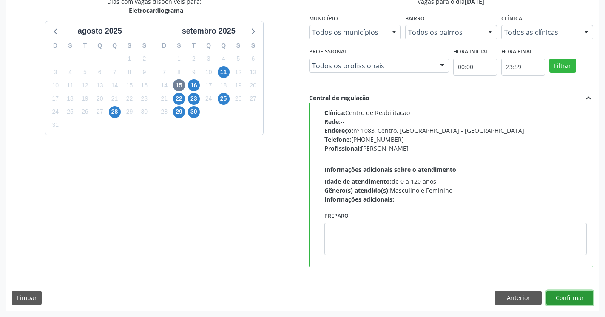
click at [558, 297] on button "Confirmar" at bounding box center [569, 298] width 47 height 14
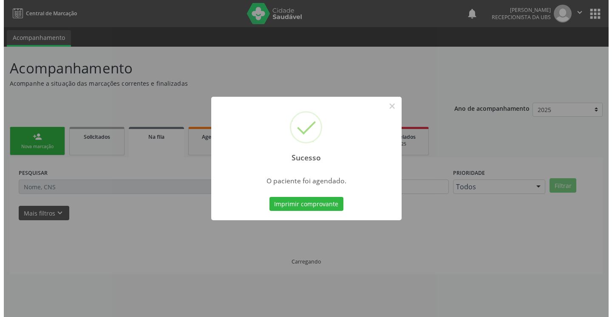
scroll to position [0, 0]
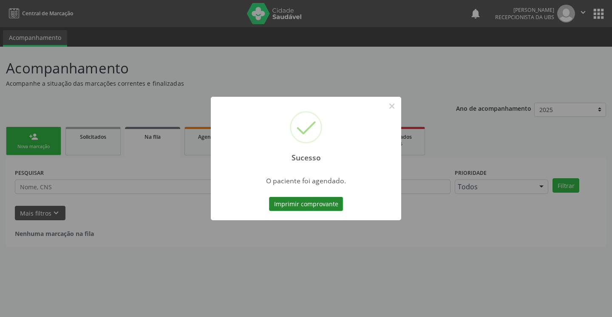
click at [313, 208] on button "Imprimir comprovante" at bounding box center [306, 204] width 74 height 14
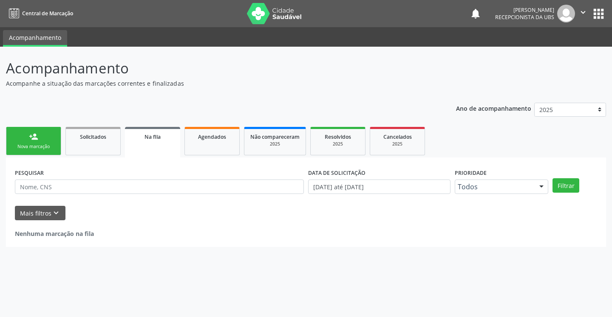
click at [46, 141] on link "person_add Nova marcação" at bounding box center [33, 141] width 55 height 28
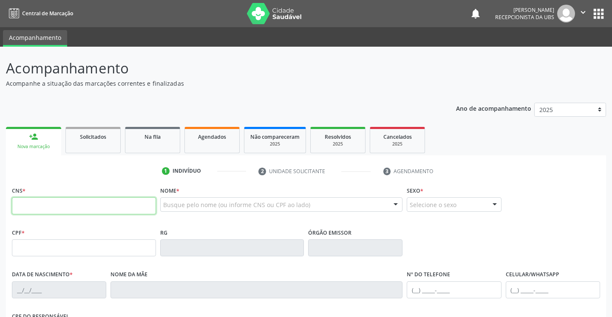
click at [87, 209] on input "text" at bounding box center [84, 206] width 144 height 17
click at [80, 198] on input "text" at bounding box center [84, 206] width 144 height 17
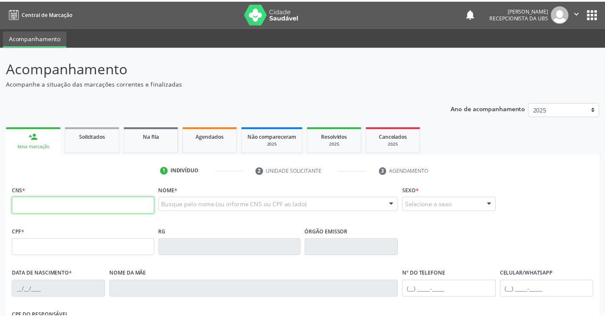
scroll to position [87, 0]
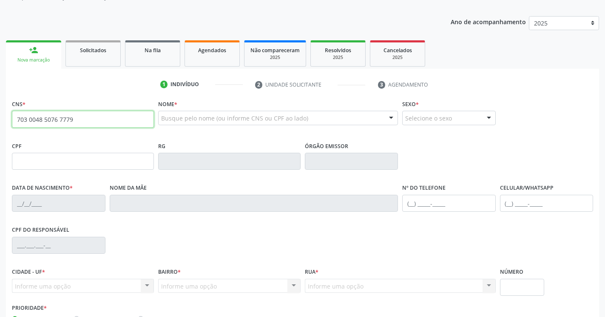
type input "703 0048 5076 7779"
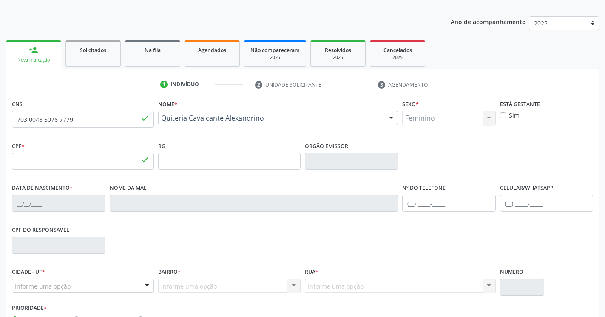
type input "187.676.724-34"
type input "30/01/1957"
type input "Neusa Cavalcante da Costa"
type input "(87) 99911-6875"
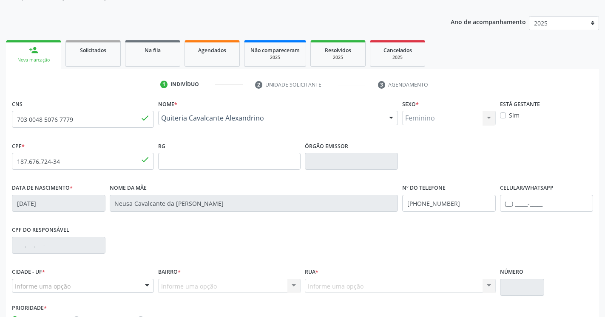
type input "008.723.444-01"
type input "322"
click at [574, 298] on div "CIDADE - UF * Serra Talhada Serra Talhada Nenhum resultado encontrado para: " "…" at bounding box center [302, 284] width 585 height 36
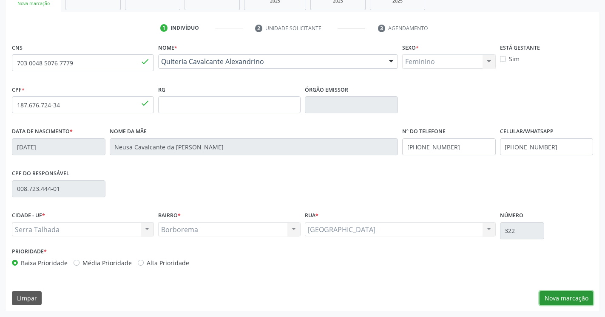
click at [563, 297] on button "Nova marcação" at bounding box center [566, 298] width 54 height 14
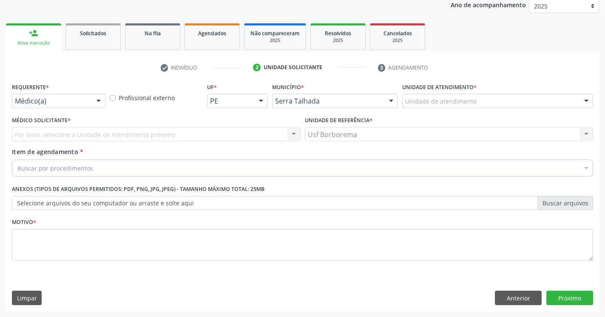
scroll to position [104, 0]
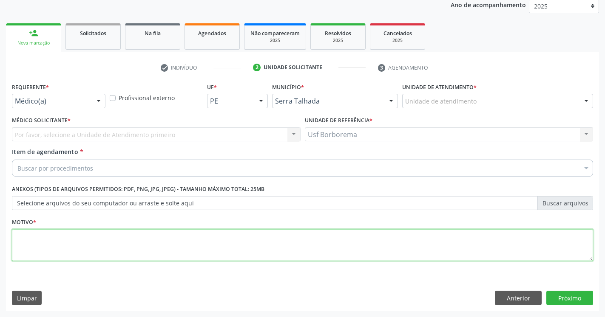
click at [122, 242] on textarea at bounding box center [302, 245] width 581 height 32
type textarea "."
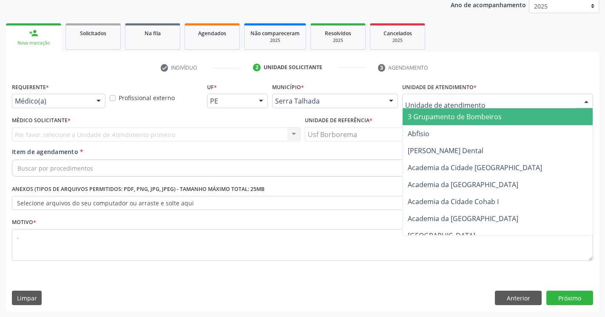
scroll to position [729, 0]
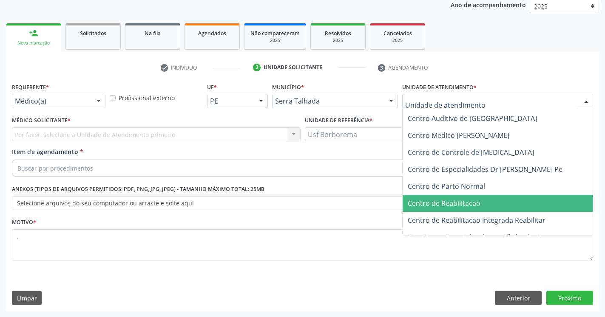
click at [466, 206] on span "Centro de Reabilitacao" at bounding box center [443, 203] width 73 height 9
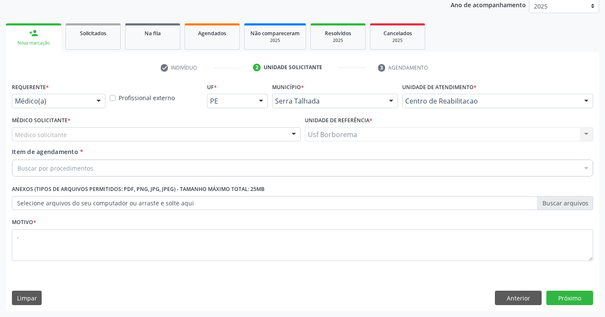
click at [118, 132] on div "Médico solicitante" at bounding box center [156, 134] width 288 height 14
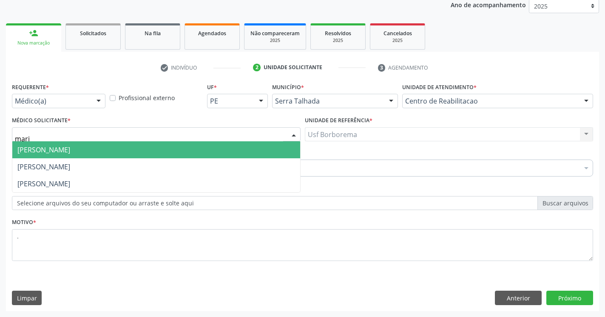
type input "maria"
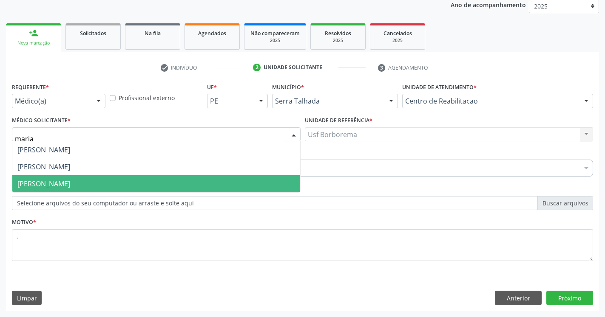
click at [109, 186] on span "Maria do Carmo Silva" at bounding box center [156, 183] width 288 height 17
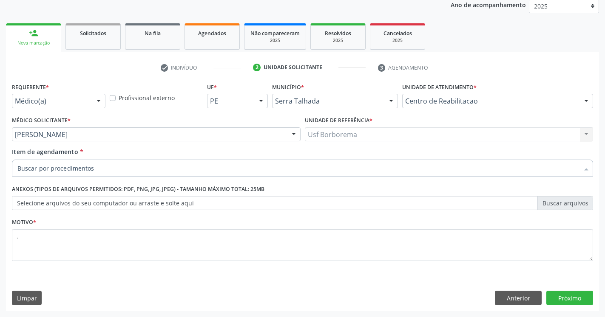
click at [74, 168] on input "Item de agendamento *" at bounding box center [297, 168] width 561 height 17
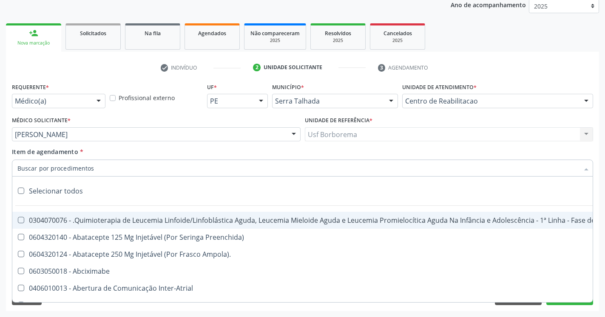
paste input "0211020036"
type input "0211020036"
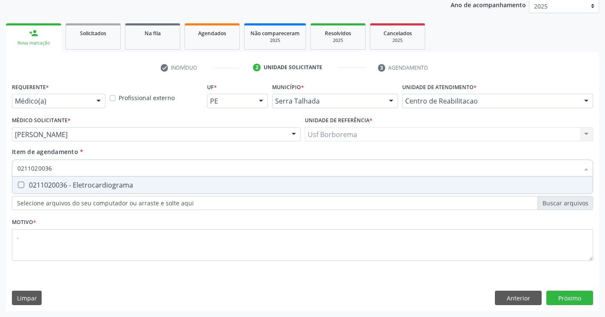
click at [24, 183] on Eletrocardiograma at bounding box center [21, 185] width 6 height 6
click at [18, 183] on Eletrocardiograma "checkbox" at bounding box center [15, 185] width 6 height 6
checkbox Eletrocardiograma "true"
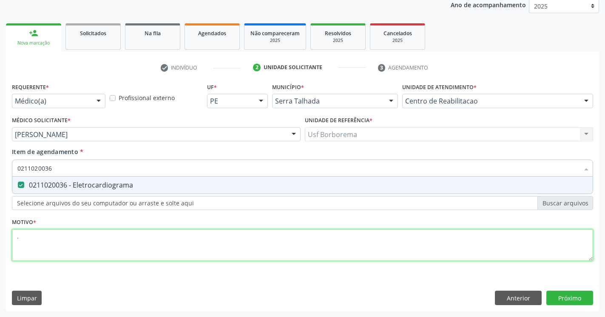
click at [42, 236] on textarea "." at bounding box center [302, 245] width 581 height 32
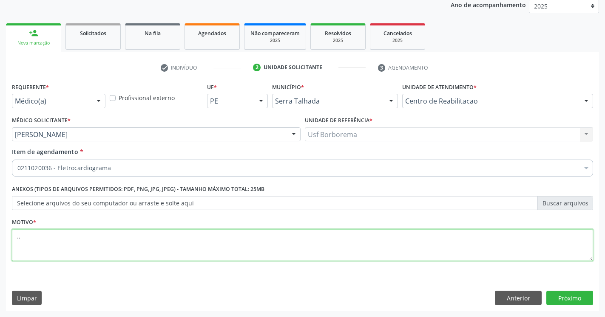
type textarea "."
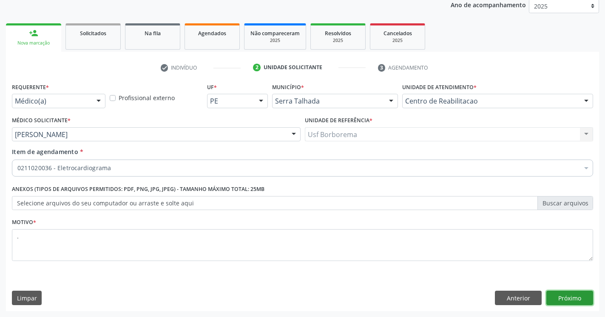
click at [571, 293] on button "Próximo" at bounding box center [569, 298] width 47 height 14
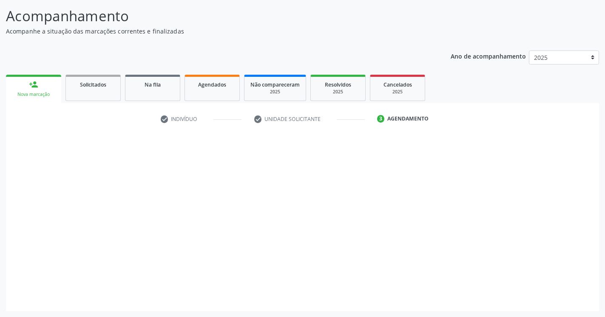
scroll to position [52, 0]
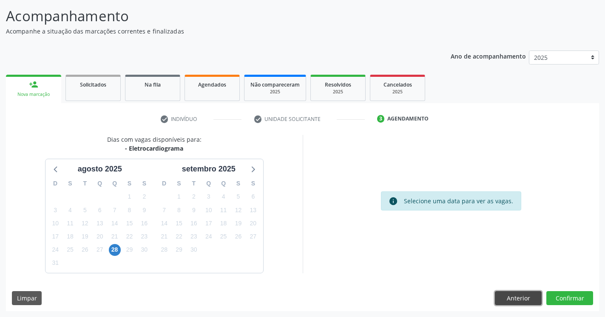
click at [510, 297] on button "Anterior" at bounding box center [518, 298] width 47 height 14
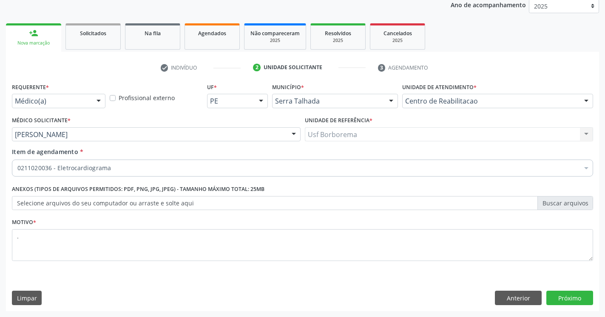
scroll to position [729, 0]
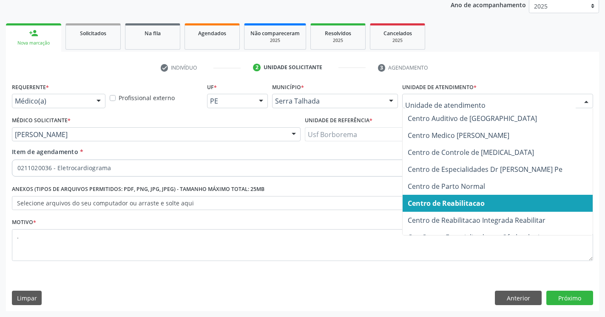
click at [472, 203] on span "Centro de Reabilitacao" at bounding box center [445, 203] width 77 height 9
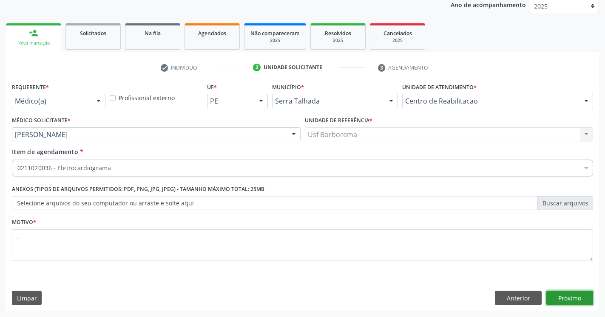
click at [583, 302] on button "Próximo" at bounding box center [569, 298] width 47 height 14
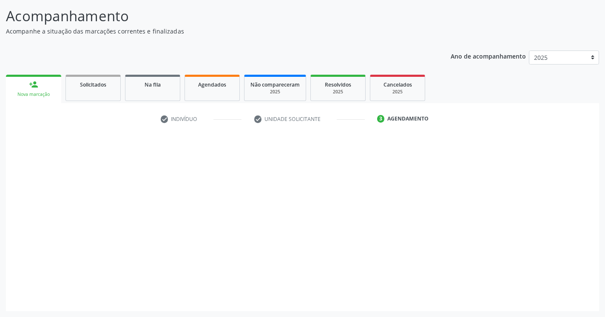
scroll to position [52, 0]
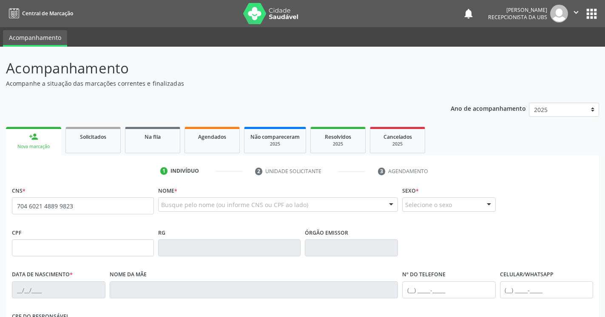
type input "704 6021 4889 9823"
type input "086.559.124-50"
type input "[DATE]"
type input "[PERSON_NAME]"
type input "[PHONE_NUMBER]"
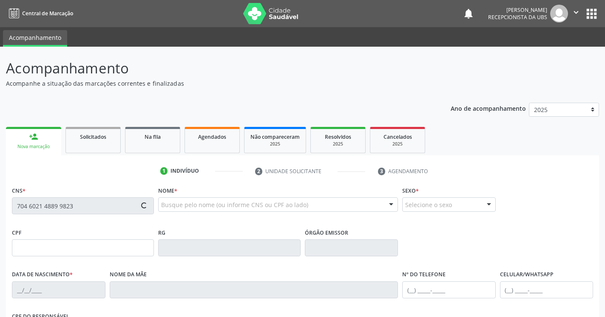
type input "406"
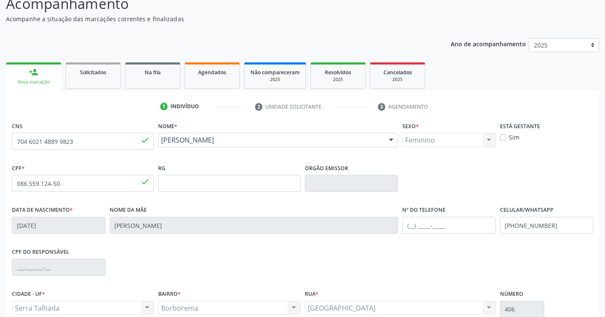
scroll to position [143, 0]
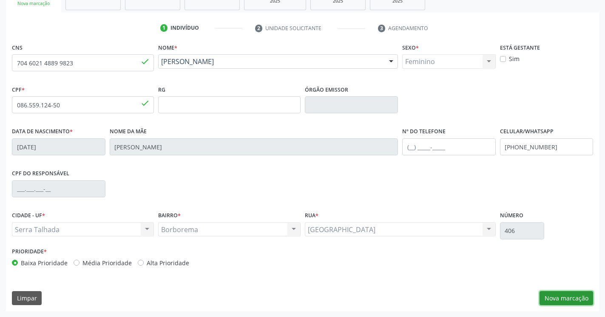
click at [557, 297] on button "Nova marcação" at bounding box center [566, 298] width 54 height 14
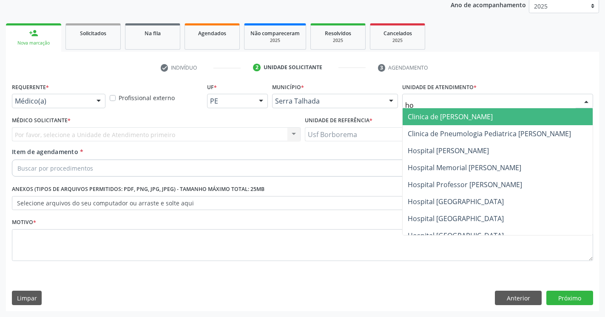
type input "hos"
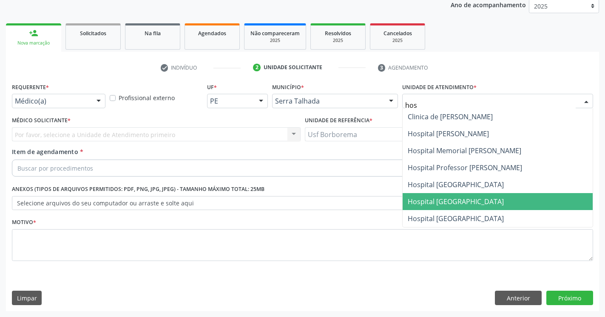
click at [454, 199] on span "Hospital [GEOGRAPHIC_DATA]" at bounding box center [455, 201] width 96 height 9
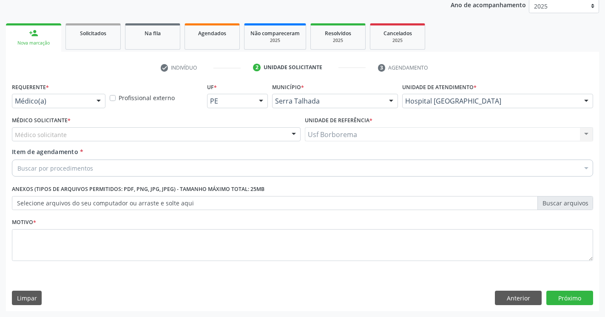
click at [95, 136] on div "Médico solicitante" at bounding box center [156, 134] width 288 height 14
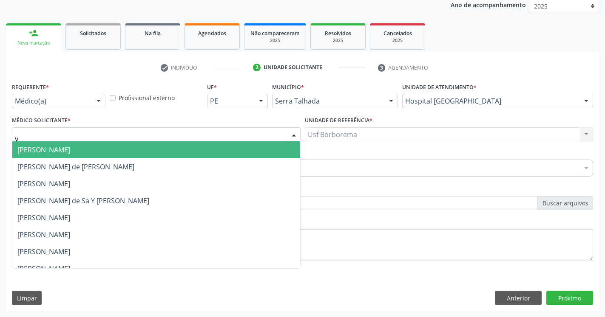
type input "yu"
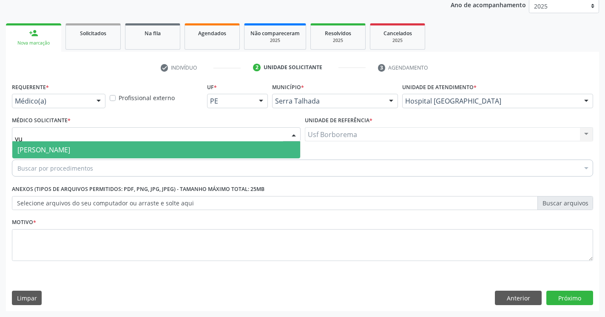
click at [59, 152] on span "[PERSON_NAME]" at bounding box center [43, 149] width 53 height 9
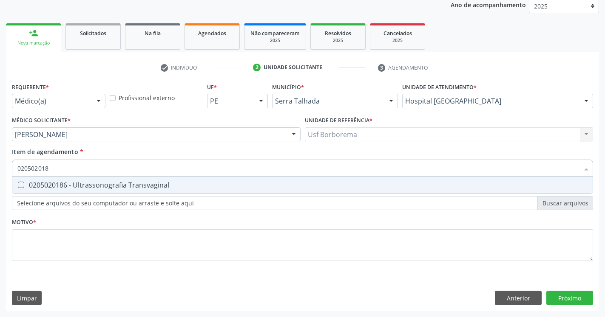
type input "0205020186"
drag, startPoint x: 63, startPoint y: 169, endPoint x: 11, endPoint y: 171, distance: 52.7
click at [17, 171] on input "0205020186" at bounding box center [297, 168] width 561 height 17
click at [21, 186] on Transvaginal at bounding box center [21, 185] width 6 height 6
click at [18, 186] on Transvaginal "checkbox" at bounding box center [15, 185] width 6 height 6
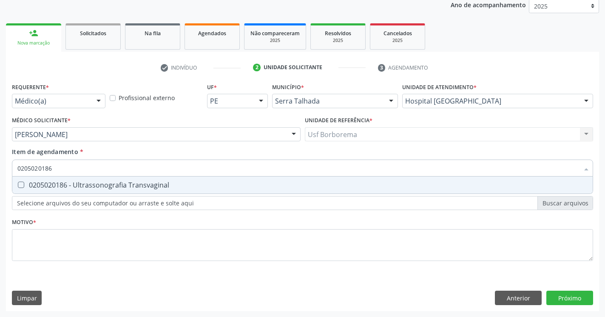
checkbox Transvaginal "true"
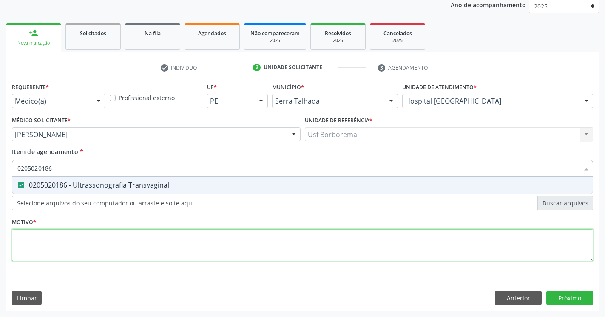
click at [41, 240] on textarea at bounding box center [302, 245] width 581 height 32
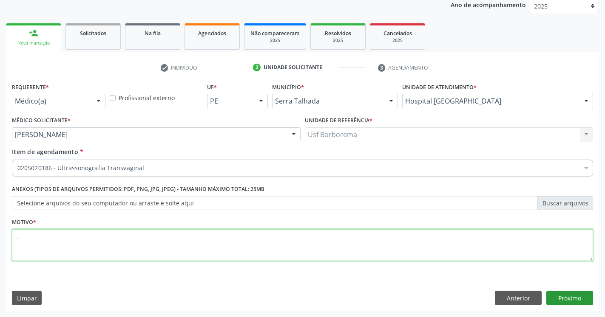
type textarea "."
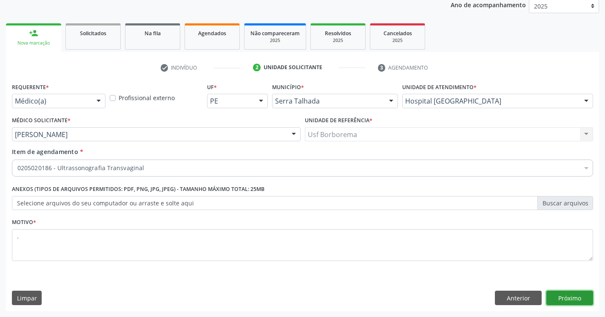
click at [574, 298] on button "Próximo" at bounding box center [569, 298] width 47 height 14
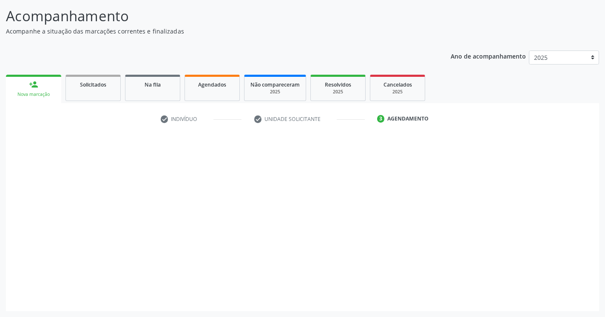
scroll to position [52, 0]
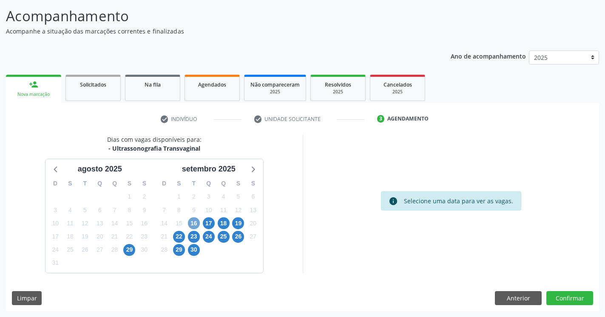
click at [196, 226] on span "16" at bounding box center [194, 224] width 12 height 12
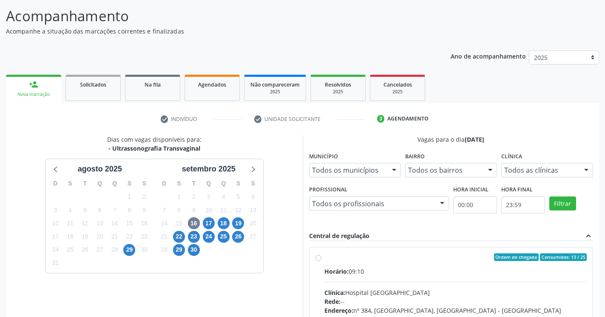
click at [324, 259] on label "Ordem de chegada Consumidos: 13 / 25 Horário: 09:10 Clínica: Hospital [GEOGRAPH…" at bounding box center [455, 319] width 263 height 130
click at [318, 259] on input "Ordem de chegada Consumidos: 13 / 25 Horário: 09:10 Clínica: Hospital [GEOGRAPH…" at bounding box center [318, 258] width 6 height 8
radio input "true"
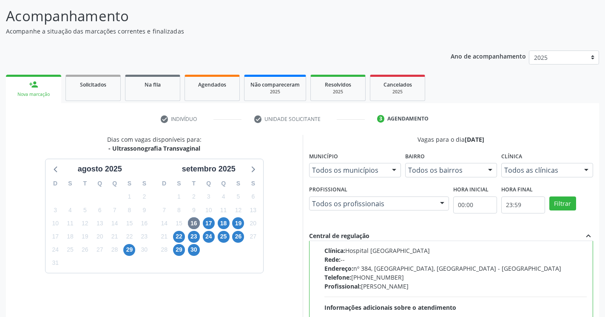
scroll to position [190, 0]
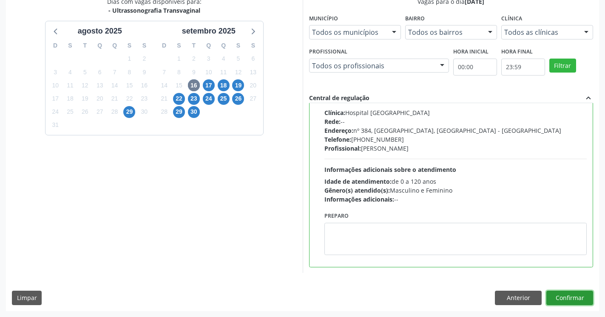
click at [577, 297] on button "Confirmar" at bounding box center [569, 298] width 47 height 14
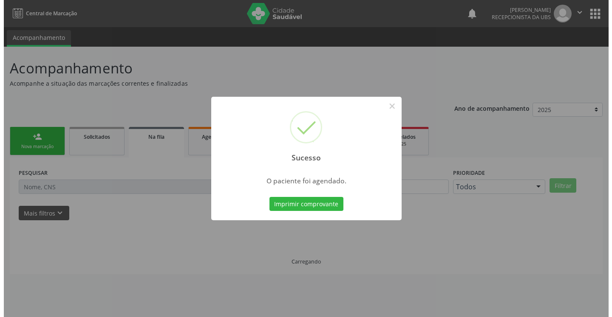
scroll to position [0, 0]
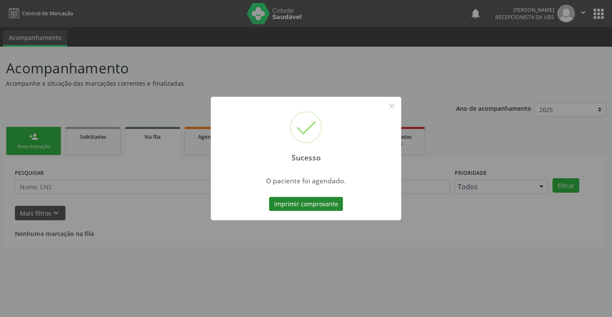
click at [308, 206] on button "Imprimir comprovante" at bounding box center [306, 204] width 74 height 14
